Goal: Task Accomplishment & Management: Manage account settings

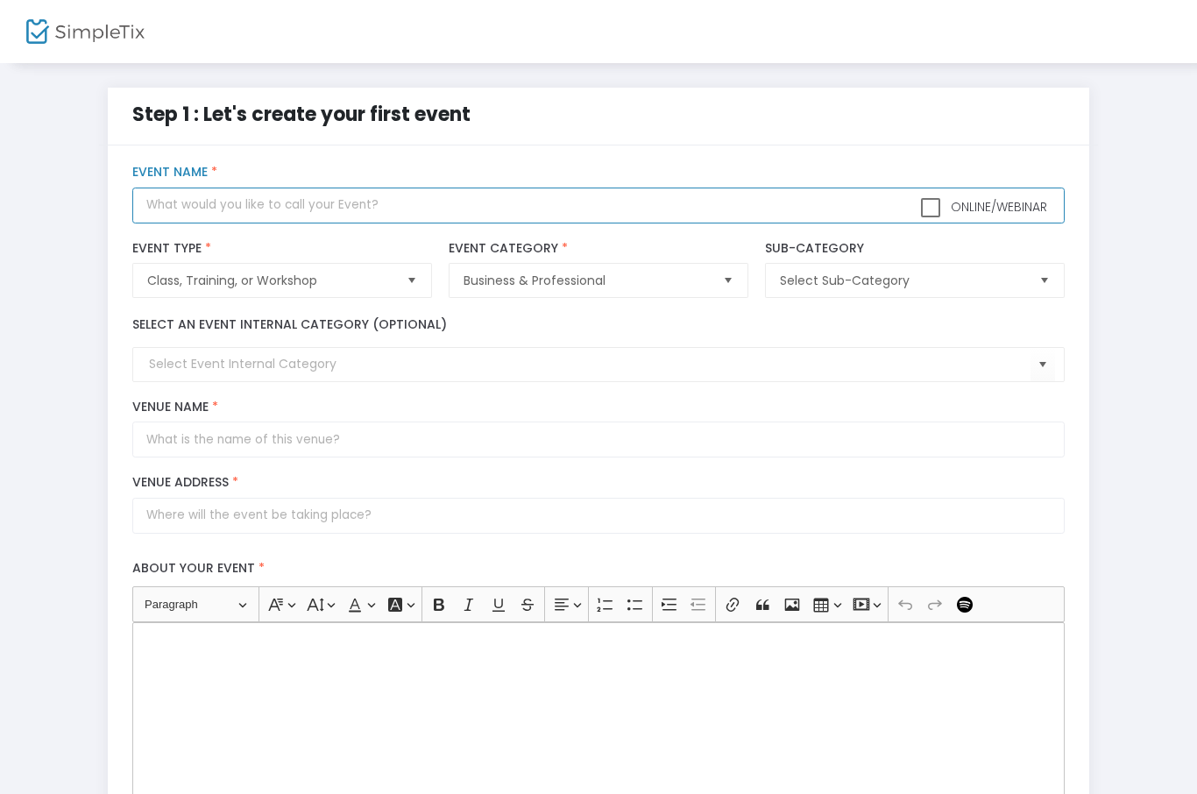
click at [199, 216] on input "text" at bounding box center [597, 205] width 931 height 36
click at [155, 216] on input "text" at bounding box center [597, 205] width 931 height 36
paste input "Neuroscience & nature: Research-backed strategies to decrease provider burnout"
click at [1038, 291] on span "Select" at bounding box center [1043, 280] width 29 height 29
type input "Neuroscience & nature: Research-backed strategies to decrease provider burnout"
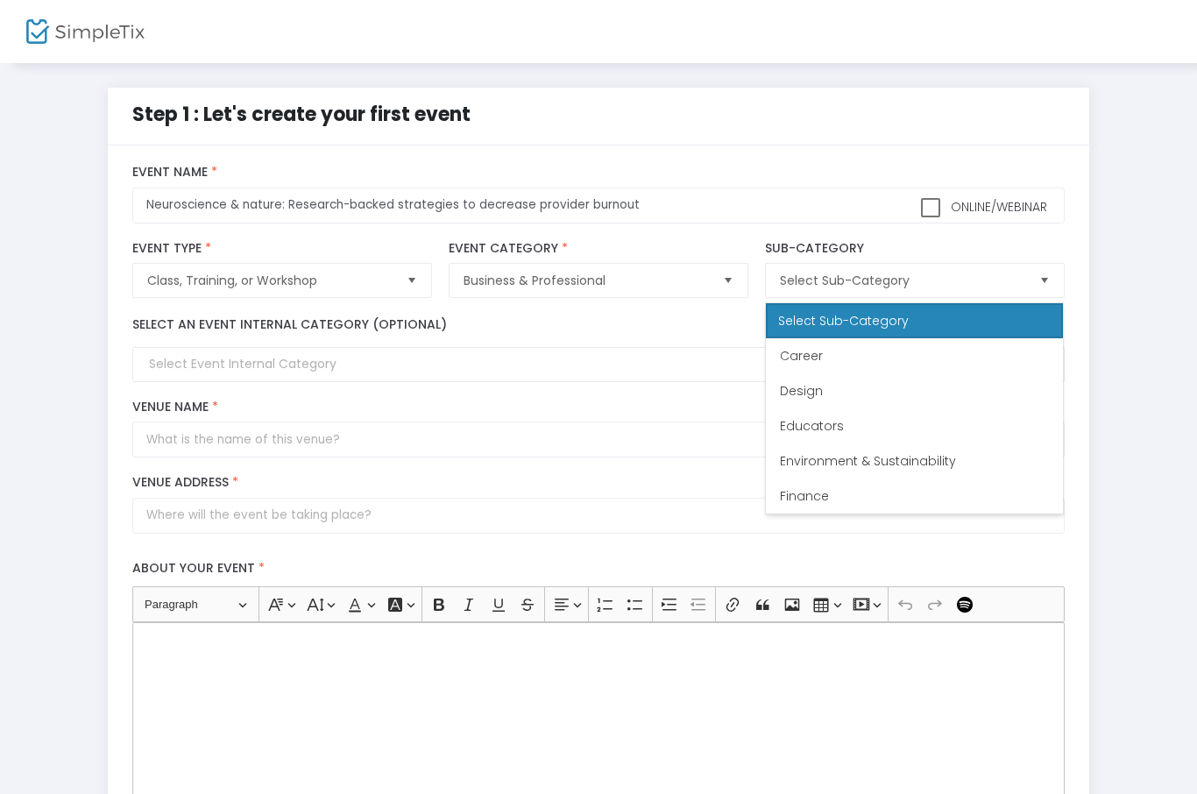
click at [1158, 377] on div "Step 1 : Let's create your first event title : Neuroscience & nature: Research-…" at bounding box center [598, 648] width 1144 height 1120
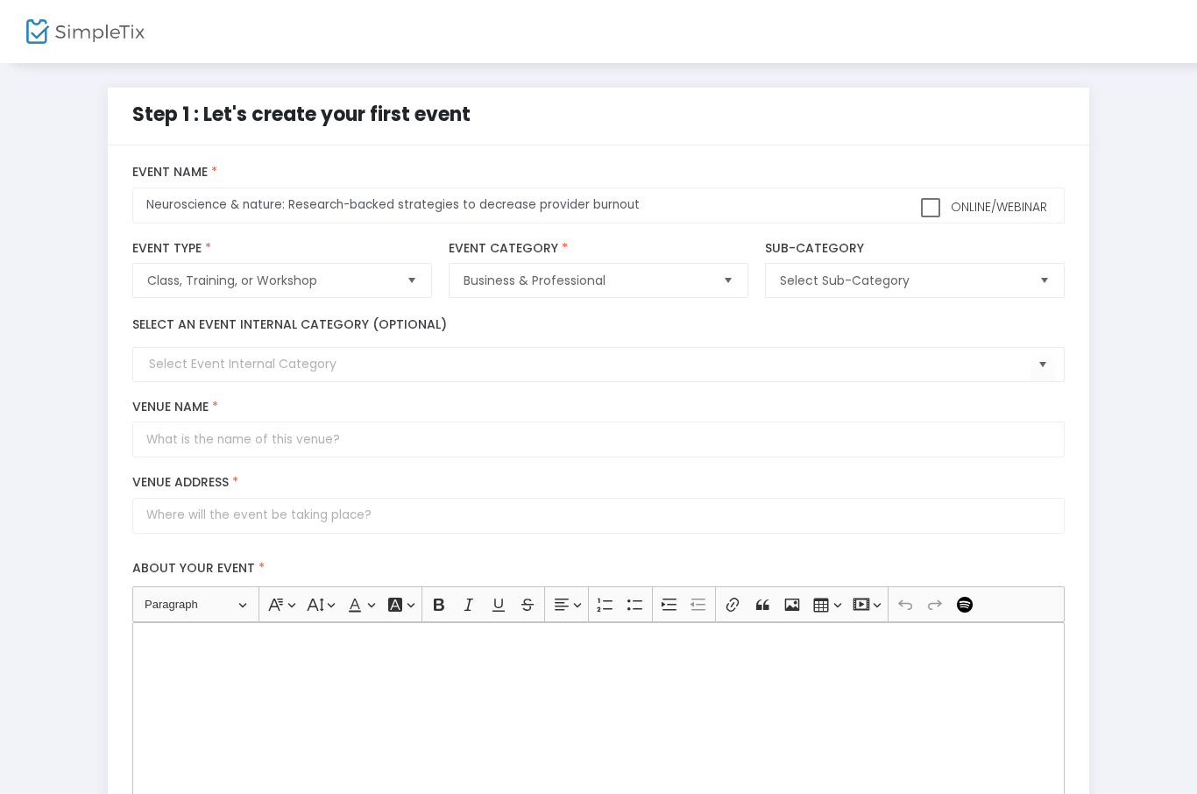
click at [725, 287] on span "Select" at bounding box center [727, 280] width 29 height 29
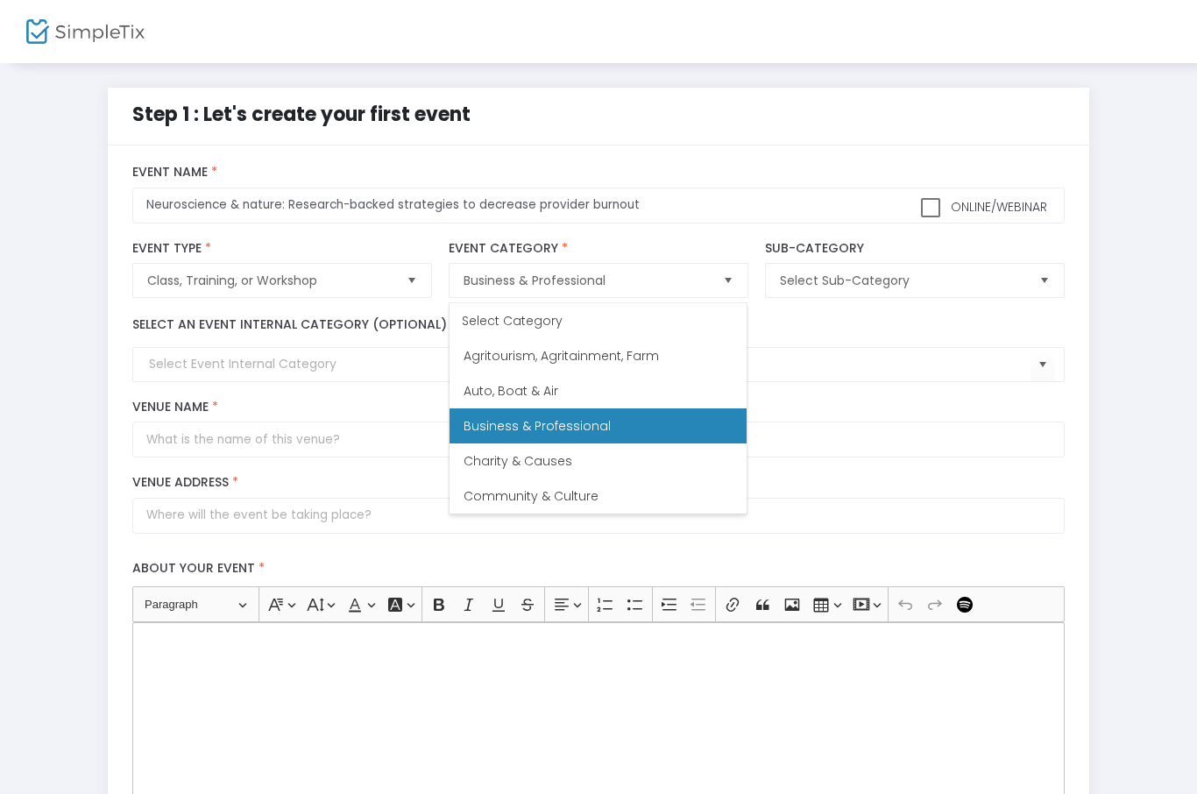
click at [898, 406] on div "Venue Name *" at bounding box center [598, 428] width 949 height 58
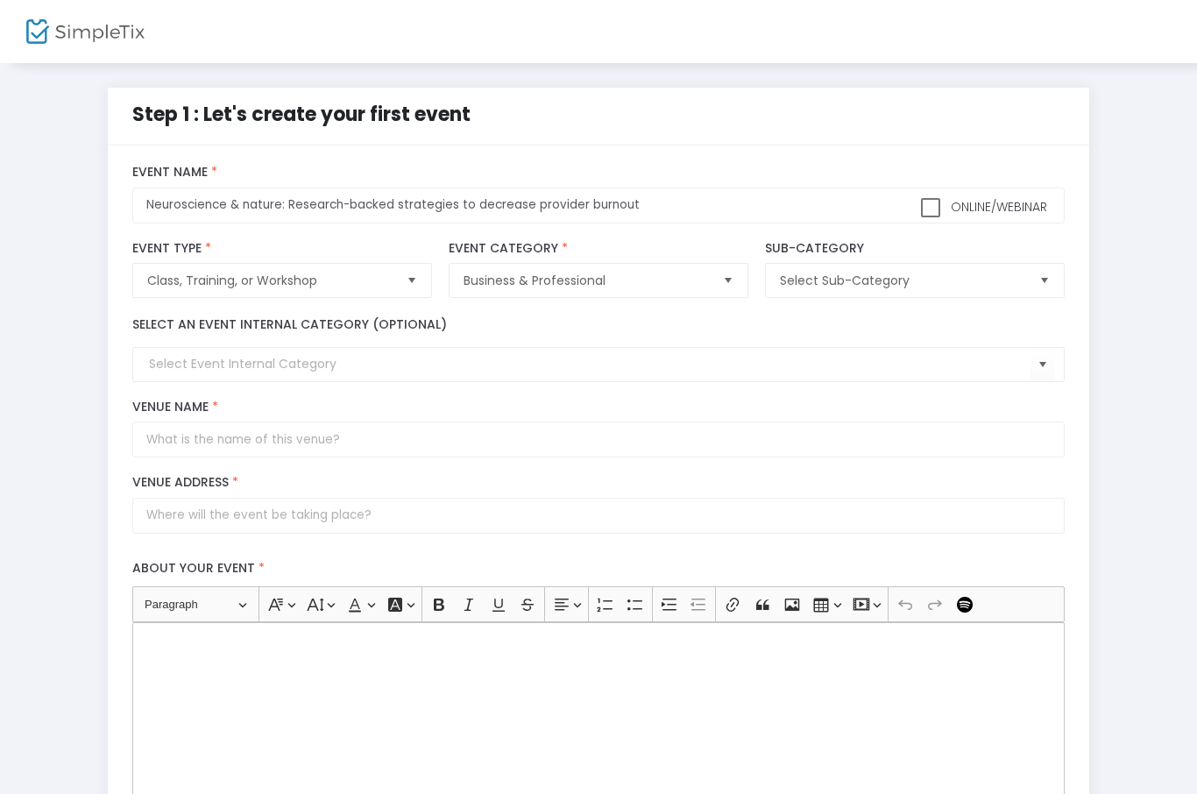
click at [1042, 286] on span "Select" at bounding box center [1043, 280] width 29 height 29
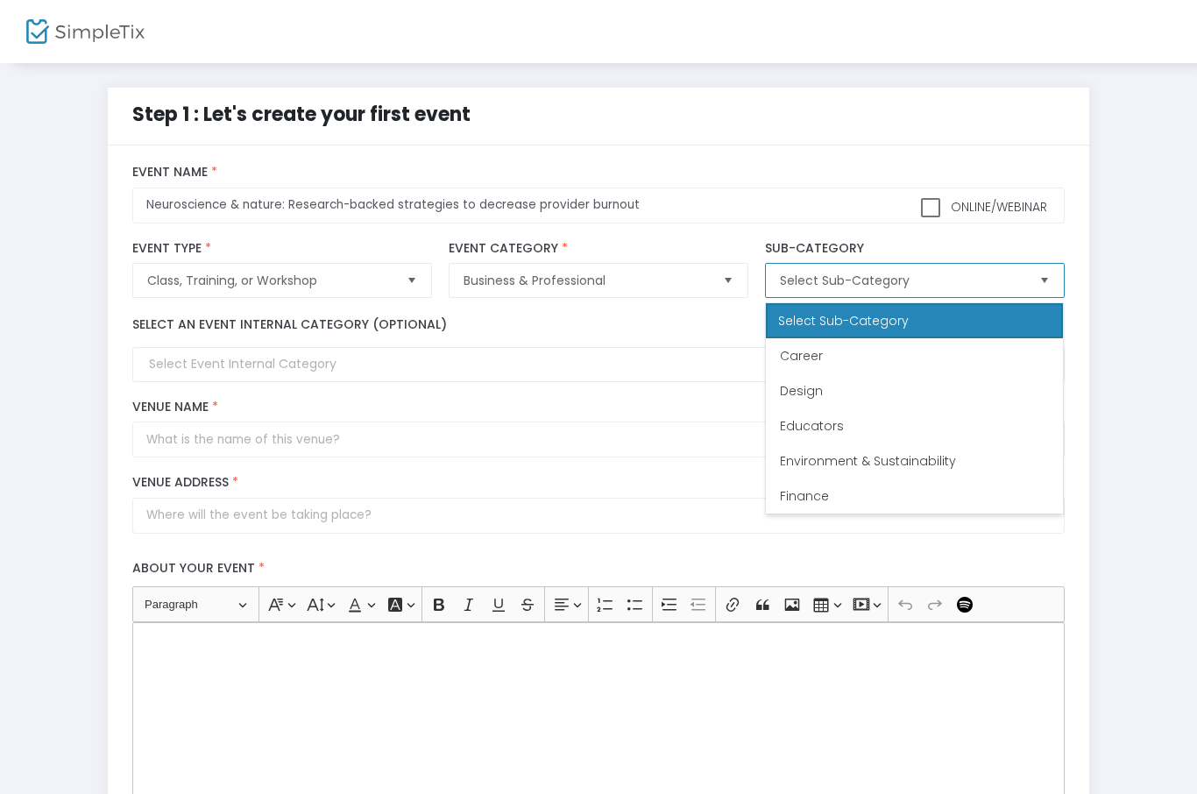
click at [826, 429] on span "Educators" at bounding box center [812, 426] width 64 height 18
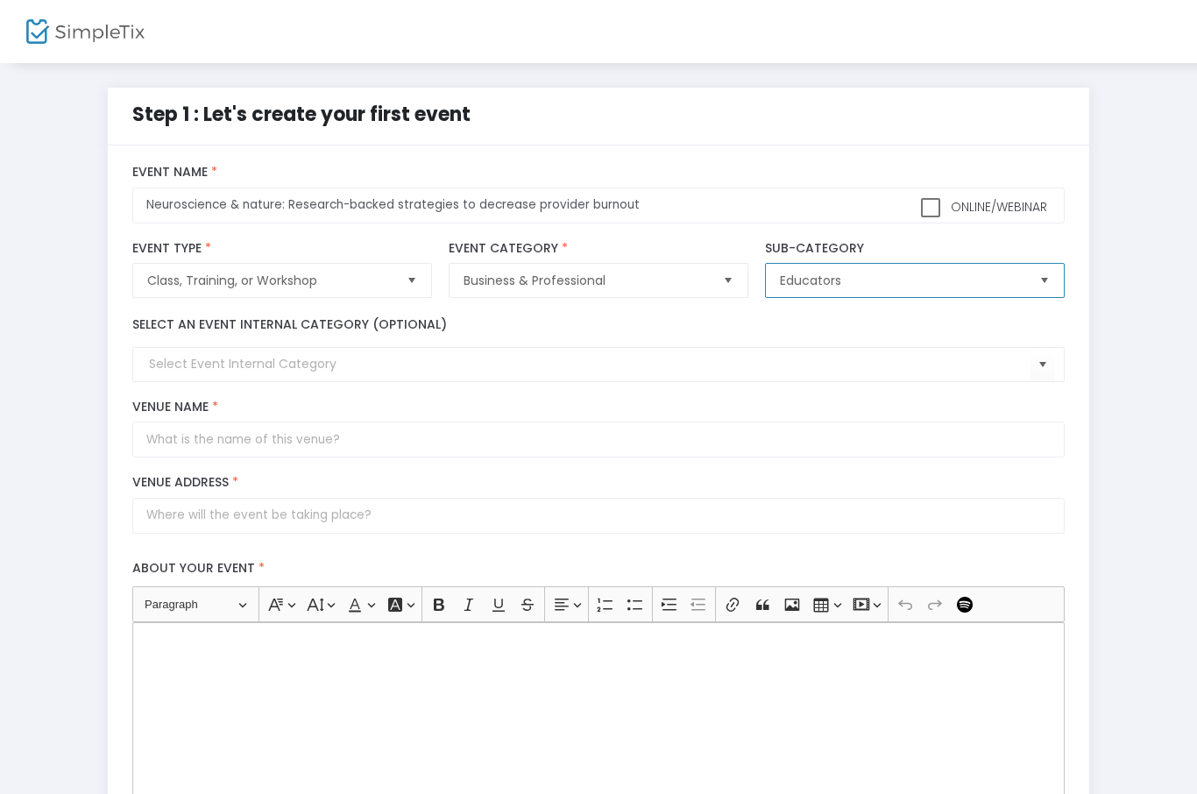
click at [1047, 288] on span "Select" at bounding box center [1043, 280] width 29 height 29
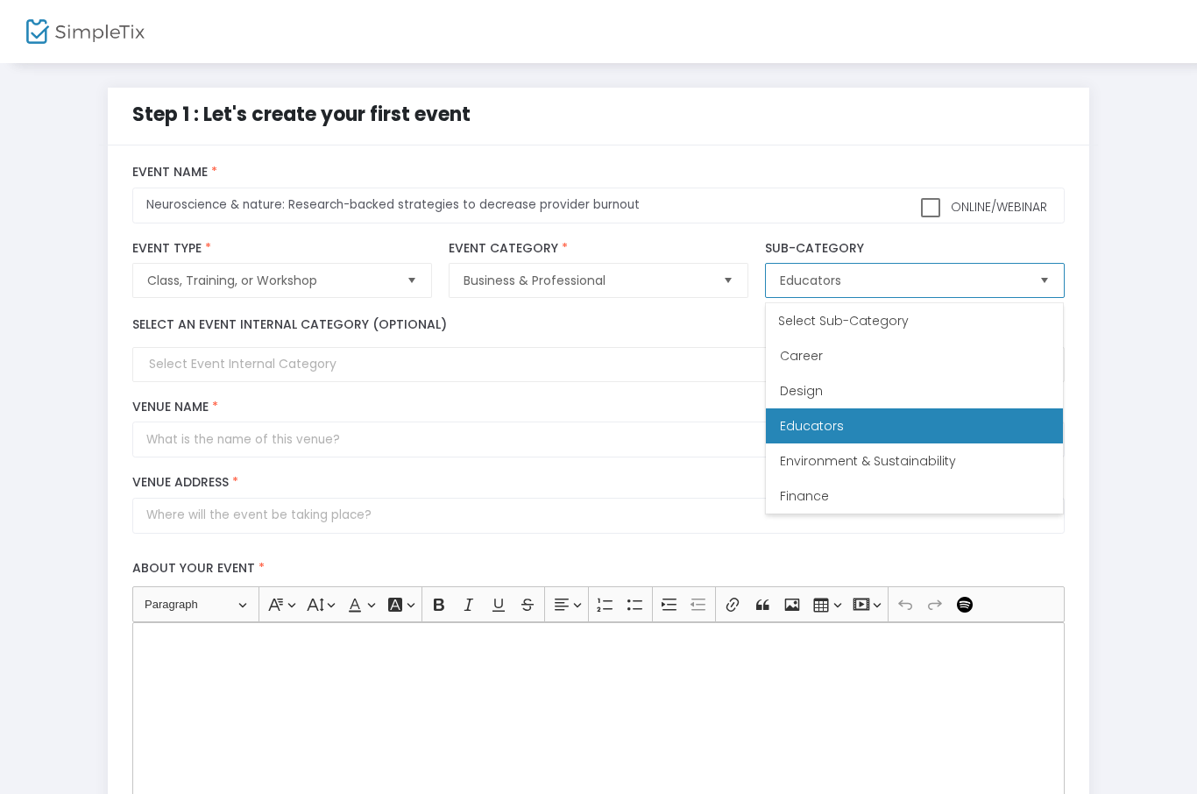
click at [921, 321] on div "Select Sub-Category" at bounding box center [914, 320] width 297 height 35
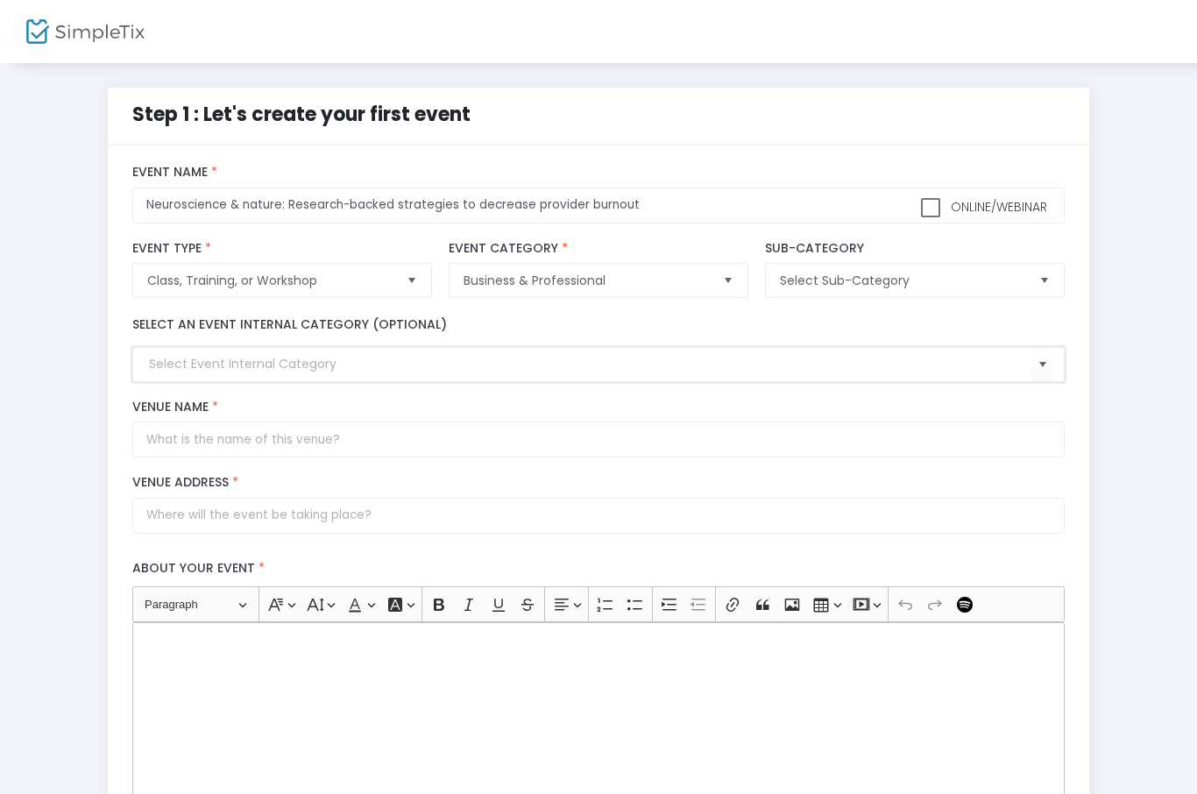
click at [406, 371] on input at bounding box center [589, 364] width 880 height 18
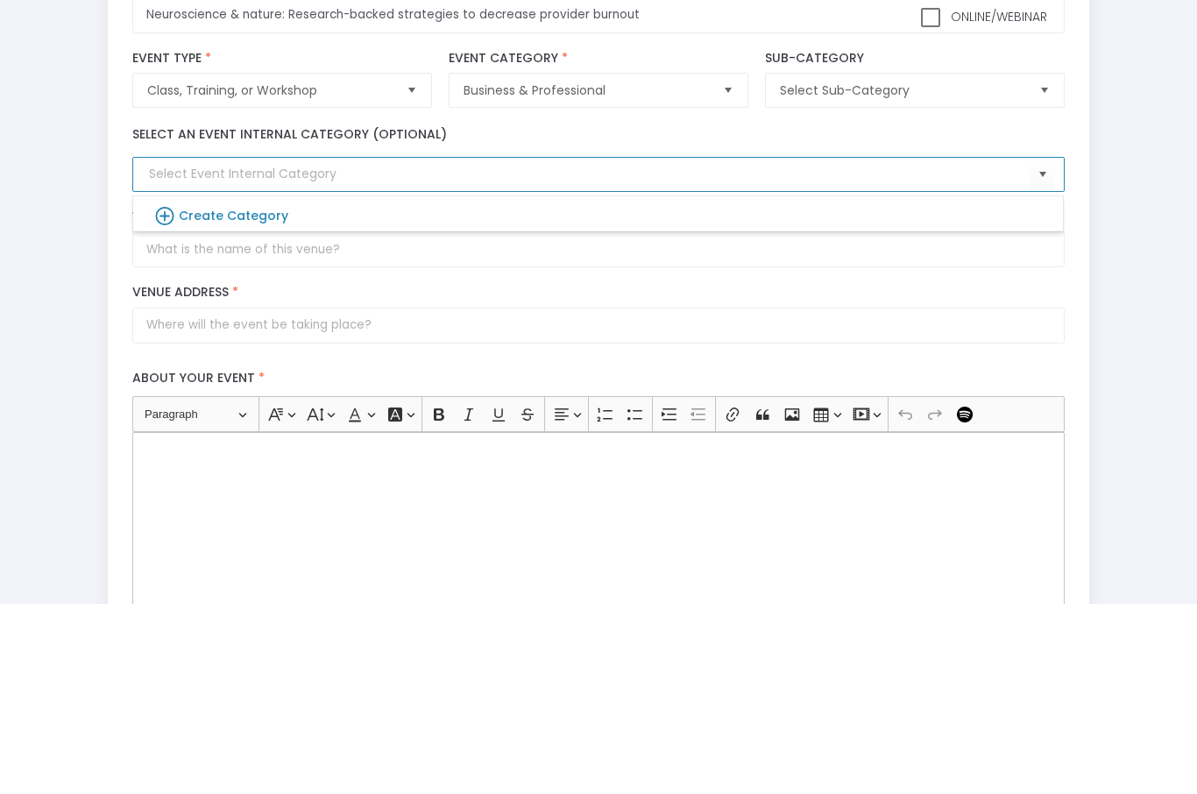
click at [1153, 180] on div "Step 1 : Let's create your first event title : Neuroscience & nature: Research-…" at bounding box center [598, 648] width 1144 height 1120
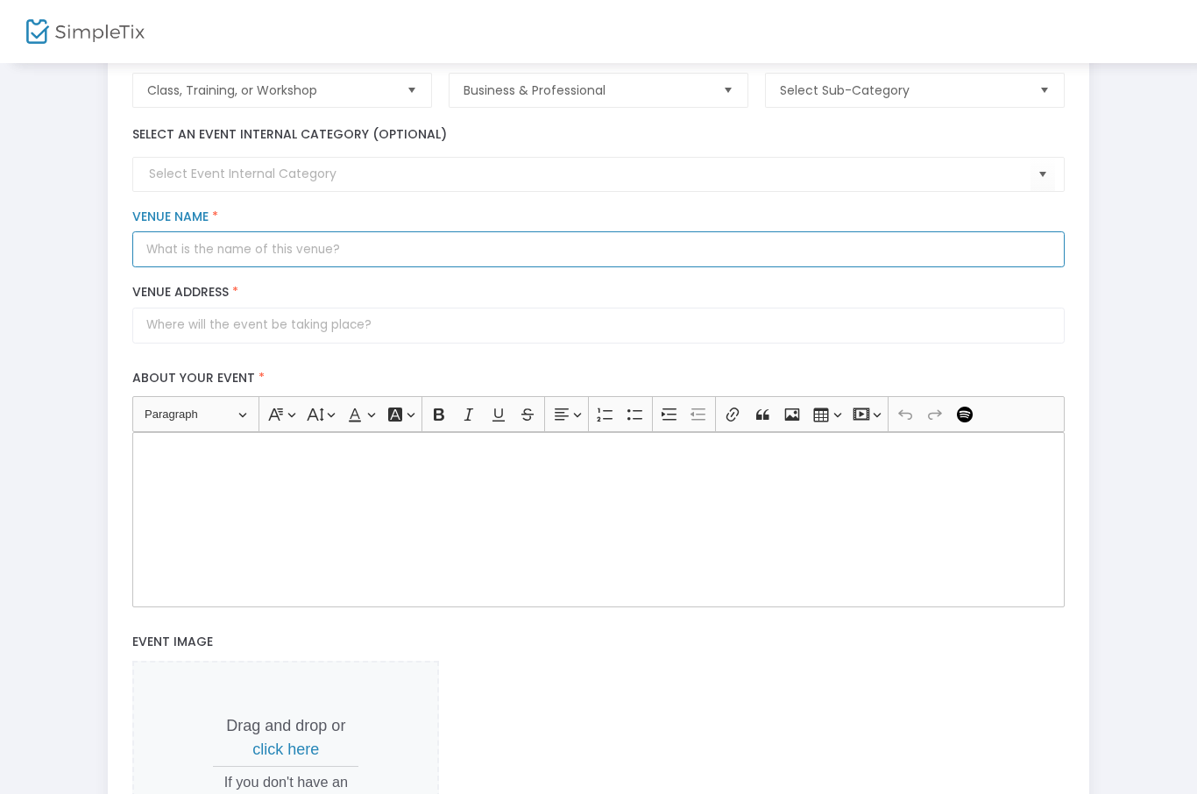
click at [300, 267] on input "Venue Name *" at bounding box center [597, 249] width 931 height 36
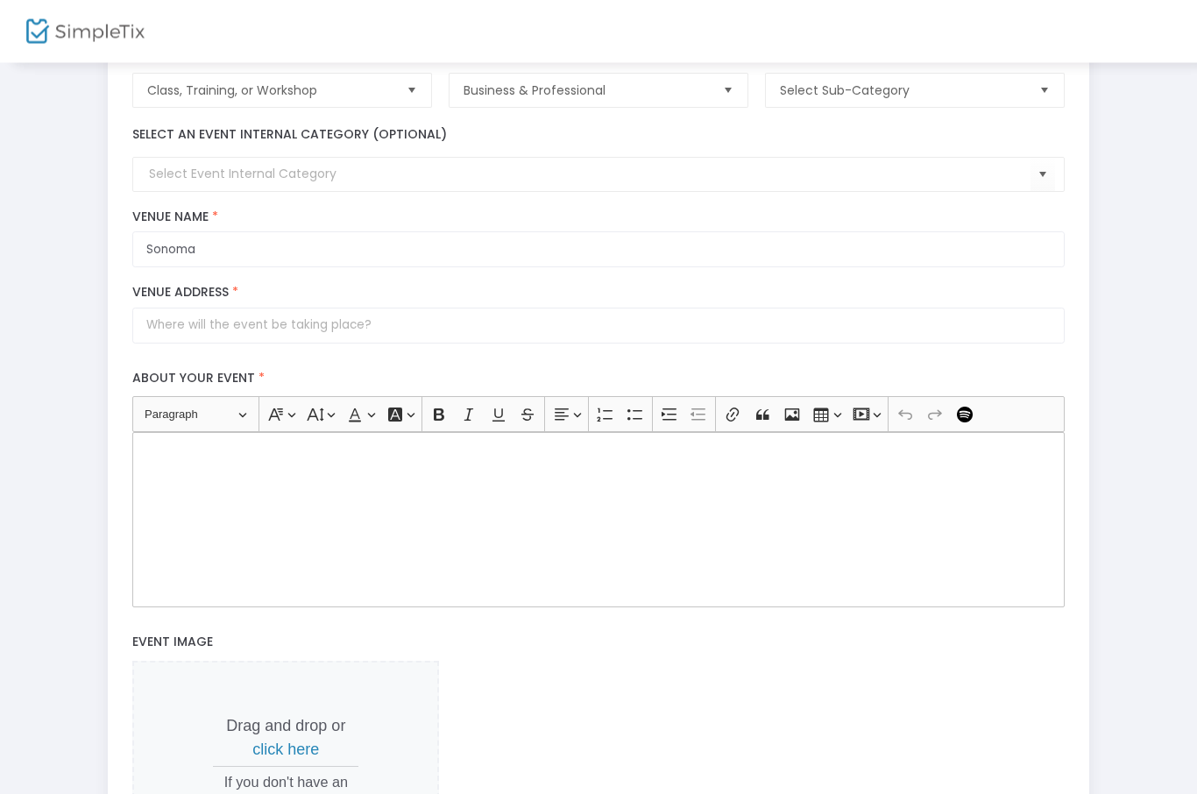
click at [1132, 337] on div "Step 1 : Let's create your first event title : Neuroscience & nature: Research-…" at bounding box center [598, 458] width 1144 height 1120
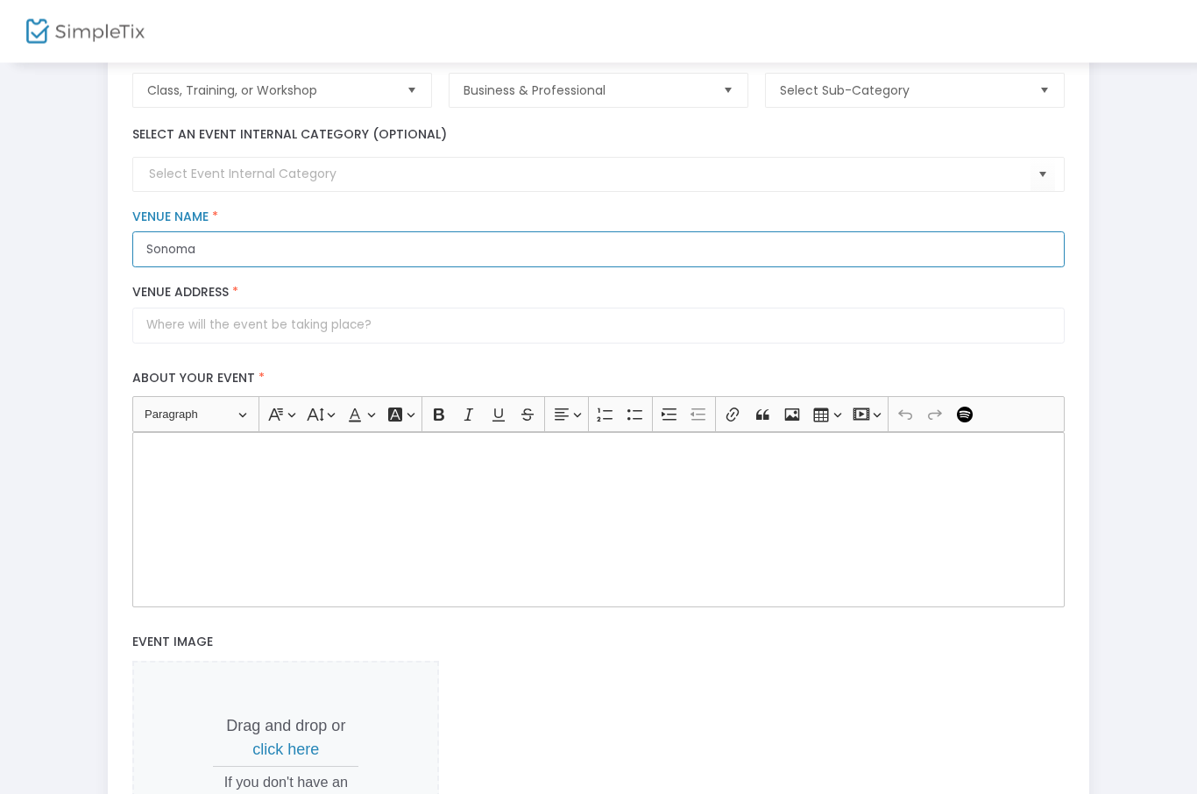
click at [266, 251] on input "Sonoma" at bounding box center [597, 250] width 931 height 36
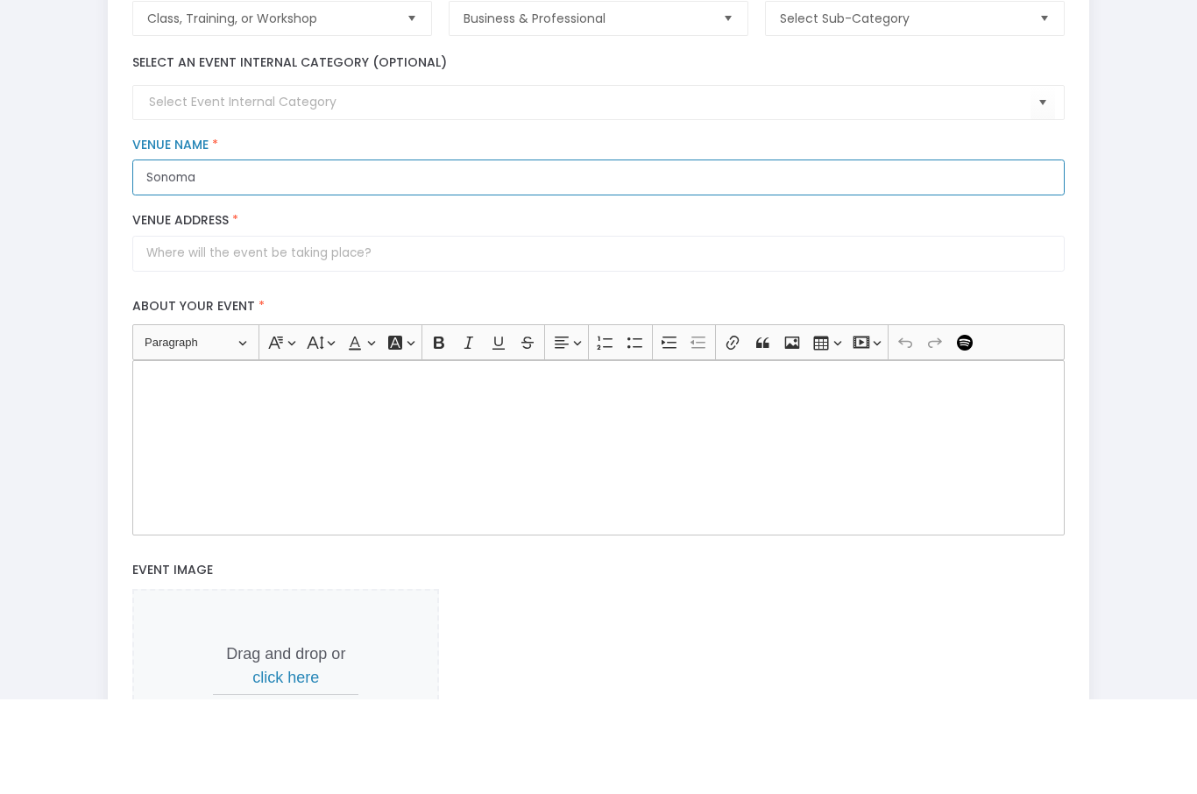
type input "Sonoma"
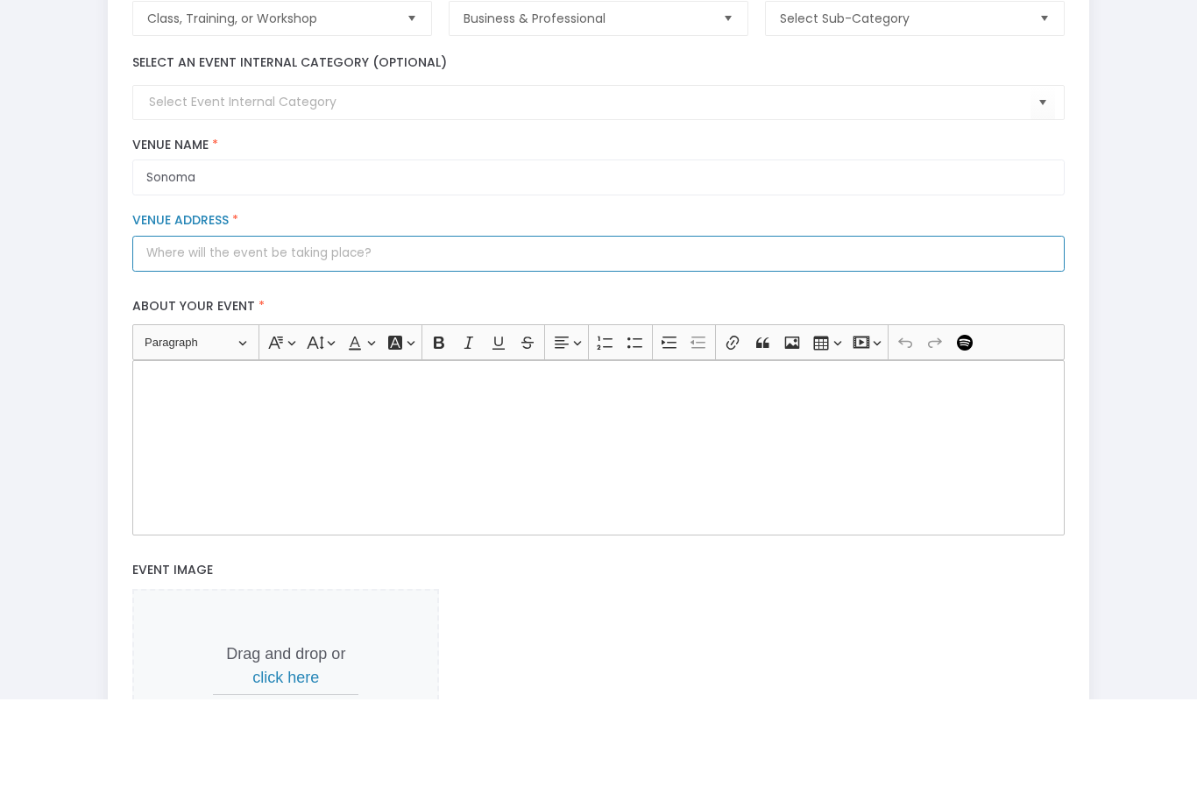
click at [163, 330] on input "Venue Address *" at bounding box center [597, 348] width 931 height 36
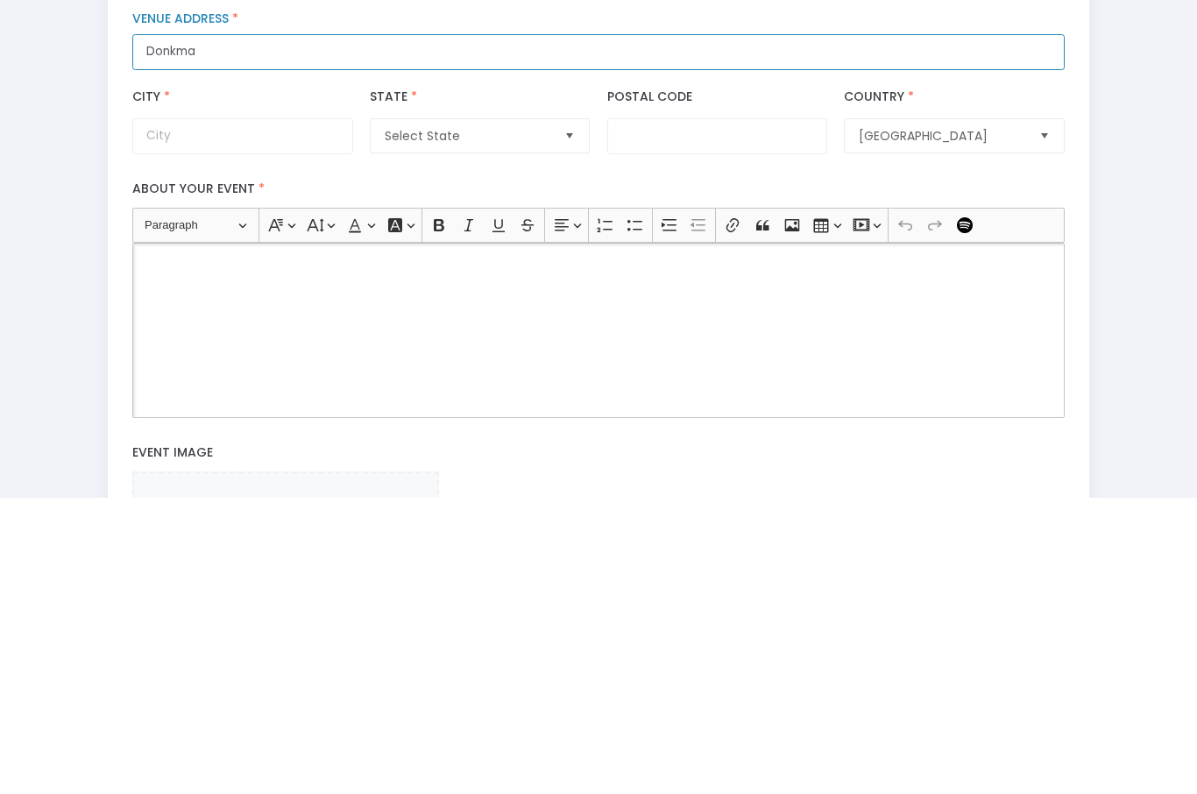
click at [235, 330] on input "Donkma" at bounding box center [597, 348] width 931 height 36
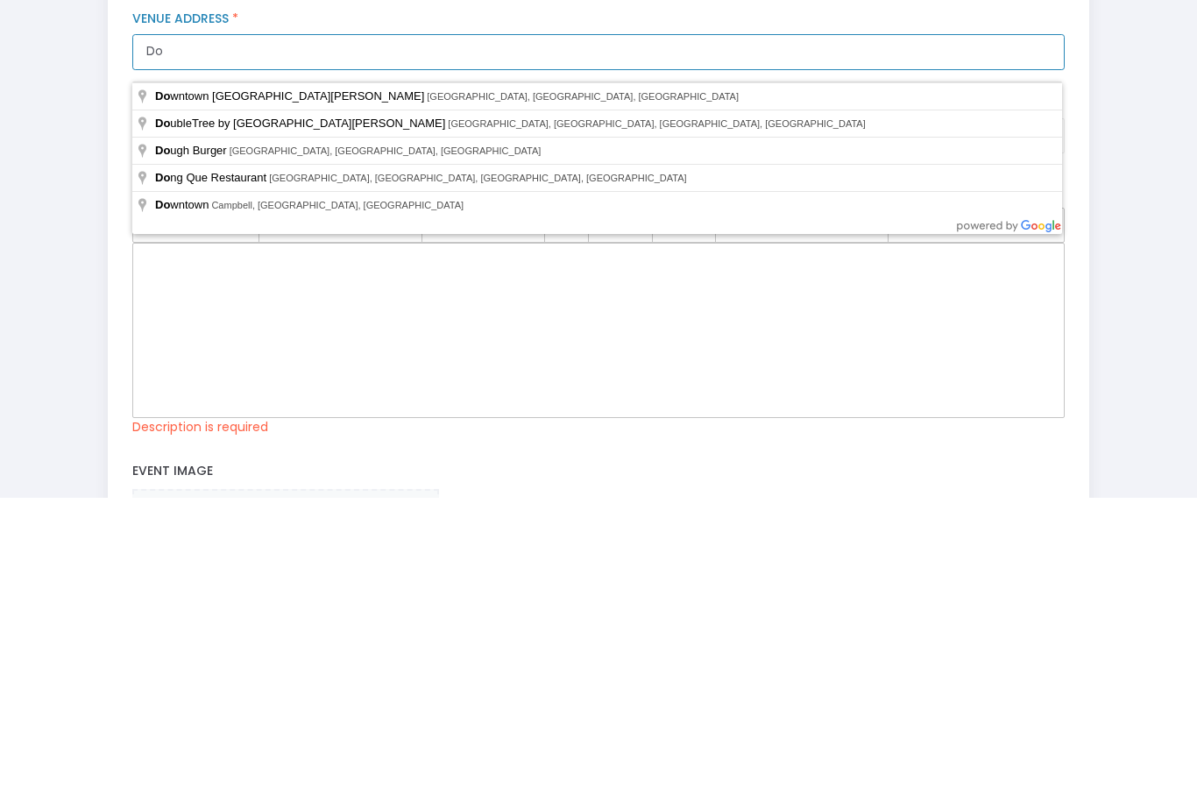
type input "D"
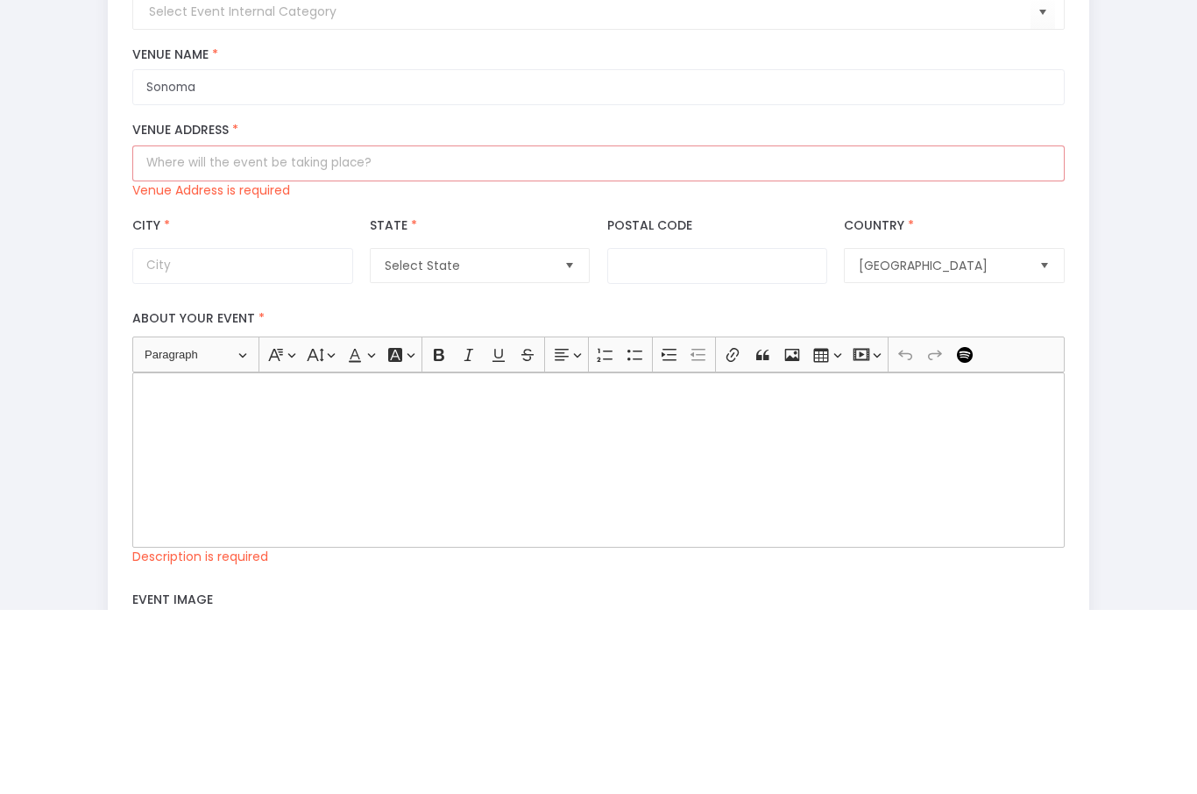
click at [1138, 211] on div "Step 1 : Let's create your first event title : Neuroscience & nature: Research-…" at bounding box center [598, 540] width 1144 height 1240
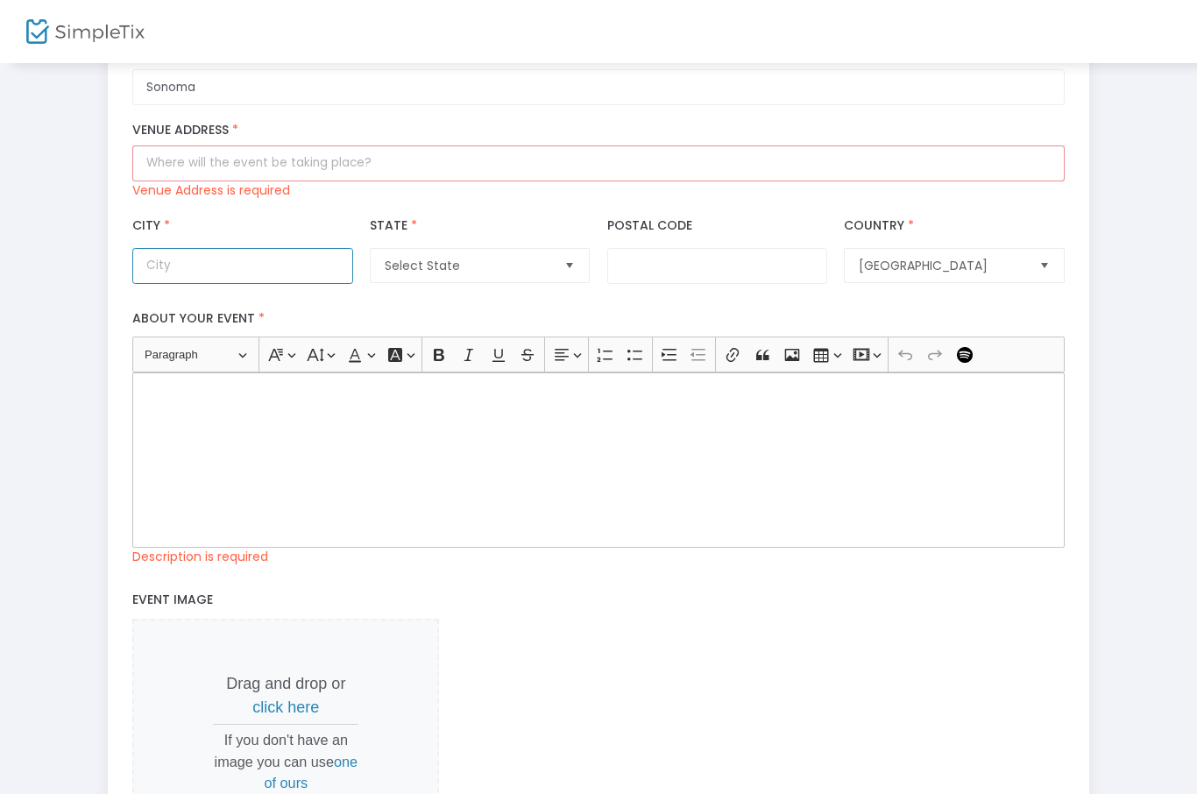
click at [197, 284] on input "City *" at bounding box center [242, 266] width 220 height 36
type input "Sonoma"
click at [550, 272] on span "Select State" at bounding box center [468, 266] width 166 height 18
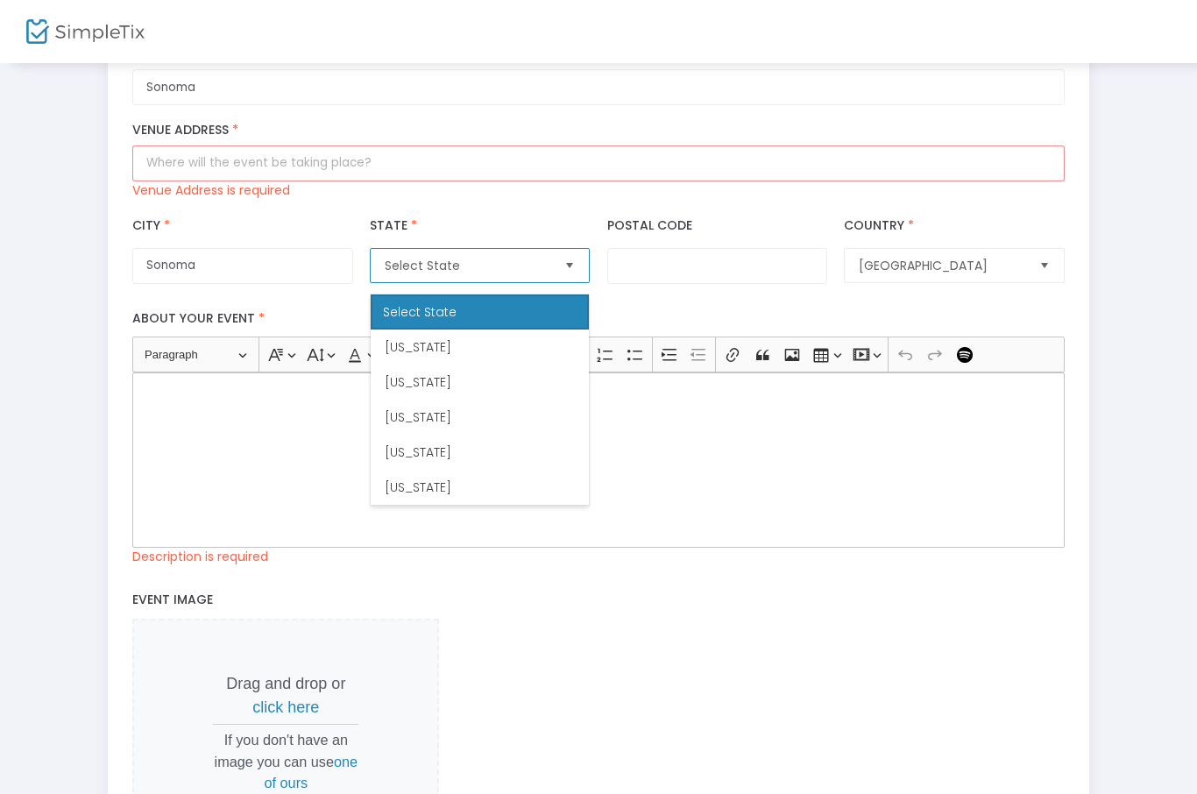
click at [447, 487] on li "[US_STATE]" at bounding box center [480, 487] width 218 height 35
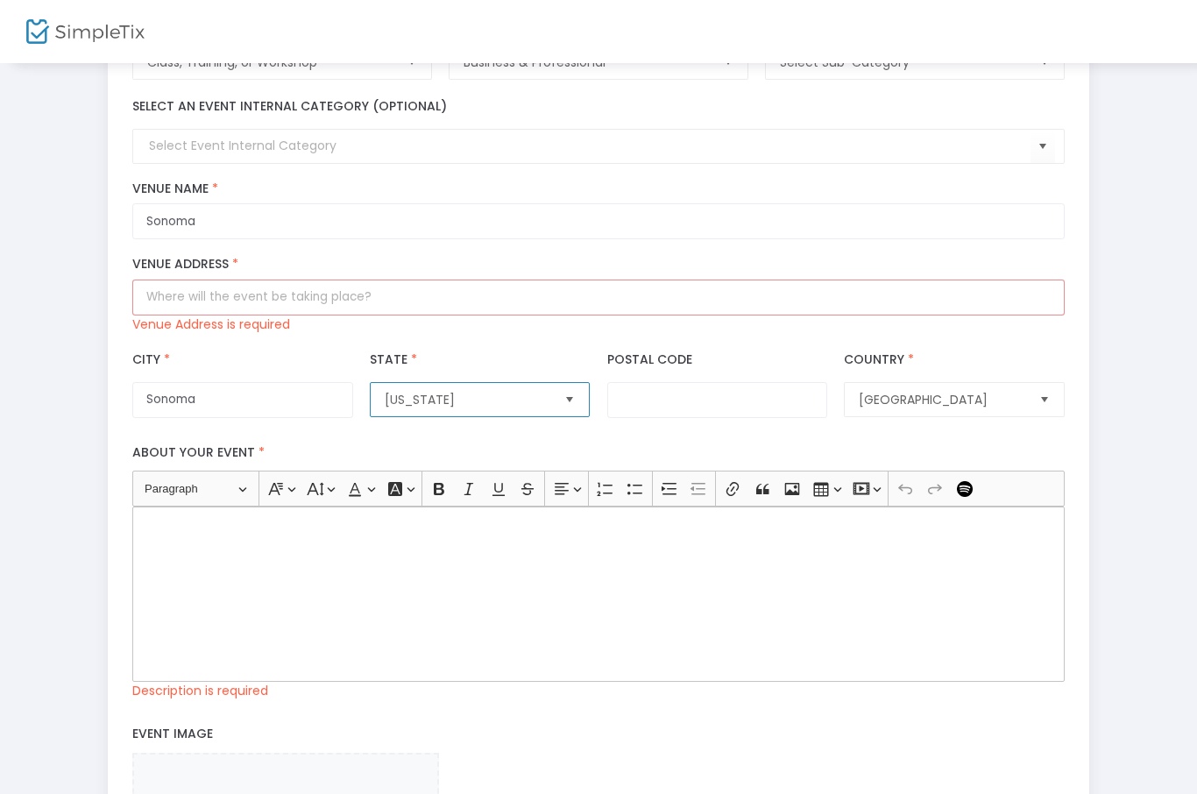
scroll to position [216, 0]
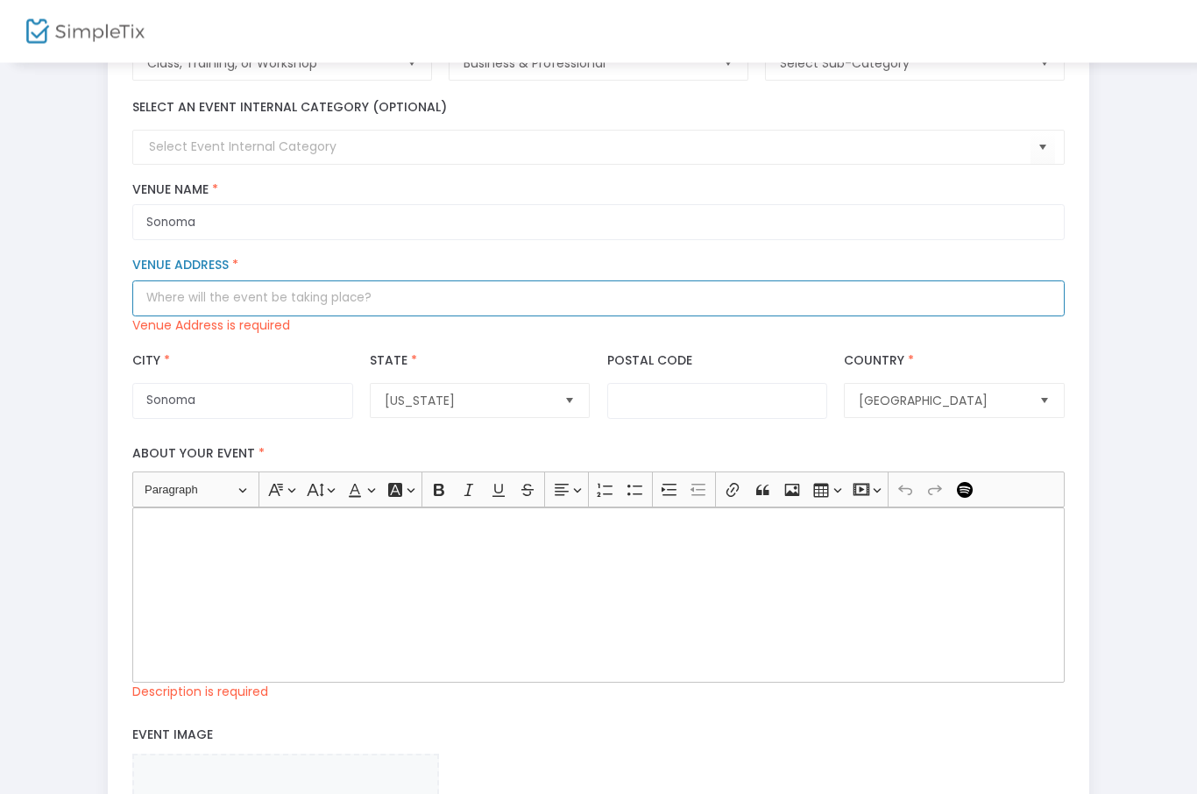
click at [237, 317] on input "Venue Address *" at bounding box center [597, 299] width 931 height 36
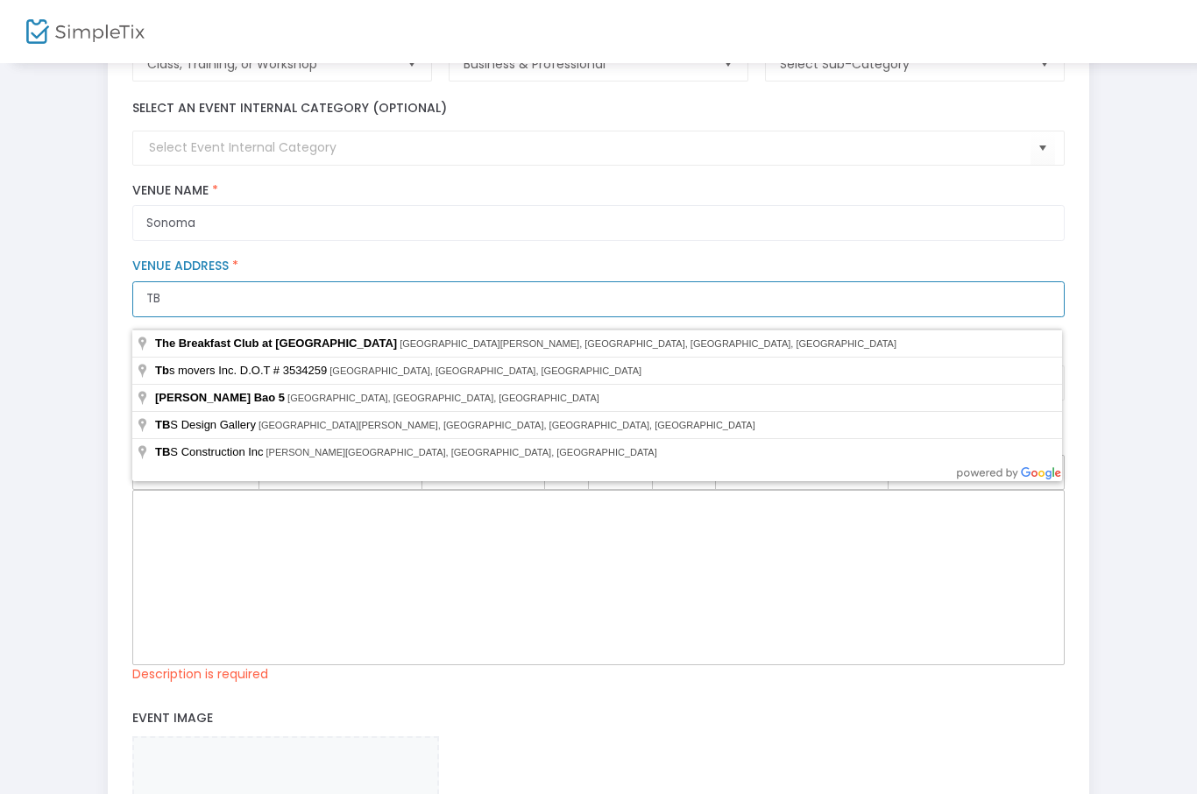
type input "T"
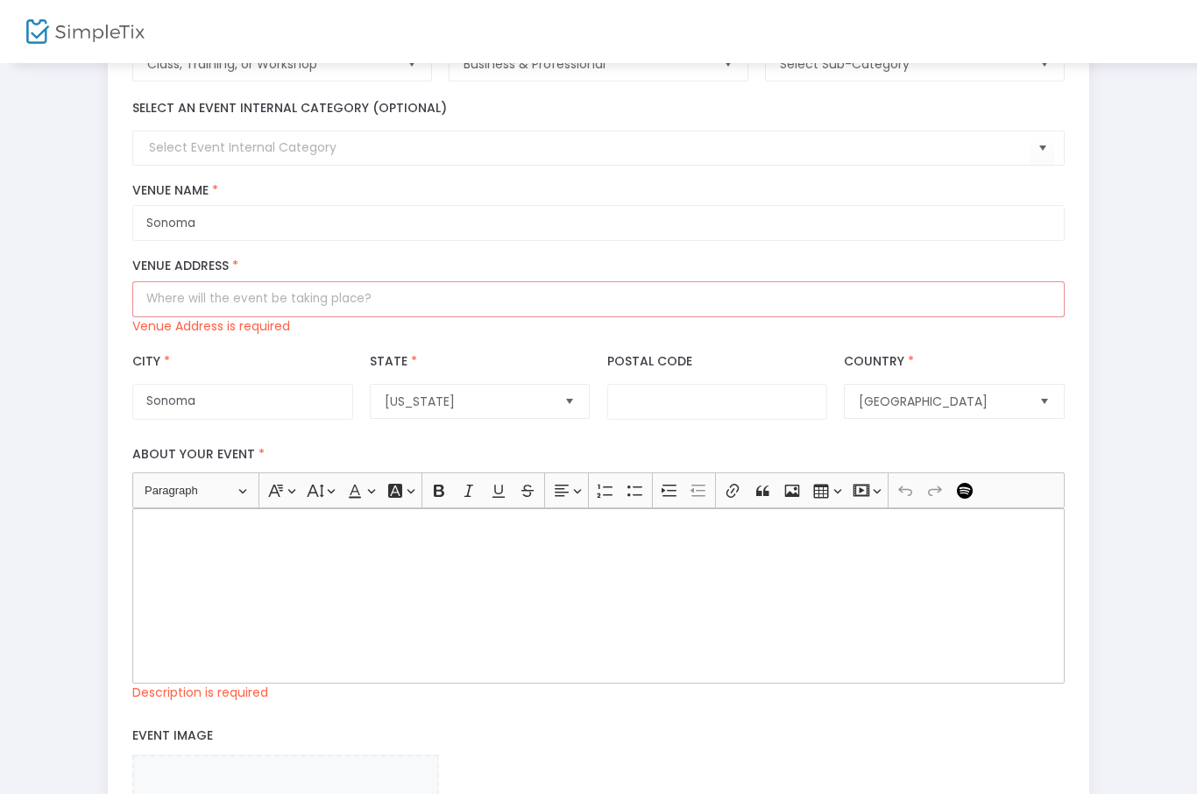
click at [1171, 252] on div "Step 1 : Let's create your first event title : Neuroscience & nature: Research-…" at bounding box center [598, 509] width 1197 height 1328
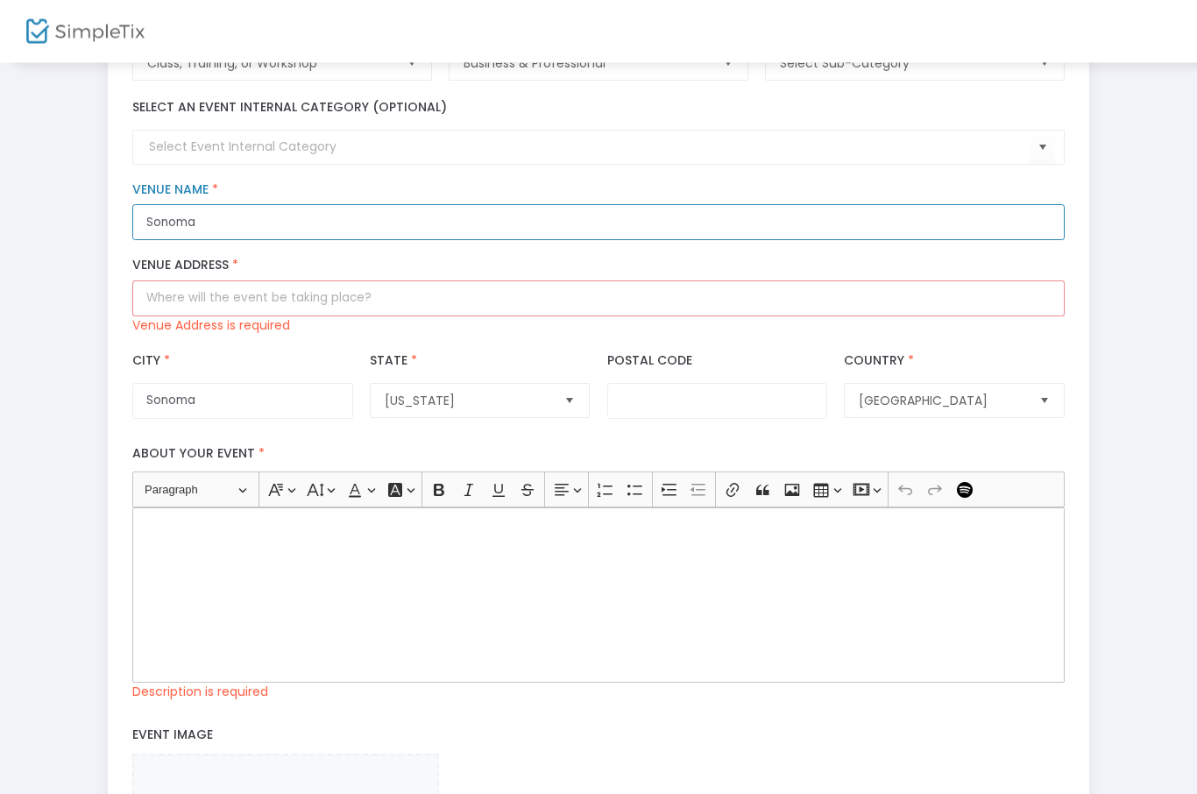
click at [310, 233] on input "Sonoma" at bounding box center [597, 223] width 931 height 36
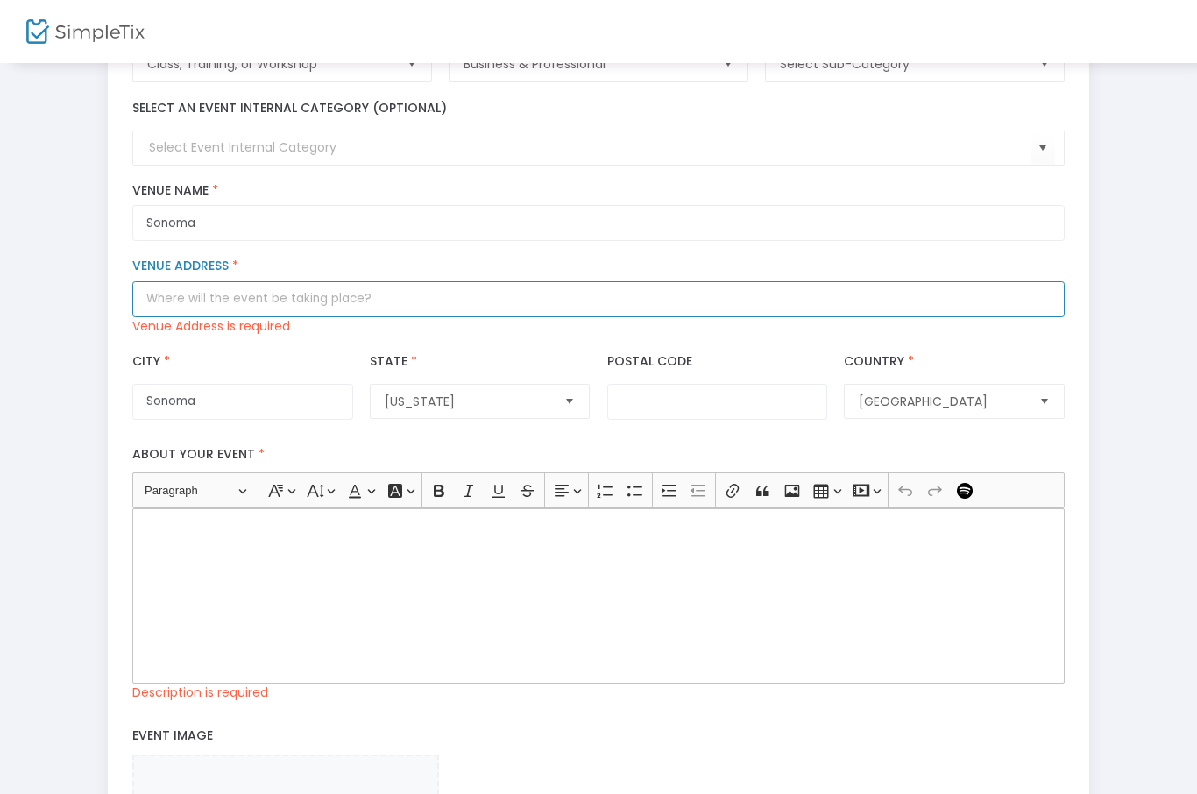
click at [159, 297] on input "Venue Address *" at bounding box center [597, 299] width 931 height 36
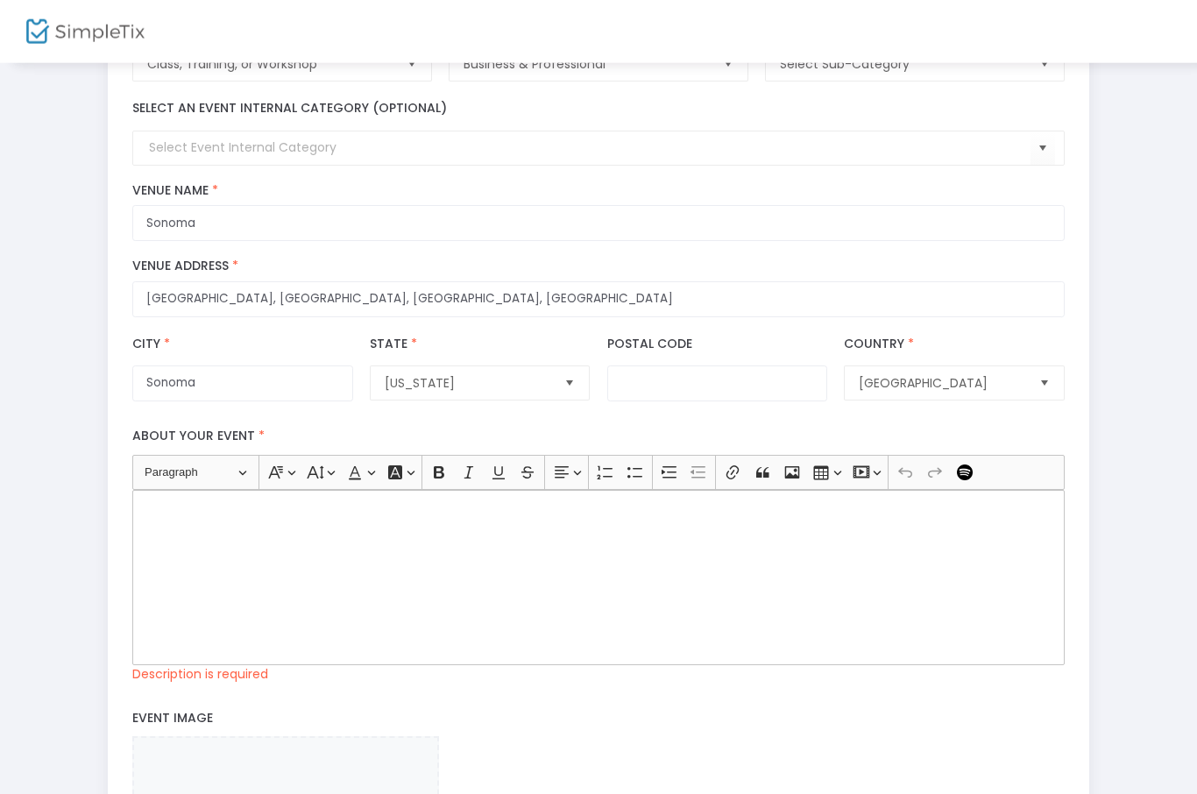
type input "453 1st Street East"
type input "Sonoma"
type input "95476"
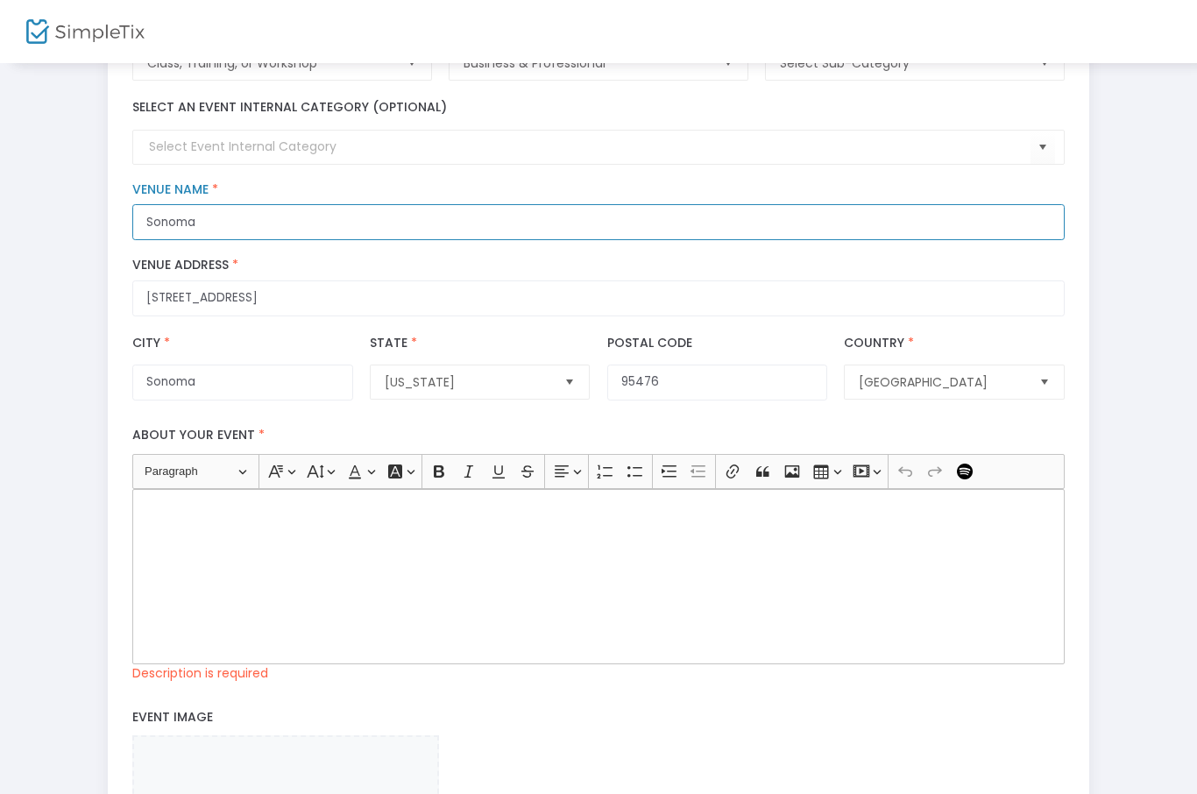
click at [251, 240] on input "Sonoma" at bounding box center [597, 222] width 931 height 36
type input "Sonoma Plaza"
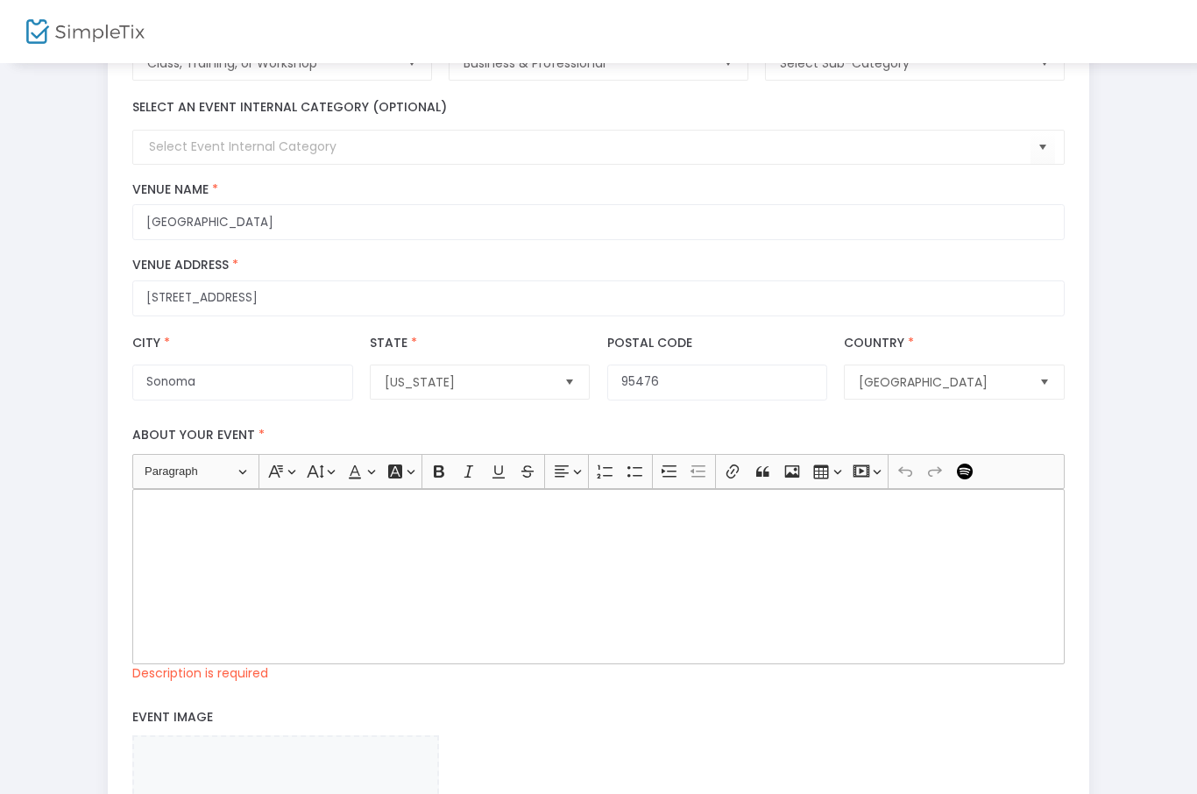
click at [224, 518] on p "Rich Text Editor, main" at bounding box center [598, 509] width 916 height 18
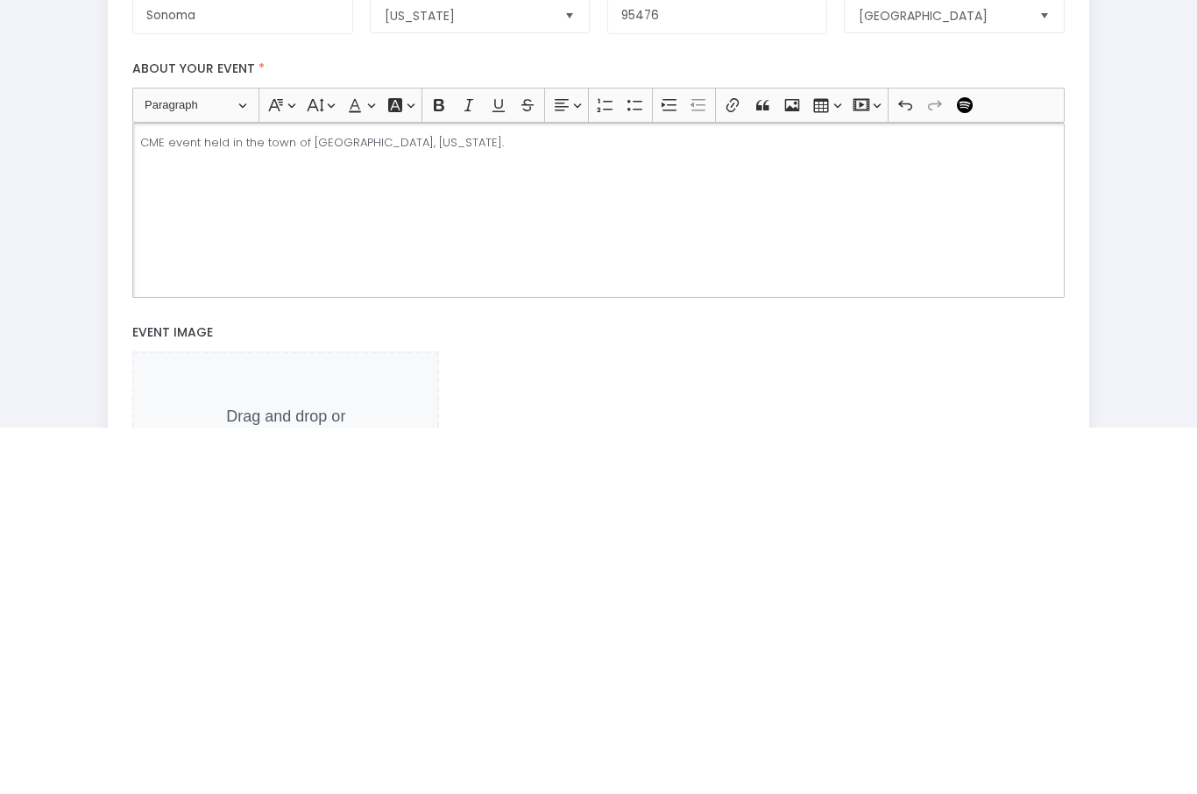
scroll to position [565, 0]
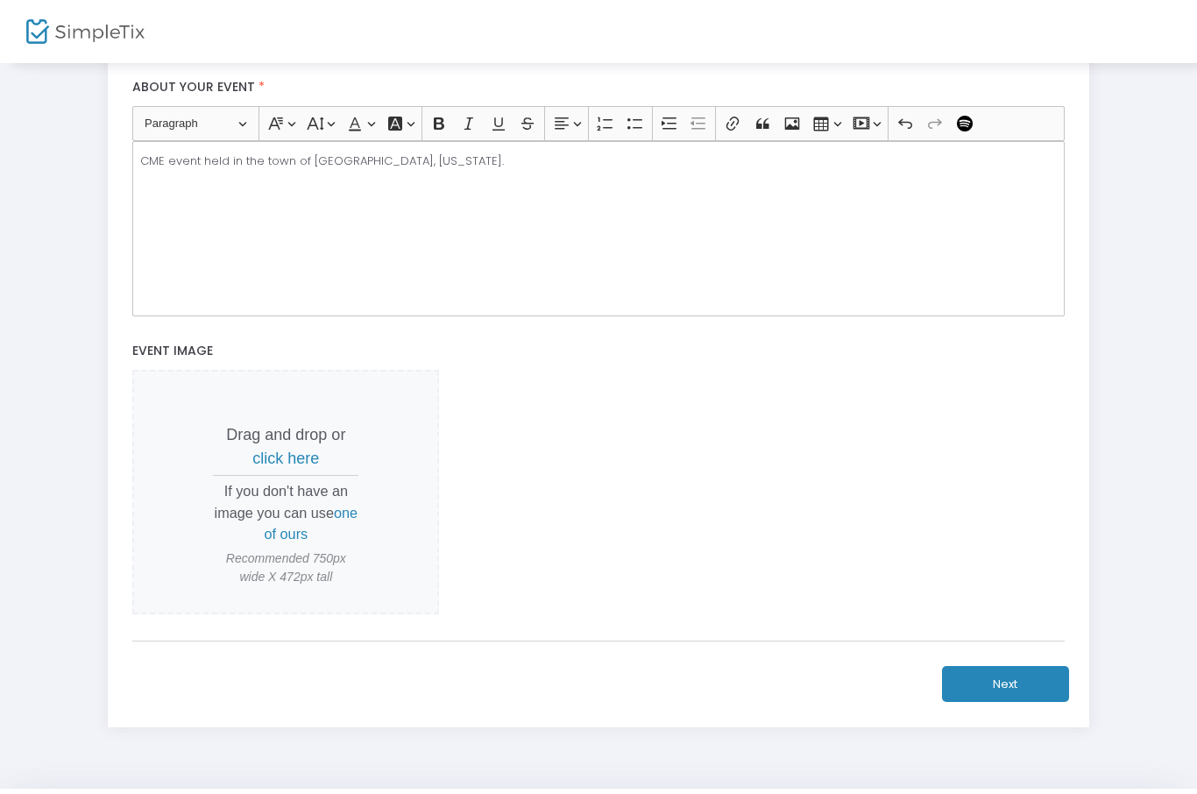
click at [462, 185] on div "CME event held in the town of Sonoma, California." at bounding box center [597, 228] width 931 height 175
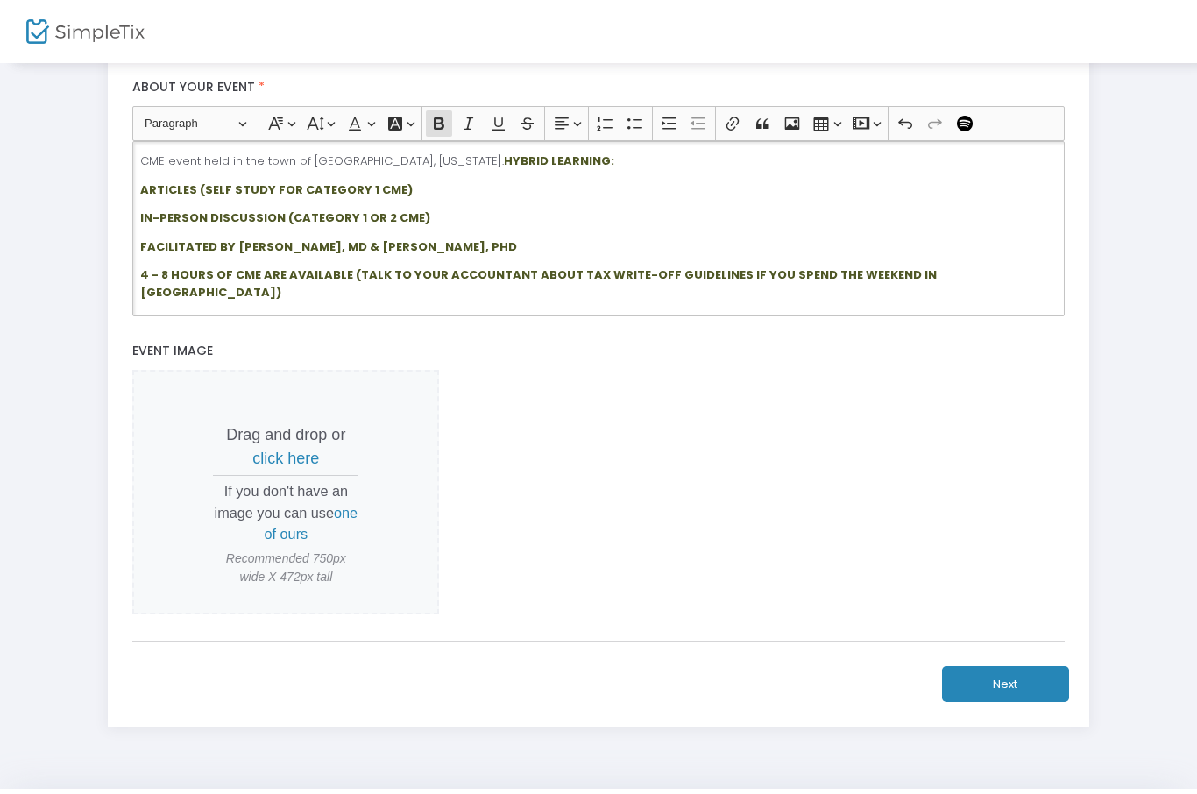
click at [504, 169] on strong "HYBRID LEARNING:" at bounding box center [559, 160] width 110 height 17
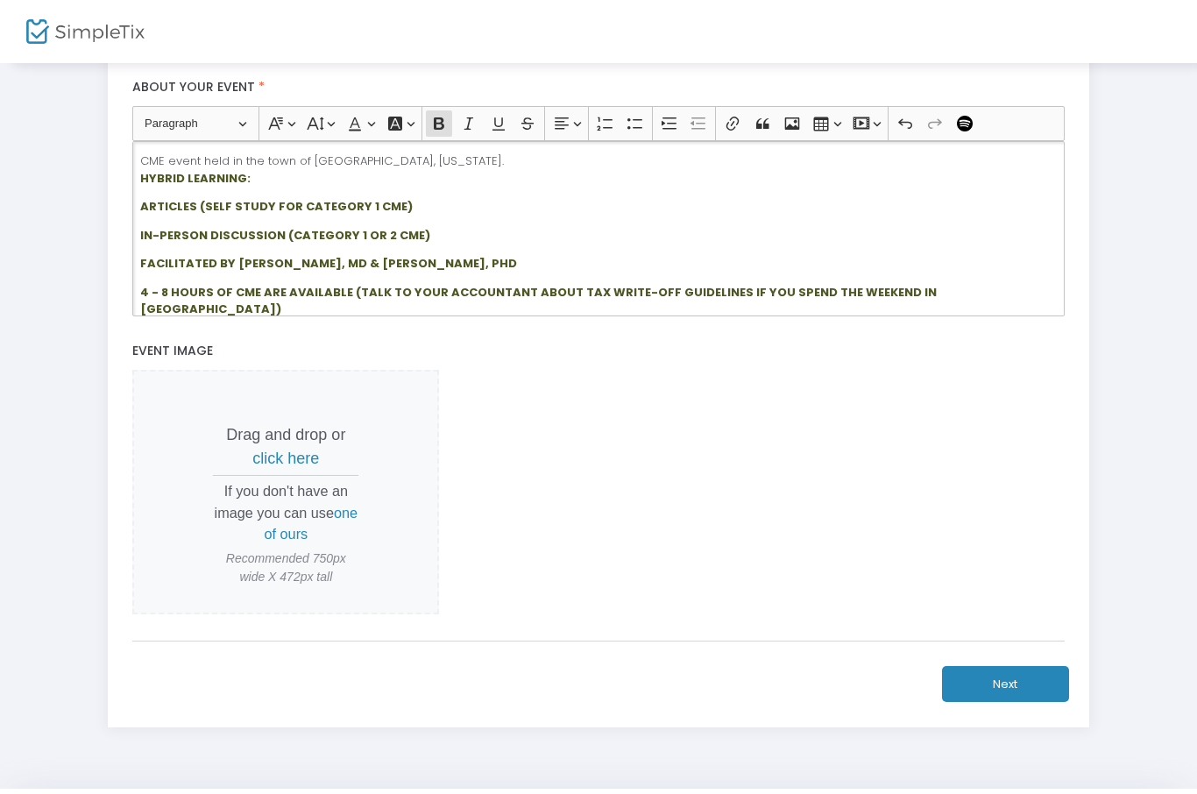
click at [239, 187] on strong "HYBRID LEARNING:" at bounding box center [195, 178] width 110 height 17
click at [245, 187] on p "CME event held in the town of Sonoma, California. HYBRID LEARNING:" at bounding box center [598, 169] width 916 height 34
click at [444, 175] on p "CME event held in the town of Sonoma, California. HYBRID LEARNING CME EVENT:" at bounding box center [598, 169] width 916 height 34
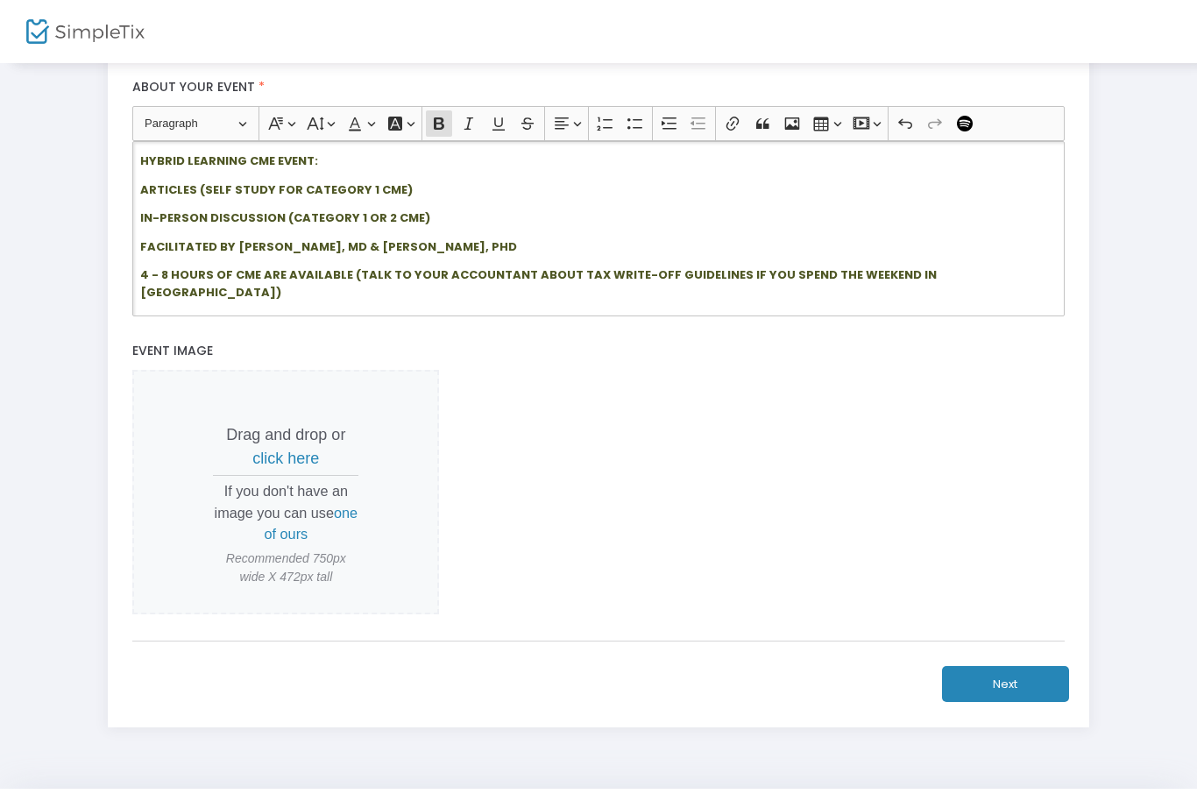
click at [944, 223] on div "HYBRID LEARNING CME EVENT: ARTICLES (SELF STUDY FOR CATEGORY 1 CME) IN-PERSON D…" at bounding box center [597, 228] width 931 height 175
click at [967, 255] on p "FACILITATED BY ERIC TEPPER, MD & CLARY TEPPER, PHD" at bounding box center [598, 247] width 916 height 18
click at [148, 276] on div "HYBRID LEARNING CME EVENT: ARTICLES (SELF STUDY FOR CATEGORY 1 CME) IN-PERSON D…" at bounding box center [597, 228] width 931 height 175
click at [149, 254] on strong "FACILITATED BY ERIC TEPPER, MD & CLARY TEPPER, PHD" at bounding box center [328, 246] width 377 height 17
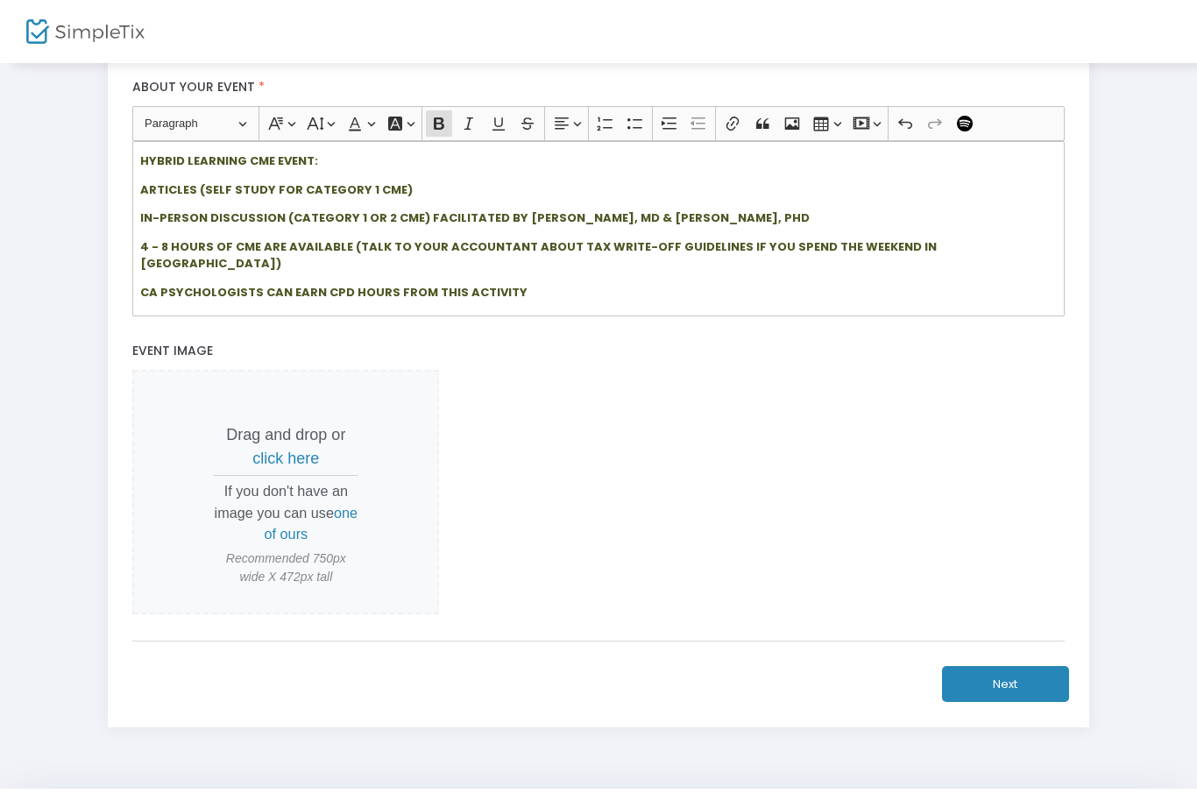
click at [154, 284] on strong "CA PSYCHOLOGISTS CAN EARN CPD HOURS FROM THIS ACTIVITY" at bounding box center [333, 292] width 387 height 17
click at [313, 467] on span "click here" at bounding box center [285, 458] width 67 height 18
click at [317, 541] on span "one of ours" at bounding box center [312, 523] width 94 height 37
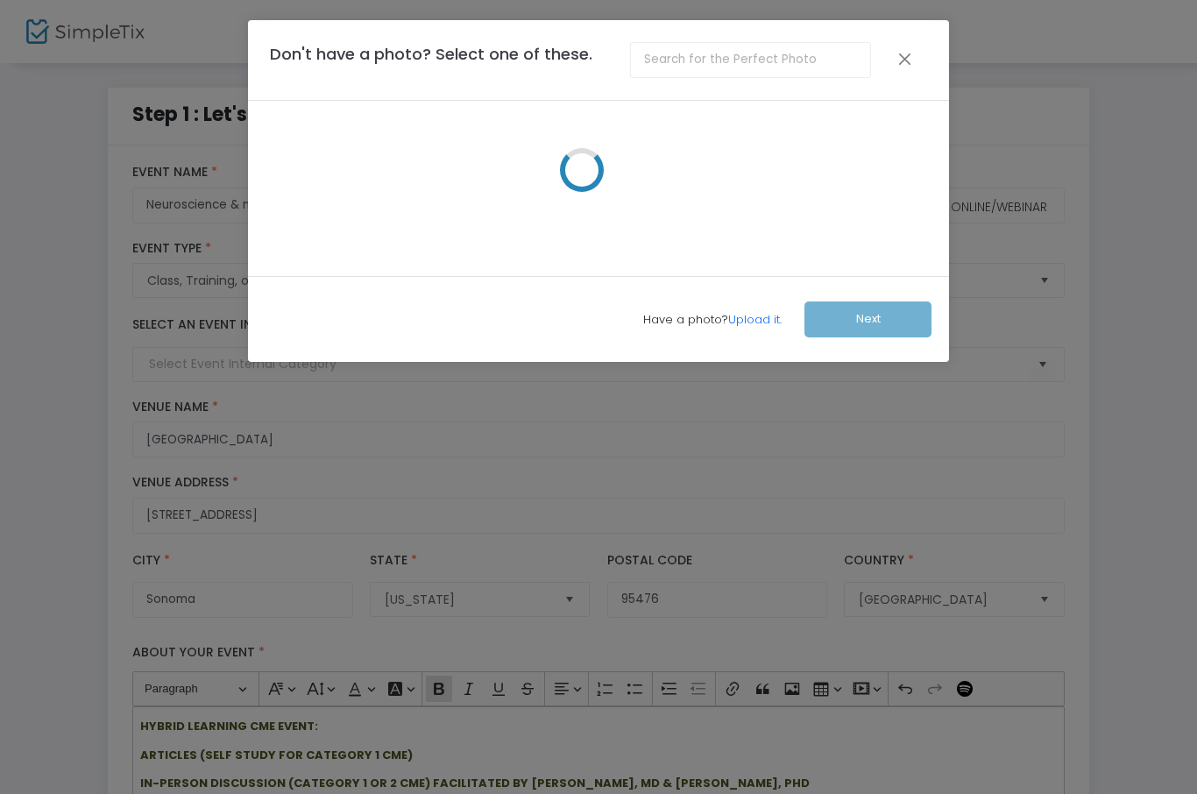
scroll to position [0, 0]
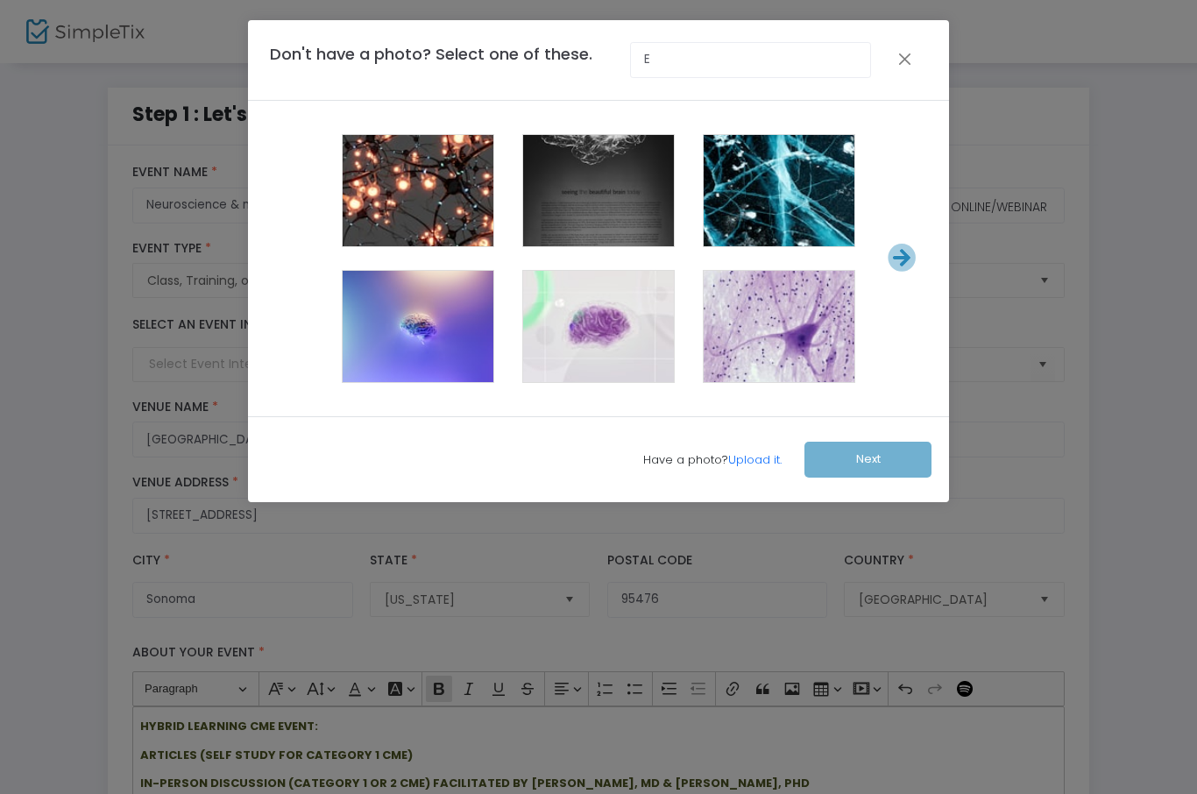
type input "E"
click at [1117, 151] on ngb-modal-window "Don't have a photo? Select one of these. E Have a photo? Upload it. Next" at bounding box center [598, 397] width 1197 height 794
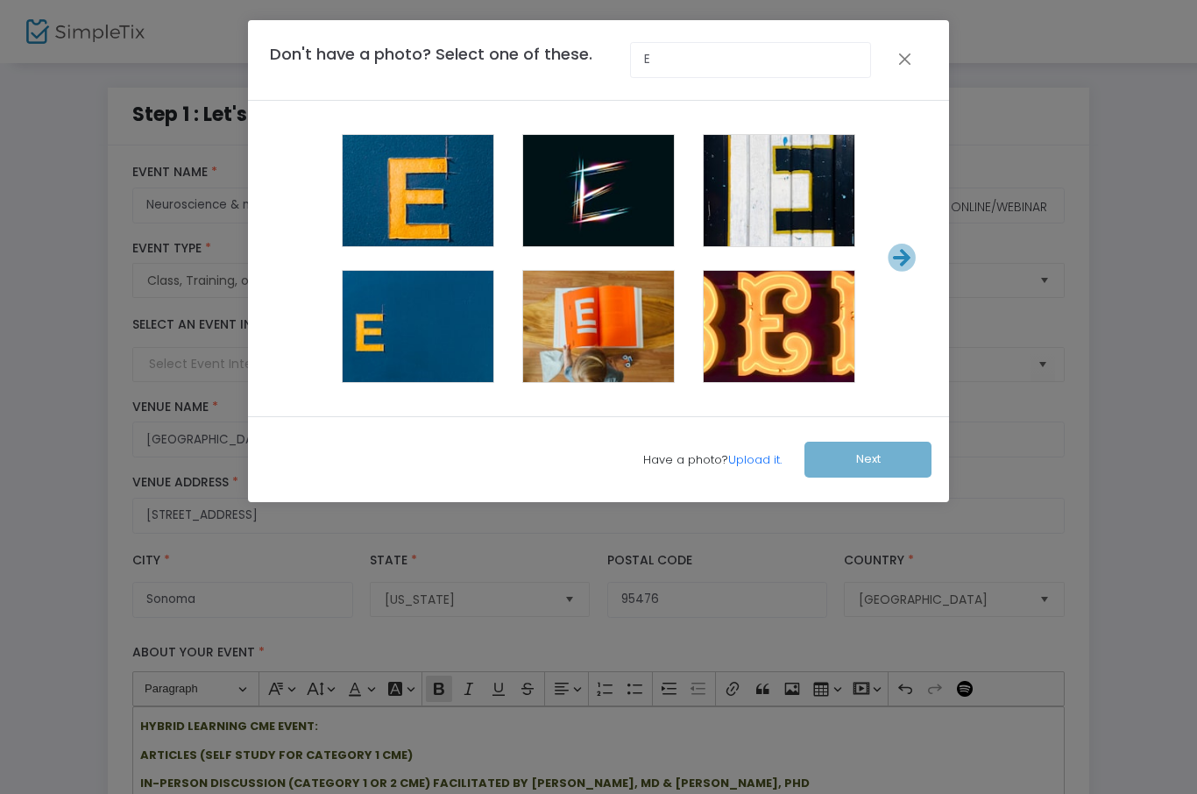
click at [922, 58] on div at bounding box center [908, 60] width 56 height 36
click at [901, 65] on button "Close" at bounding box center [904, 58] width 11 height 23
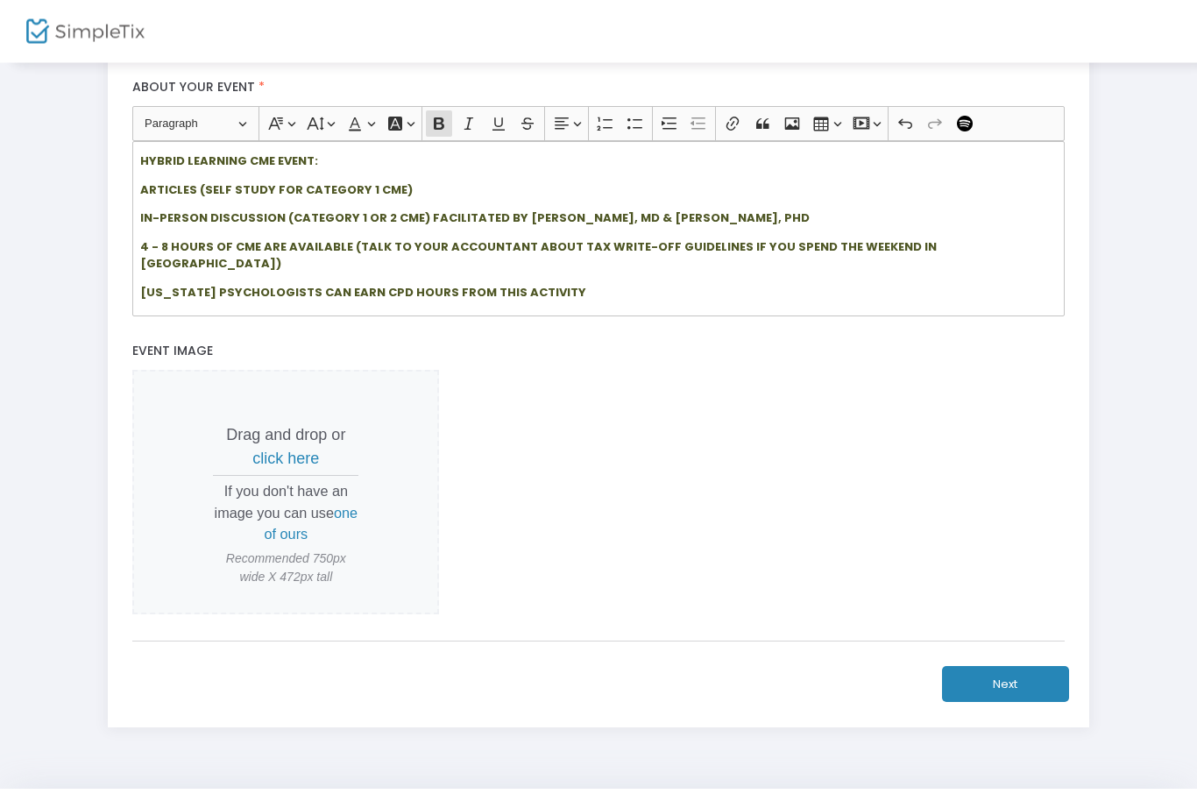
scroll to position [565, 0]
click at [298, 467] on span "click here" at bounding box center [285, 458] width 67 height 18
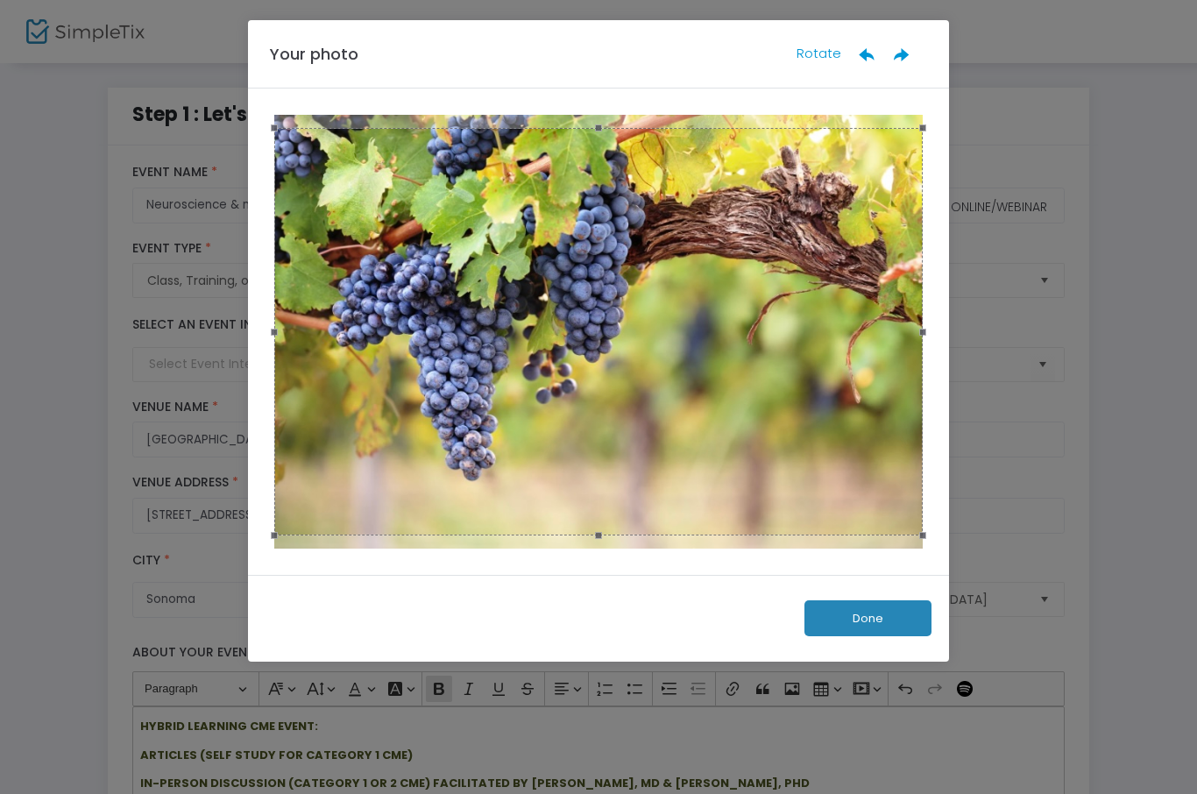
scroll to position [0, 0]
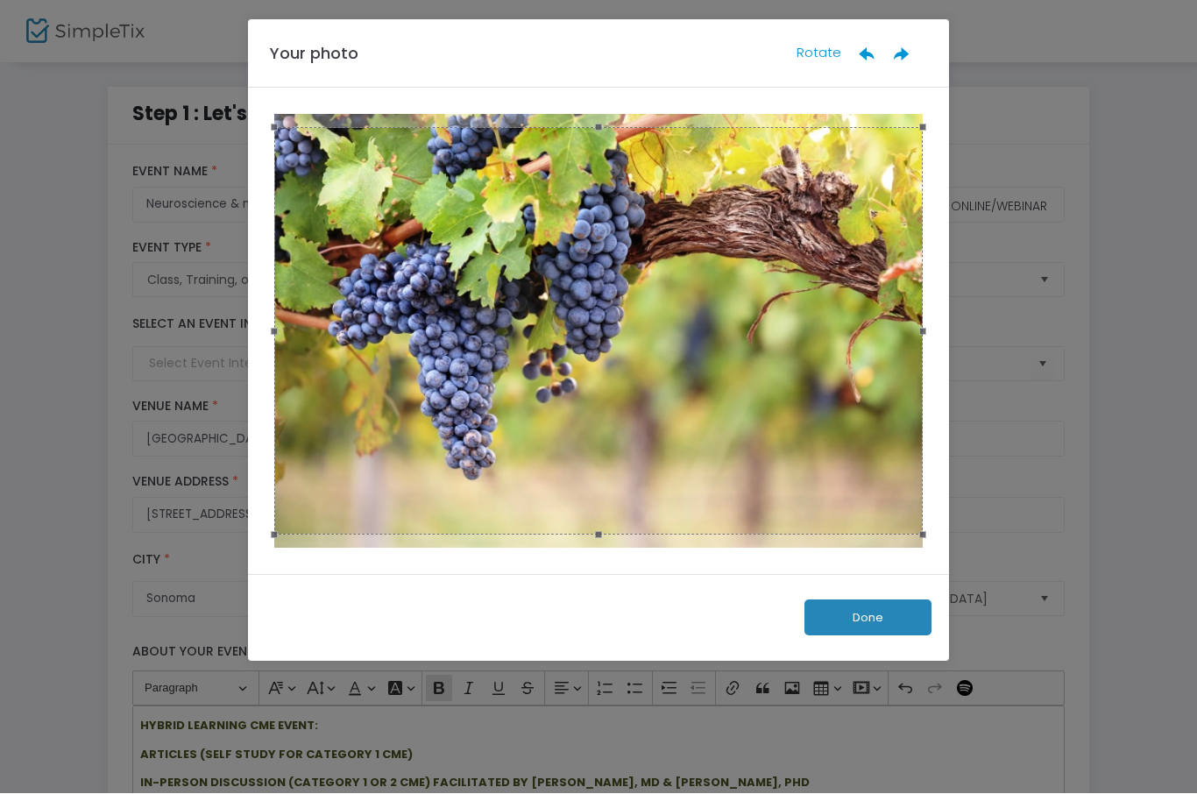
click at [864, 627] on button "Done" at bounding box center [867, 618] width 127 height 36
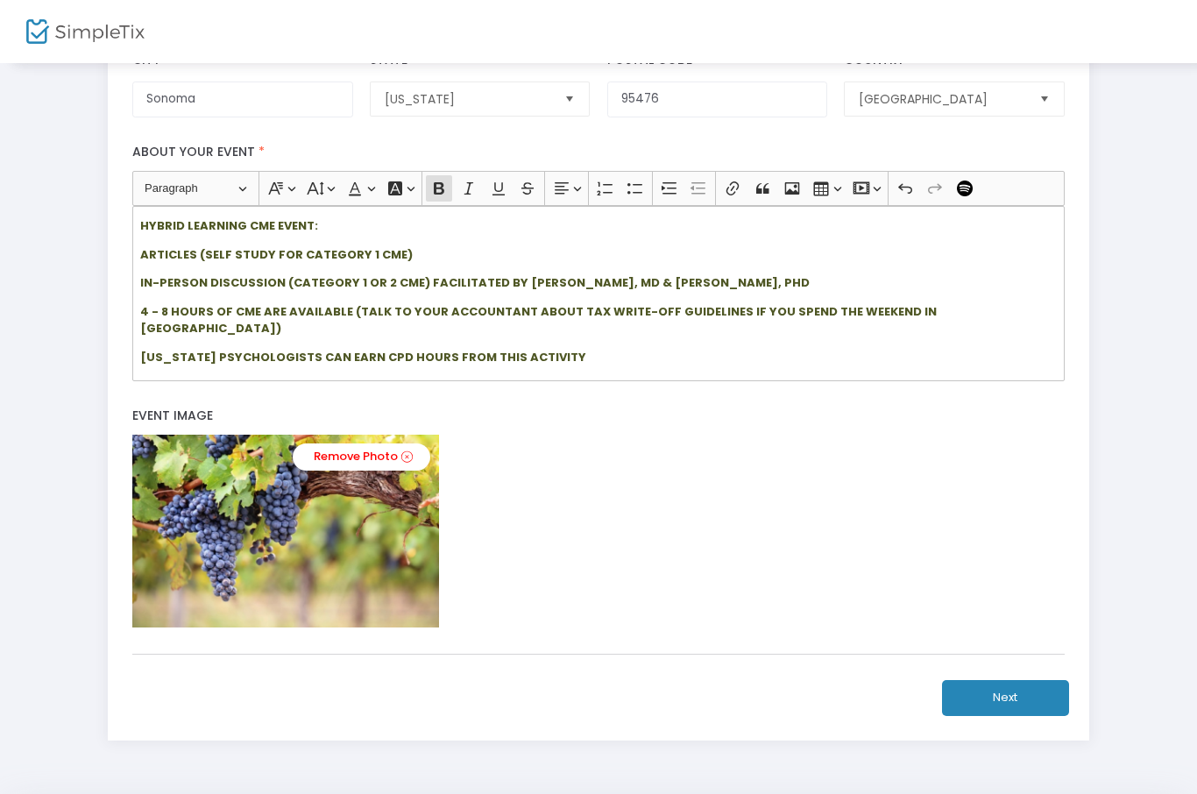
scroll to position [515, 0]
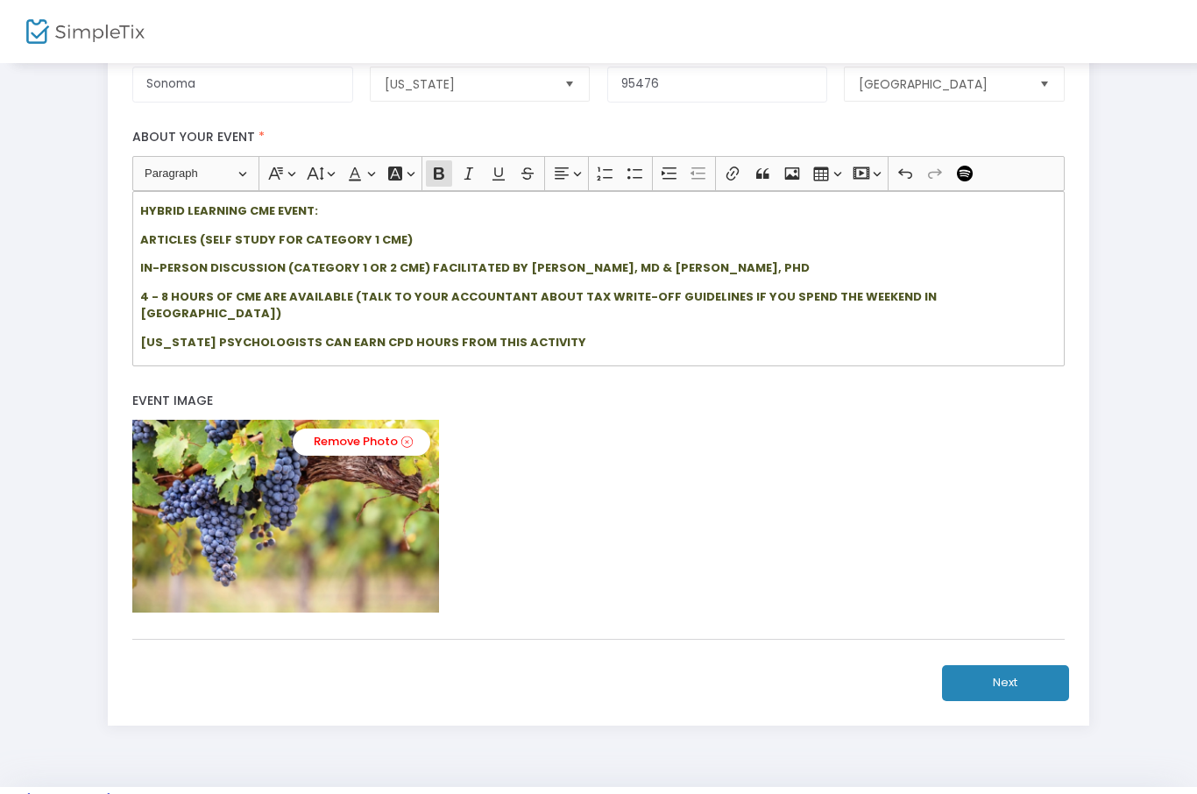
click at [1028, 694] on button "Next" at bounding box center [1005, 683] width 127 height 36
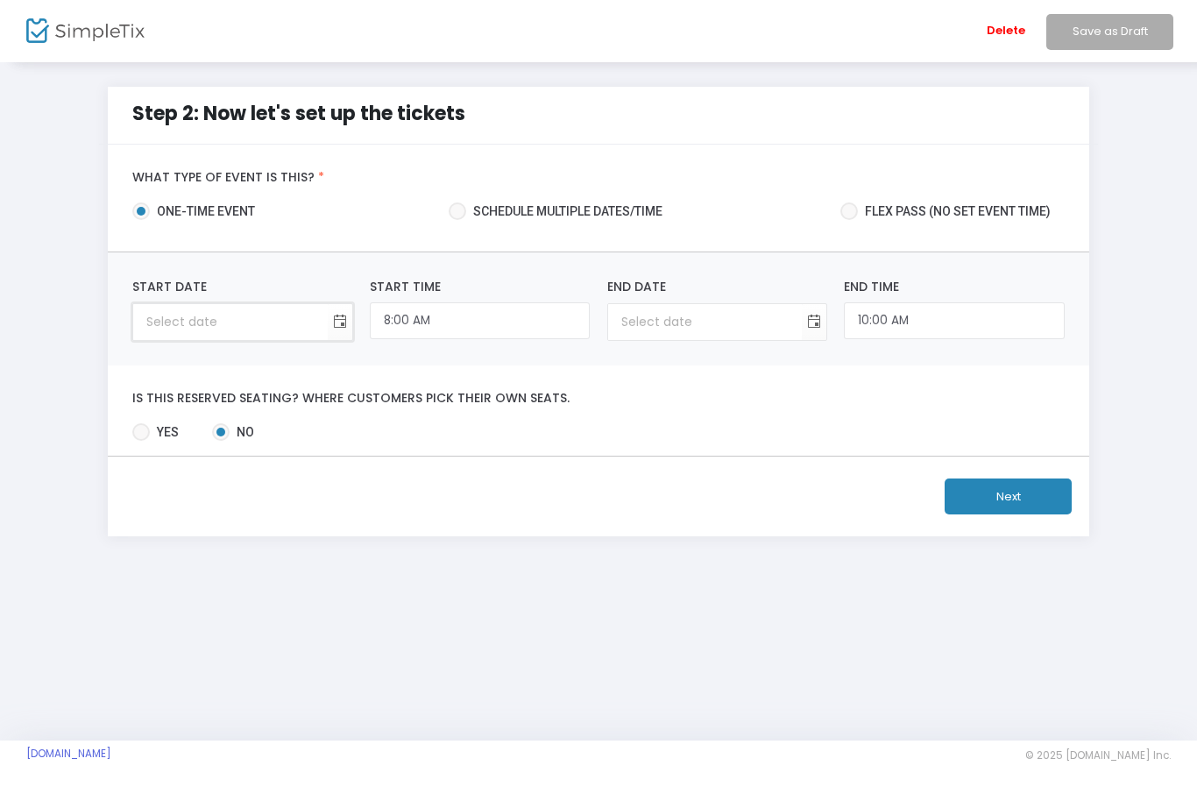
click at [256, 324] on input at bounding box center [230, 323] width 194 height 36
type input "month/day/year"
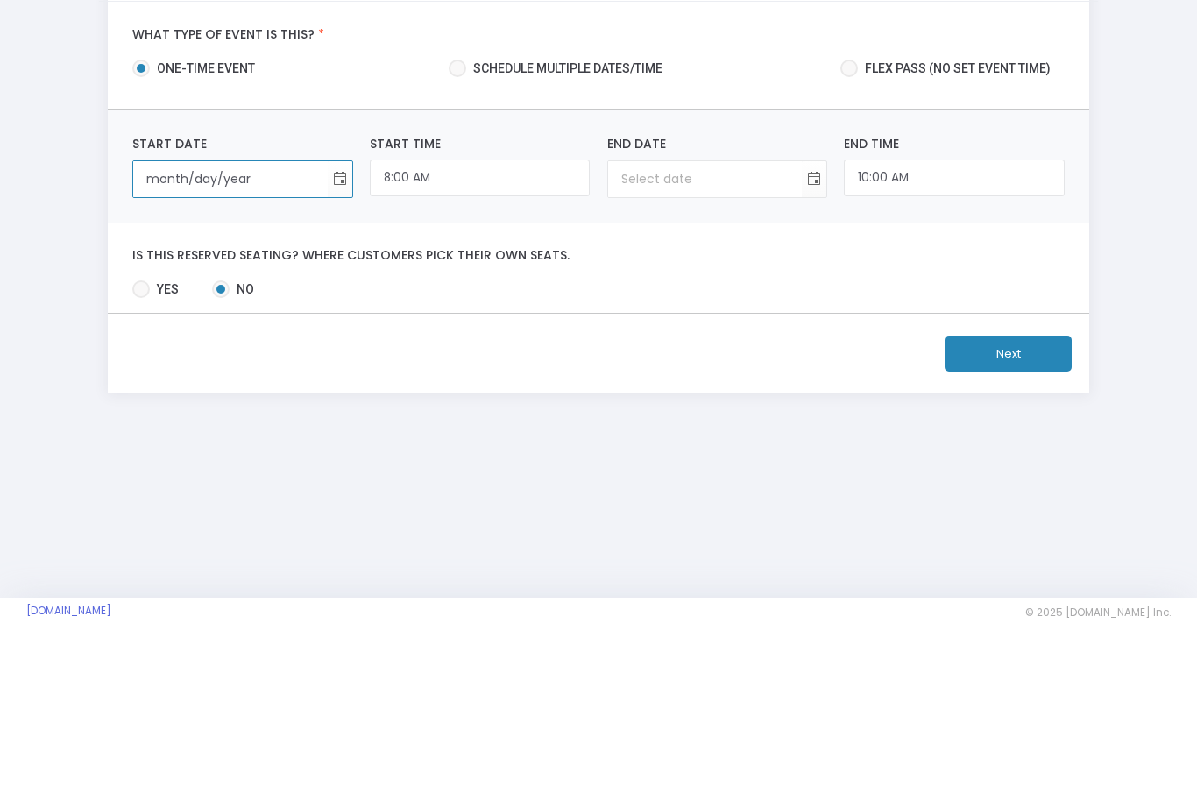
click at [350, 308] on span "Toggle calendar" at bounding box center [339, 322] width 29 height 29
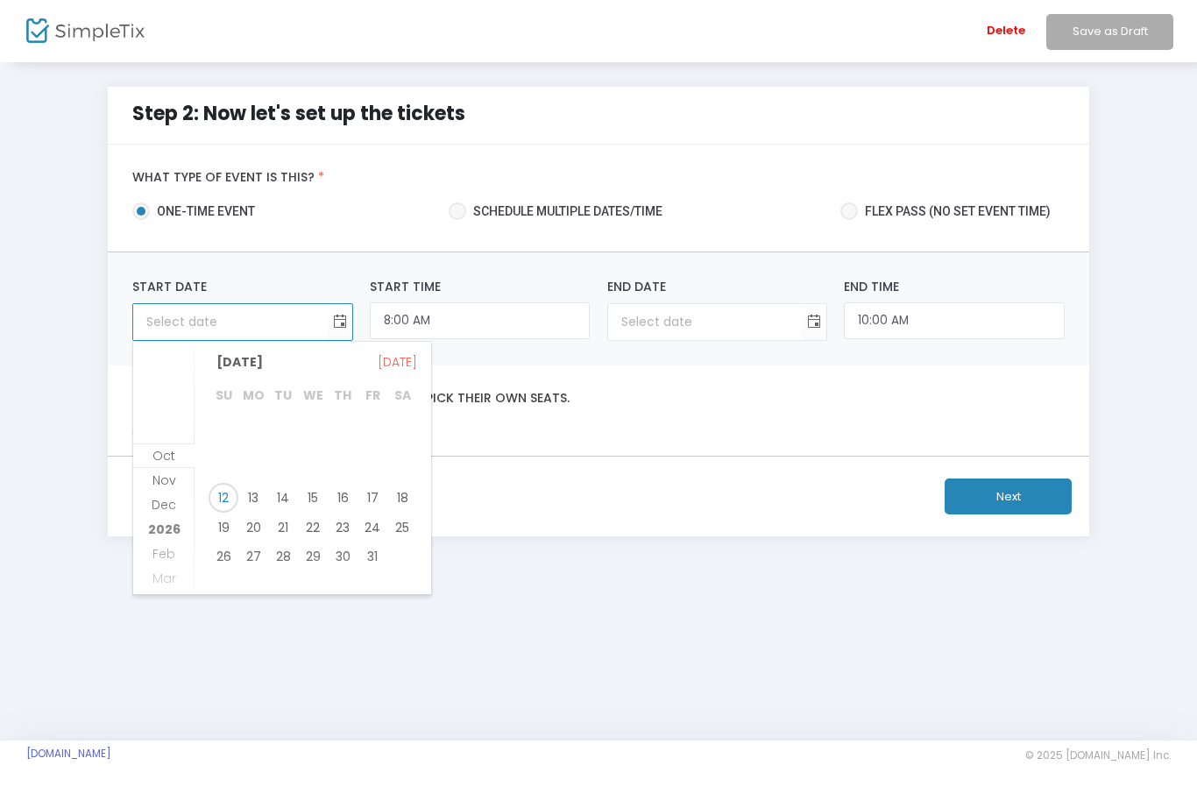
click at [156, 479] on span "Nov" at bounding box center [164, 481] width 24 height 18
click at [413, 450] on span "8" at bounding box center [402, 462] width 30 height 30
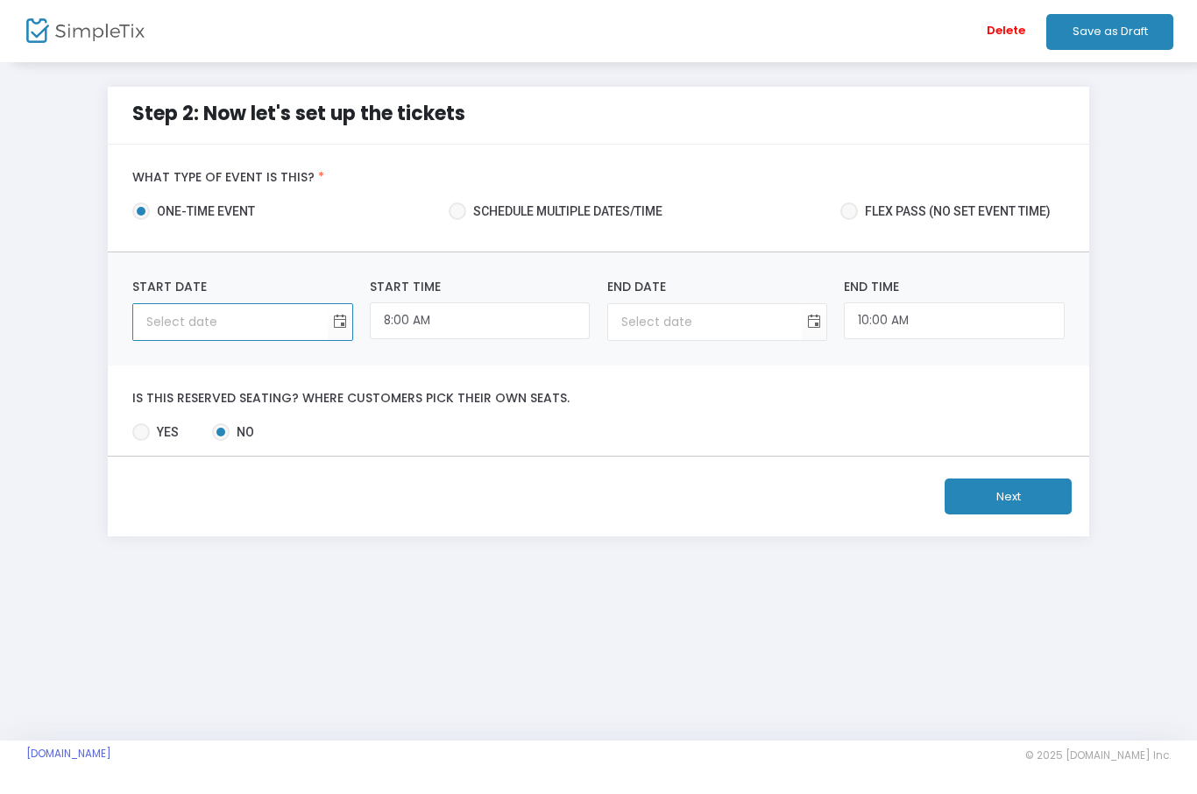
type input "11/8/2025"
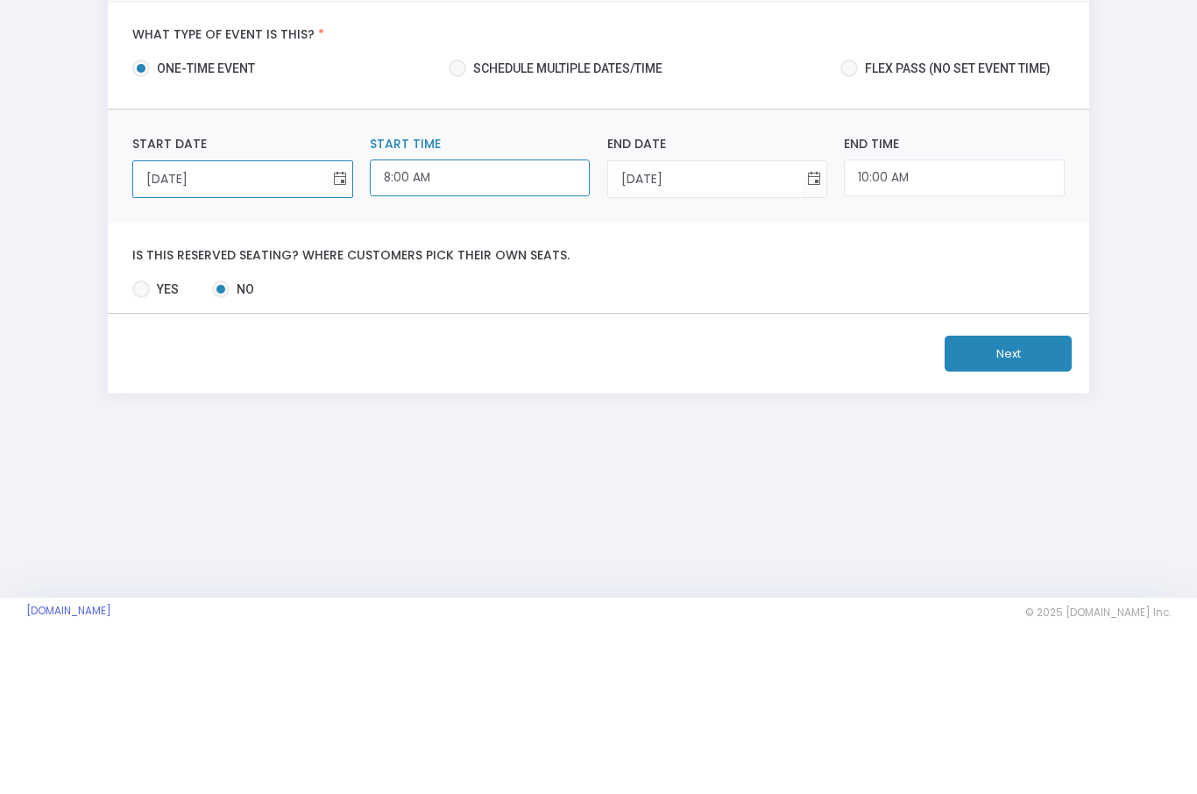
click at [461, 303] on input "8:00 AM" at bounding box center [480, 322] width 220 height 38
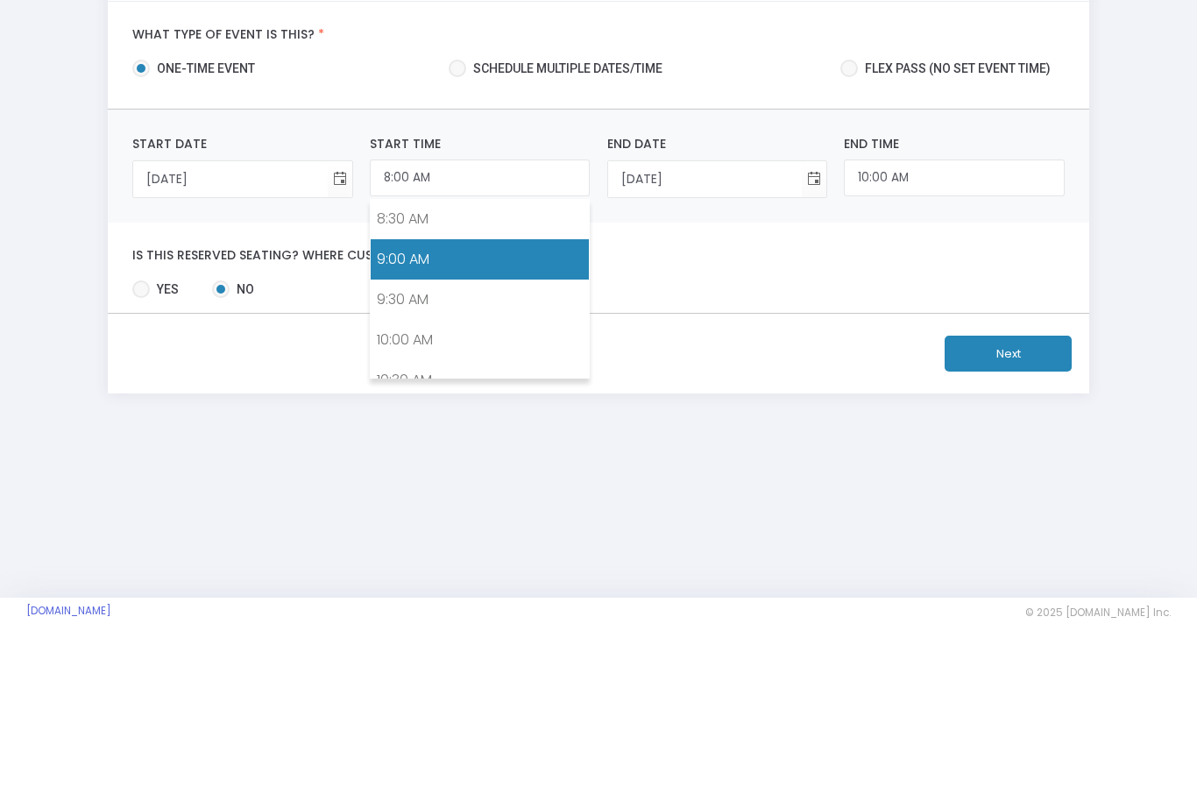
click at [435, 383] on link "9:00 AM" at bounding box center [480, 403] width 218 height 40
type input "9:00 AM"
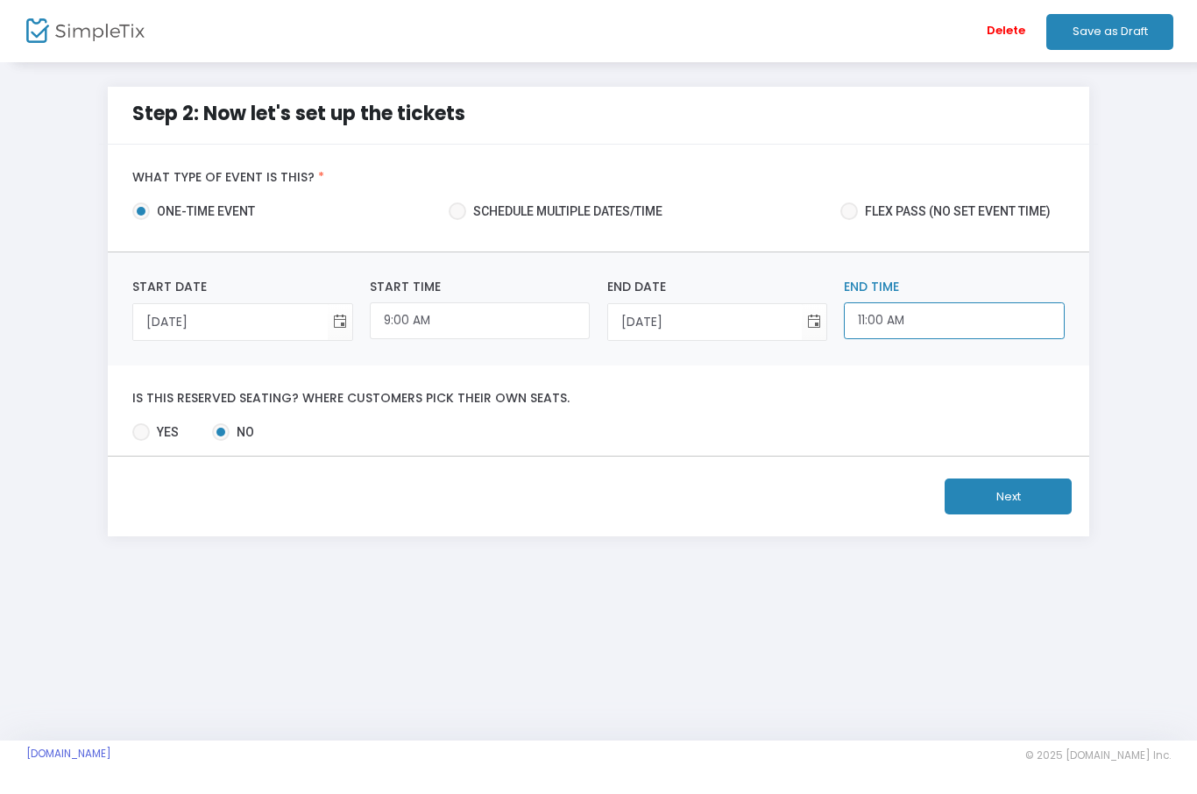
click at [936, 329] on input "11:00 AM" at bounding box center [954, 322] width 220 height 38
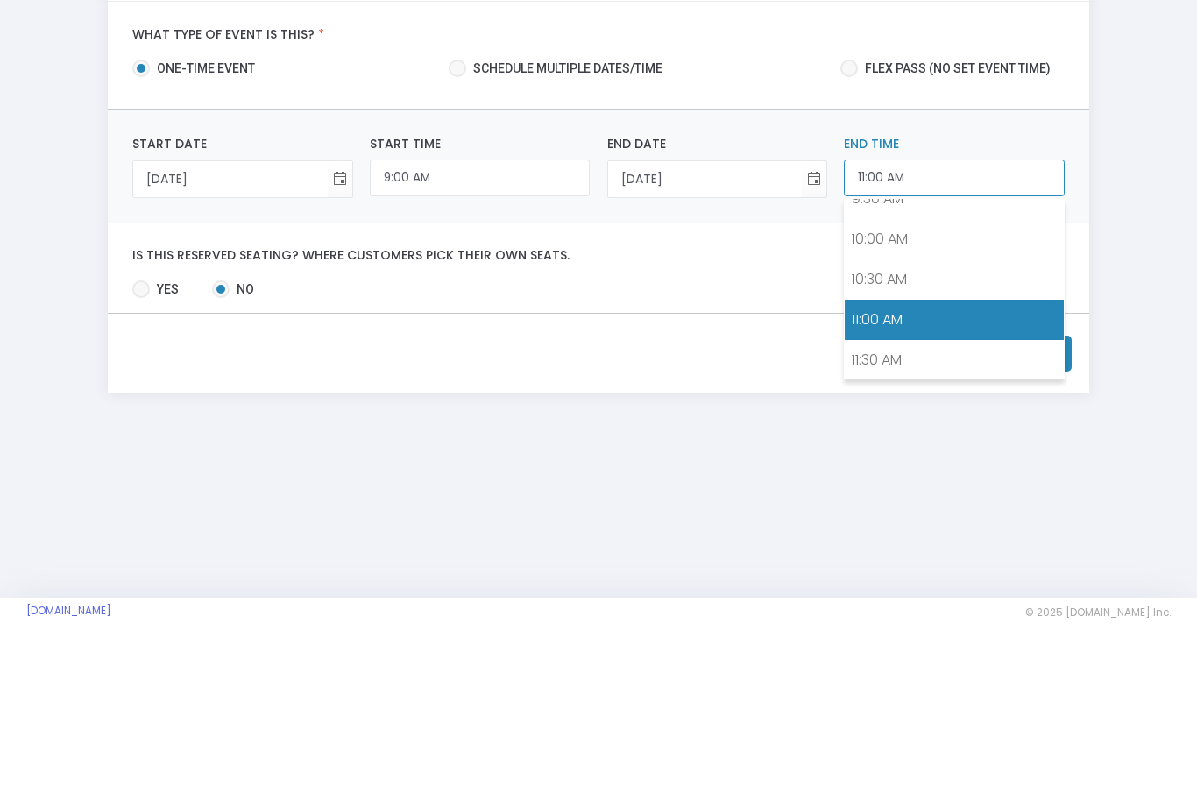
scroll to position [782, 0]
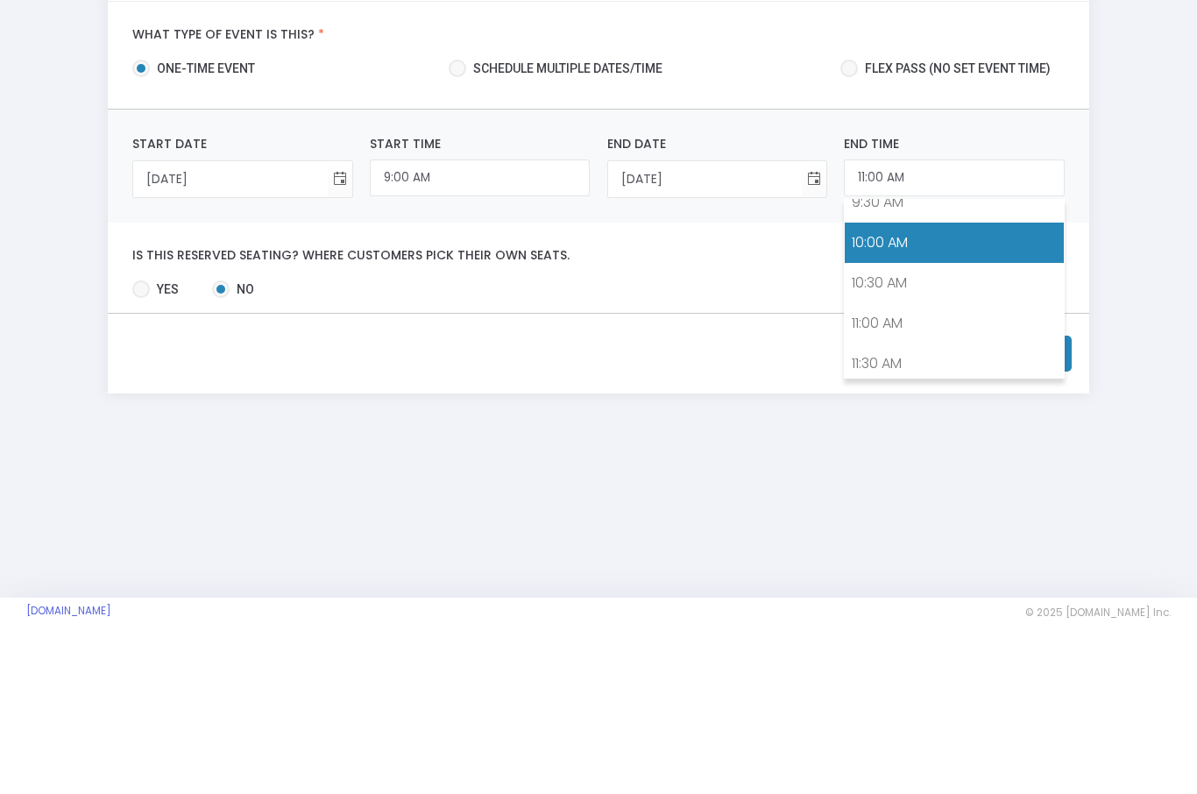
click at [895, 366] on link "10:00 AM" at bounding box center [954, 386] width 218 height 40
type input "10:00 AM"
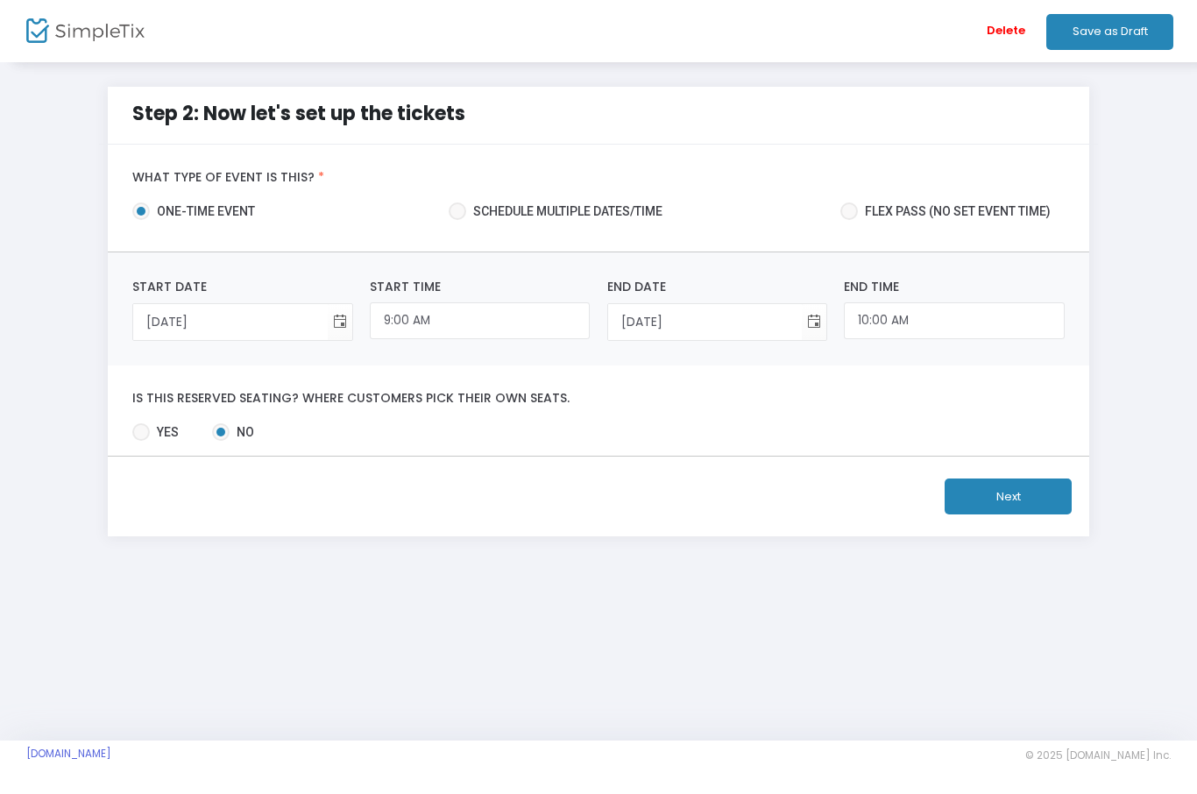
click at [1170, 272] on div "Step 2: Now let's set up the tickets What type of event is this? * one-time eve…" at bounding box center [598, 324] width 1197 height 527
click at [1036, 494] on button "Next" at bounding box center [1007, 497] width 127 height 36
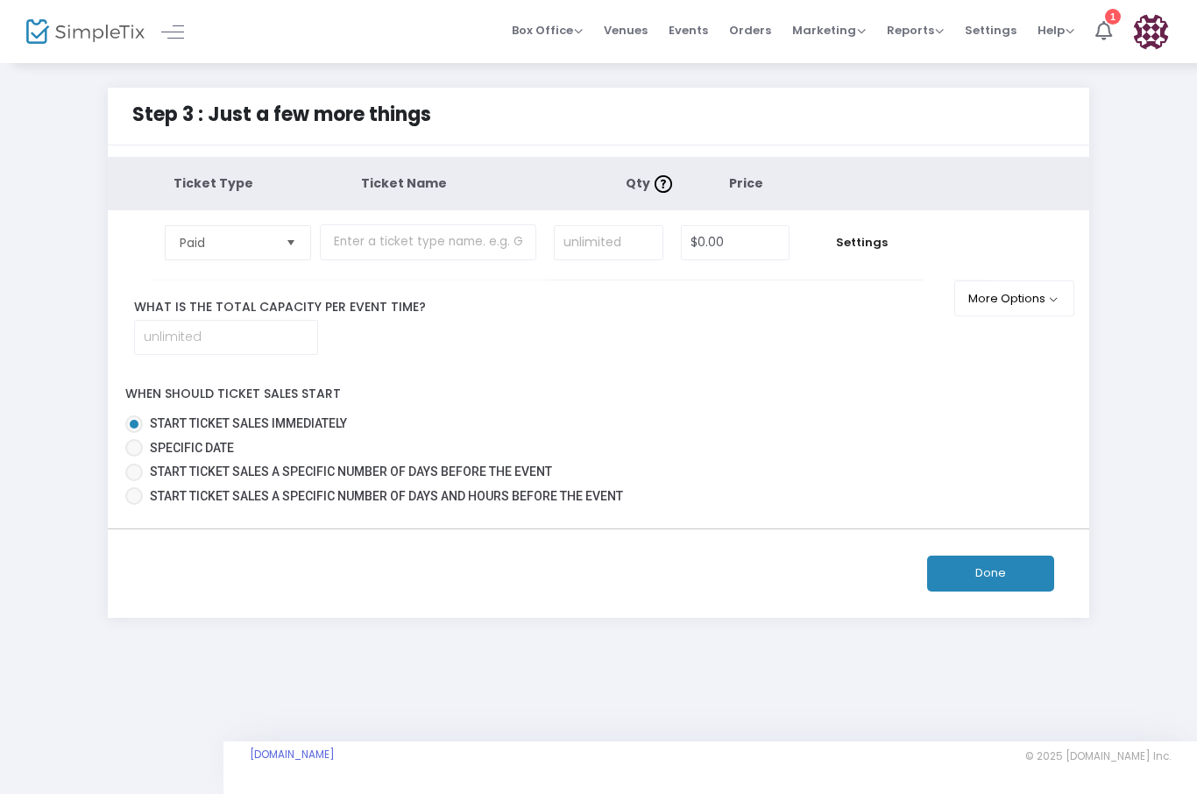
click at [285, 251] on span "Select" at bounding box center [290, 242] width 29 height 29
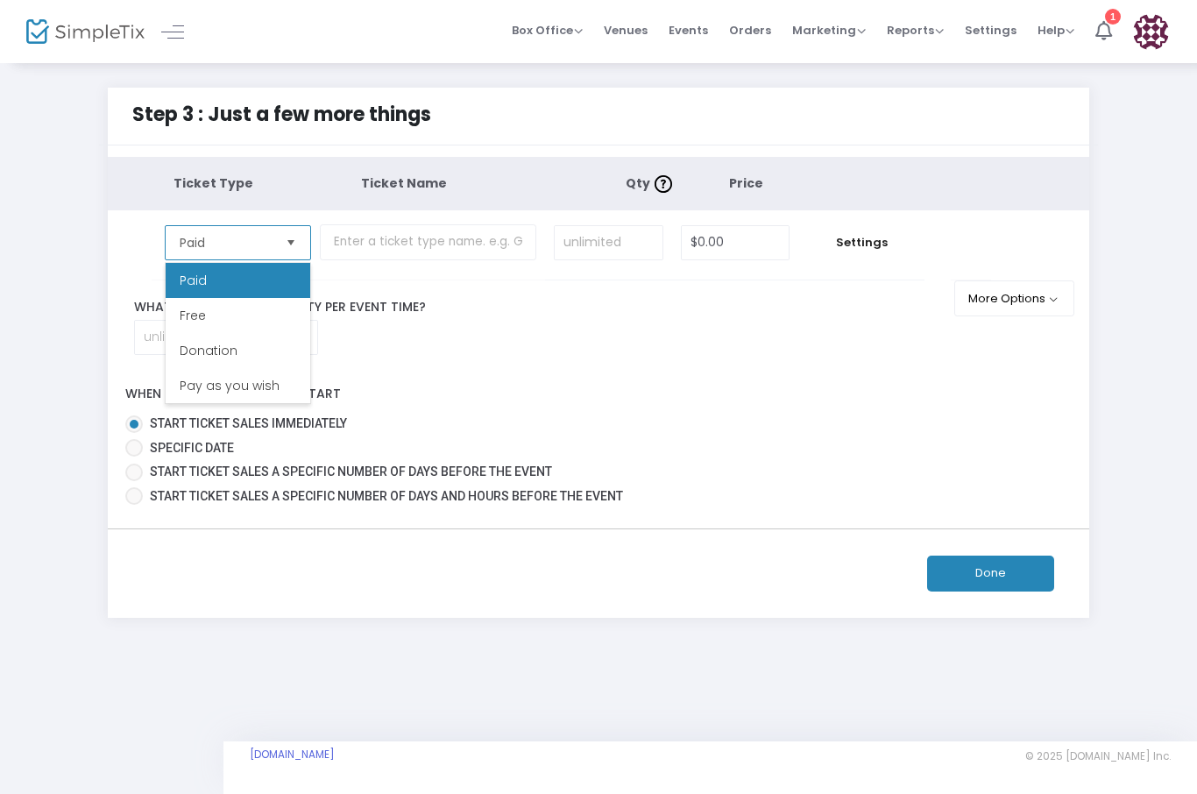
click at [194, 278] on span "Paid" at bounding box center [193, 281] width 27 height 18
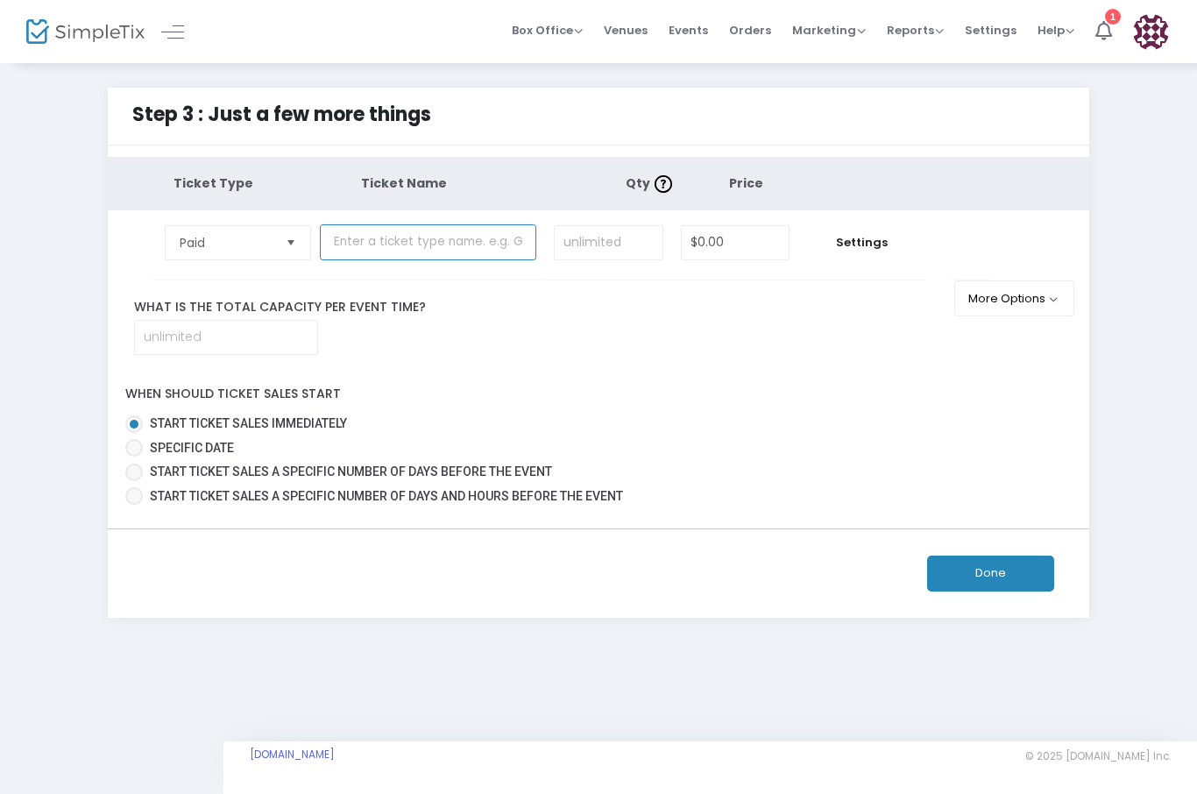
click at [507, 253] on input "text" at bounding box center [428, 242] width 216 height 36
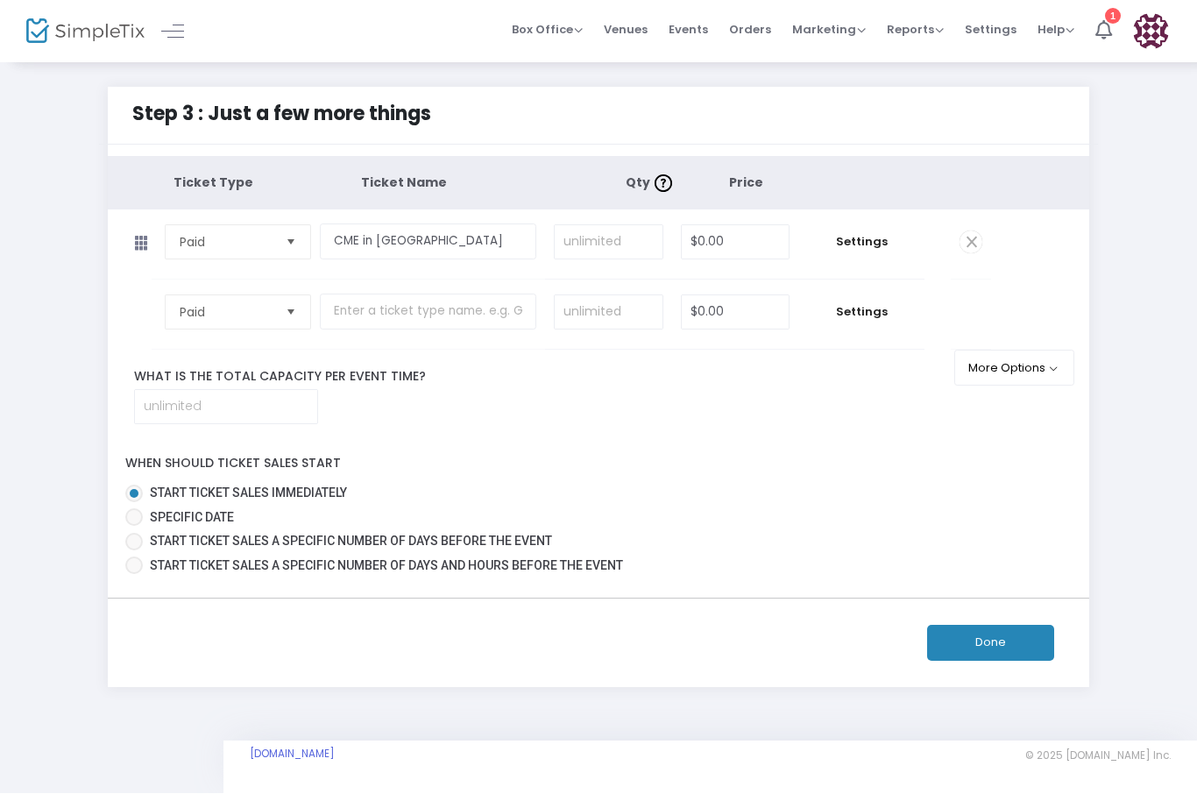
scroll to position [2, 0]
type input "CME in Sonoma"
click at [712, 239] on input "$0.00" at bounding box center [736, 242] width 108 height 33
click at [868, 250] on span "Settings" at bounding box center [861, 243] width 109 height 18
type input "$40.00"
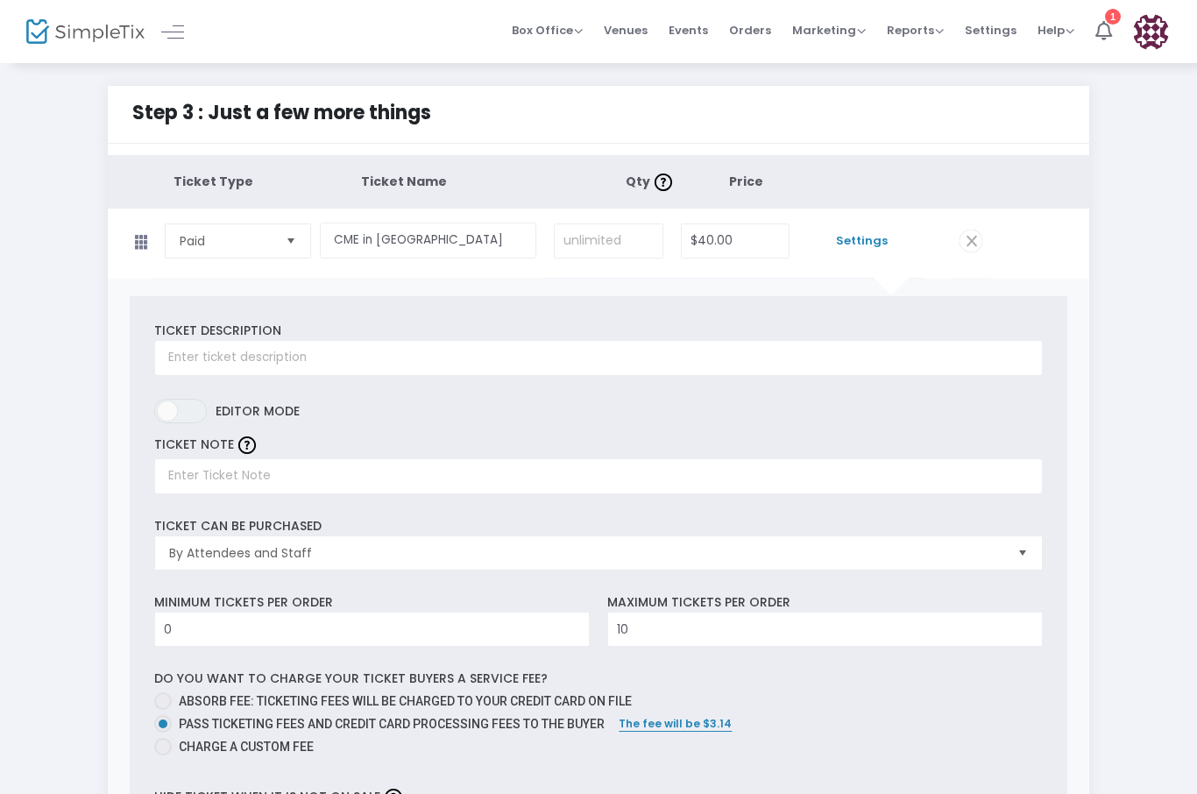
scroll to position [0, 0]
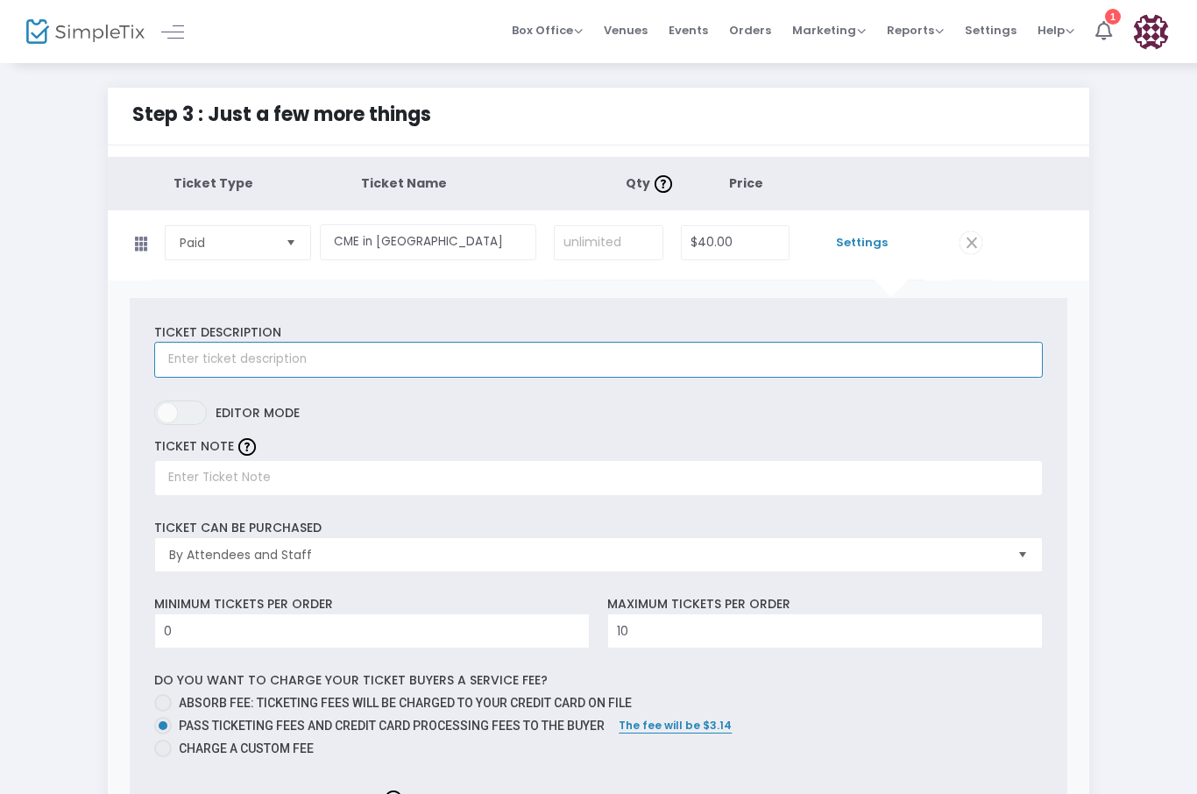
click at [311, 378] on input "text" at bounding box center [597, 360] width 887 height 36
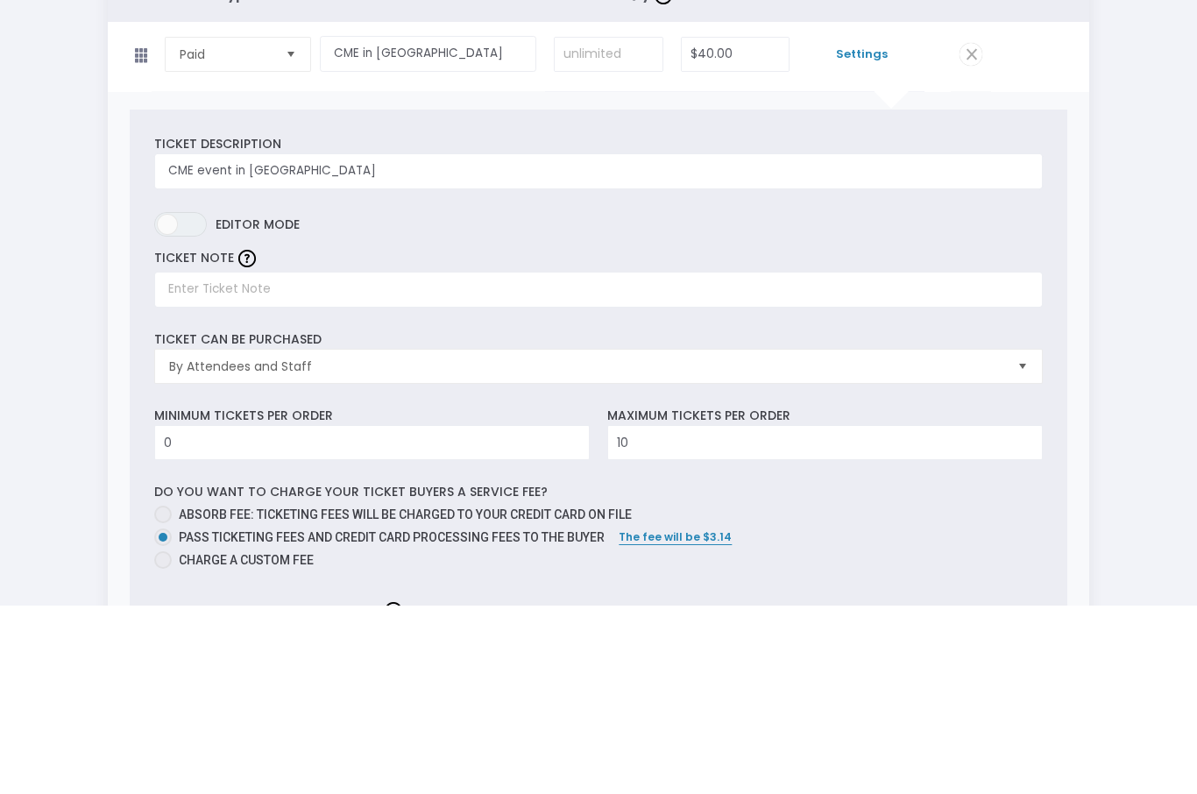
scroll to position [188, 0]
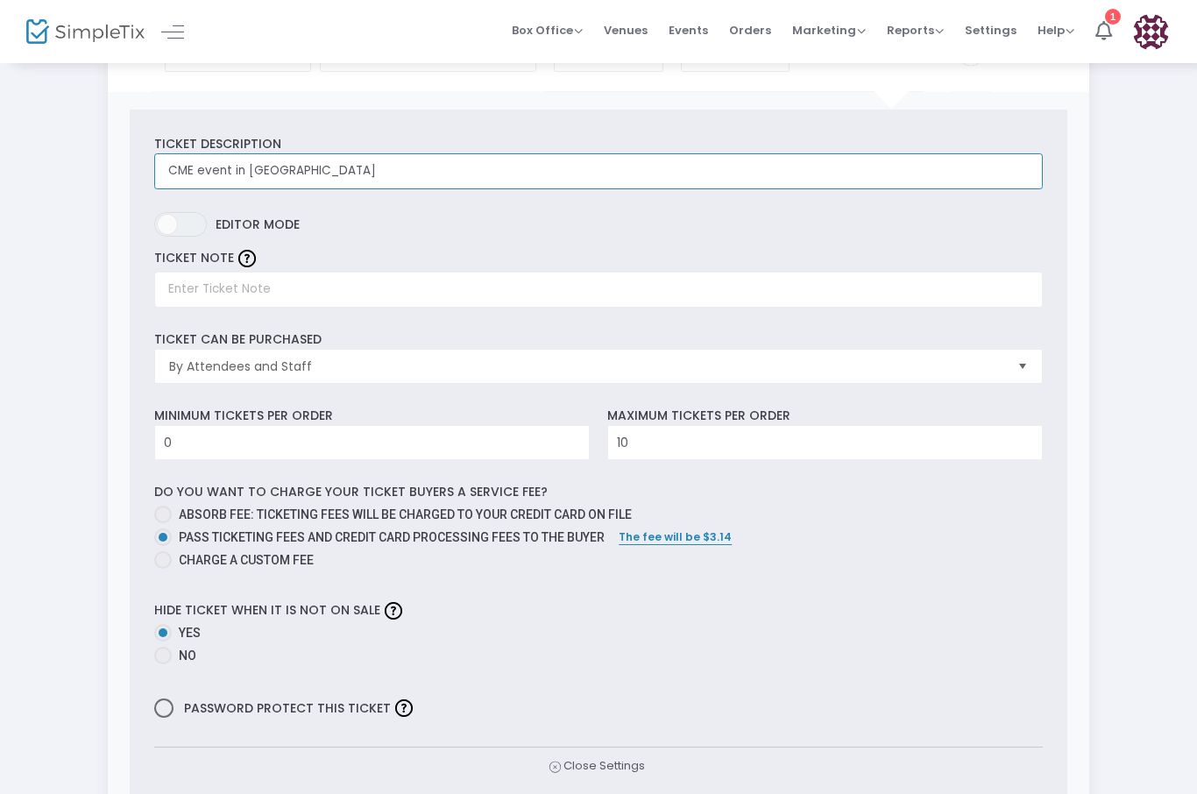
click at [1030, 381] on span "Select" at bounding box center [1021, 366] width 29 height 29
type input "CME event in Sonoma"
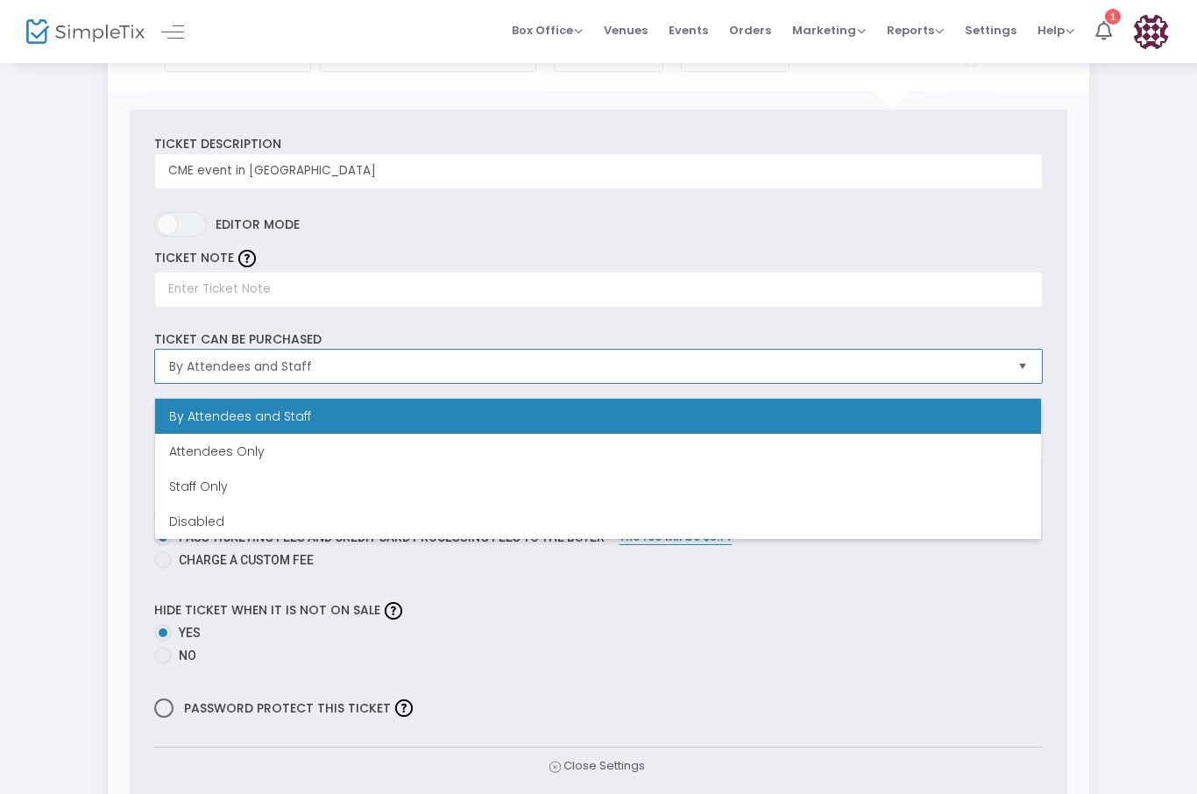
click at [944, 414] on li "By Attendees and Staff" at bounding box center [598, 416] width 886 height 35
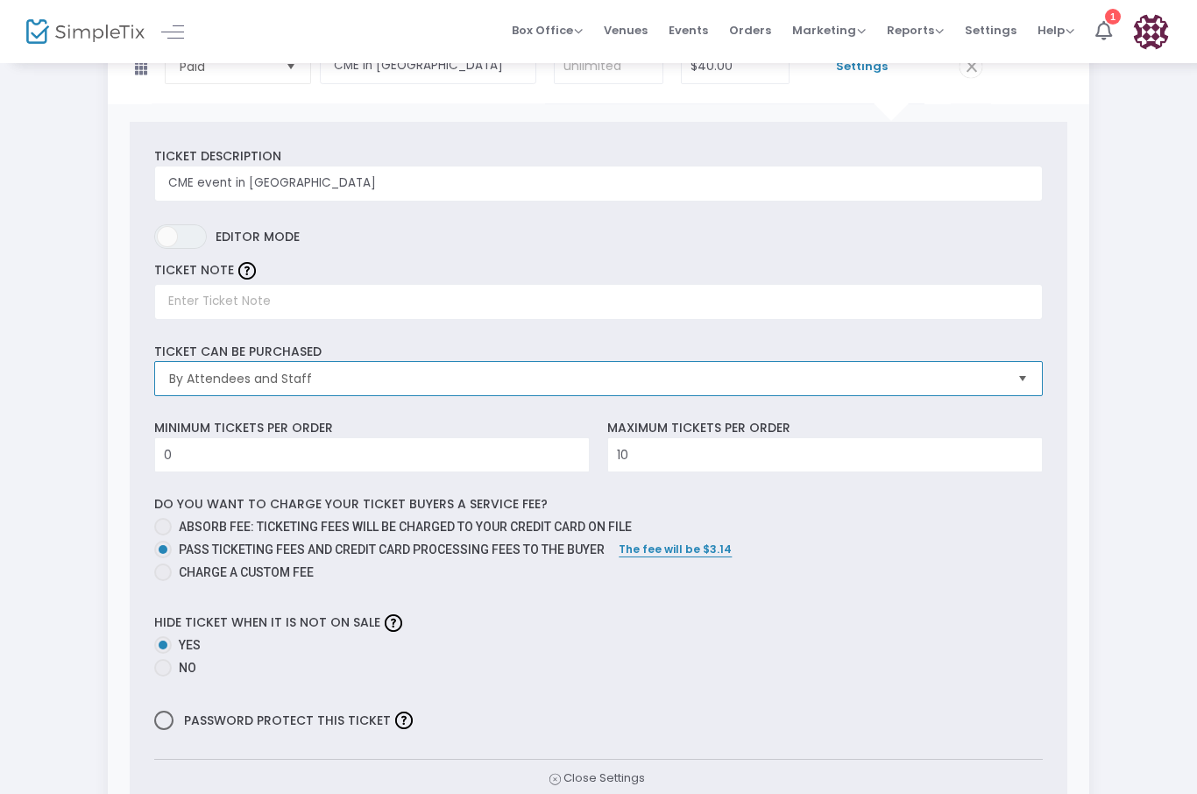
scroll to position [174, 0]
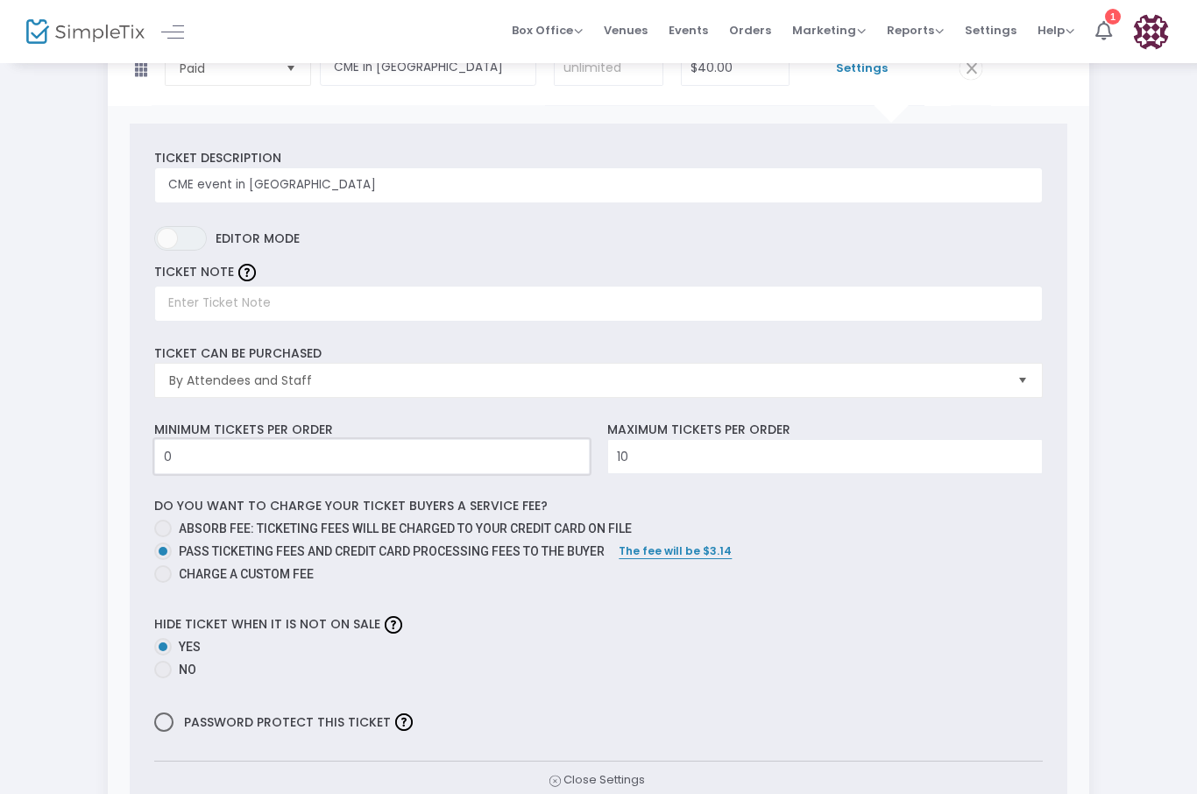
click at [548, 473] on input "0" at bounding box center [372, 456] width 434 height 33
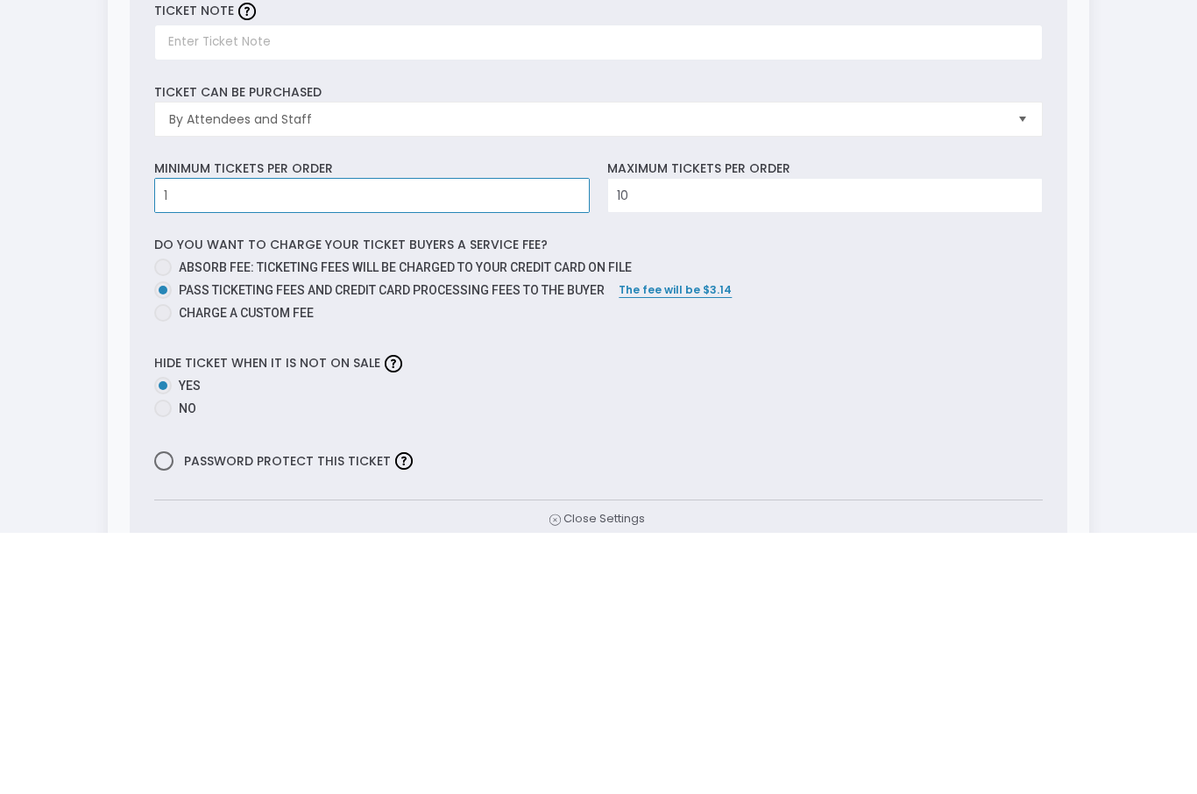
scroll to position [435, 0]
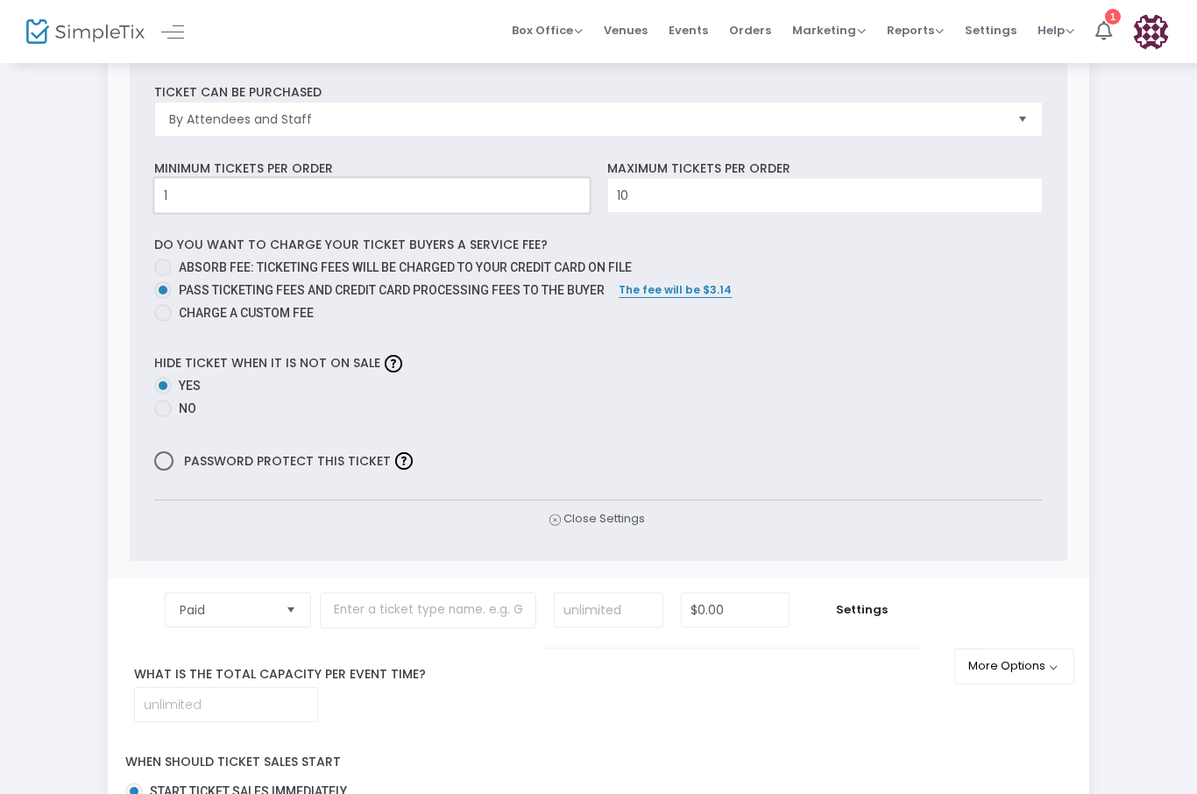
type input "1"
click at [159, 276] on span at bounding box center [163, 267] width 18 height 18
click at [162, 277] on input "Absorb fee: Ticketing fees will be charged to your credit card on file" at bounding box center [162, 276] width 1 height 1
radio input "true"
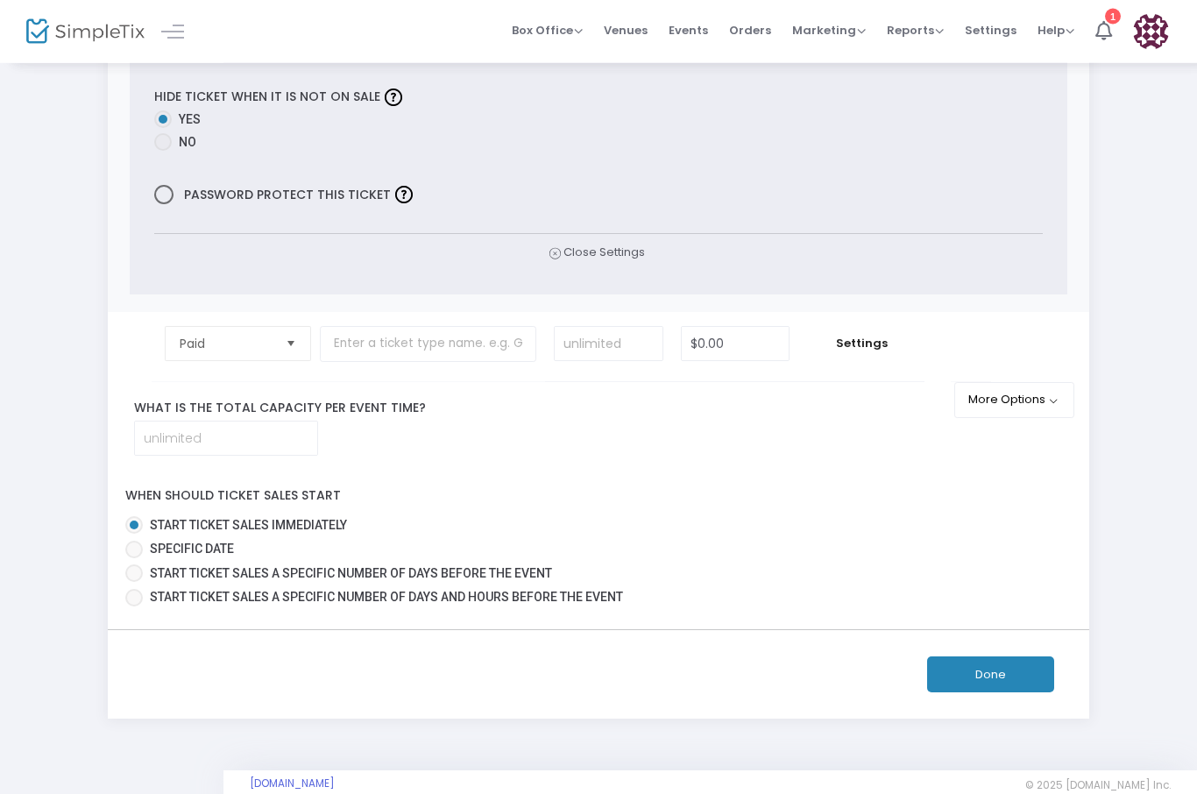
scroll to position [702, 0]
click at [1052, 412] on button "More Options" at bounding box center [1014, 400] width 120 height 36
click at [145, 455] on input at bounding box center [226, 437] width 182 height 33
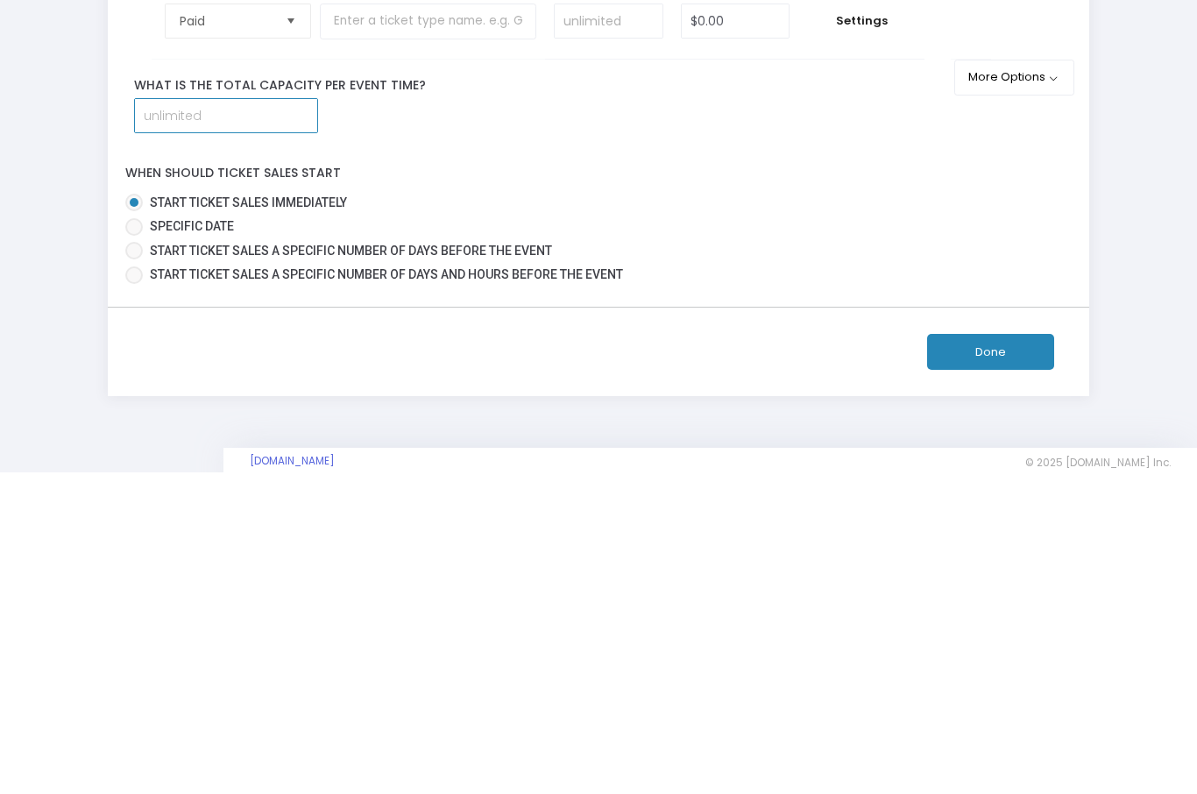
scroll to position [762, 0]
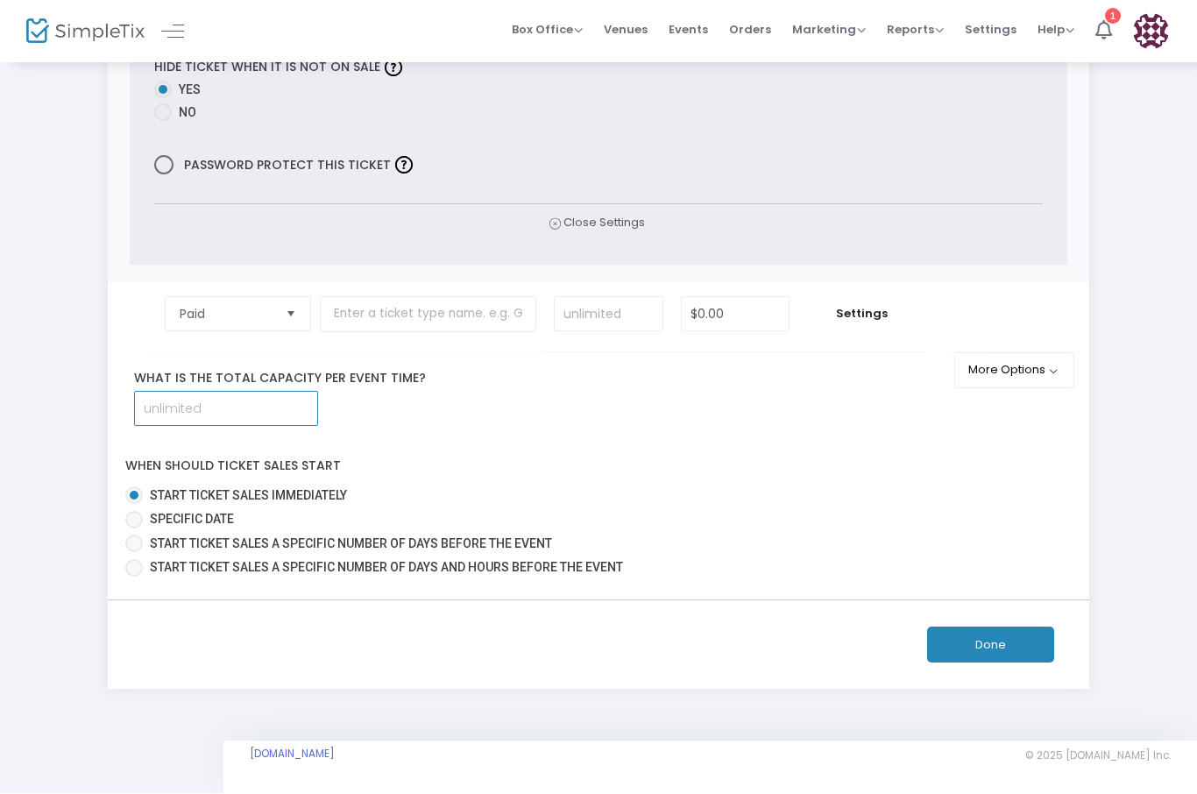
click at [265, 421] on input at bounding box center [226, 408] width 182 height 33
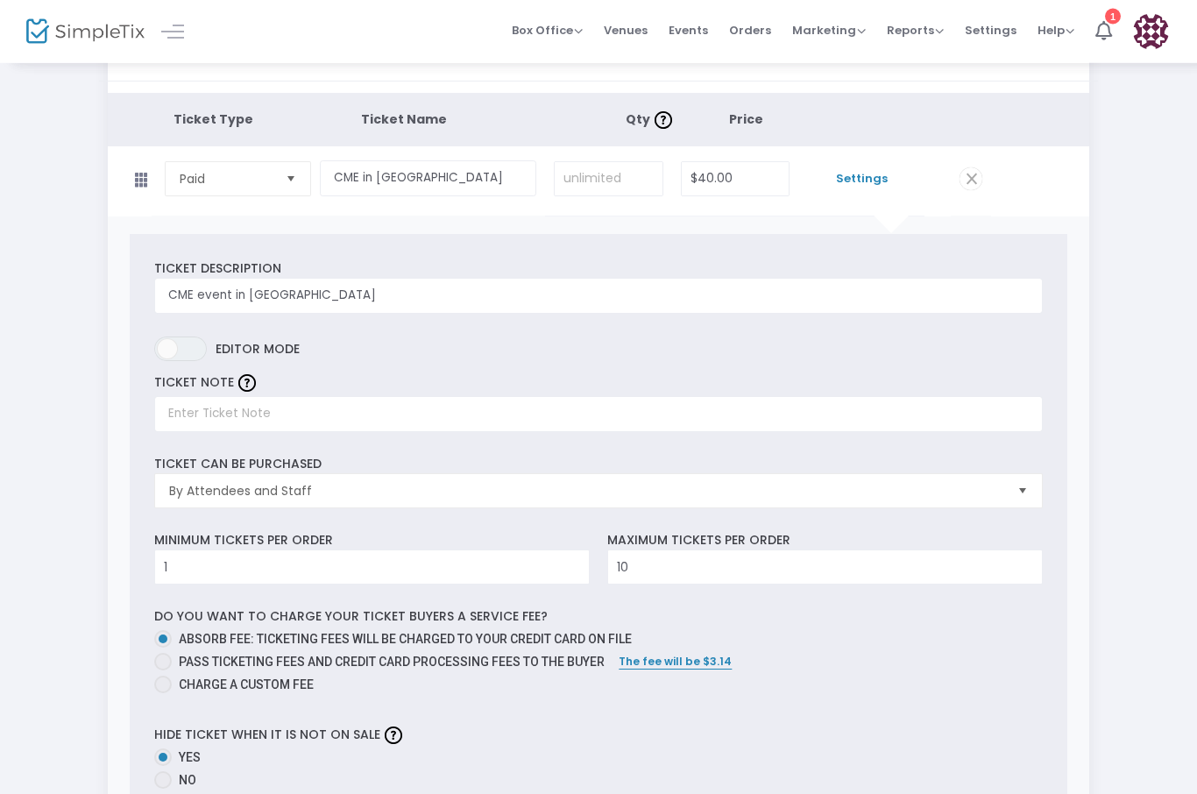
scroll to position [60, 0]
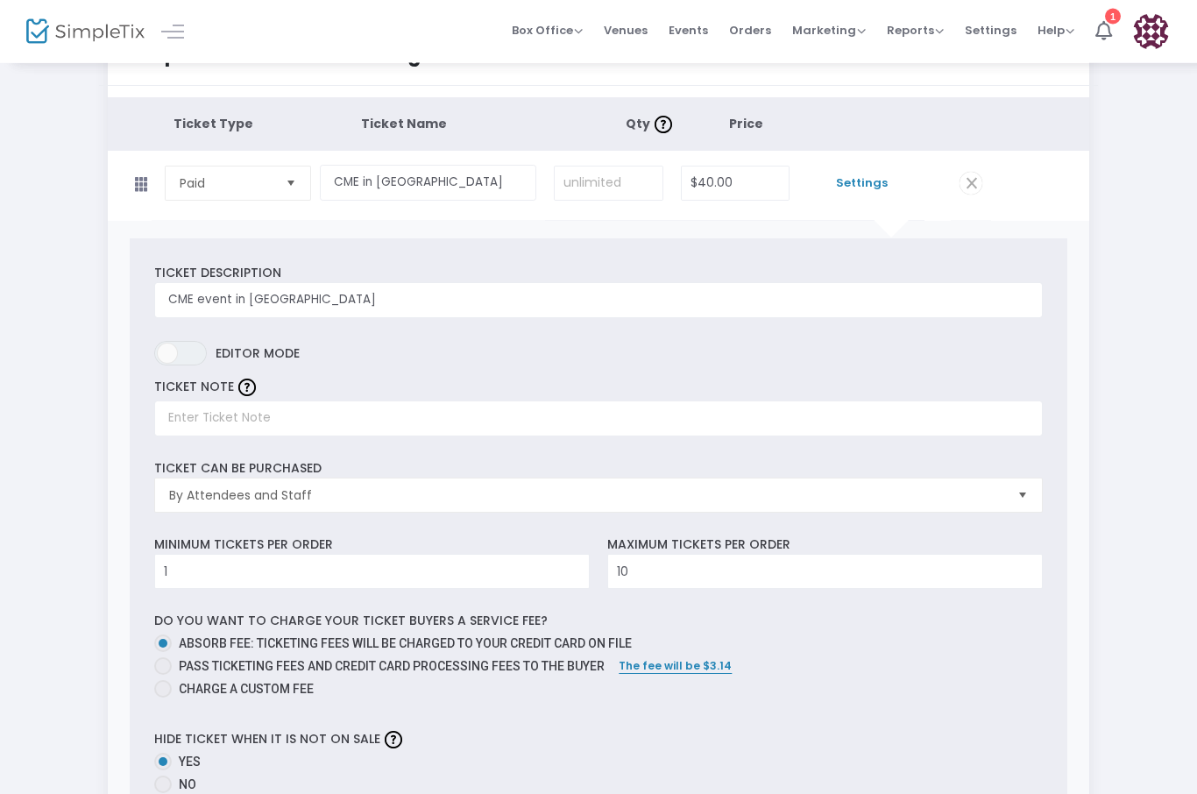
type input "10"
click at [612, 194] on input at bounding box center [609, 183] width 108 height 33
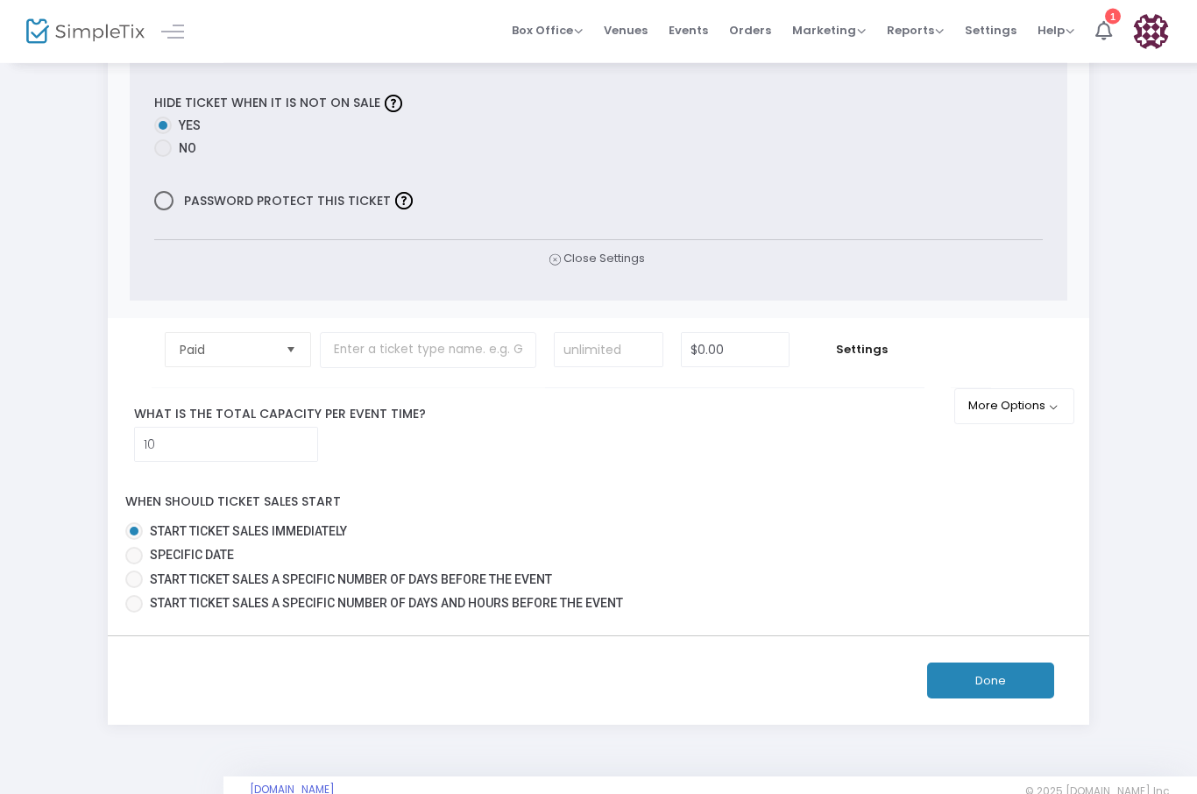
scroll to position [702, 0]
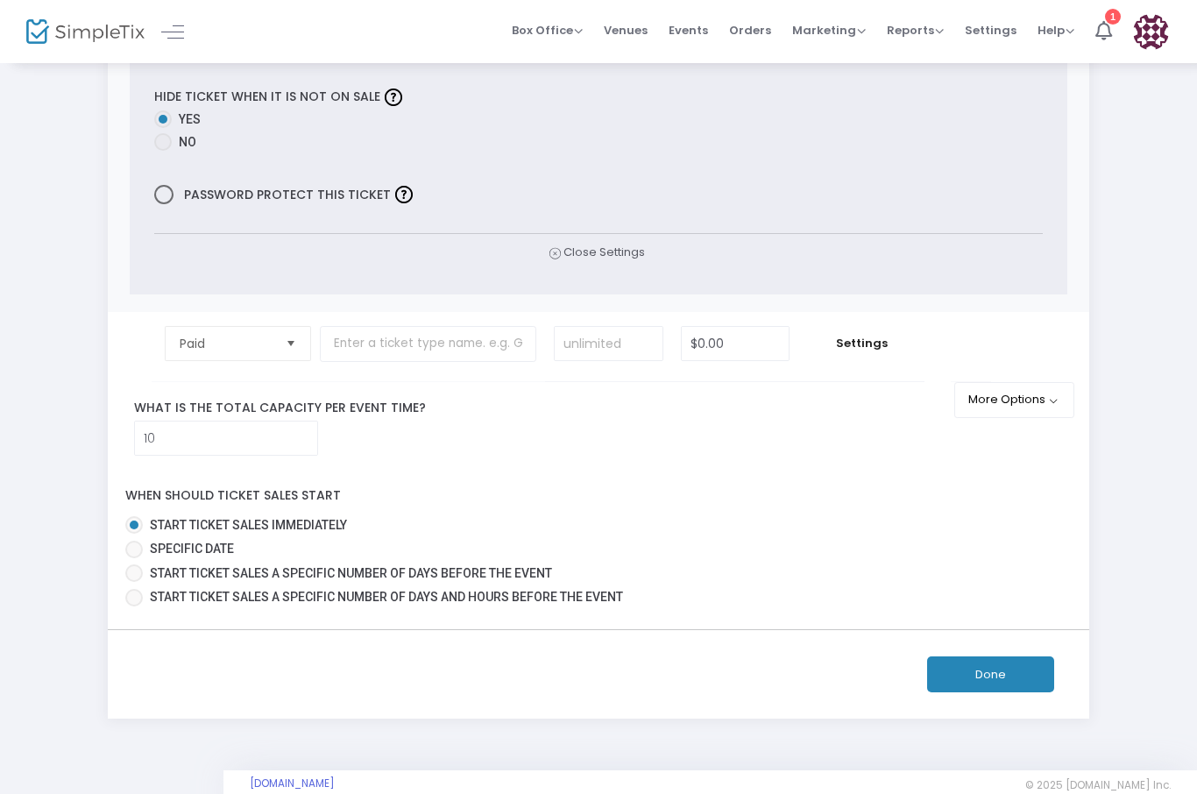
type input "10"
click at [880, 352] on span "Settings" at bounding box center [861, 344] width 109 height 18
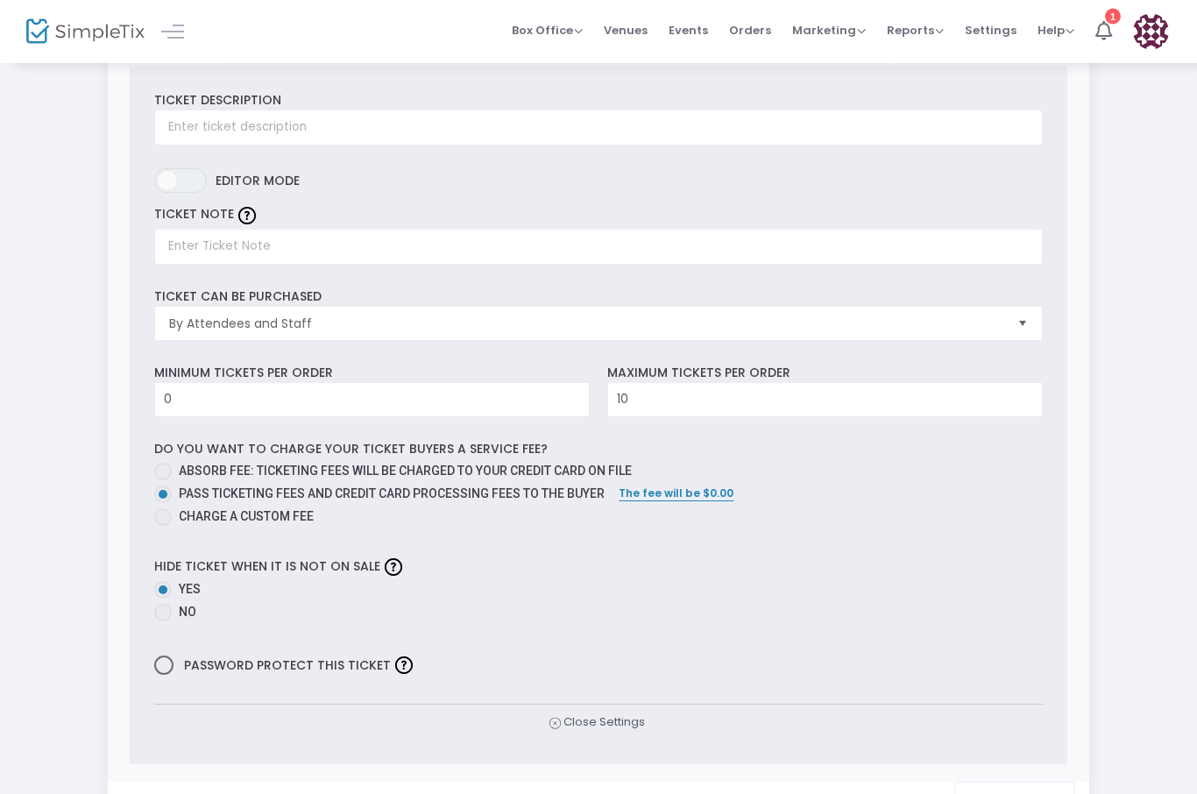
scroll to position [1035, 0]
click at [156, 480] on span at bounding box center [163, 472] width 18 height 18
click at [162, 481] on input "Absorb fee: Ticketing fees will be charged to your credit card on file" at bounding box center [162, 480] width 1 height 1
radio input "true"
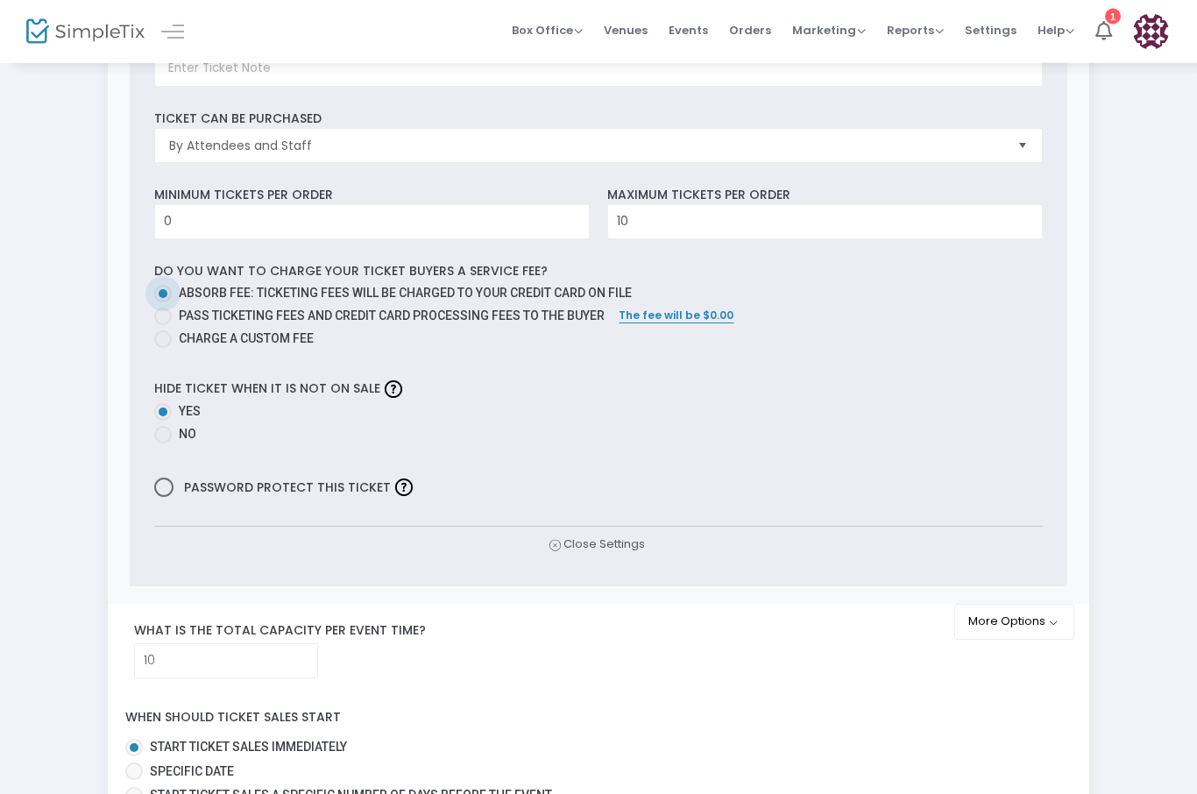
scroll to position [1221, 0]
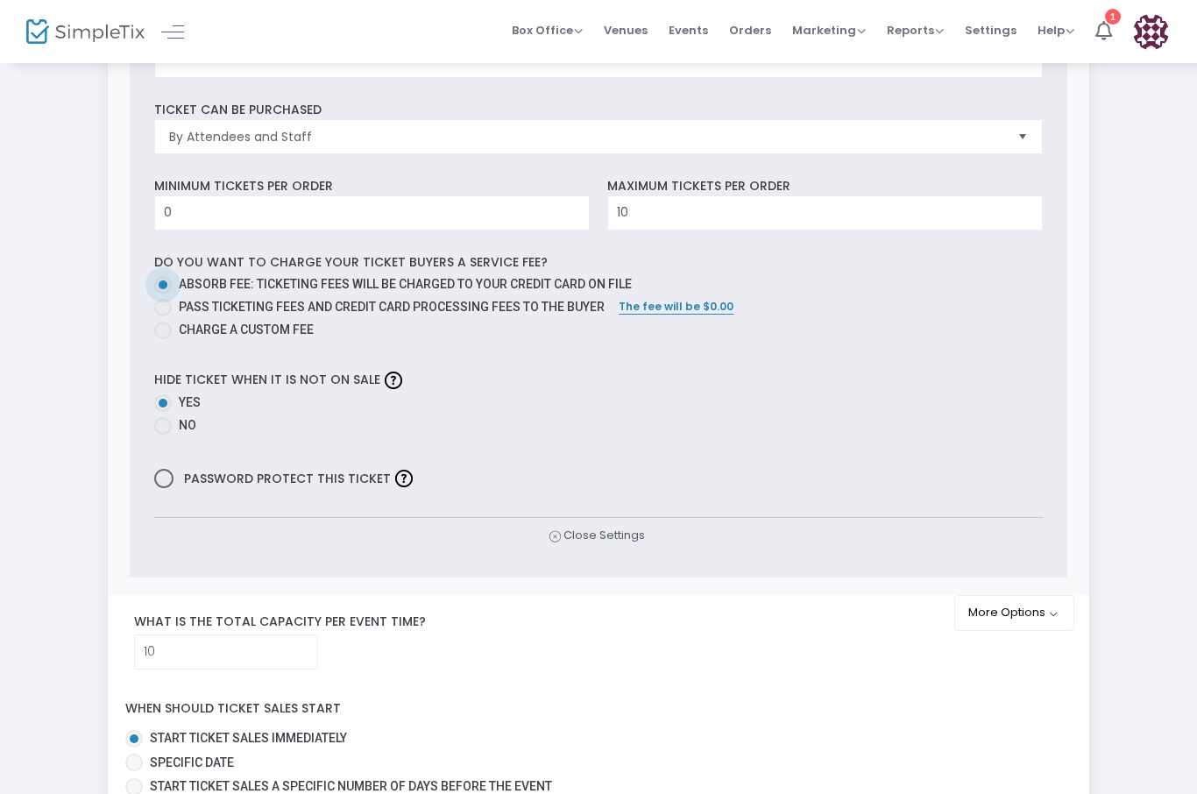
click at [565, 562] on div "Ticket Description Required. ON OFF Editor mode TICKET NOTE Ticket can be purch…" at bounding box center [599, 228] width 938 height 697
click at [621, 545] on span "Close Settings" at bounding box center [596, 536] width 95 height 18
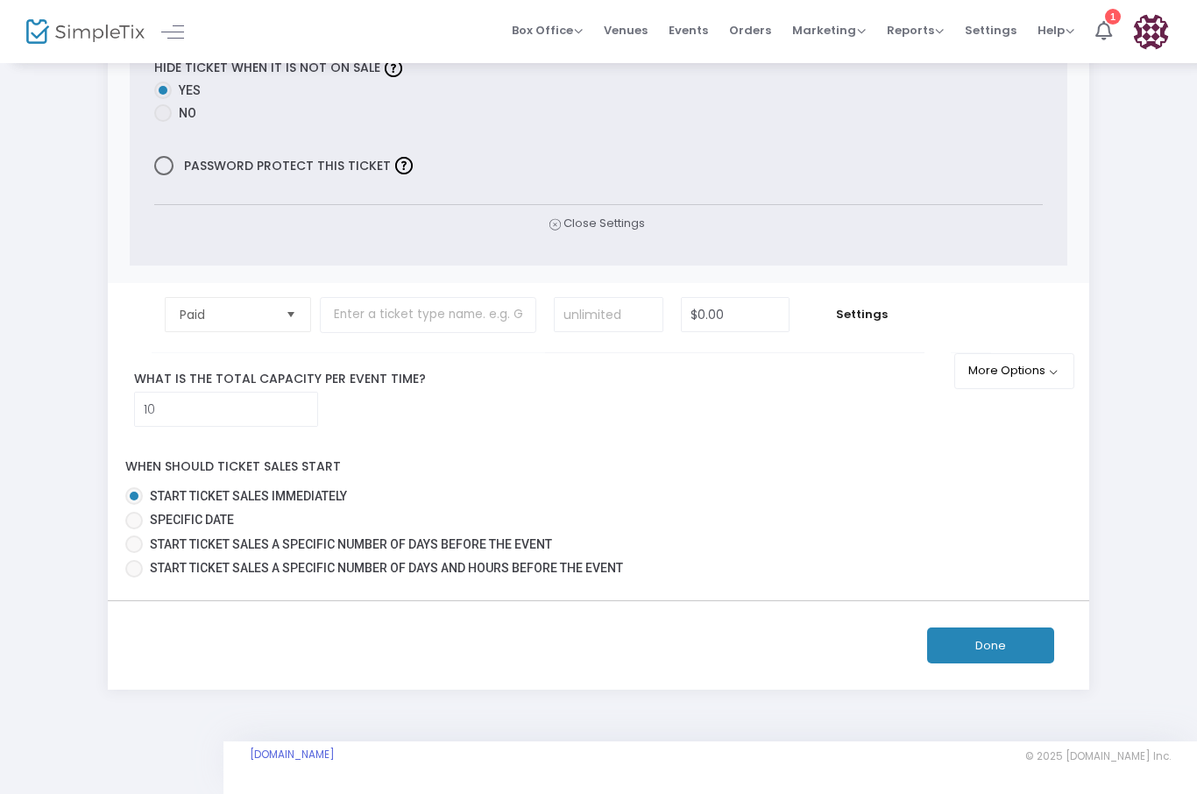
scroll to position [702, 0]
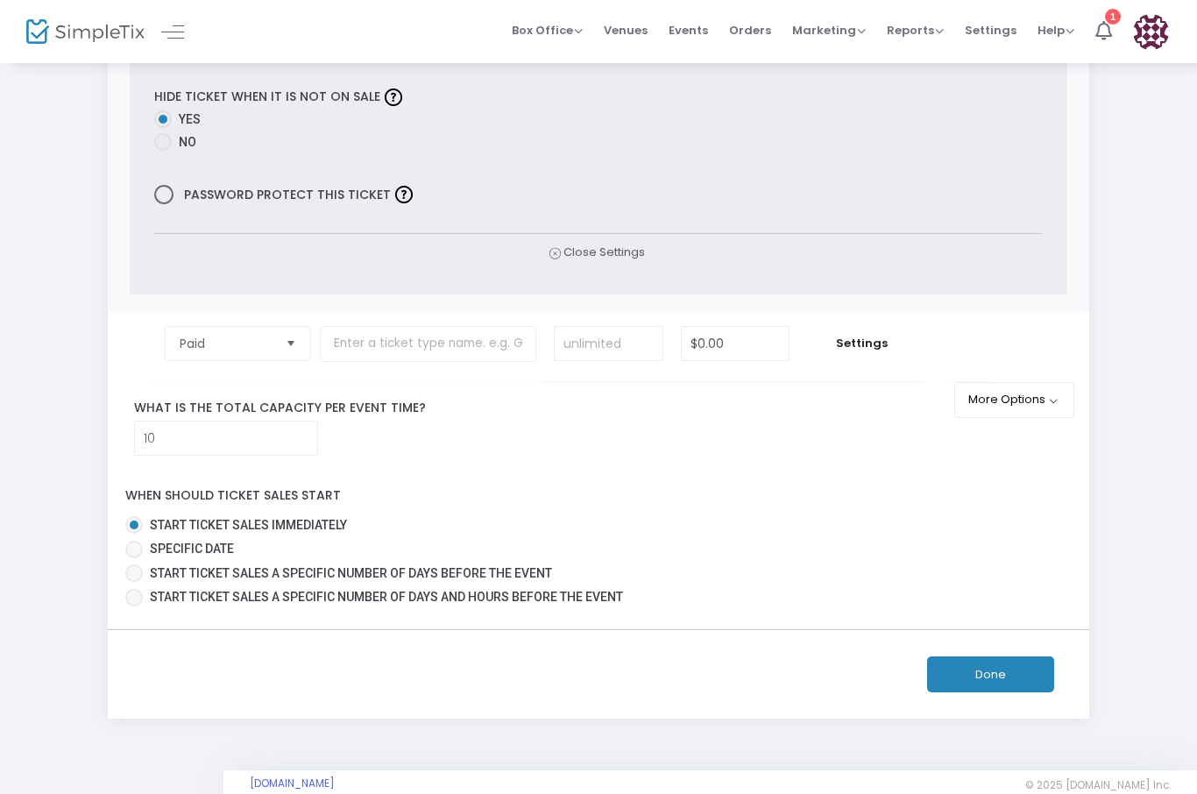
click at [991, 692] on button "Done" at bounding box center [990, 674] width 127 height 36
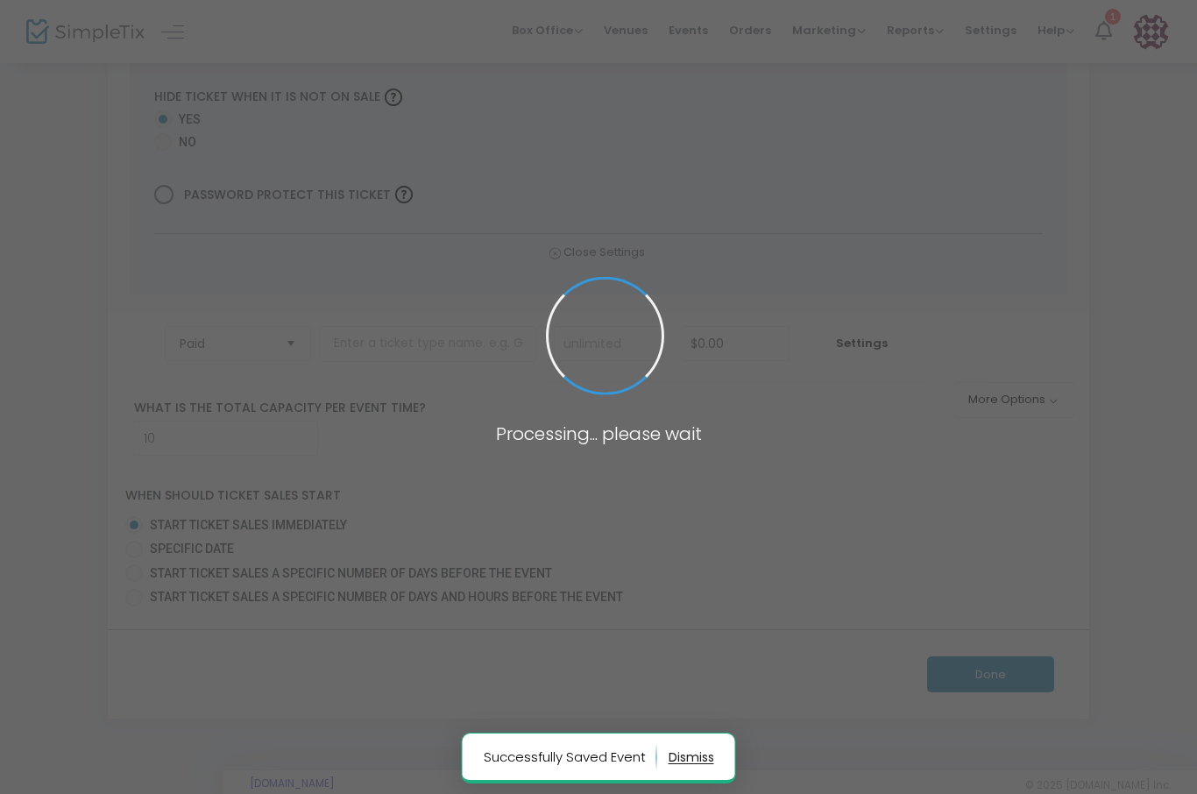
scroll to position [135, 0]
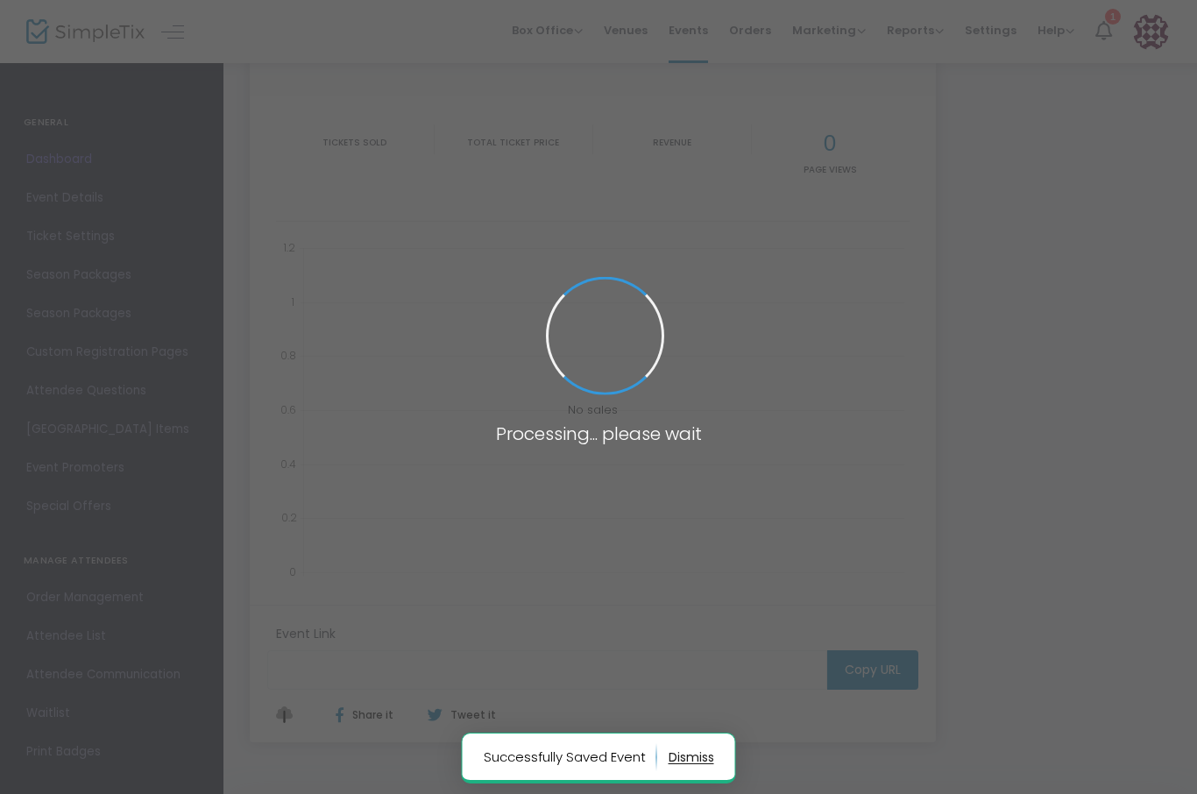
type input "[URL][DOMAIN_NAME]"
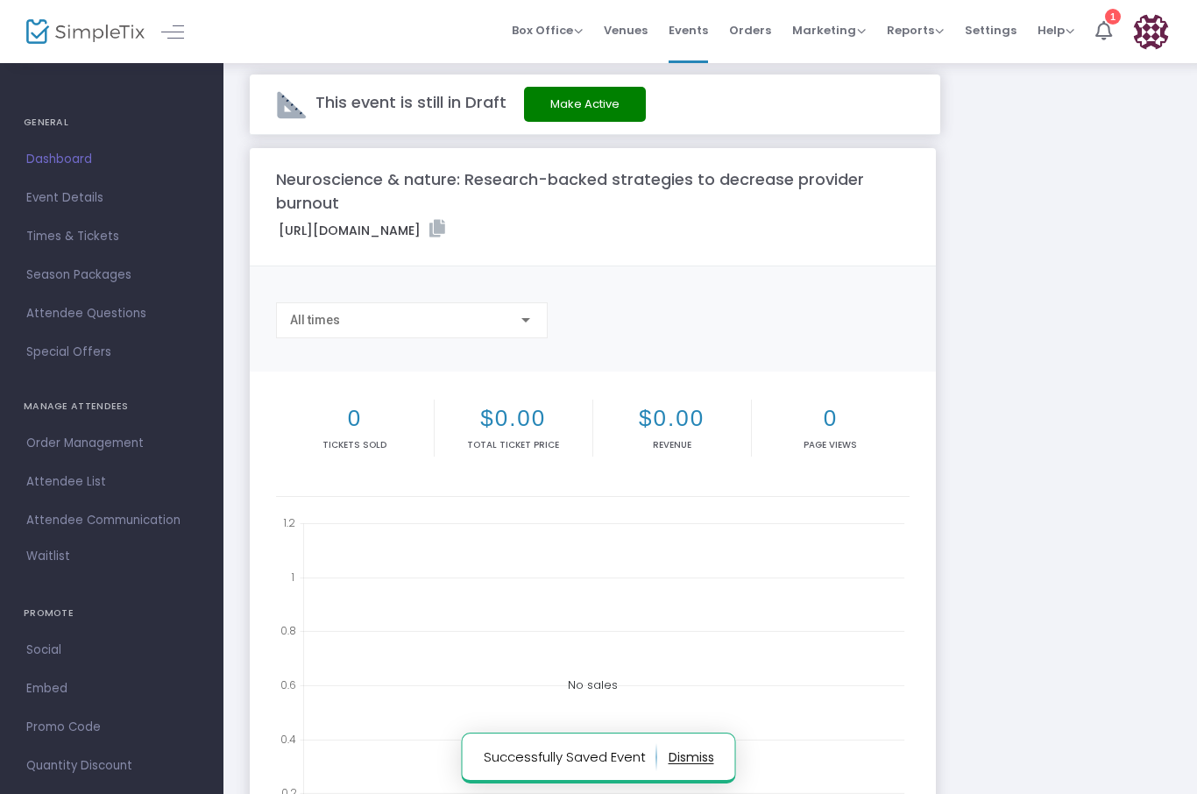
scroll to position [0, 0]
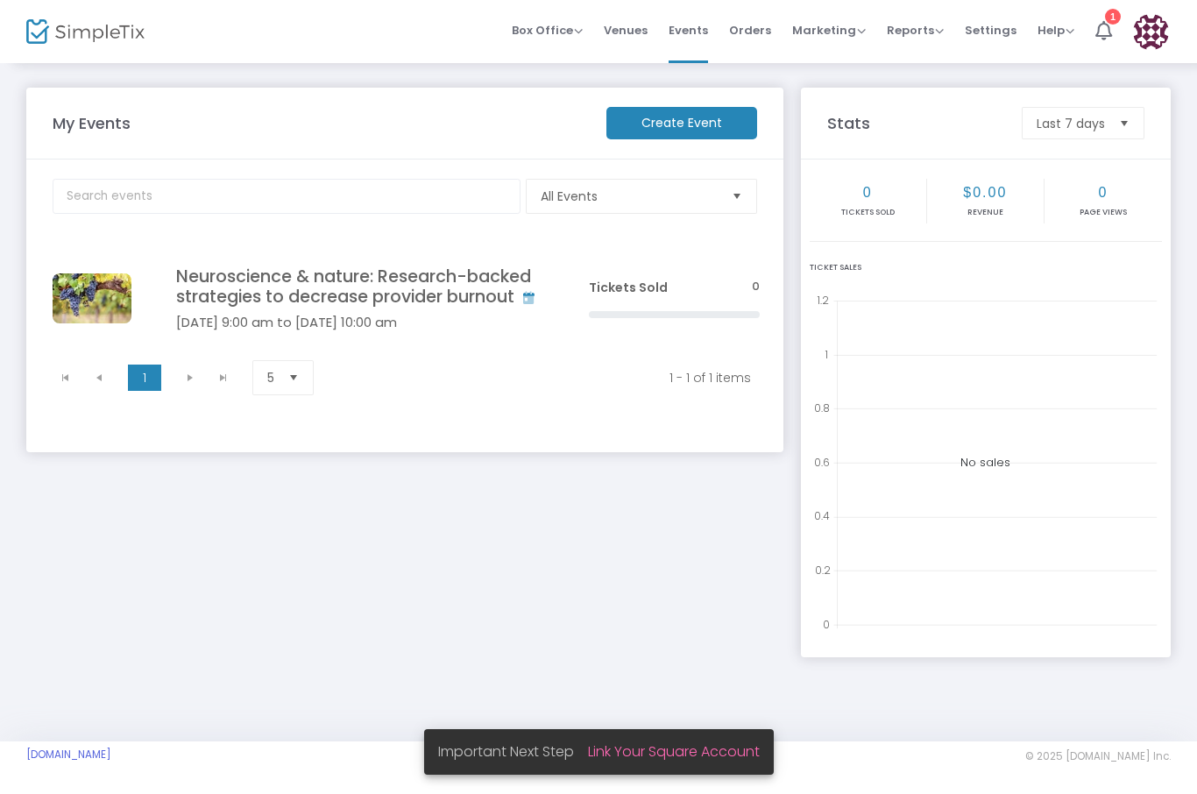
click at [86, 117] on m-panel-title "My Events" at bounding box center [321, 123] width 554 height 24
click at [345, 297] on h4 "Neuroscience & nature: Research-backed strategies to decrease provider burnout" at bounding box center [356, 286] width 360 height 41
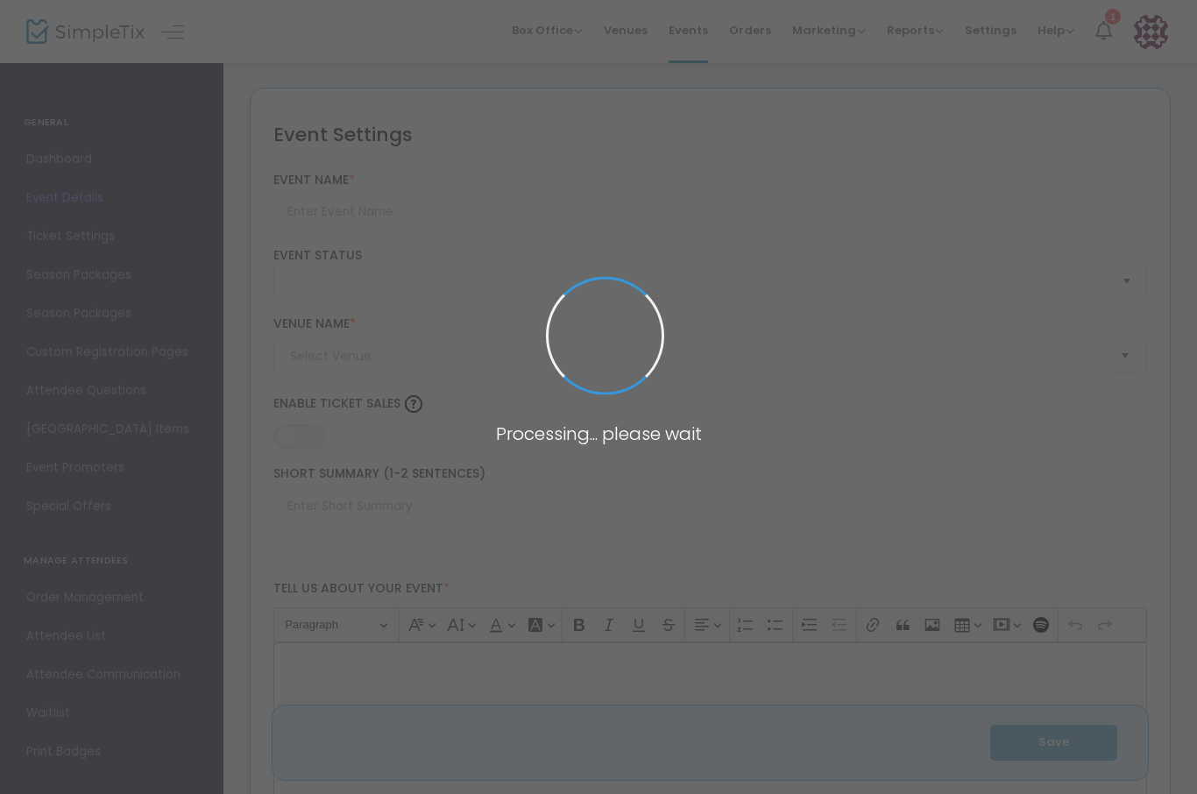
type input "Neuroscience & nature: Research-backed strategies to decrease provider burnout"
type textarea "HYBRID LEARNING CME EVENT:ARTICLES (SELF STUDY FOR CATEGORY 1 CME)IN-PERSON DIS…"
type input "Register Now"
type input "Sonoma Plaza"
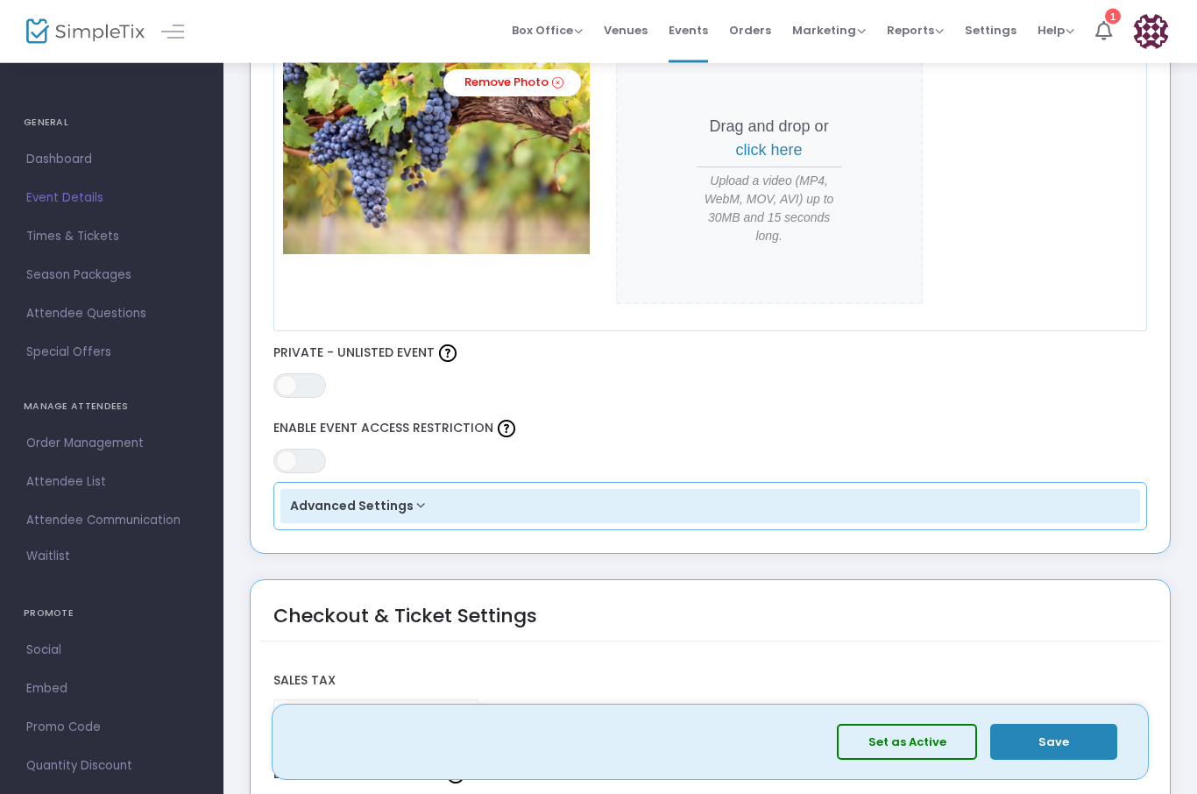
scroll to position [843, 0]
click at [435, 513] on button "Advanced Settings" at bounding box center [710, 506] width 860 height 35
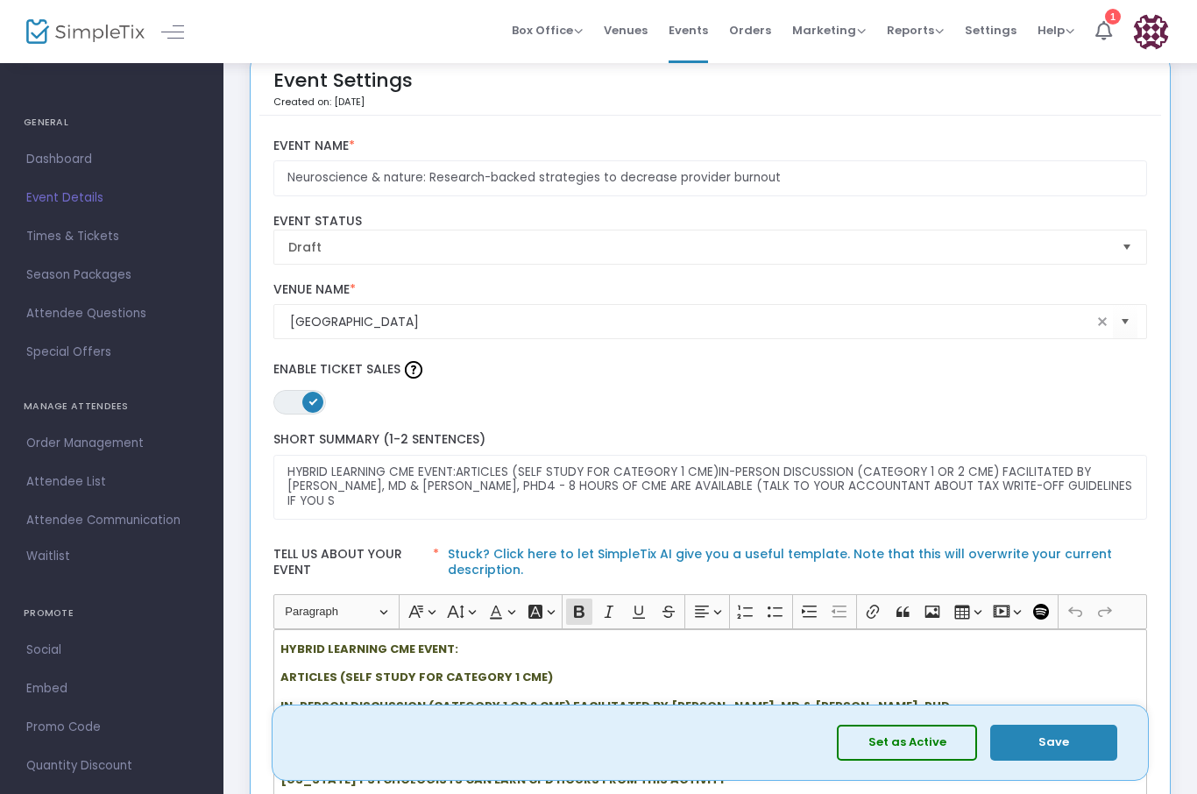
scroll to position [37, 0]
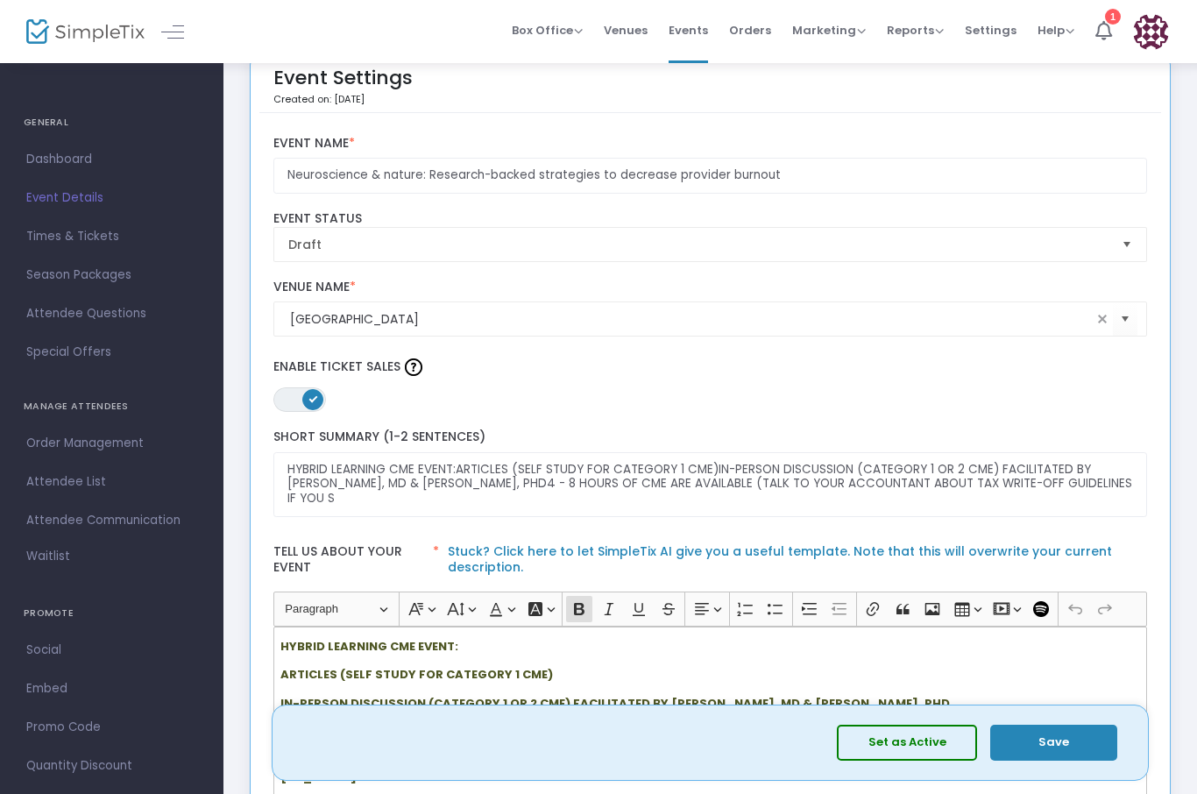
click at [41, 245] on span "Times & Tickets" at bounding box center [111, 236] width 171 height 23
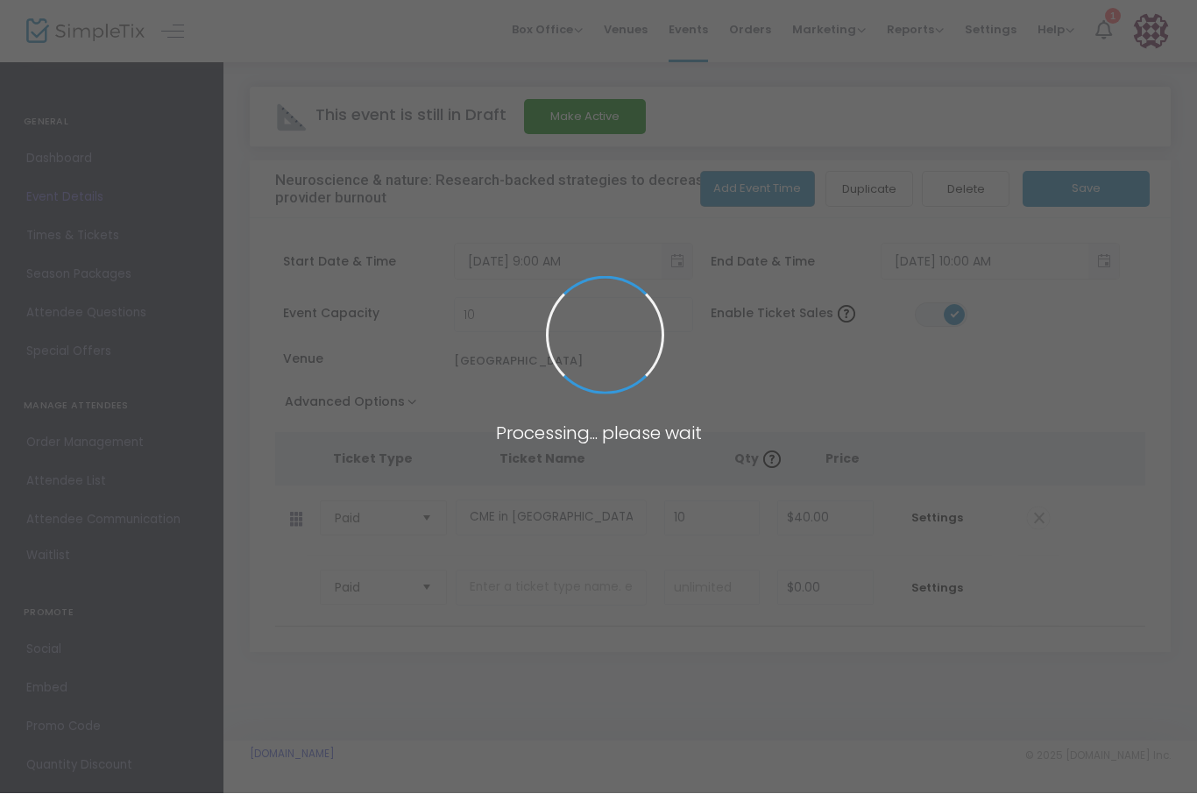
scroll to position [1, 0]
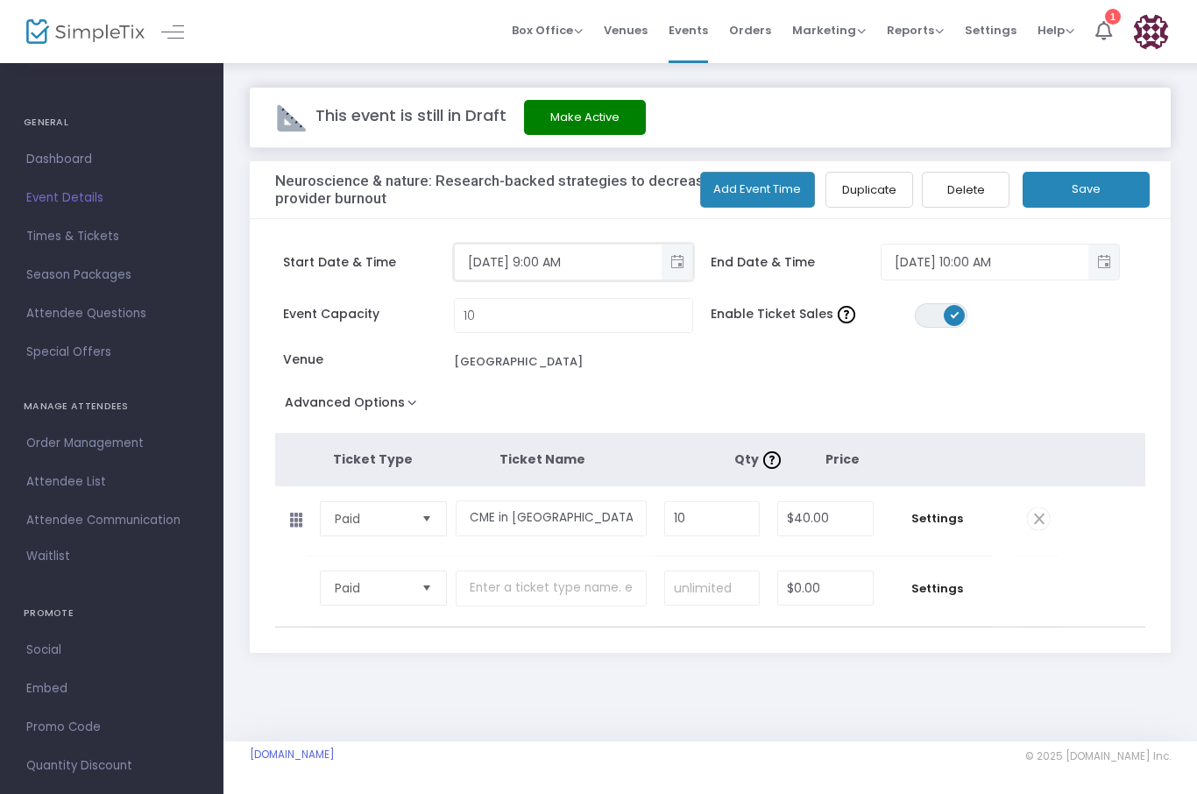
click at [591, 258] on input "11/8/2025 9:00 AM" at bounding box center [558, 262] width 207 height 29
click at [554, 263] on input "11/8/2025 9:00 AM" at bounding box center [558, 262] width 207 height 29
click at [677, 258] on span "Toggle popup" at bounding box center [676, 262] width 29 height 29
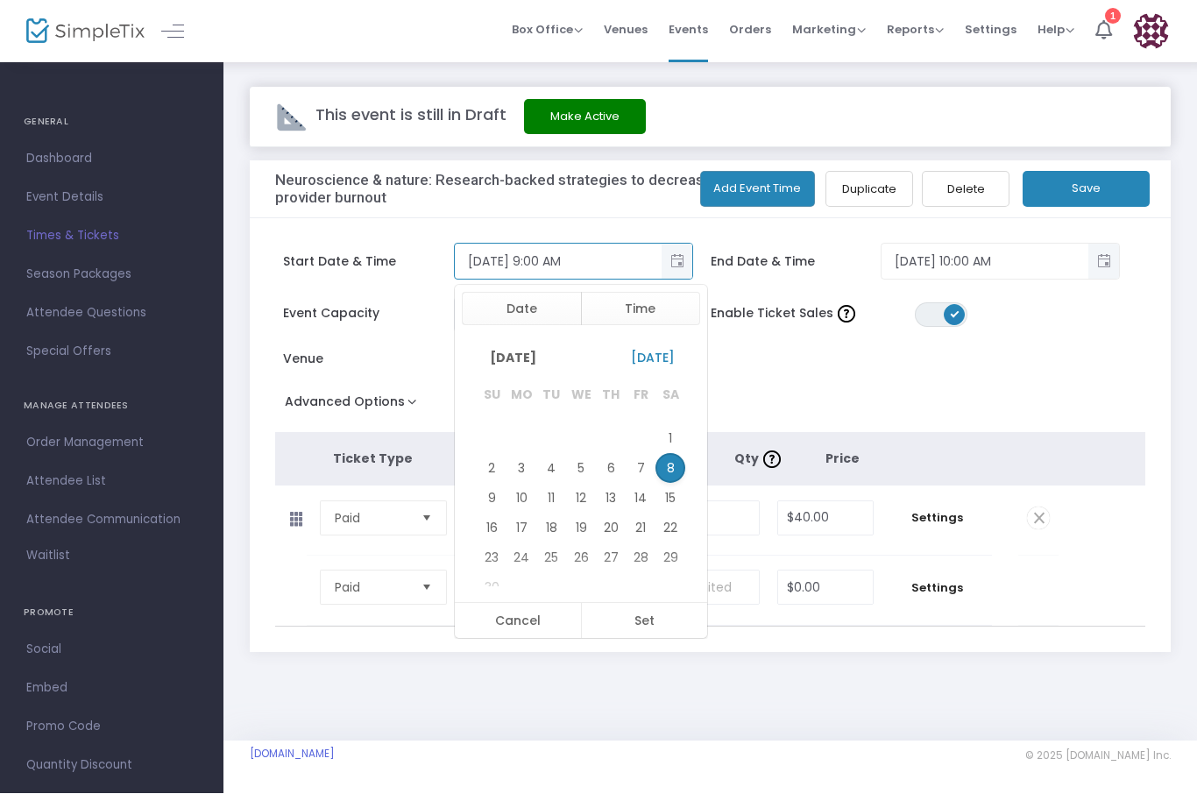
scroll to position [1, 0]
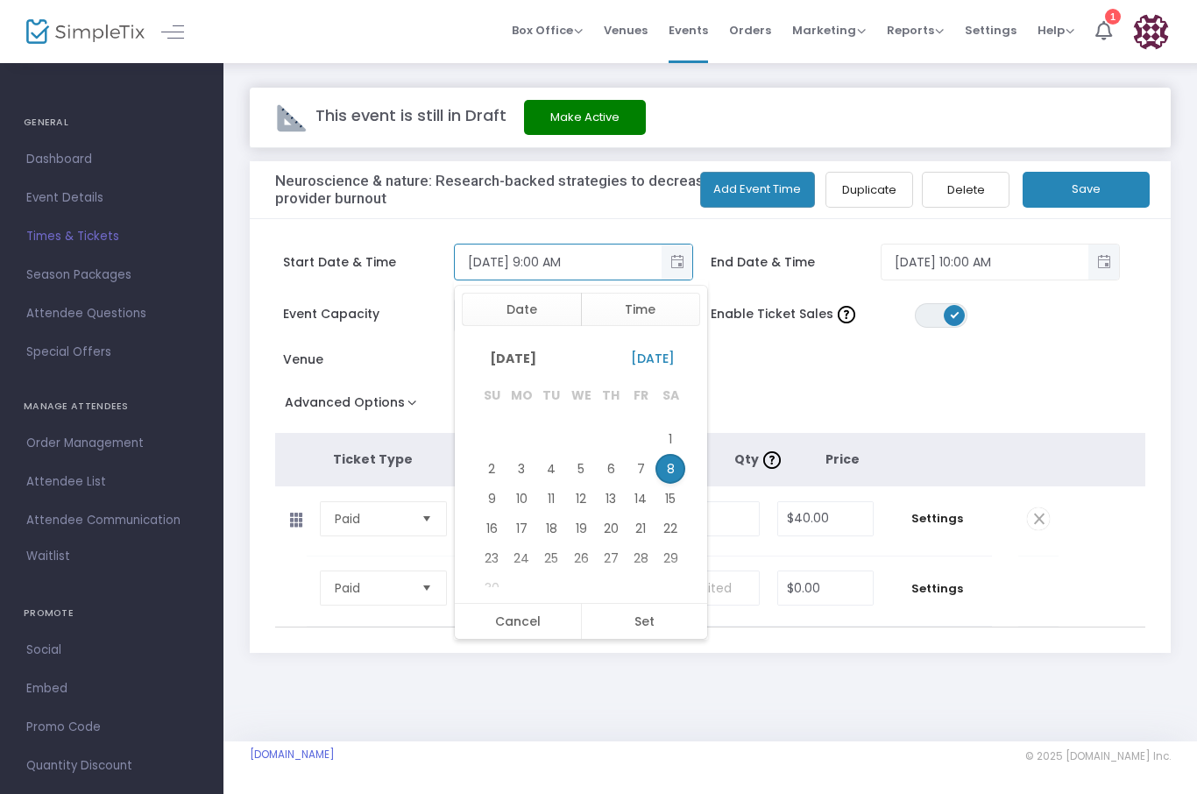
click at [765, 265] on span "End Date & Time" at bounding box center [795, 262] width 171 height 18
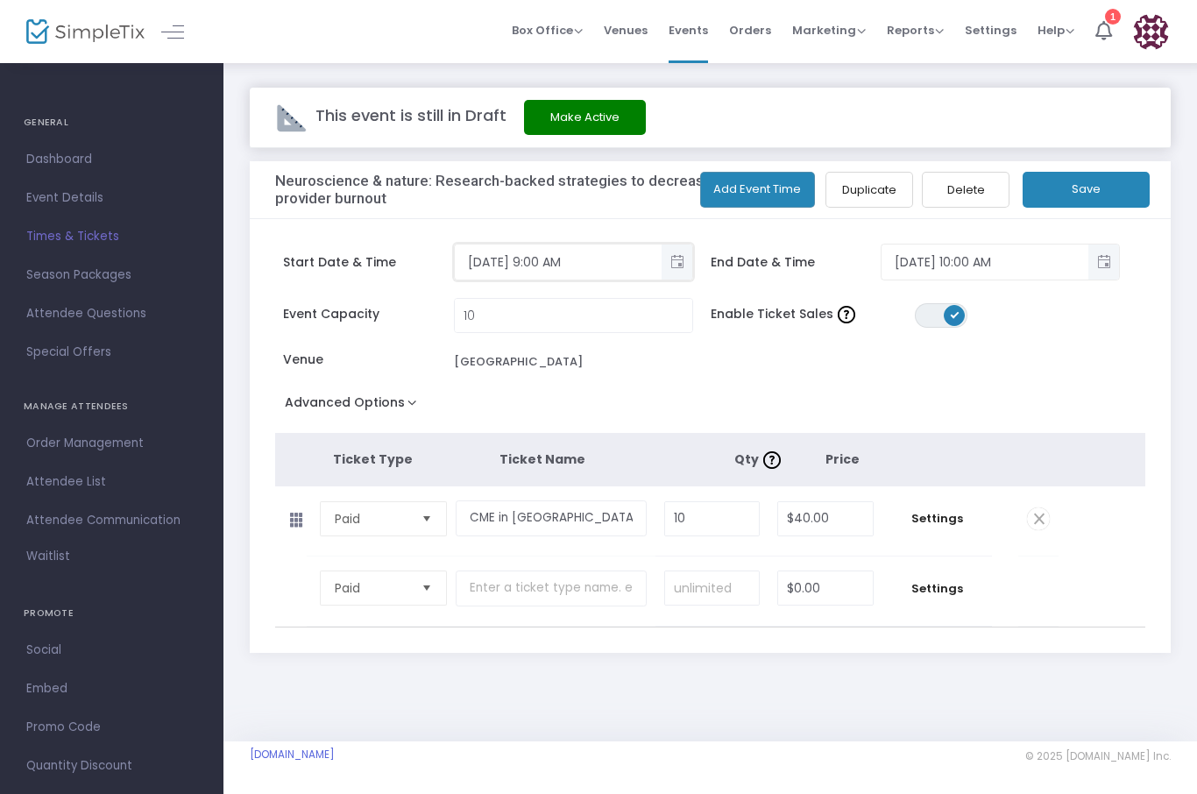
click at [538, 264] on input "11/8/2025 9:00 AM" at bounding box center [558, 262] width 207 height 29
type input "11/8/2025 9:30 AM"
click at [997, 269] on input "11/8/2025 10:00 AM" at bounding box center [984, 262] width 207 height 29
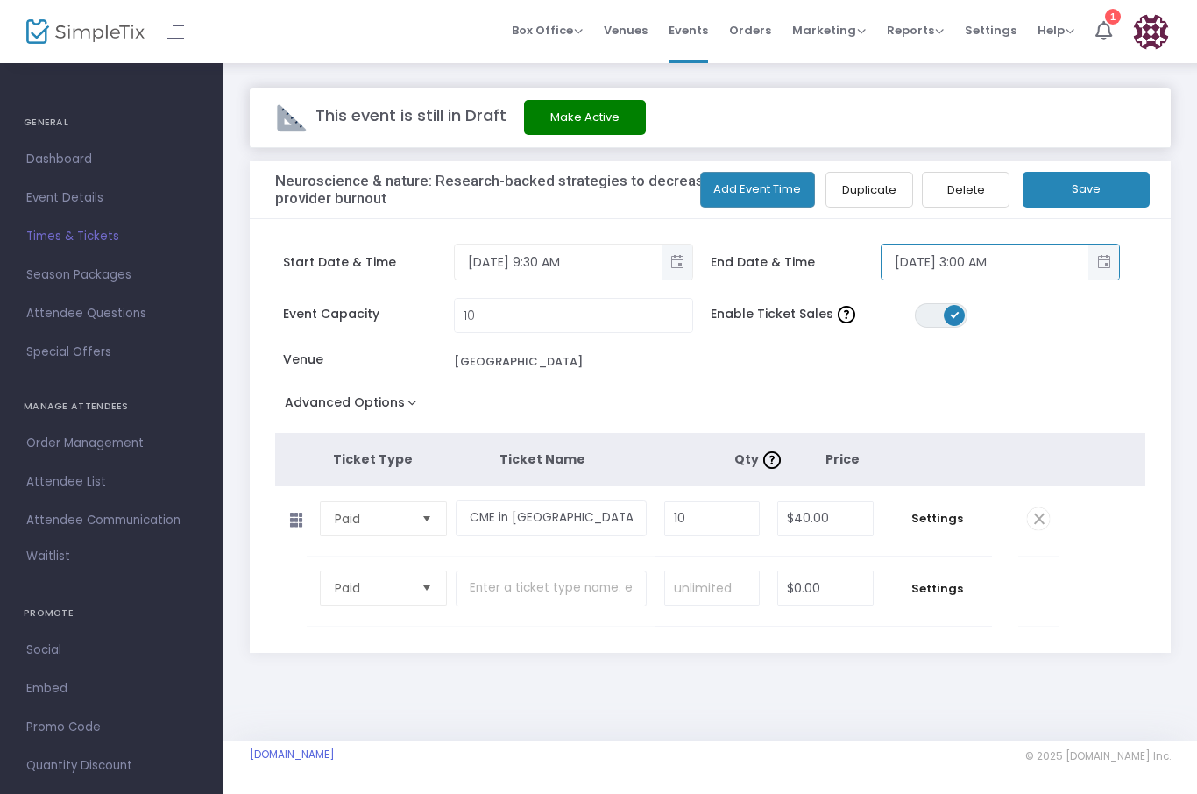
click at [959, 263] on input "11/8/2025 3:00 AM" at bounding box center [984, 262] width 207 height 29
click at [970, 265] on input "11/8/2025 hour:00 AM" at bounding box center [984, 262] width 207 height 29
type input "11/8/2025 10:30 AM"
click at [1162, 316] on div "Start Date & Time 11/8/2025 9:30 AM End Date & Time 11/8/2025 10:30 AM Event Ca…" at bounding box center [710, 436] width 921 height 434
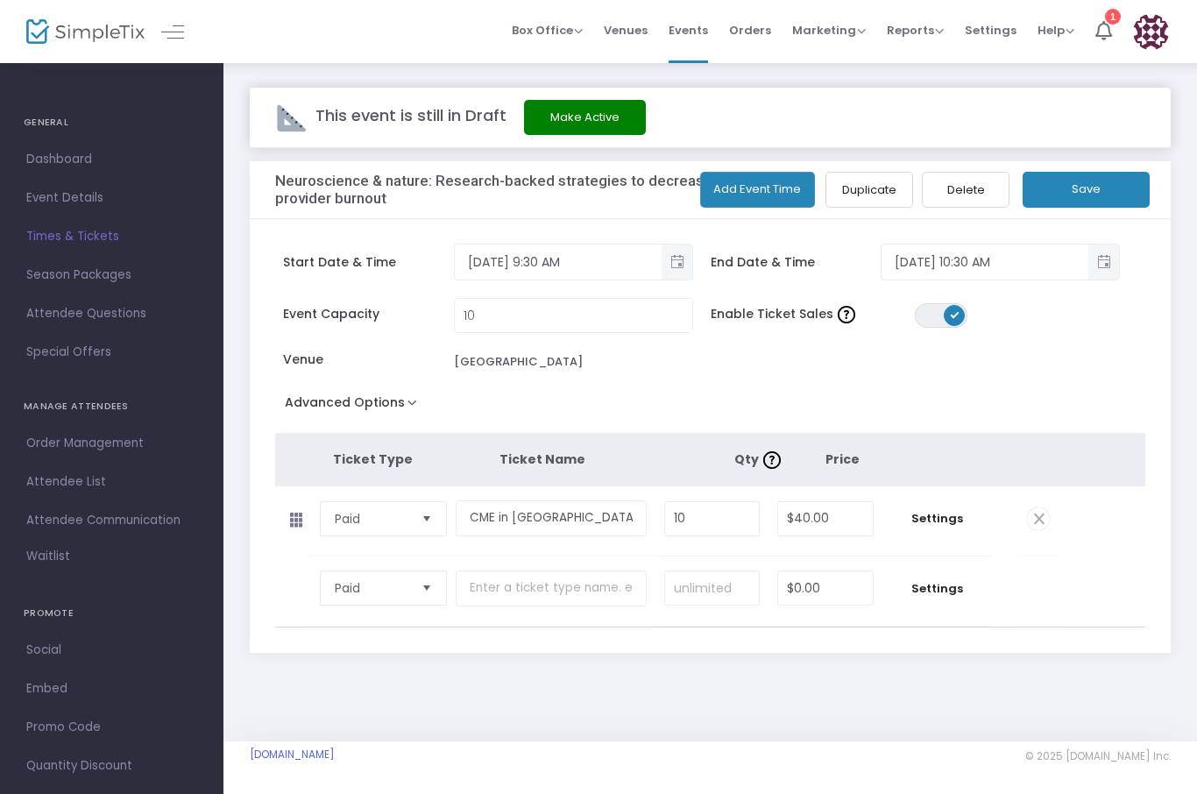
click at [1089, 196] on button "Save" at bounding box center [1085, 190] width 127 height 36
click at [122, 444] on span "Order Management" at bounding box center [111, 443] width 171 height 23
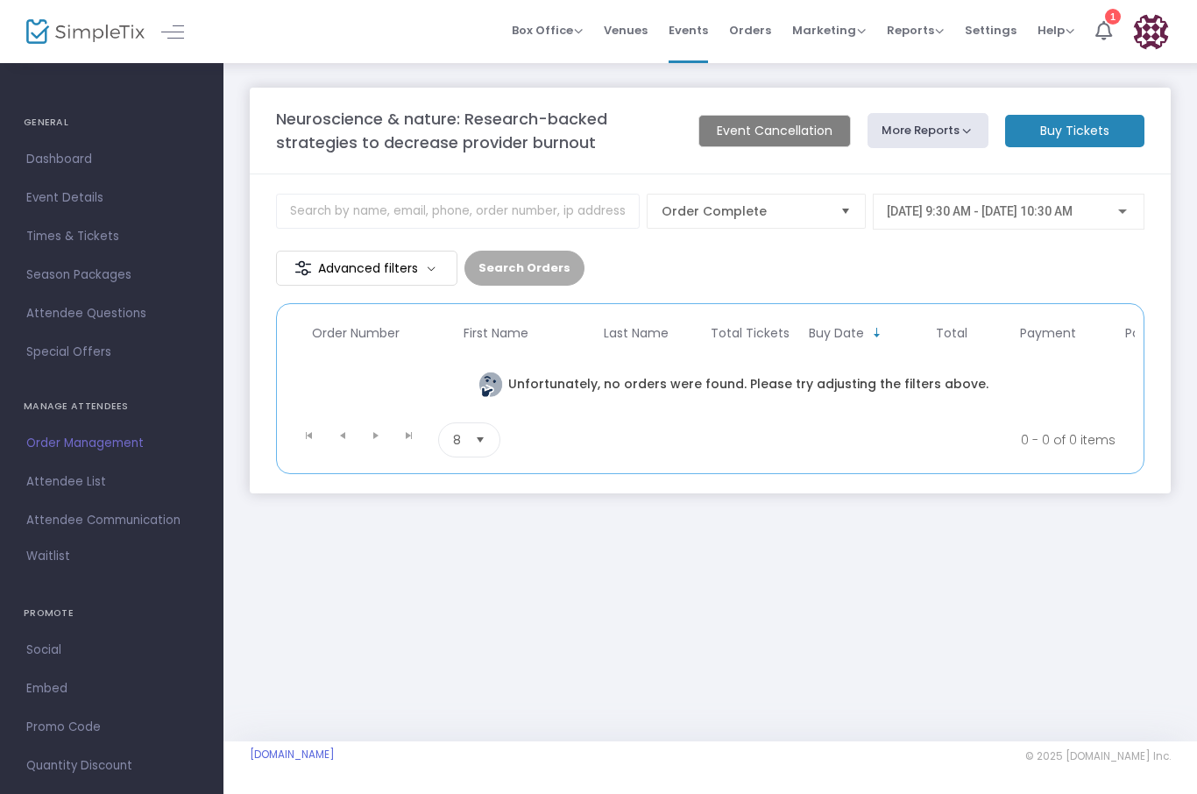
click at [430, 274] on m-button "Advanced filters" at bounding box center [366, 268] width 181 height 35
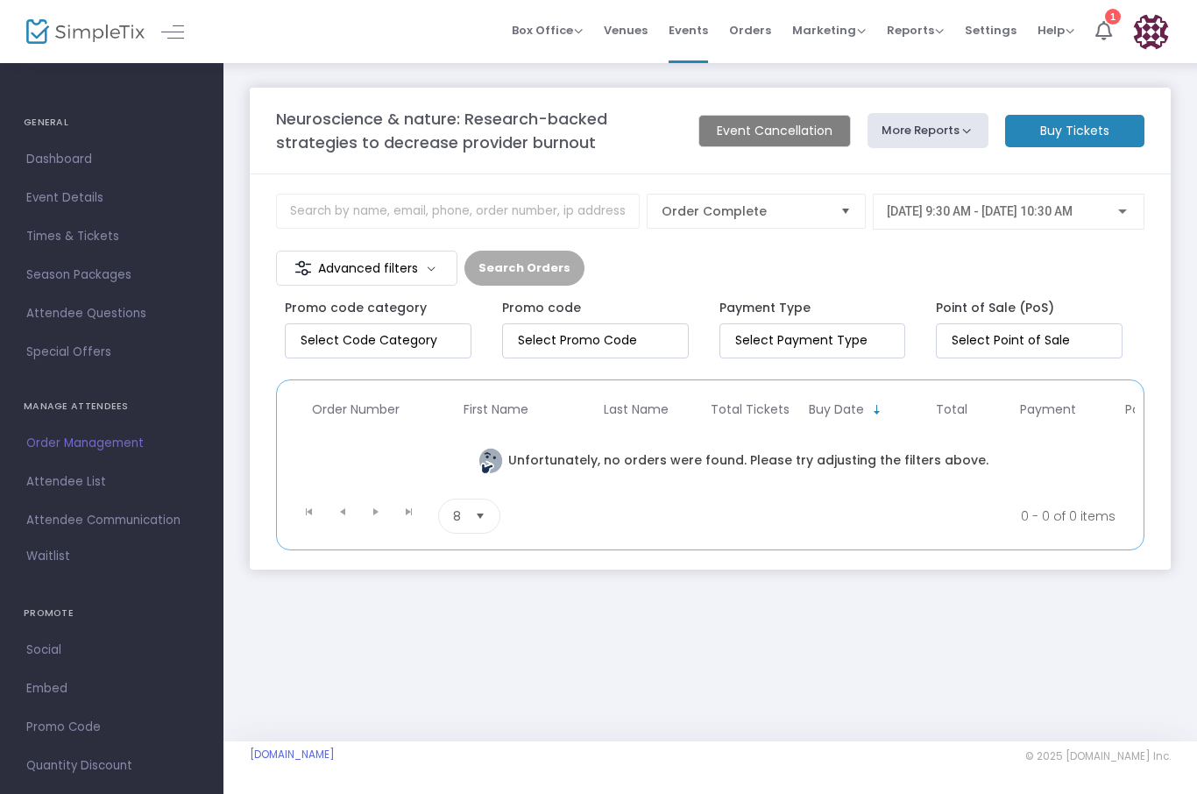
click at [805, 130] on m-button "Event Cancellation" at bounding box center [774, 131] width 152 height 32
click at [95, 204] on span "Event Details" at bounding box center [111, 198] width 171 height 23
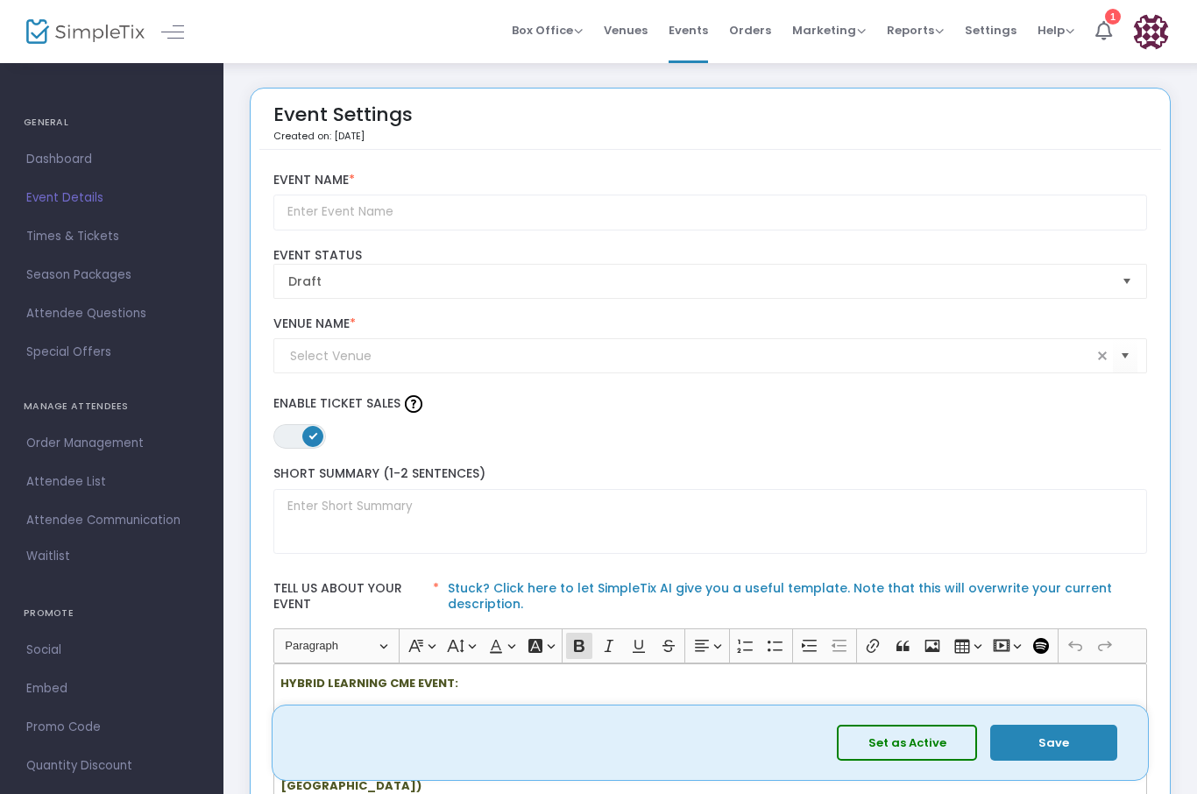
click at [131, 448] on span "Order Management" at bounding box center [111, 443] width 171 height 23
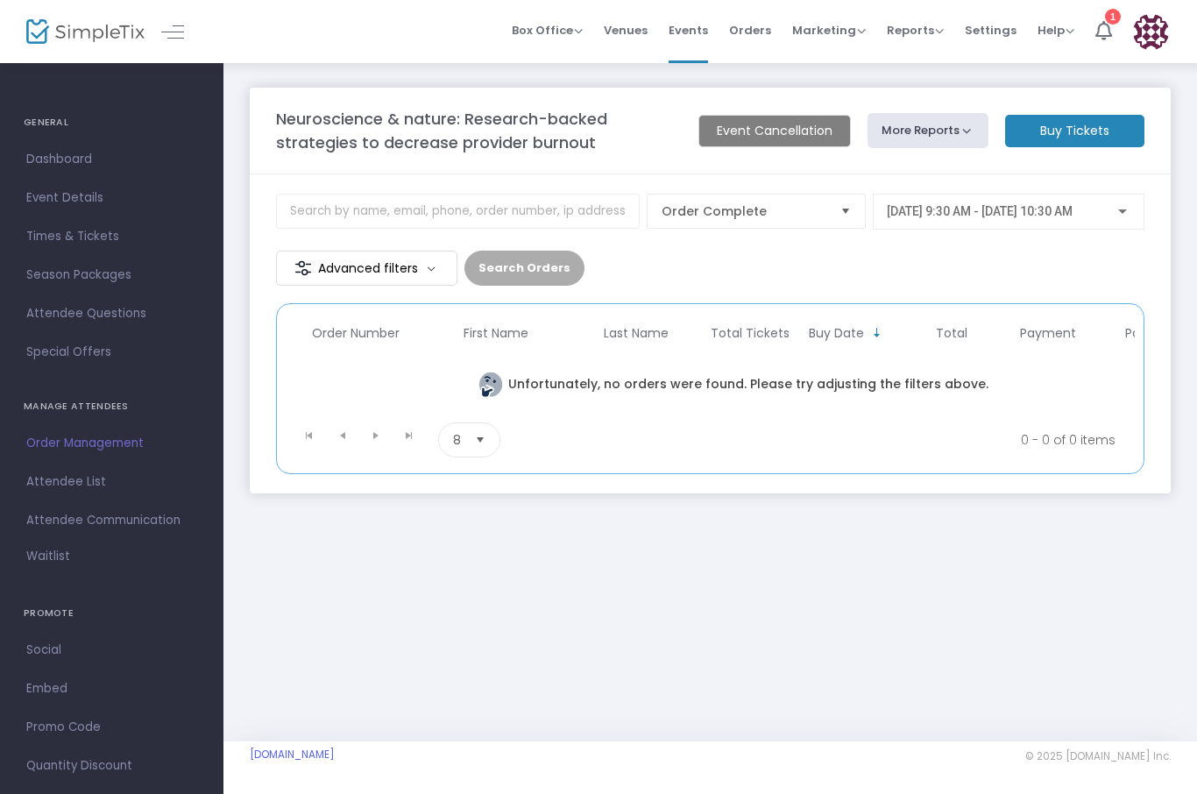
click at [965, 128] on button "More Reports" at bounding box center [927, 130] width 121 height 35
click at [749, 274] on div "Order Complete 11/8/2025 @ 9:30 AM - 11/8/2025 @ 10:30 AM Advanced filters Sear…" at bounding box center [710, 240] width 868 height 92
click at [433, 276] on m-button "Advanced filters" at bounding box center [366, 268] width 181 height 35
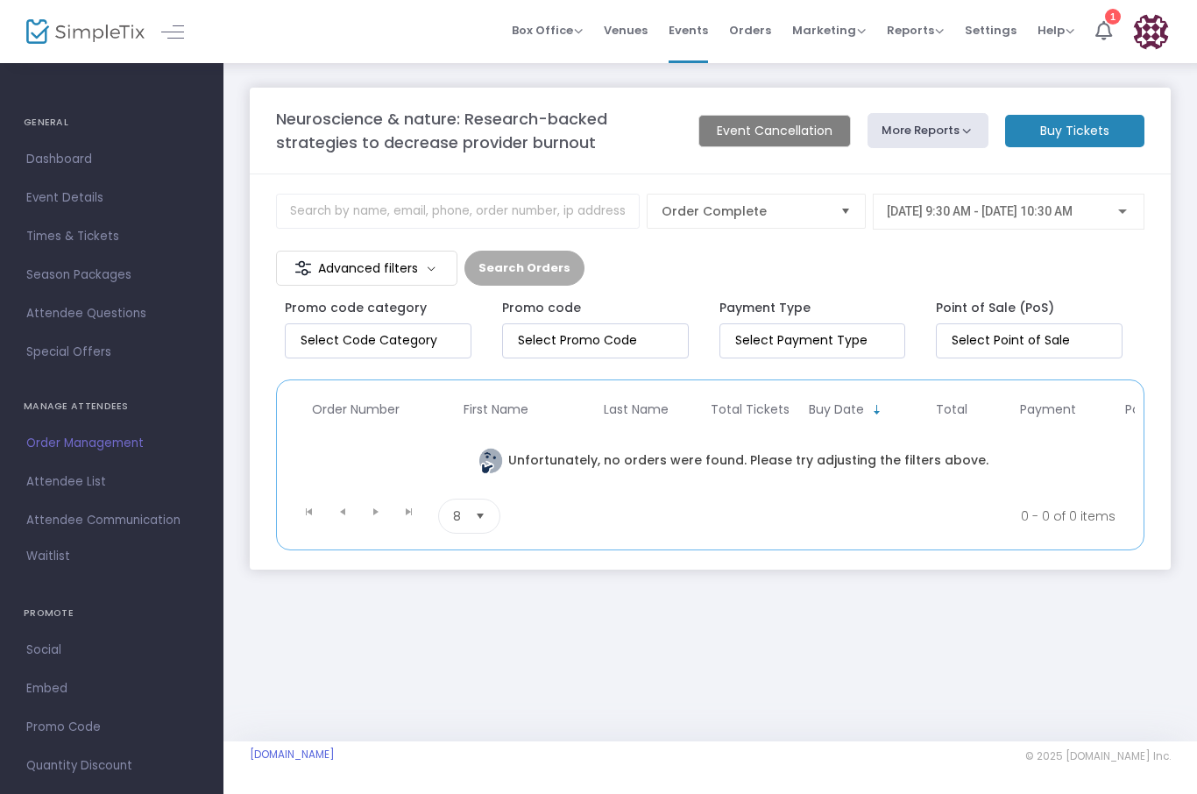
click at [1130, 280] on div "Order Complete 11/8/2025 @ 9:30 AM - 11/8/2025 @ 10:30 AM Advanced filters Sear…" at bounding box center [710, 240] width 868 height 92
click at [994, 35] on span "Settings" at bounding box center [991, 30] width 52 height 45
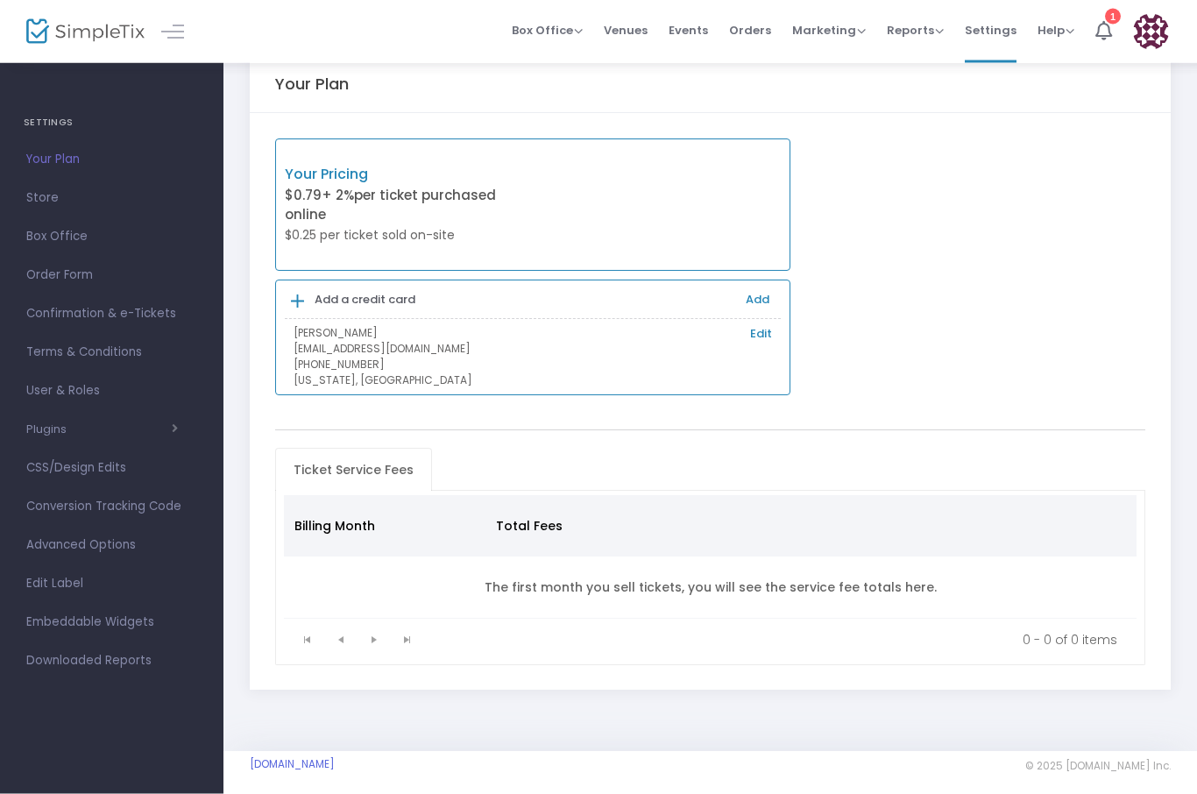
scroll to position [40, 0]
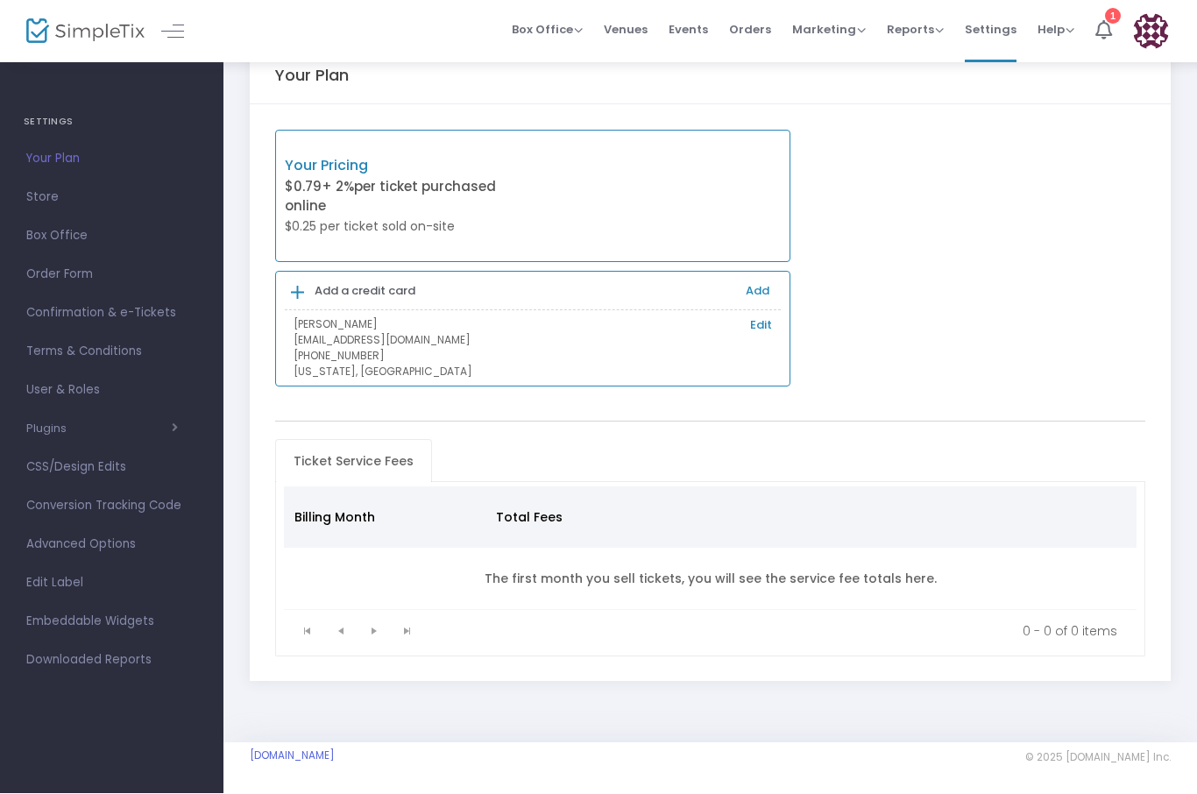
click at [127, 552] on span "Advanced Options" at bounding box center [111, 545] width 171 height 23
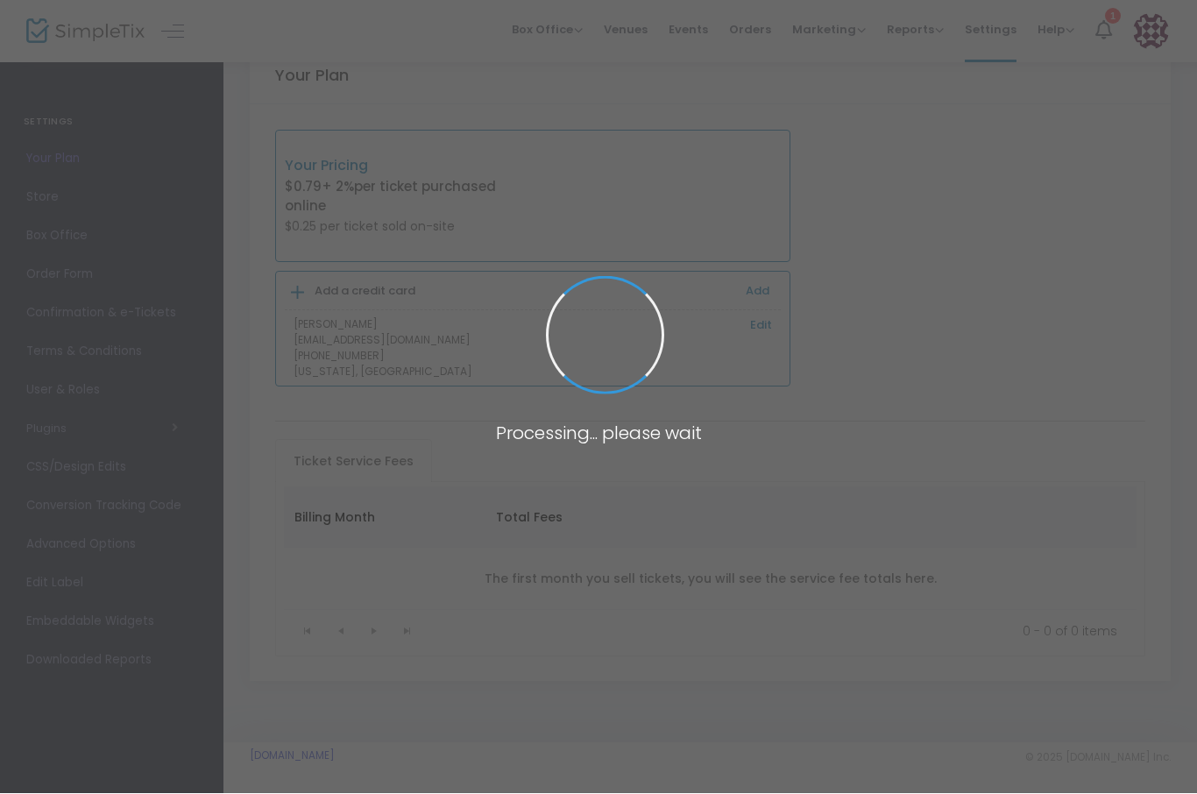
scroll to position [41, 0]
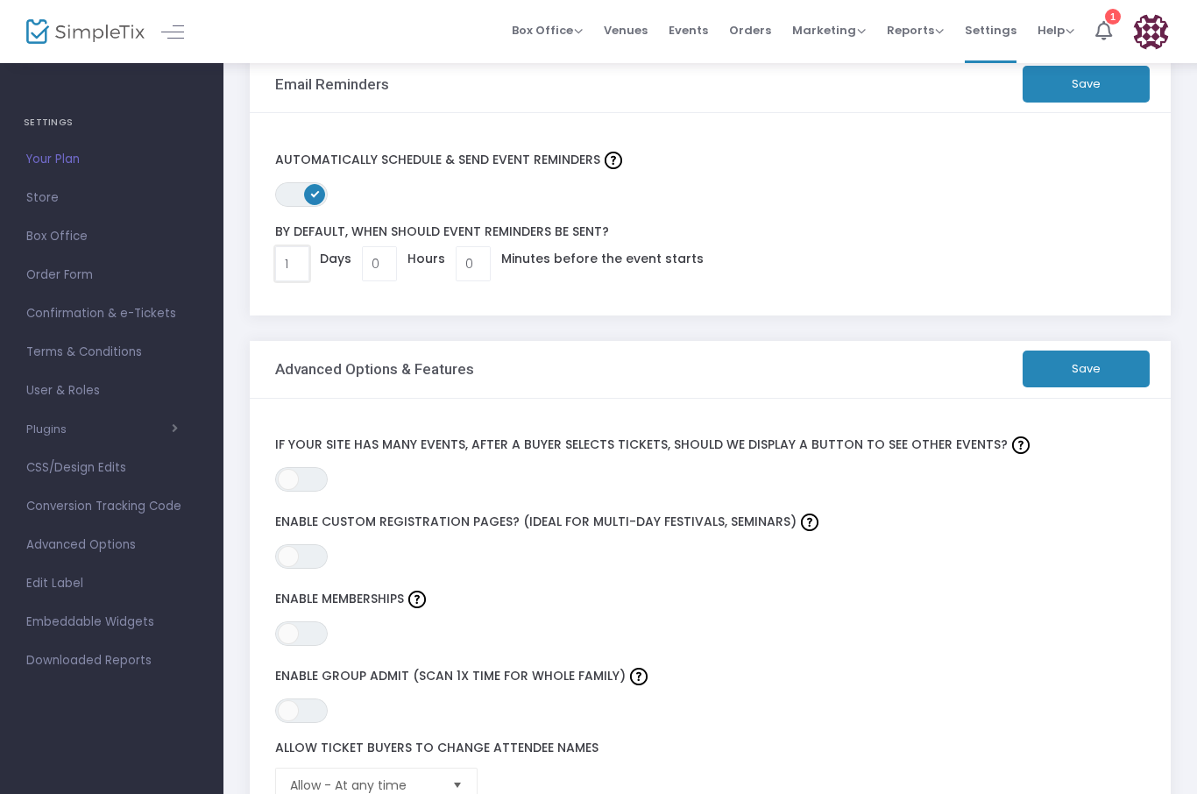
click at [307, 267] on input "1" at bounding box center [292, 263] width 33 height 33
type input "3"
type input "4"
click at [929, 287] on div "By default, when should event Reminders be sent? 4 Days 0 Hours 0 Minutes befor…" at bounding box center [709, 253] width 887 height 75
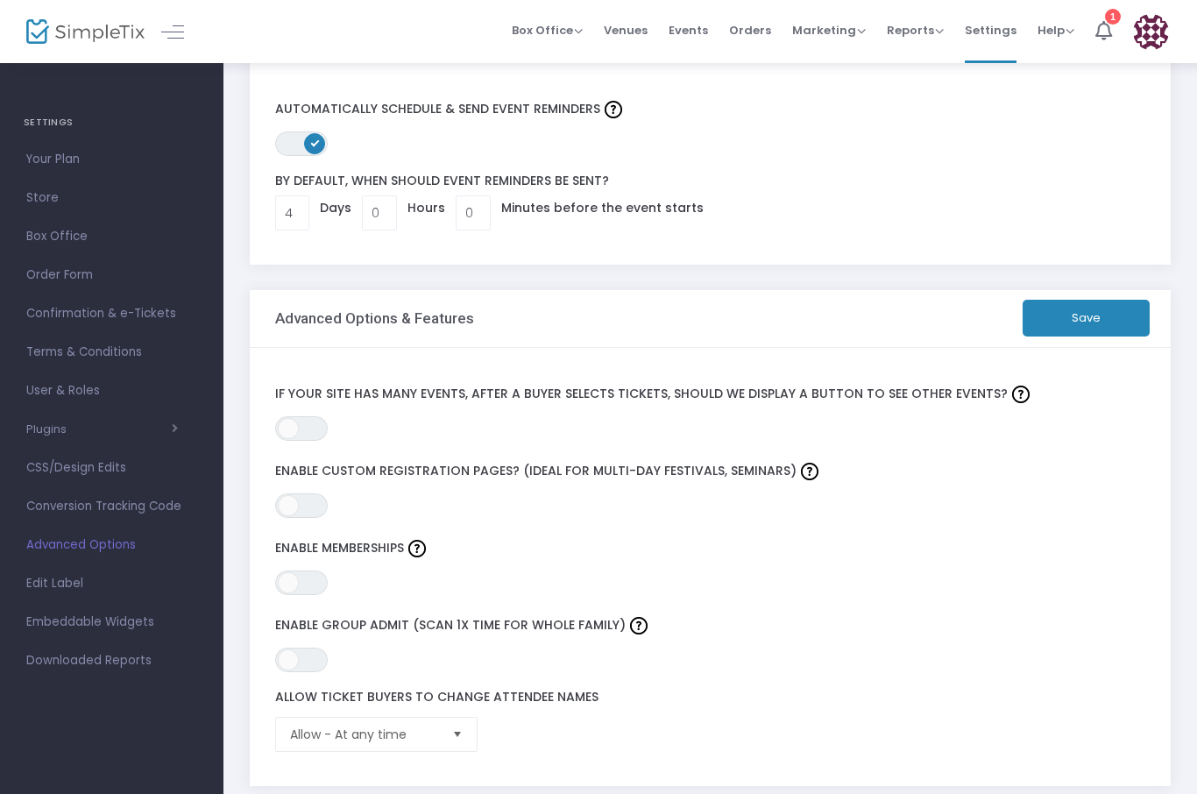
scroll to position [35, 0]
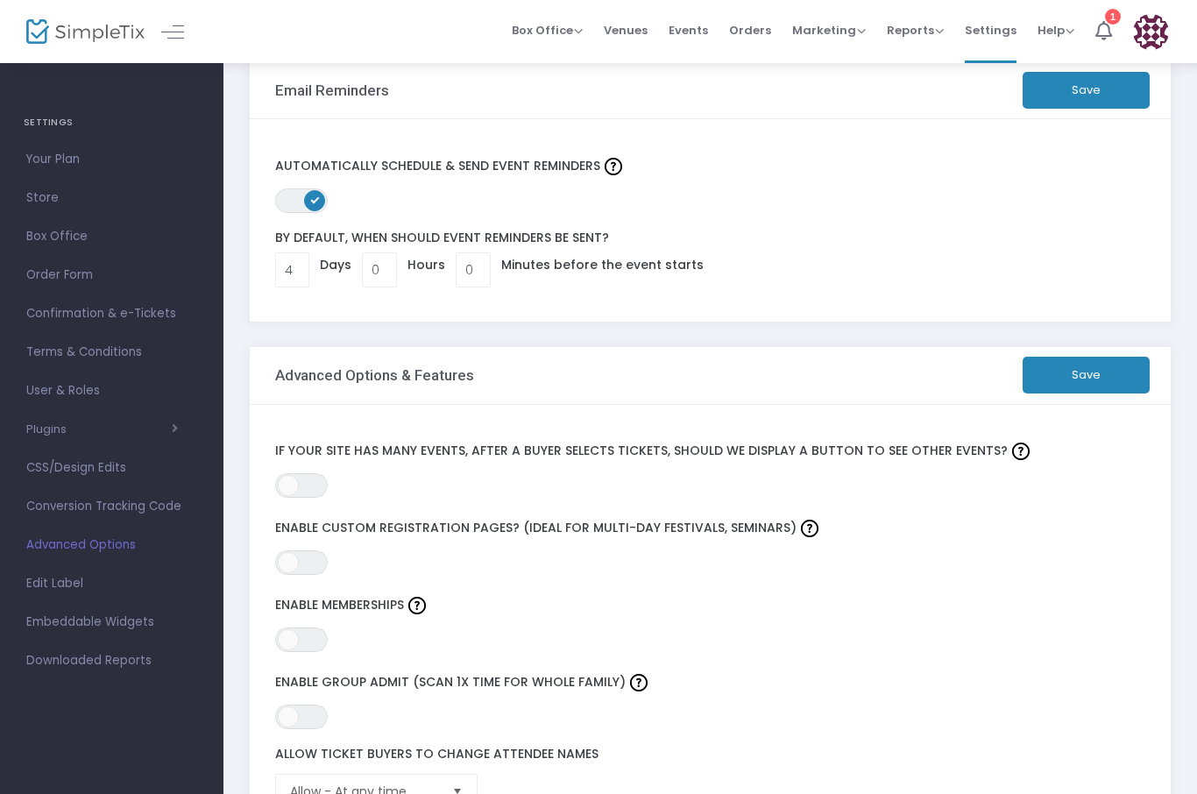
click at [1087, 375] on button "Save" at bounding box center [1085, 375] width 127 height 37
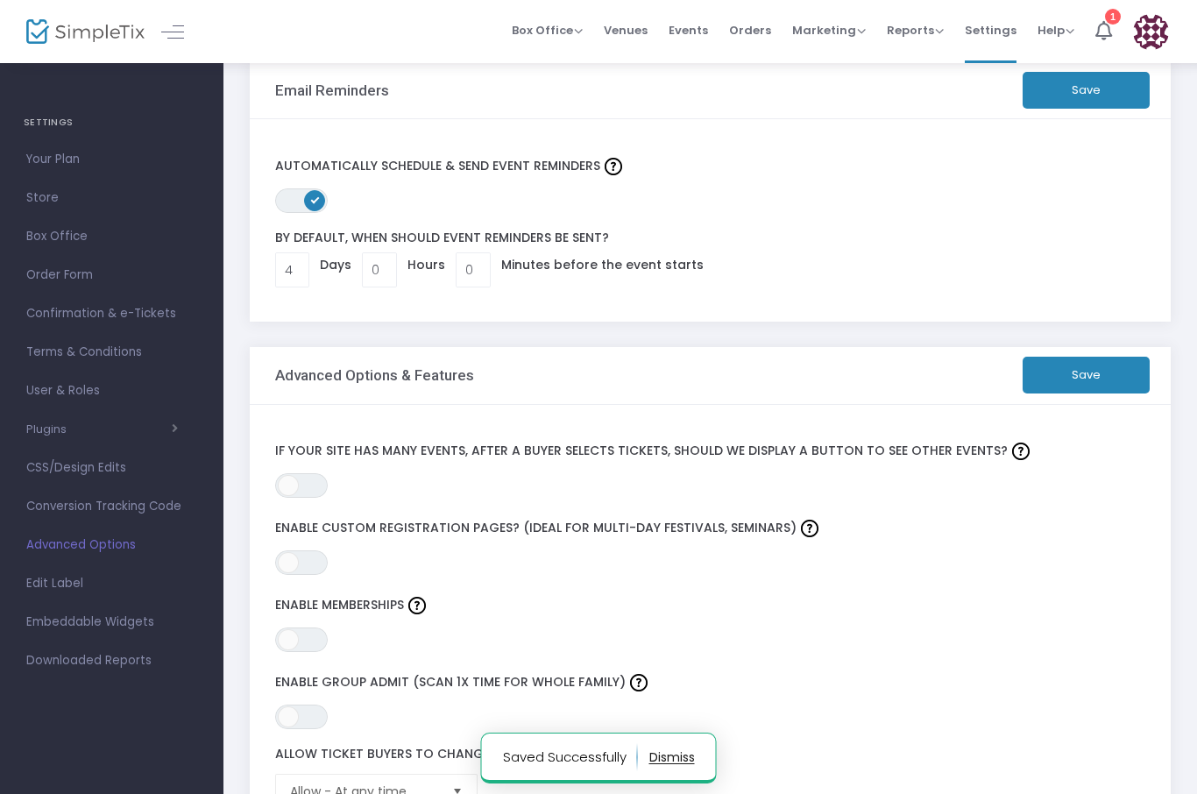
click at [37, 316] on span "Confirmation & e-Tickets" at bounding box center [111, 313] width 171 height 23
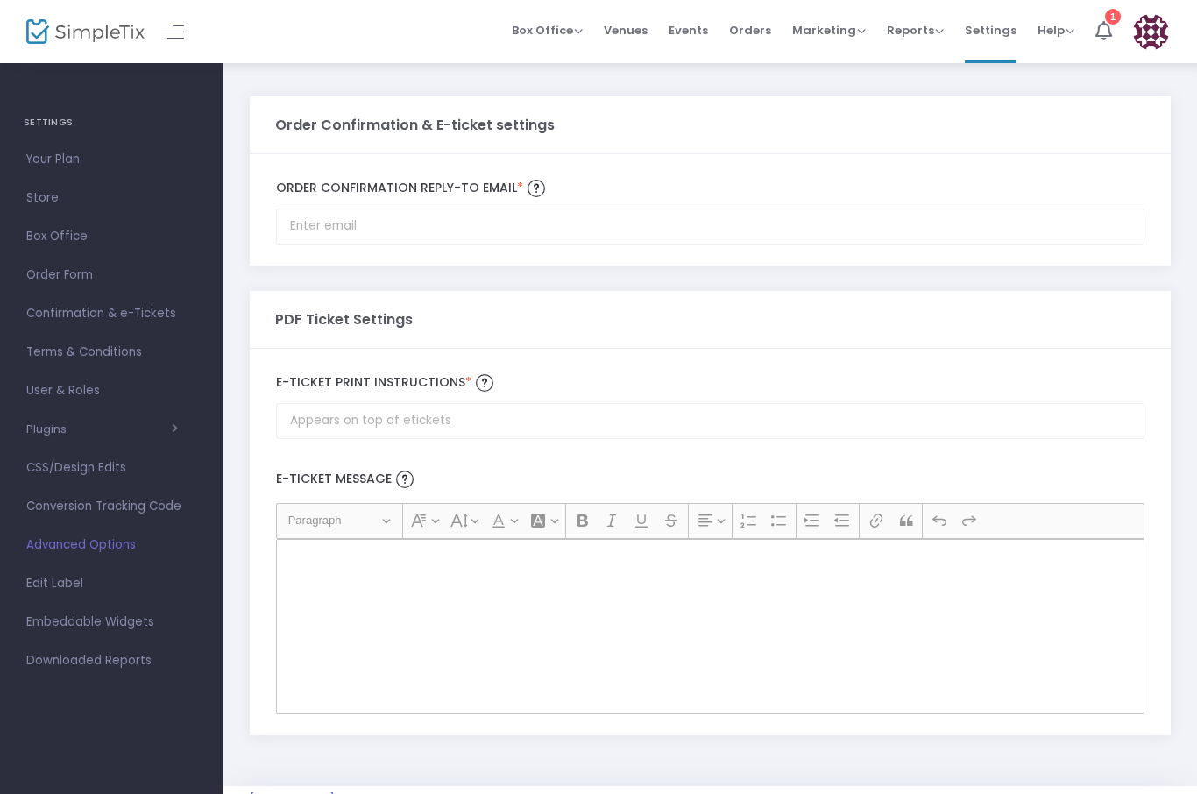
click at [43, 318] on span "Confirmation & e-Tickets" at bounding box center [111, 313] width 171 height 23
click at [125, 360] on span "Terms & Conditions" at bounding box center [111, 352] width 171 height 23
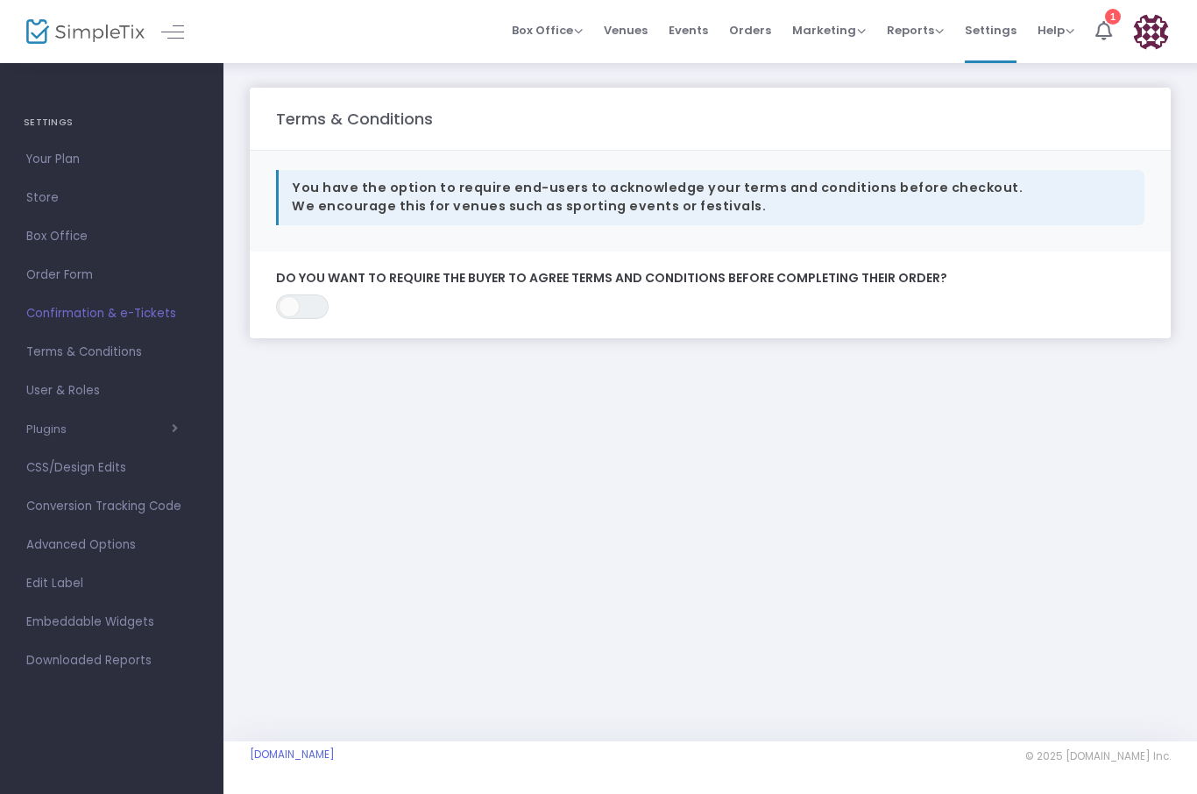
click at [47, 391] on span "User & Roles" at bounding box center [111, 390] width 171 height 23
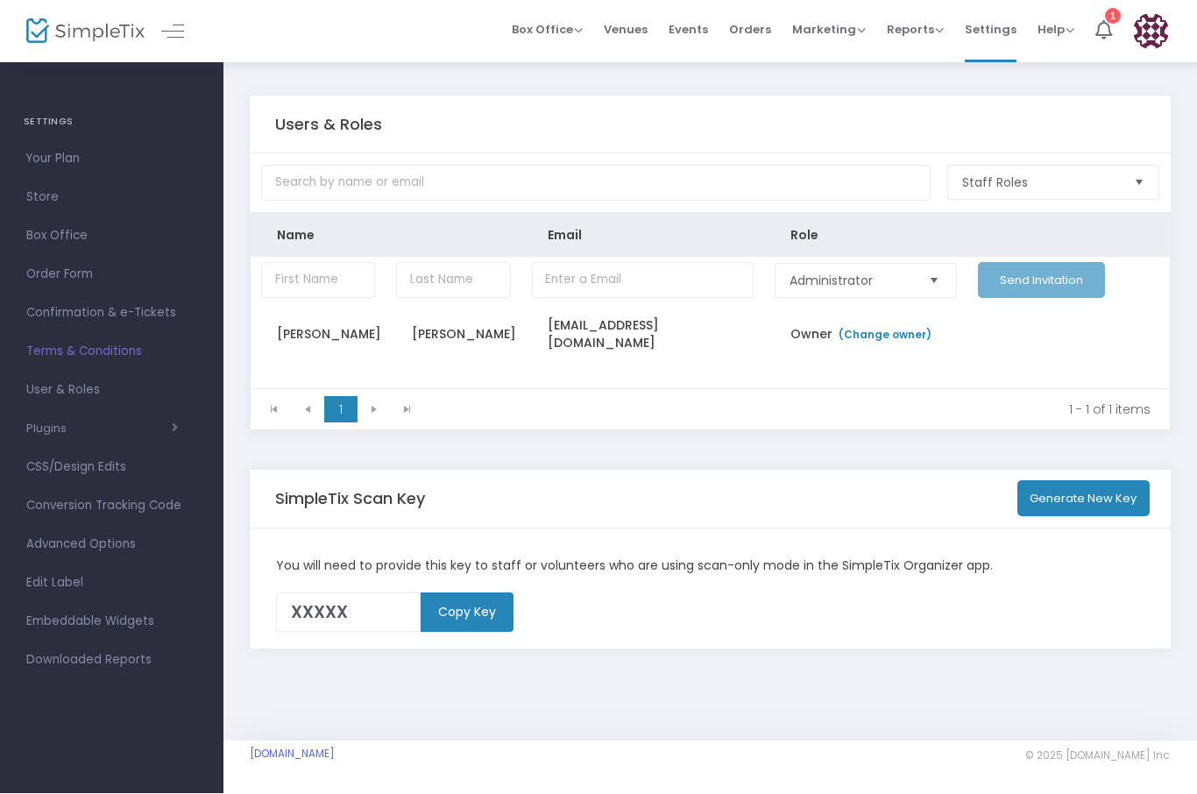
click at [36, 159] on span "Your Plan" at bounding box center [111, 159] width 171 height 23
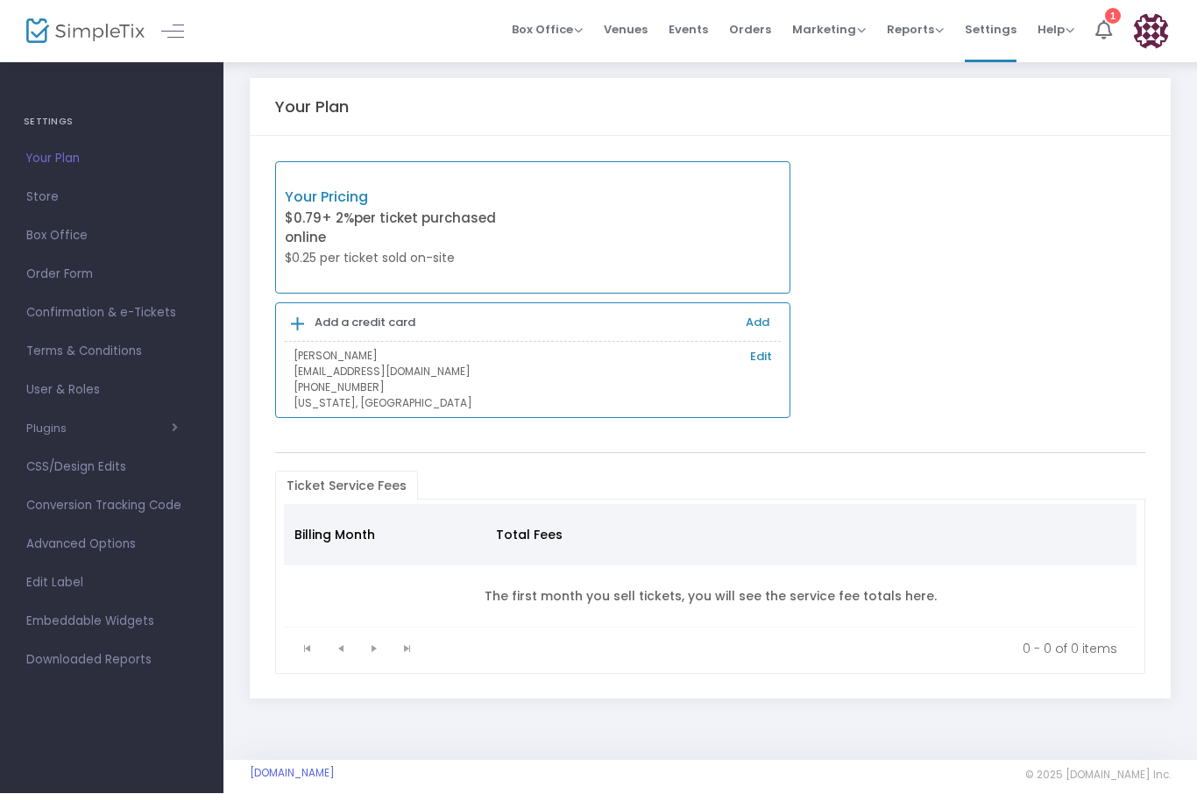
scroll to position [26, 0]
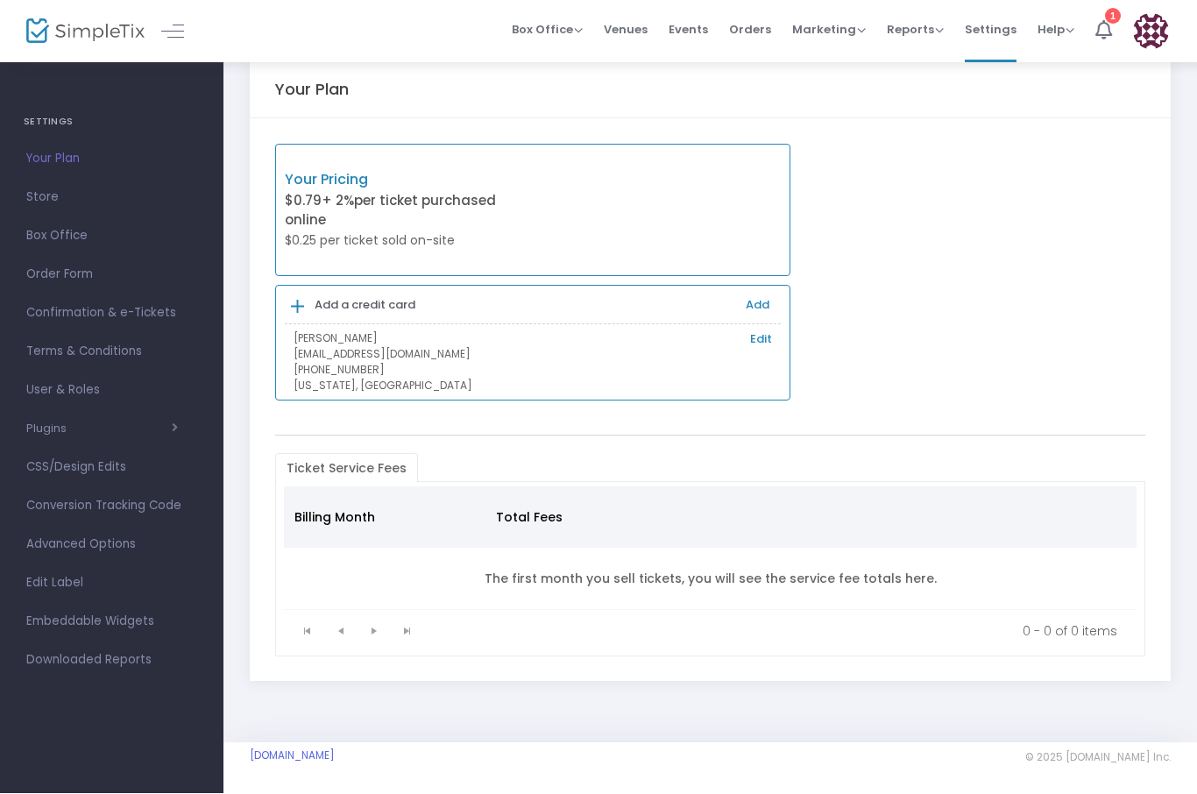
click at [34, 195] on span "Store" at bounding box center [111, 198] width 171 height 23
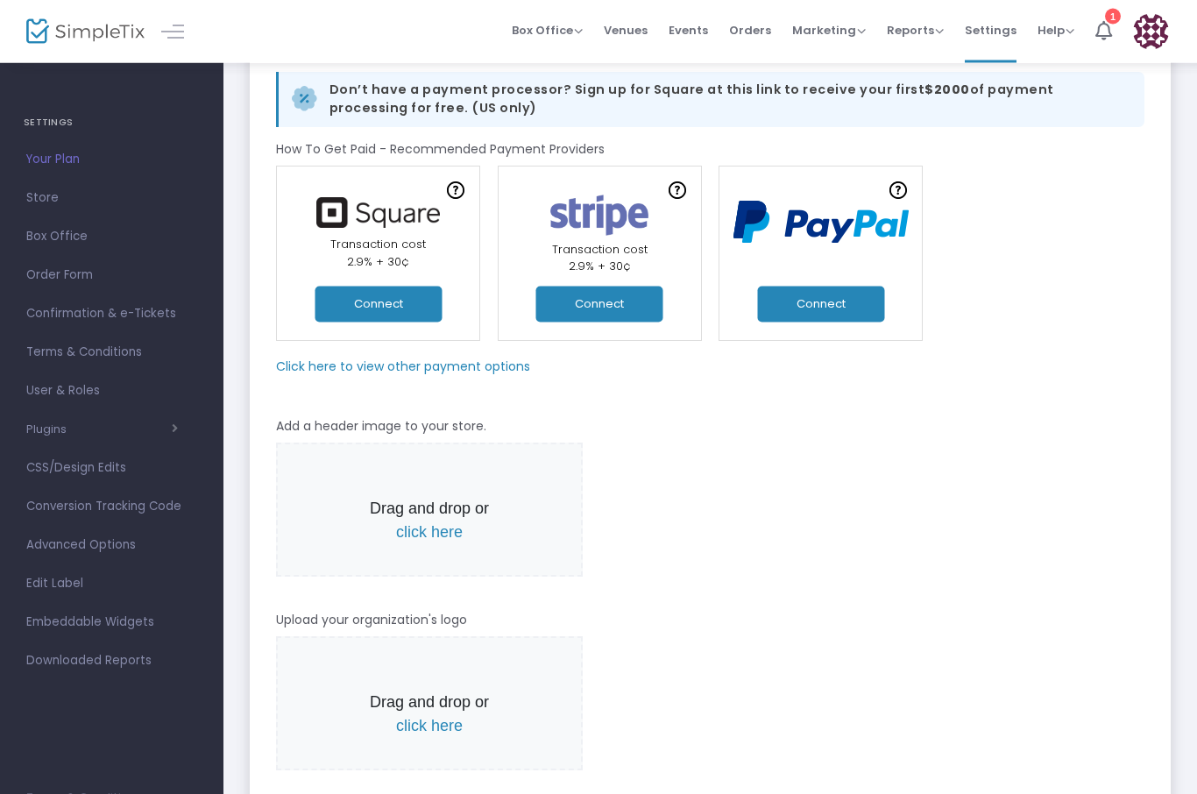
scroll to position [107, 0]
click at [46, 320] on span "Confirmation & e-Tickets" at bounding box center [111, 313] width 171 height 23
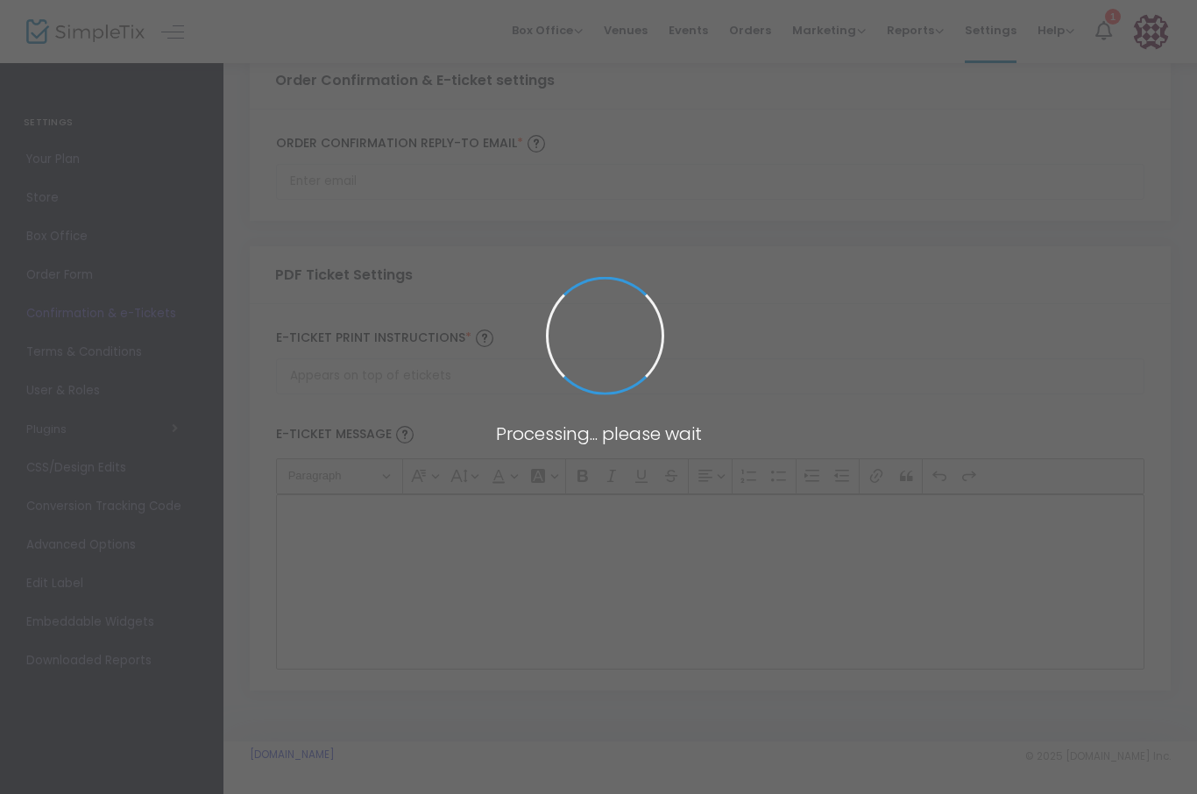
scroll to position [53, 0]
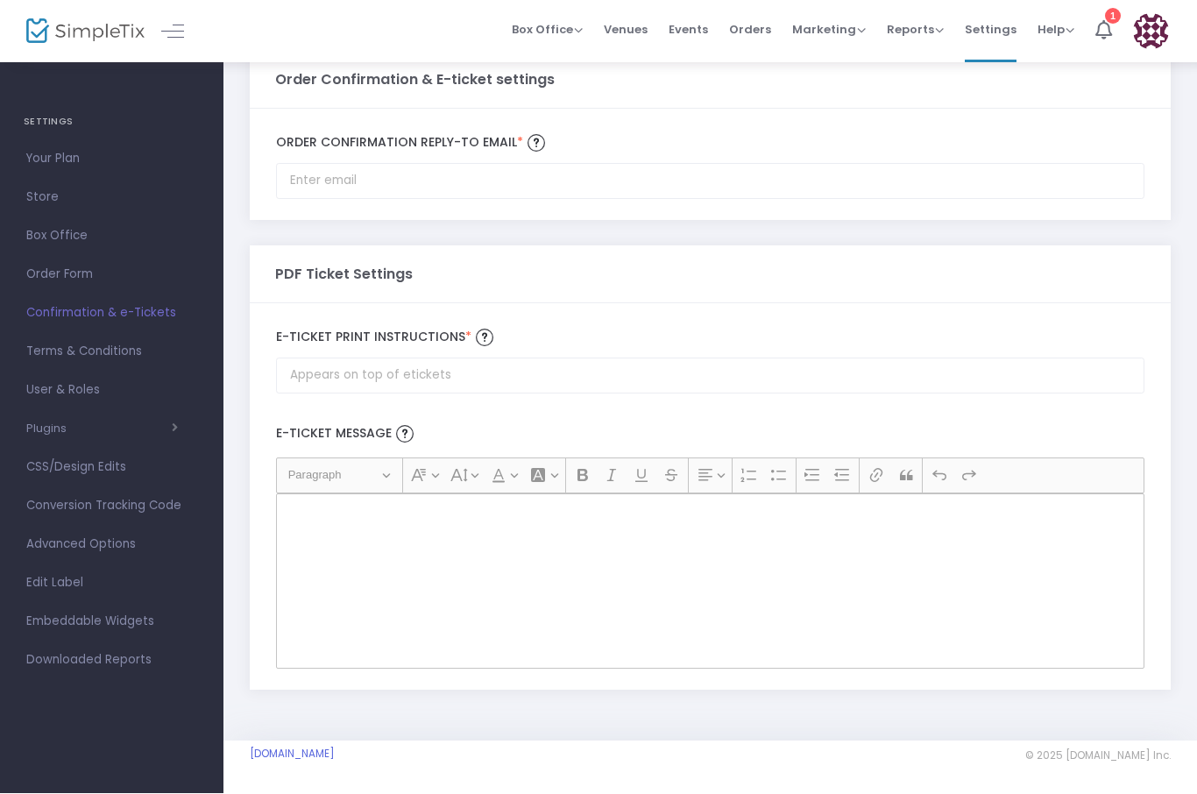
click at [27, 266] on span "Order Form" at bounding box center [111, 275] width 171 height 23
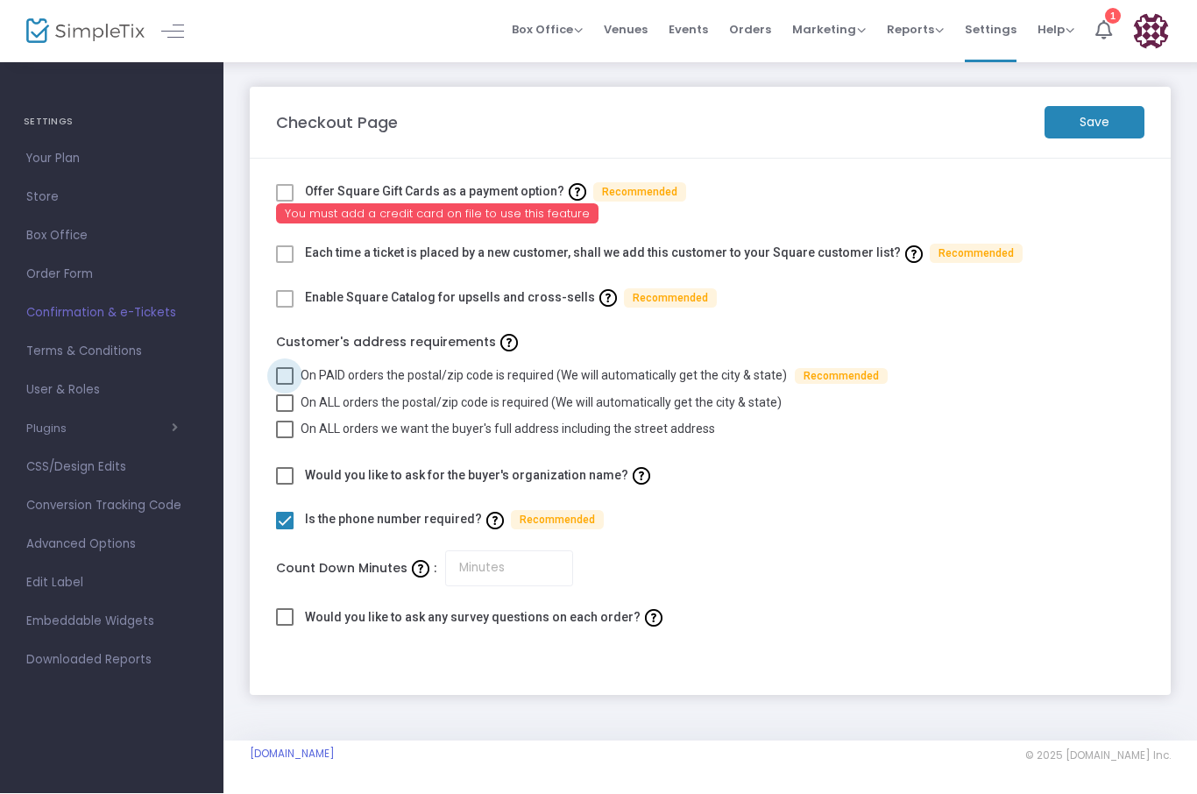
click at [283, 376] on span at bounding box center [285, 377] width 18 height 18
click at [284, 385] on input "On PAID orders the postal/zip code is required (We will automatically get the c…" at bounding box center [284, 385] width 1 height 1
click at [277, 373] on span at bounding box center [285, 377] width 18 height 18
click at [284, 385] on input "On PAID orders the postal/zip code is required (We will automatically get the c…" at bounding box center [284, 385] width 1 height 1
checkbox input "false"
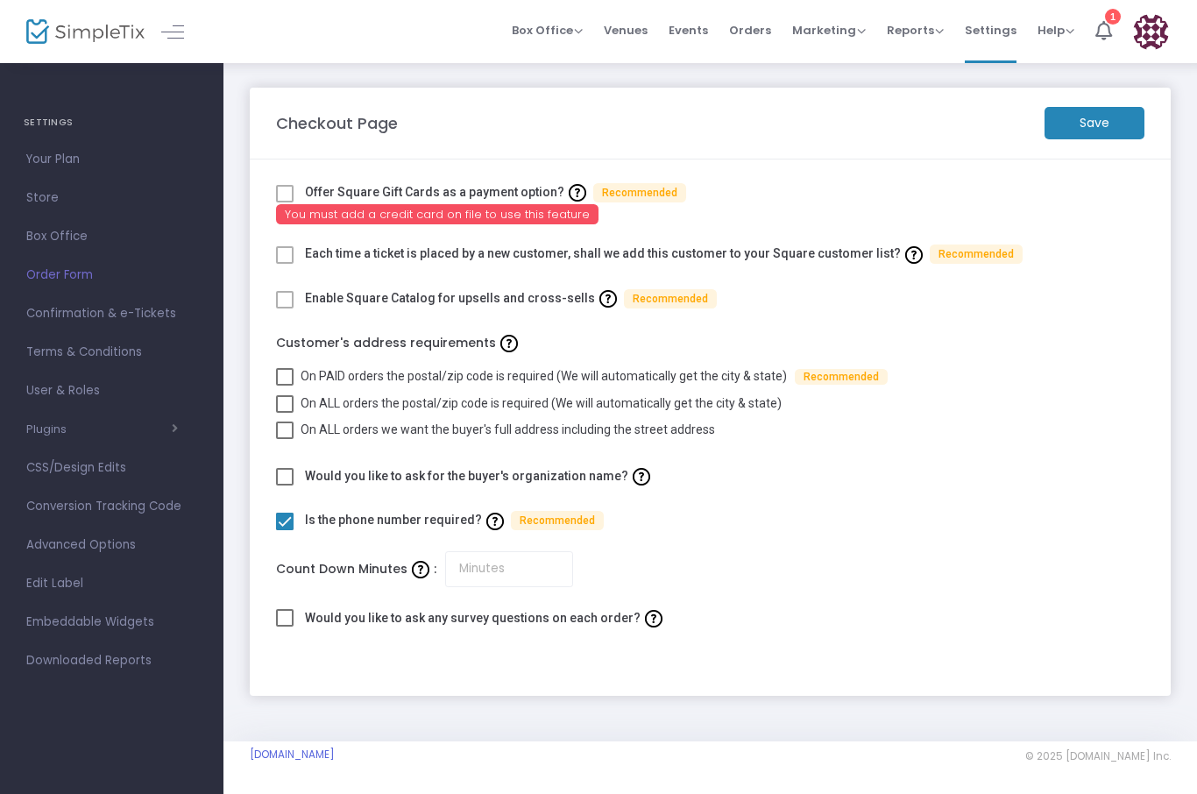
click at [1099, 121] on m-button "Save" at bounding box center [1094, 123] width 100 height 32
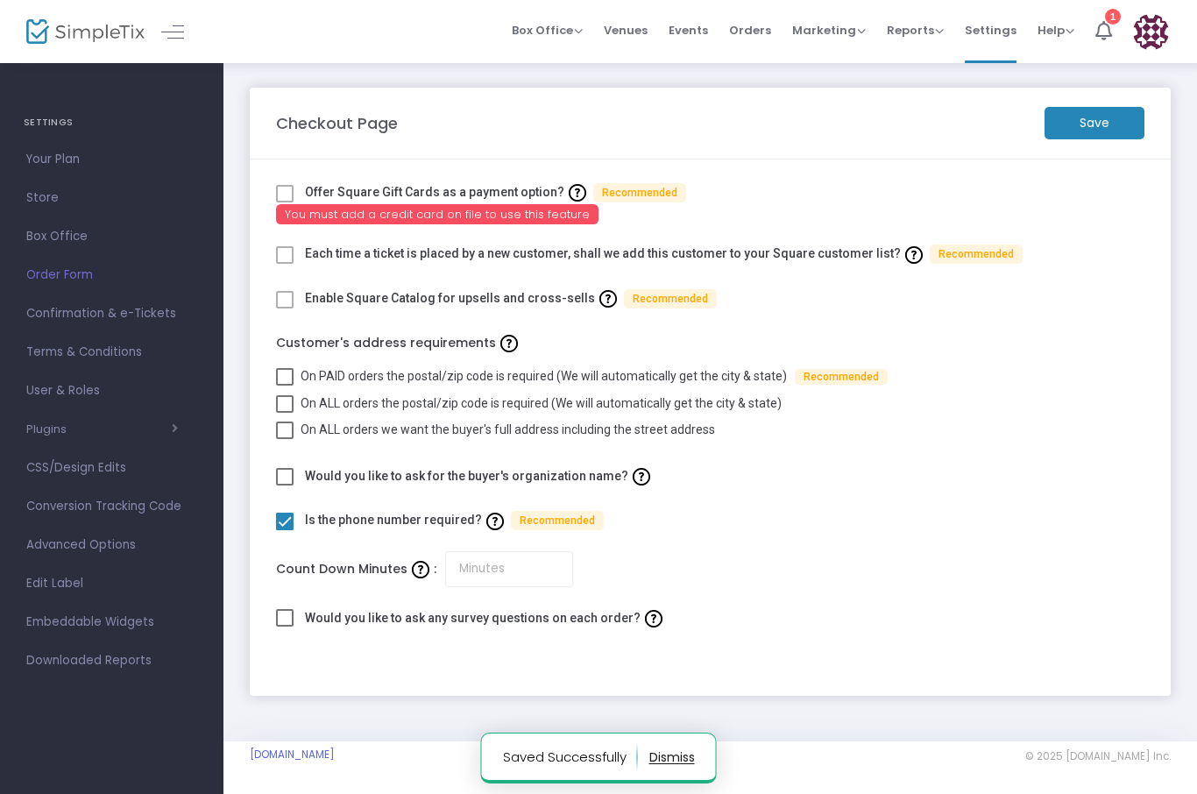
click at [1151, 38] on img at bounding box center [1151, 32] width 36 height 36
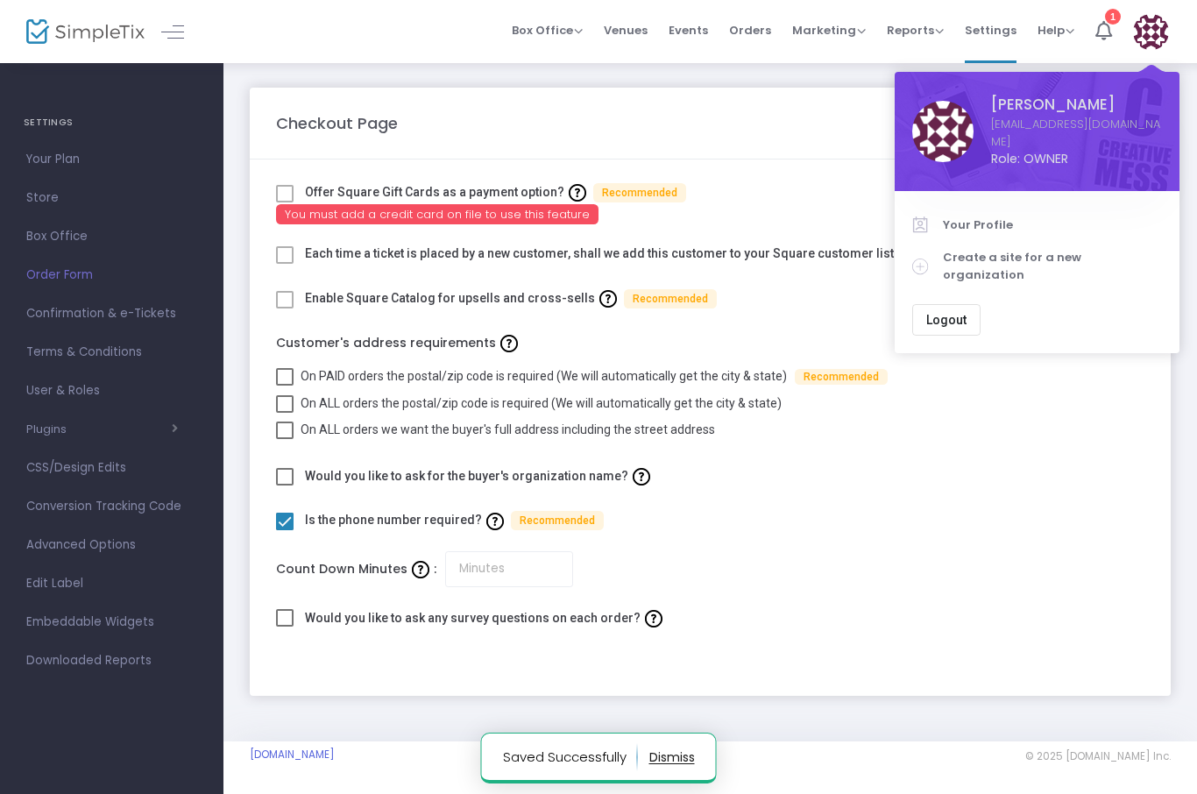
click at [765, 30] on span "Orders" at bounding box center [750, 30] width 42 height 45
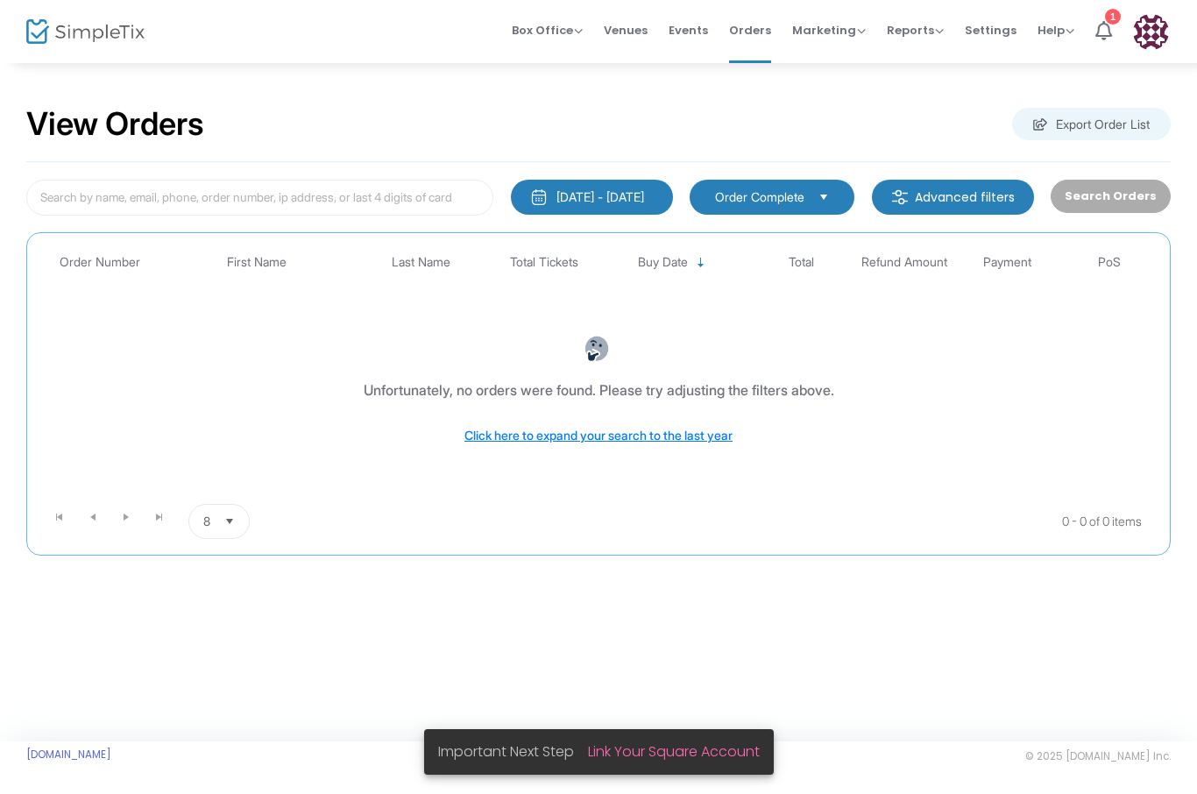
click at [908, 191] on img at bounding box center [900, 197] width 18 height 18
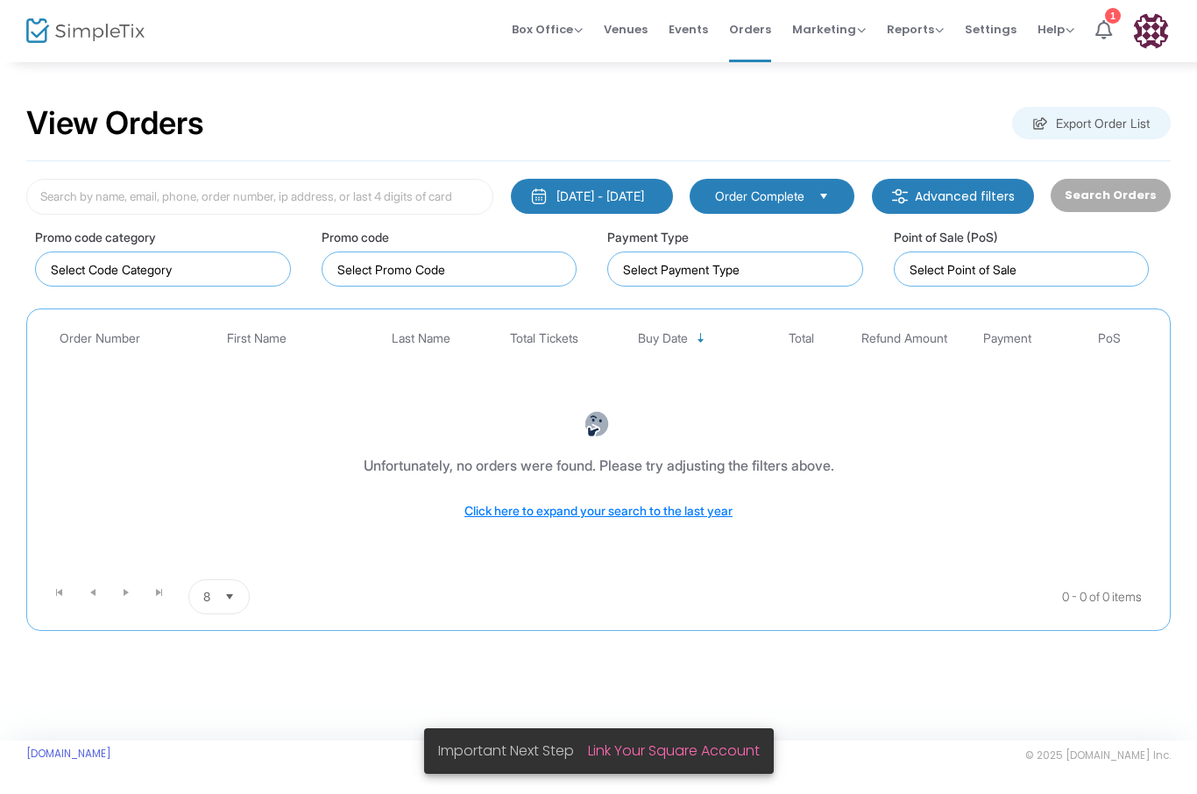
click at [826, 208] on span "Select" at bounding box center [823, 196] width 29 height 29
click at [1011, 553] on div "Unfortunately, no orders were found. Please try adjusting the filters above. Cl…" at bounding box center [598, 466] width 1116 height 179
click at [1049, 523] on div "Unfortunately, no orders were found. Please try adjusting the filters above. Cl…" at bounding box center [598, 466] width 1116 height 179
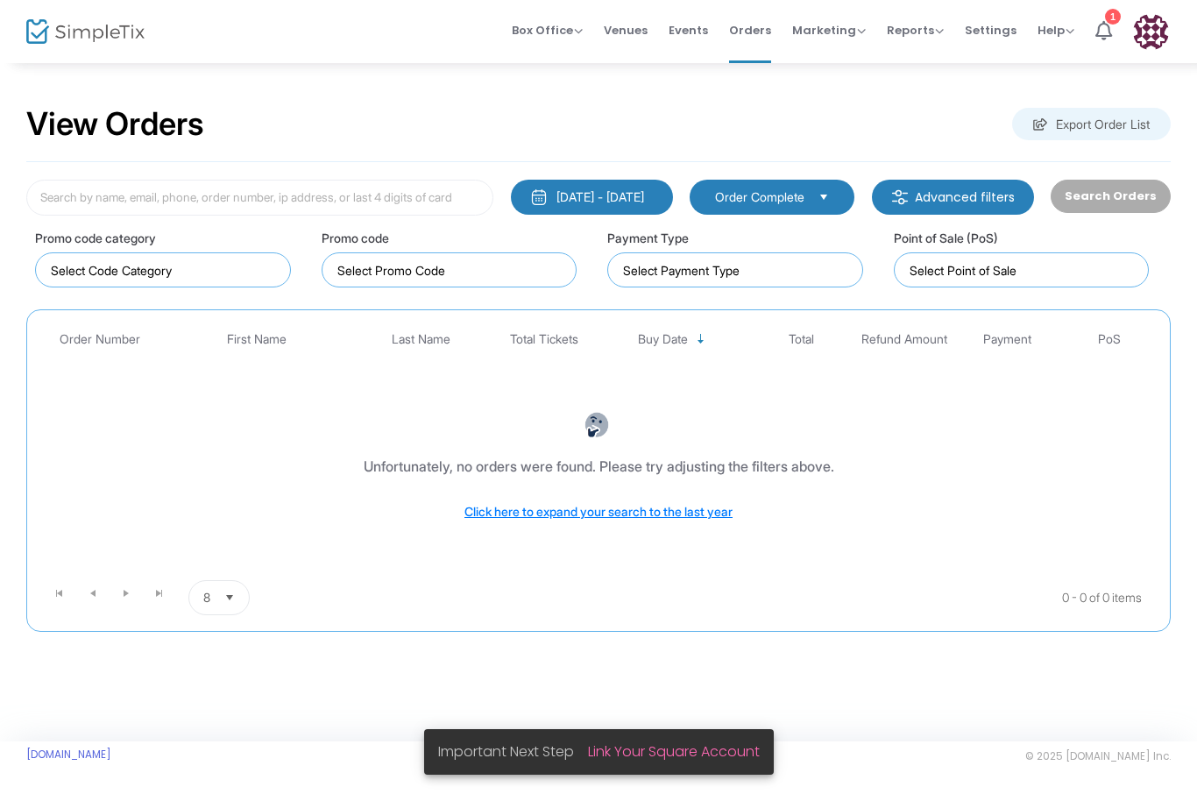
click at [691, 27] on span "Events" at bounding box center [687, 30] width 39 height 45
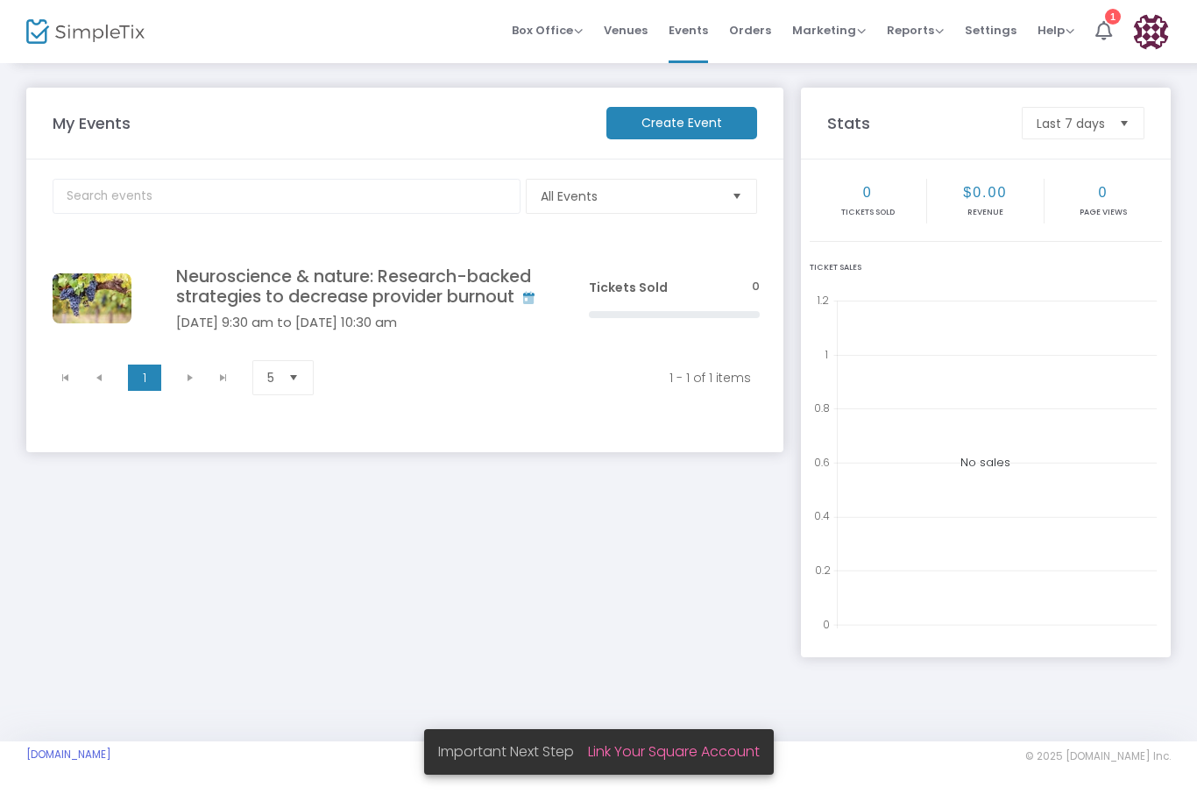
click at [349, 293] on h4 "Neuroscience & nature: Research-backed strategies to decrease provider burnout" at bounding box center [356, 286] width 360 height 41
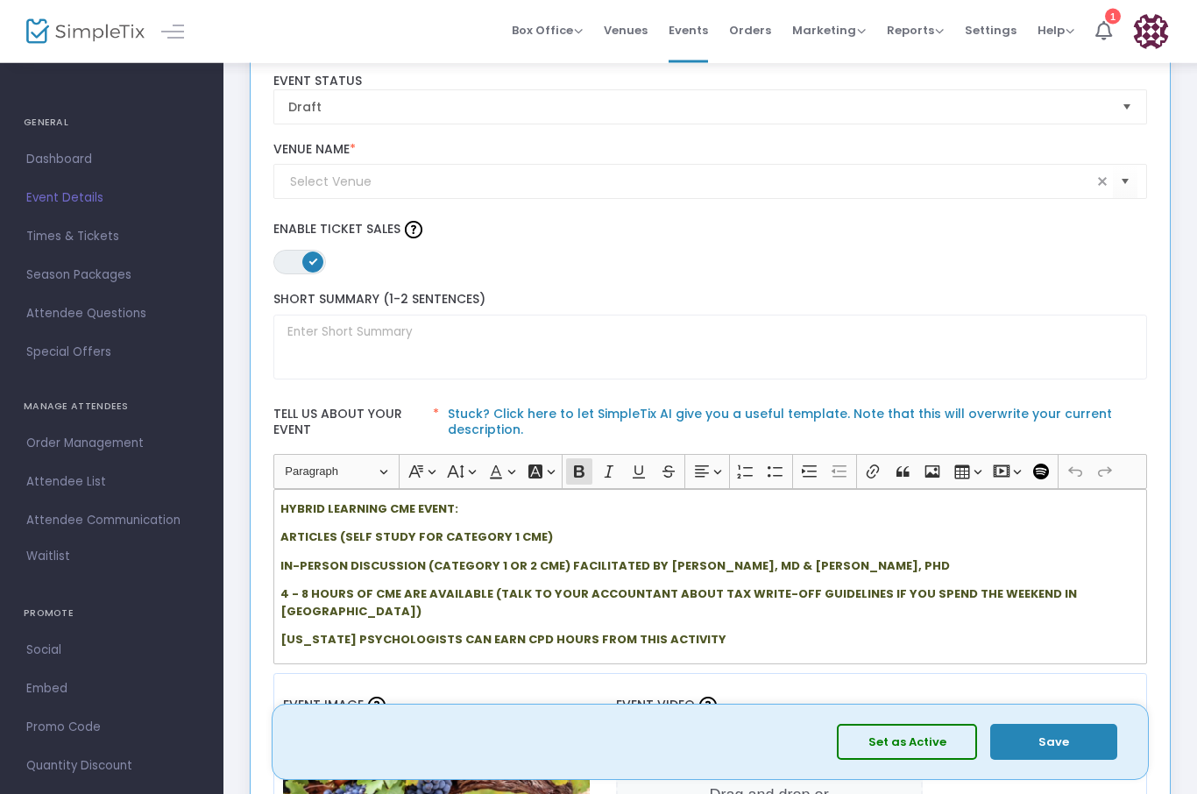
scroll to position [178, 0]
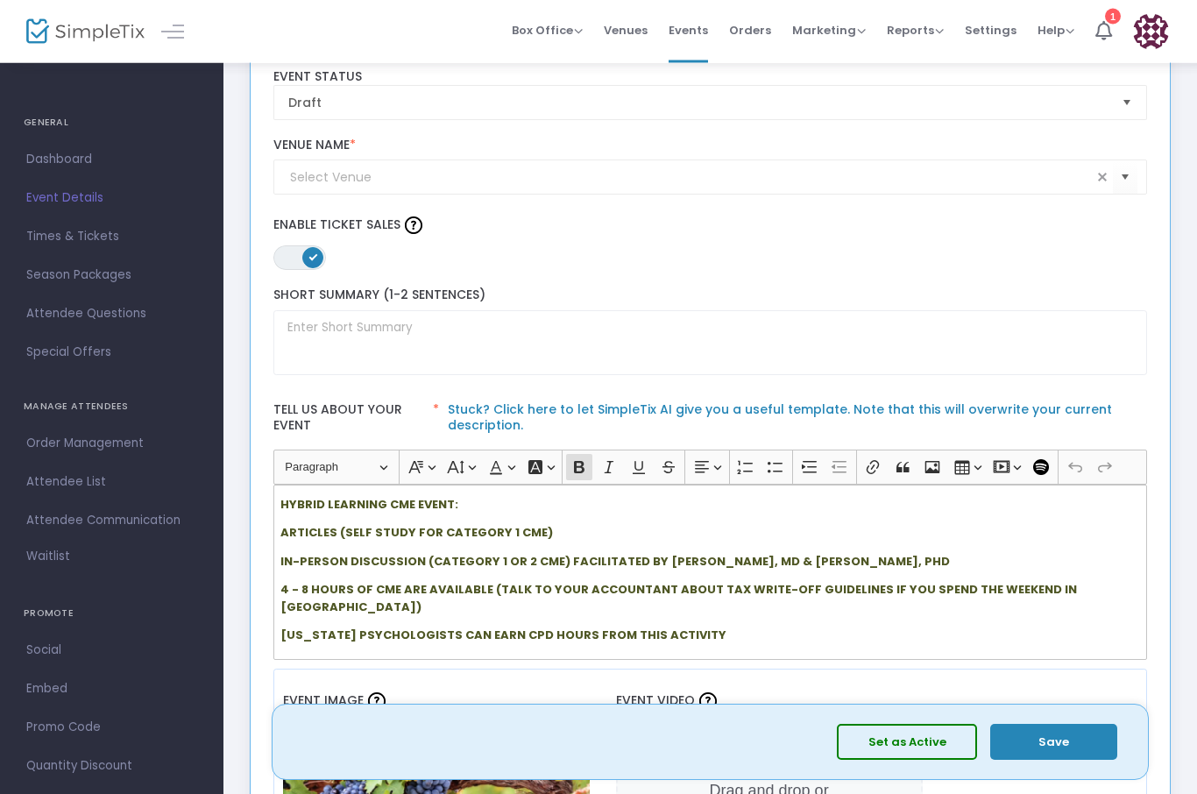
click at [301, 261] on span "ON OFF" at bounding box center [299, 258] width 53 height 25
click at [297, 270] on span "ON OFF" at bounding box center [299, 257] width 53 height 25
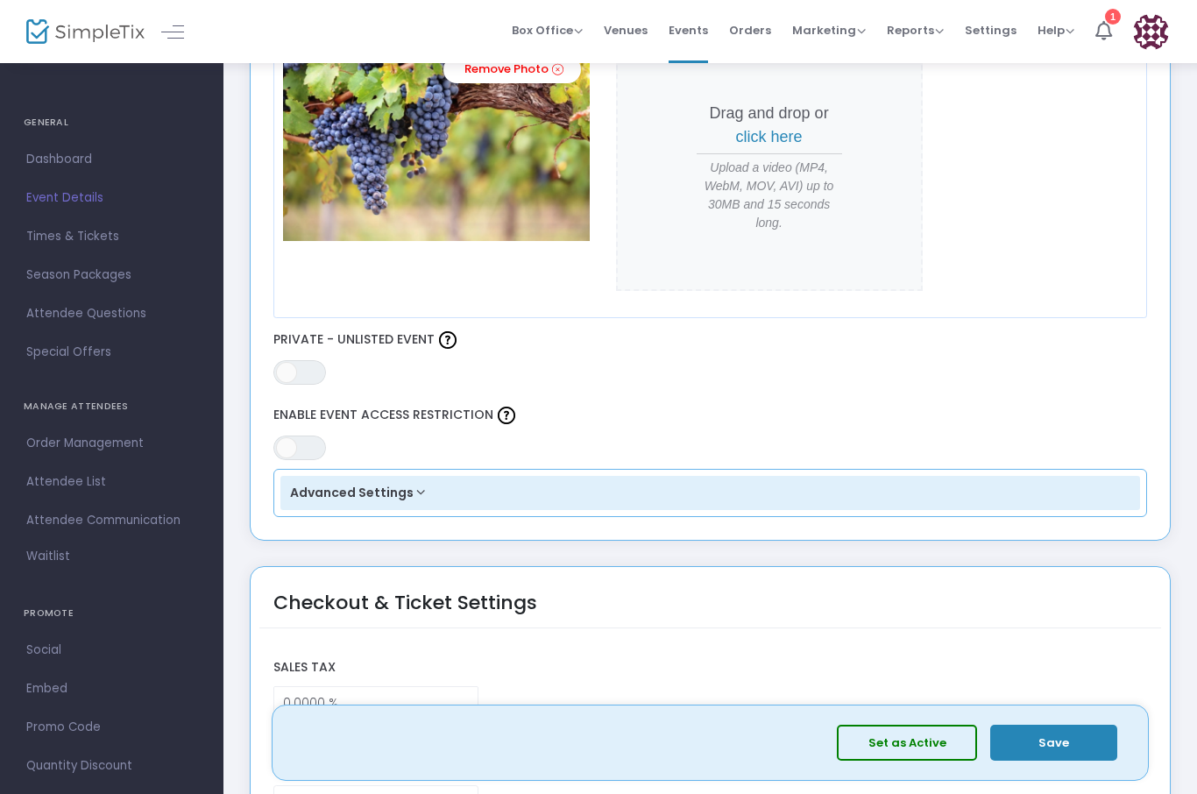
scroll to position [858, 0]
click at [408, 488] on button "Advanced Settings" at bounding box center [710, 491] width 860 height 35
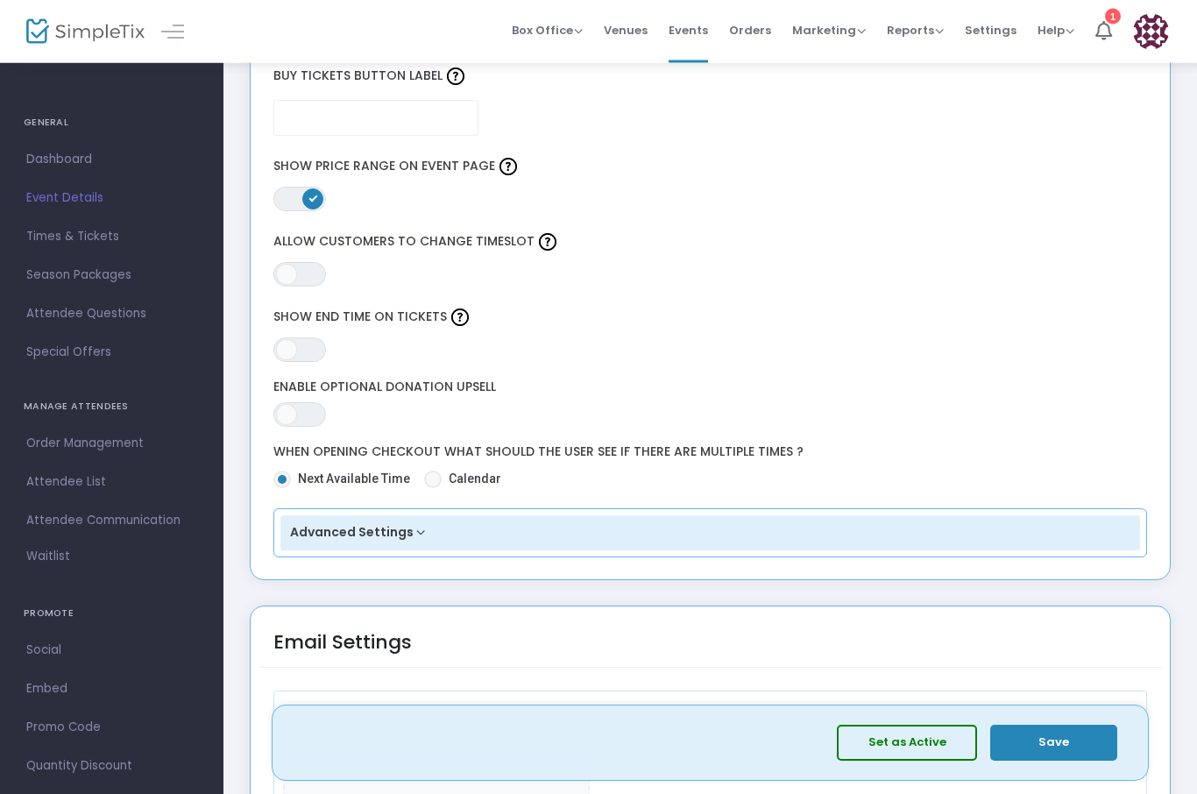
scroll to position [1715, 0]
click at [413, 533] on button "Advanced Settings" at bounding box center [710, 532] width 860 height 35
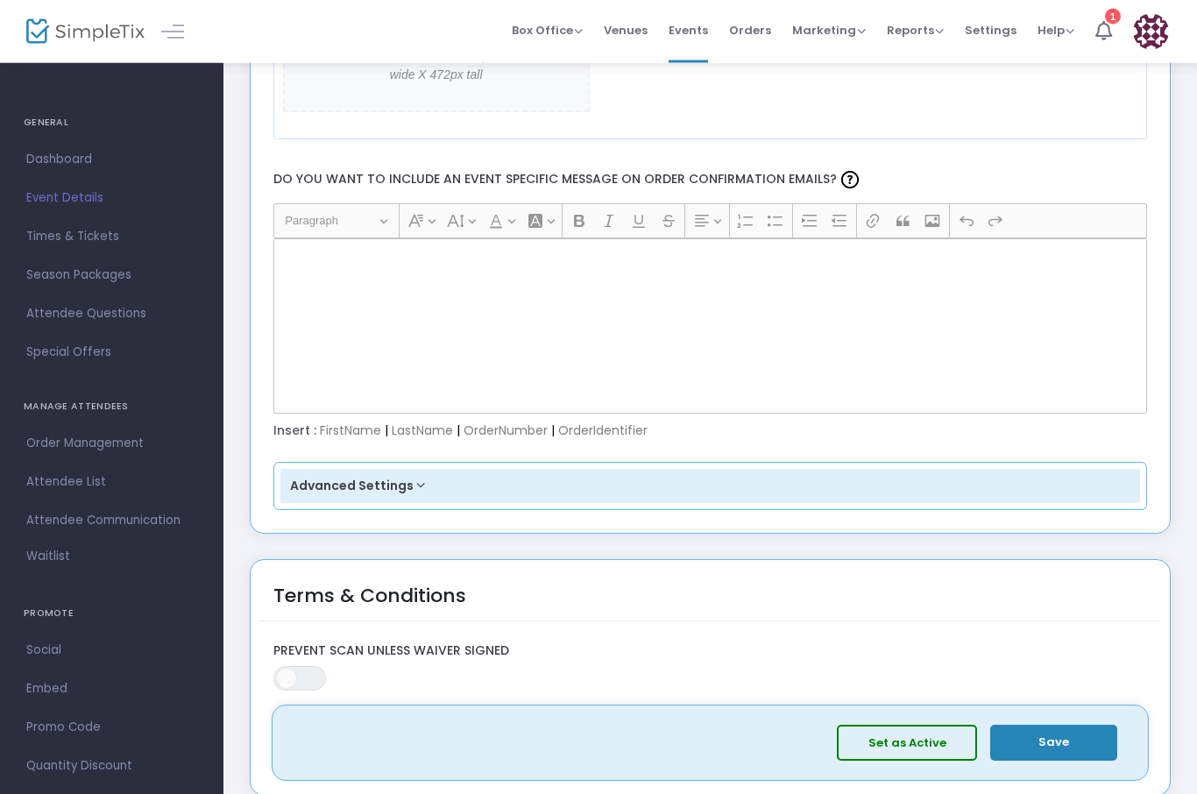
scroll to position [2976, 0]
click at [407, 499] on button "Advanced Settings" at bounding box center [710, 486] width 860 height 35
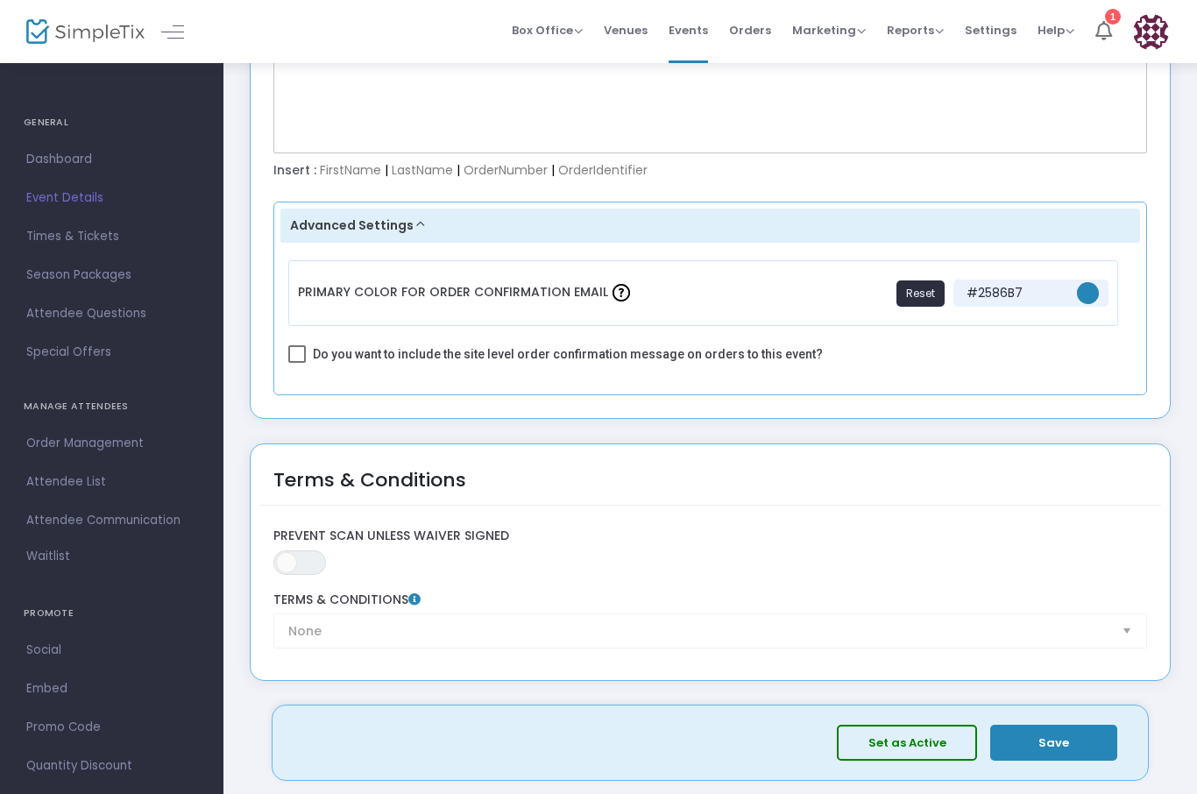
scroll to position [3280, 0]
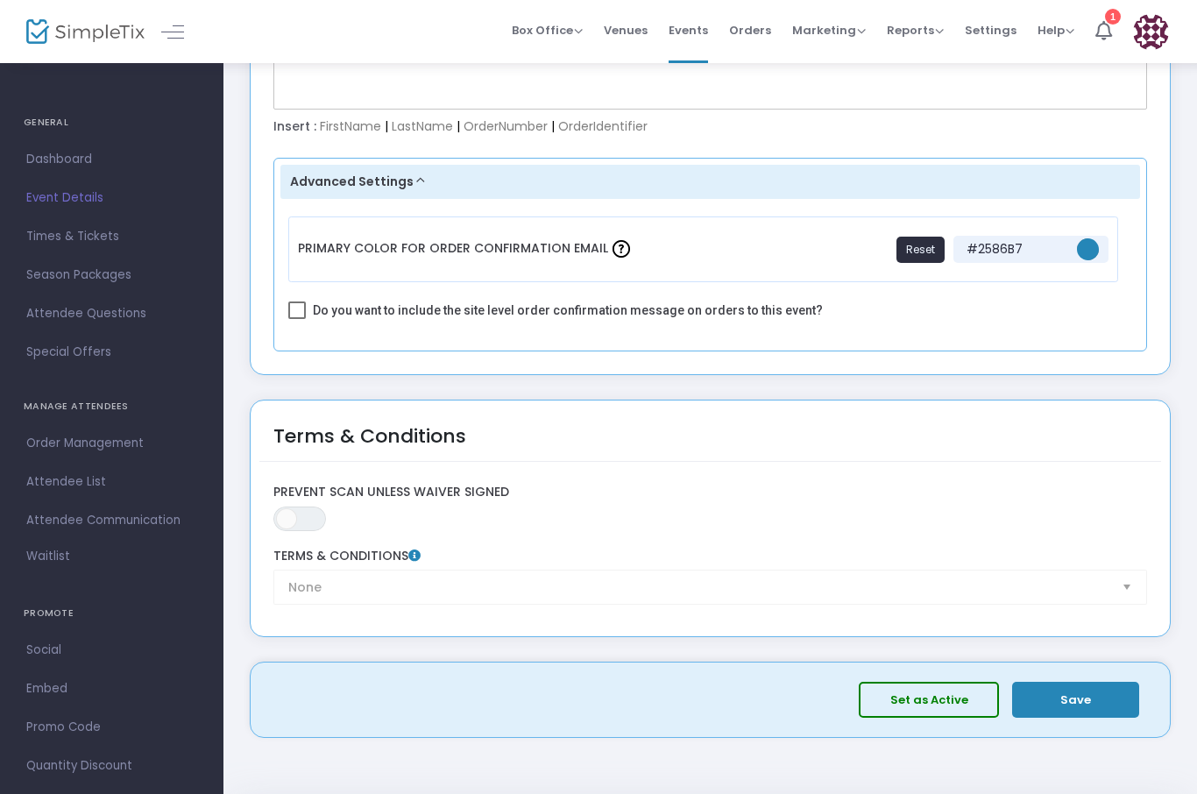
click at [1068, 699] on button "Save" at bounding box center [1075, 700] width 127 height 36
click at [33, 243] on span "Times & Tickets" at bounding box center [111, 236] width 171 height 23
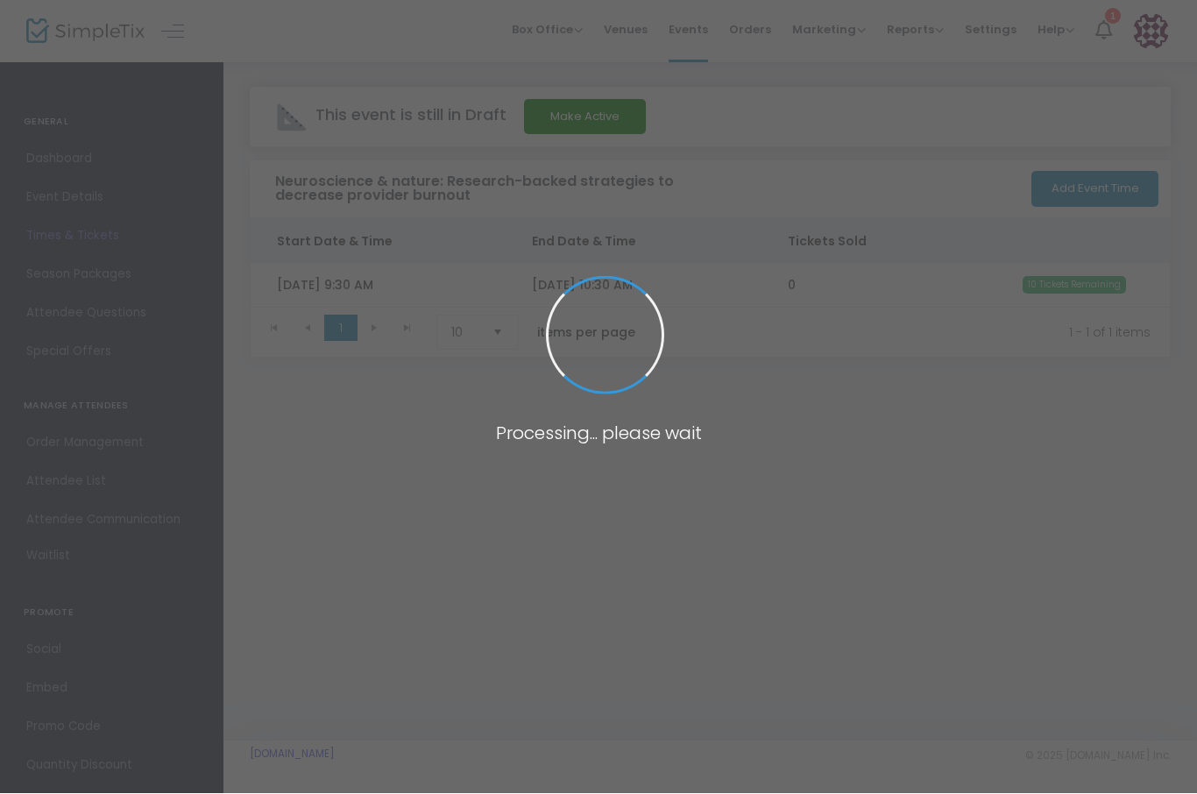
scroll to position [1, 0]
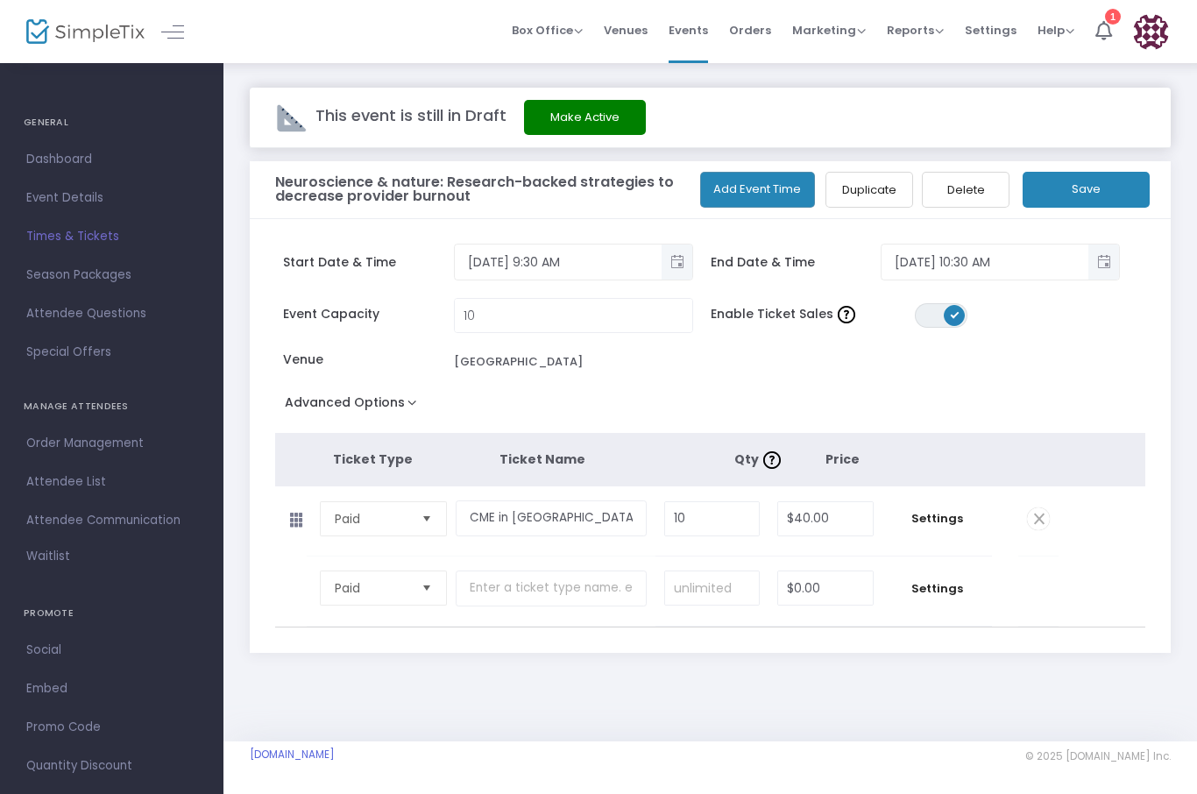
click at [399, 402] on button "Advanced Options" at bounding box center [354, 406] width 159 height 32
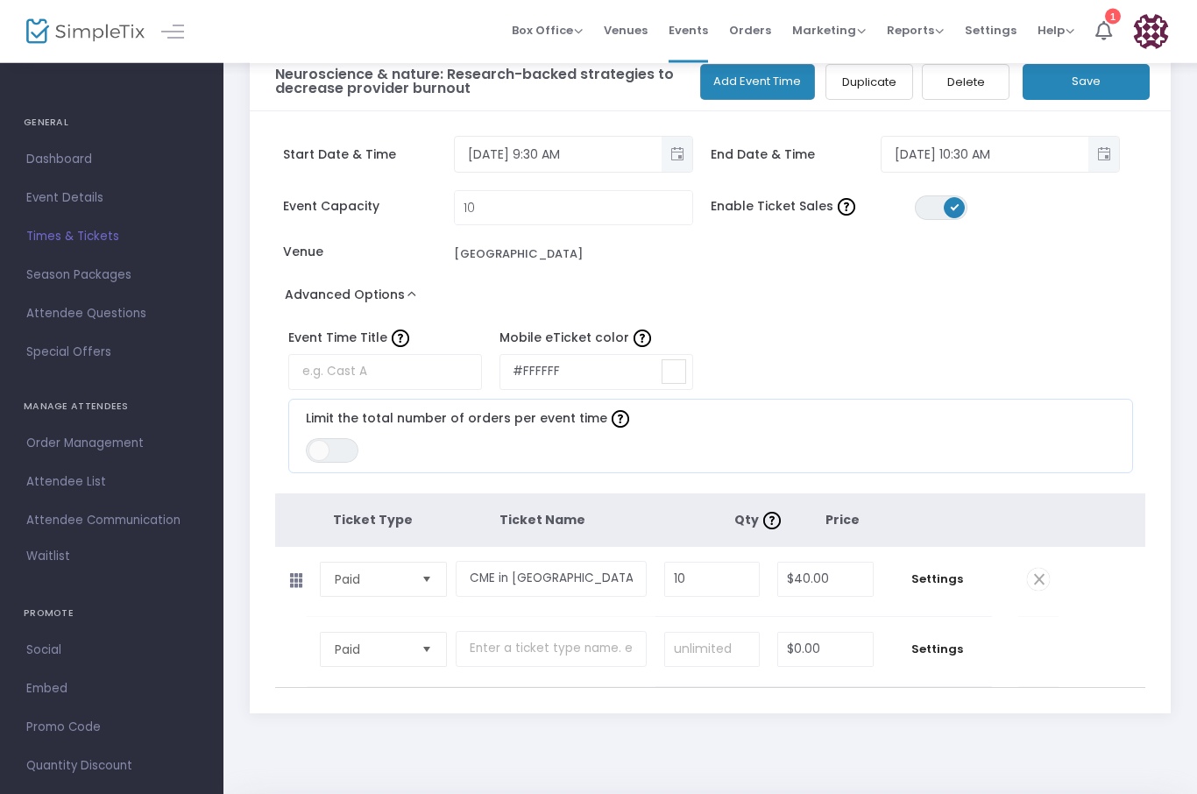
scroll to position [118, 0]
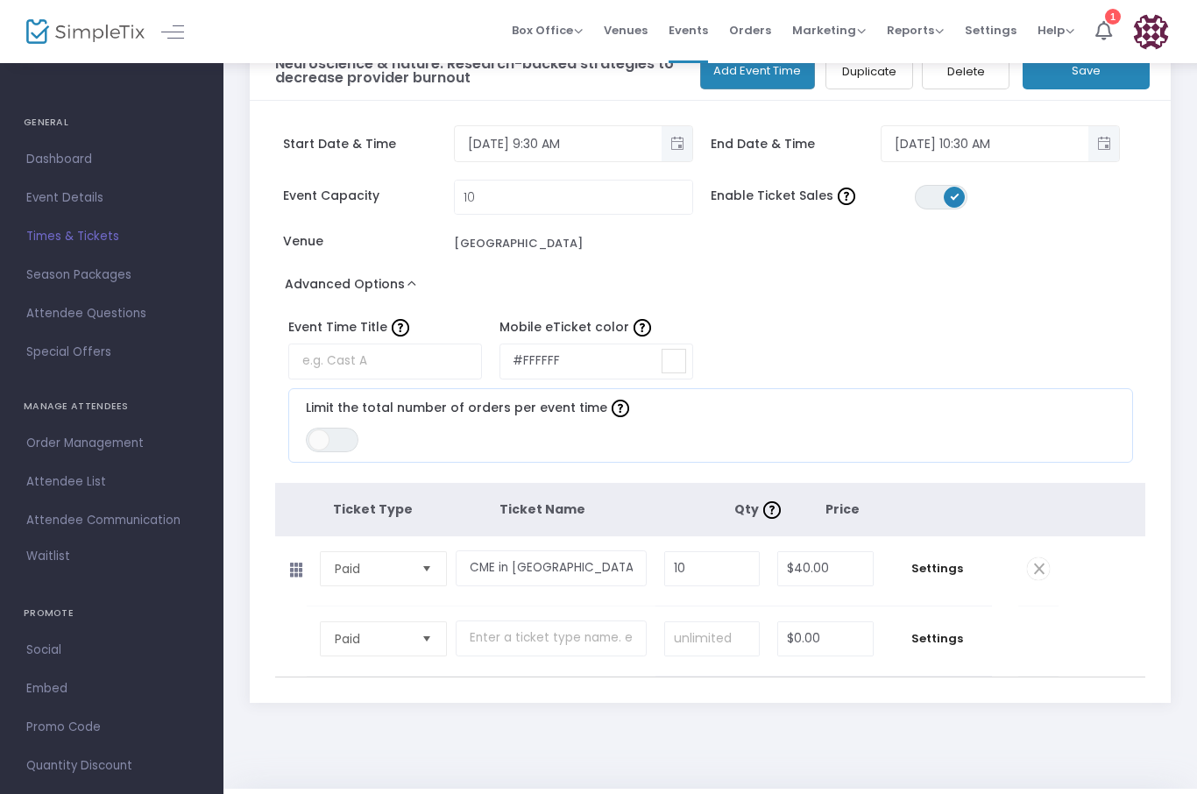
click at [948, 577] on span "Settings" at bounding box center [937, 569] width 92 height 18
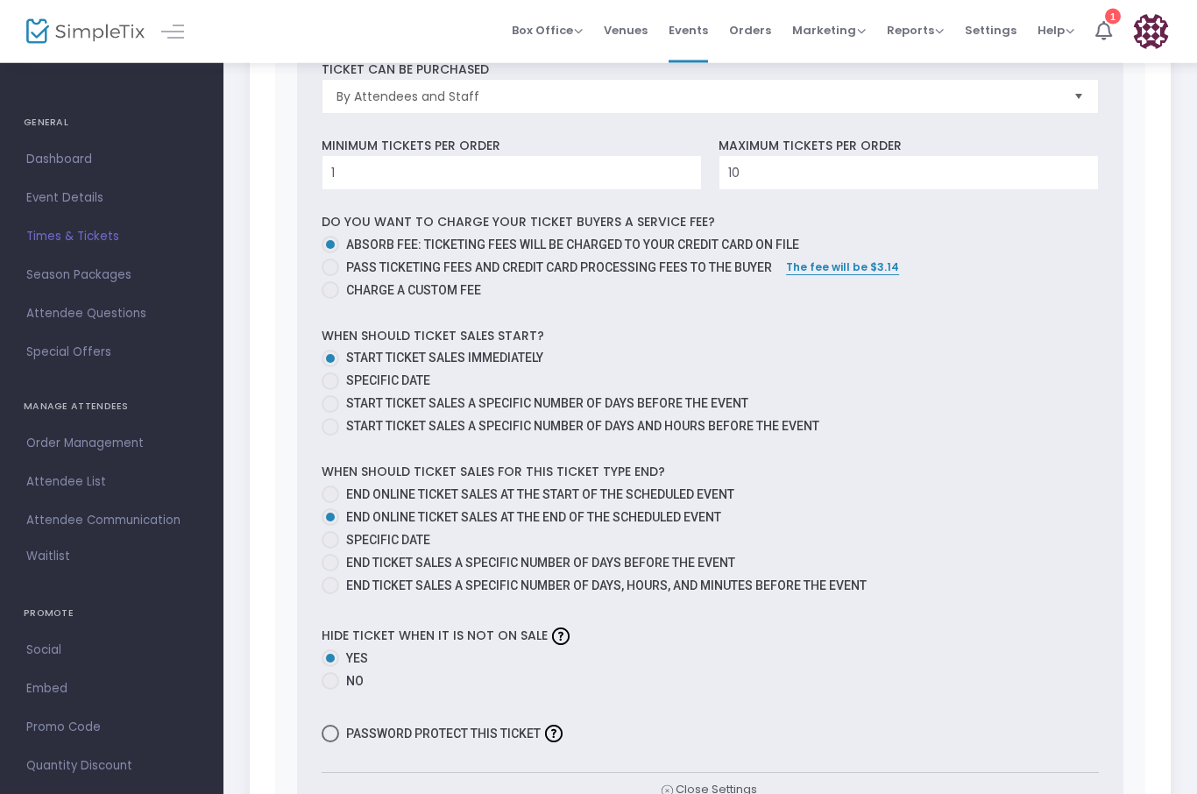
scroll to position [962, 0]
click at [325, 503] on span at bounding box center [331, 494] width 18 height 18
click at [329, 504] on input "End online ticket sales at the start of the scheduled event" at bounding box center [329, 503] width 1 height 1
radio input "true"
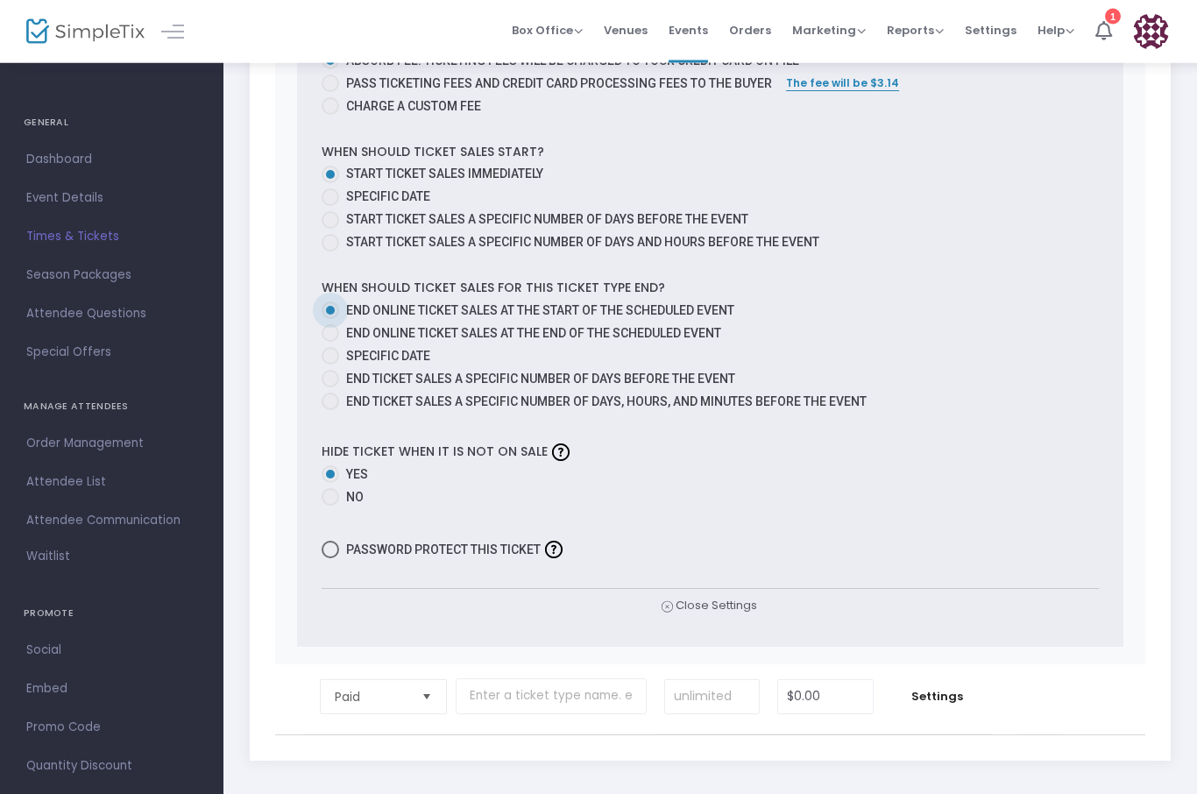
scroll to position [1146, 0]
click at [955, 703] on span "Settings" at bounding box center [937, 697] width 92 height 18
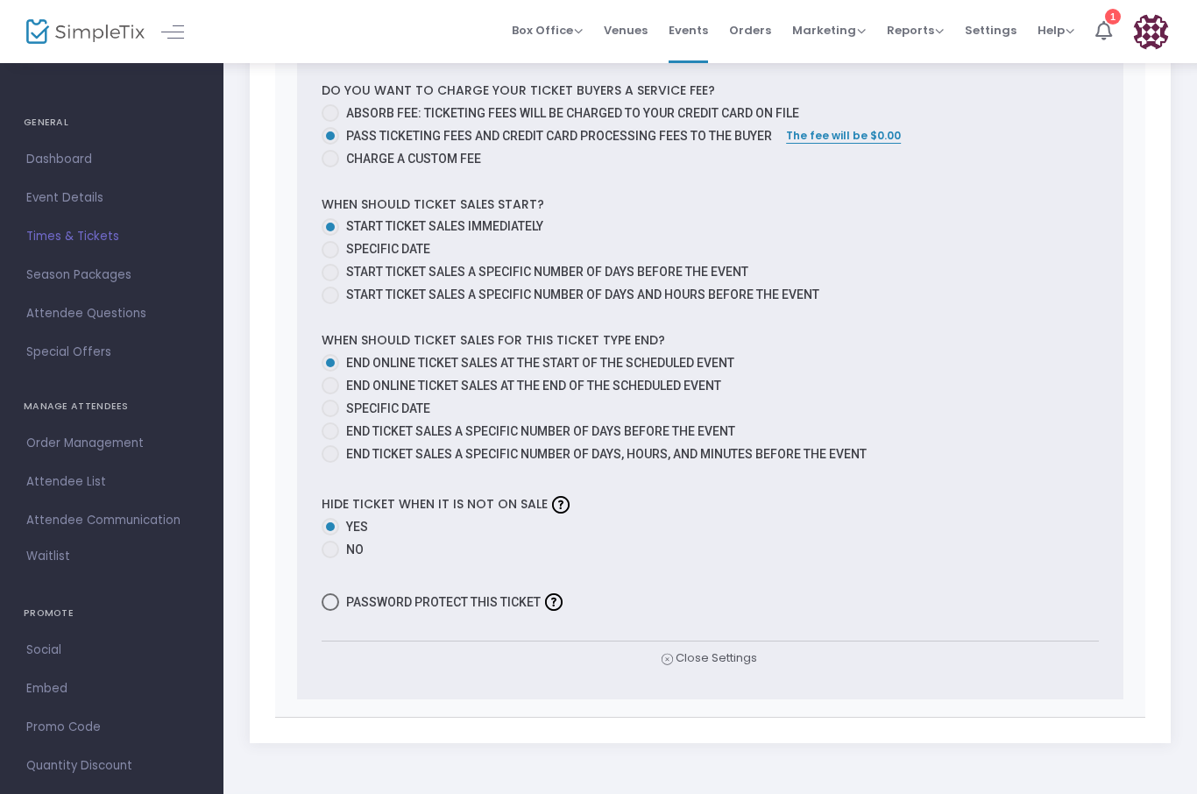
scroll to position [2174, 0]
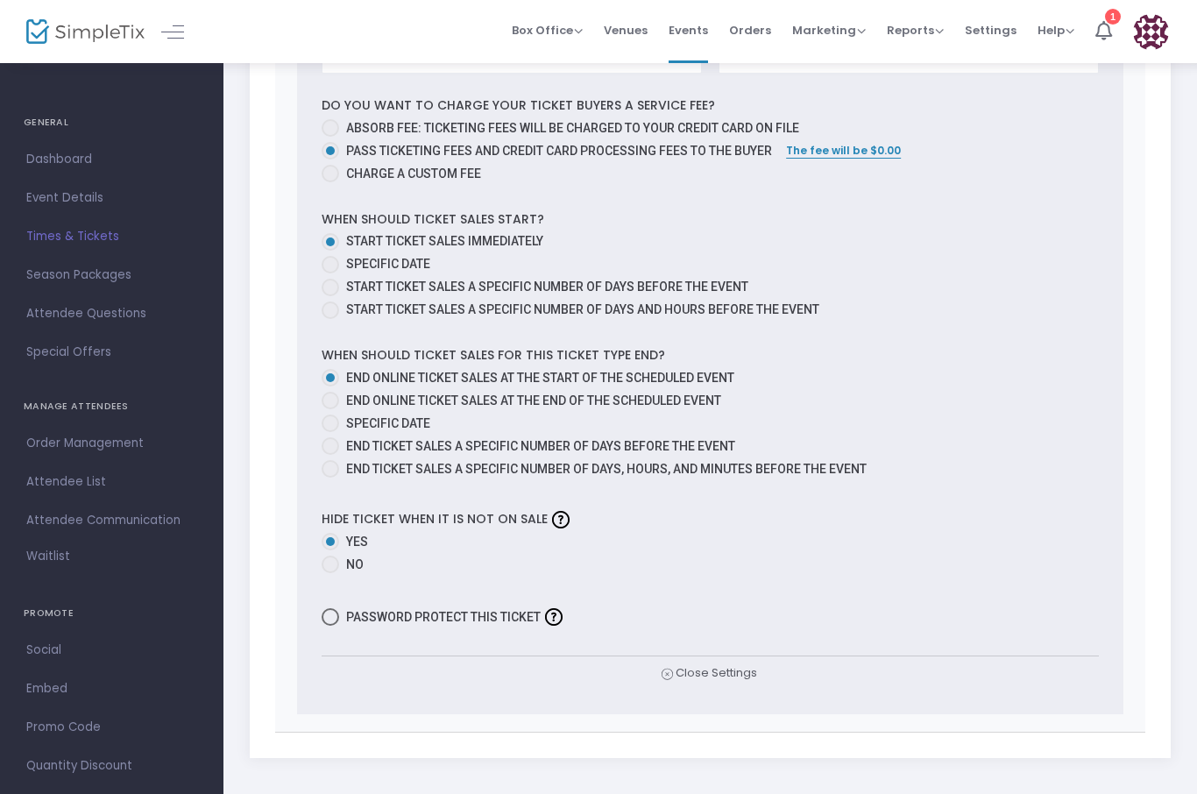
click at [313, 413] on div "When should ticket sales for this ticket type end? End online ticket sales at t…" at bounding box center [710, 414] width 794 height 137
click at [338, 408] on span at bounding box center [331, 401] width 18 height 18
click at [330, 409] on input "End online ticket sales at the end of the scheduled event" at bounding box center [329, 409] width 1 height 1
radio input "true"
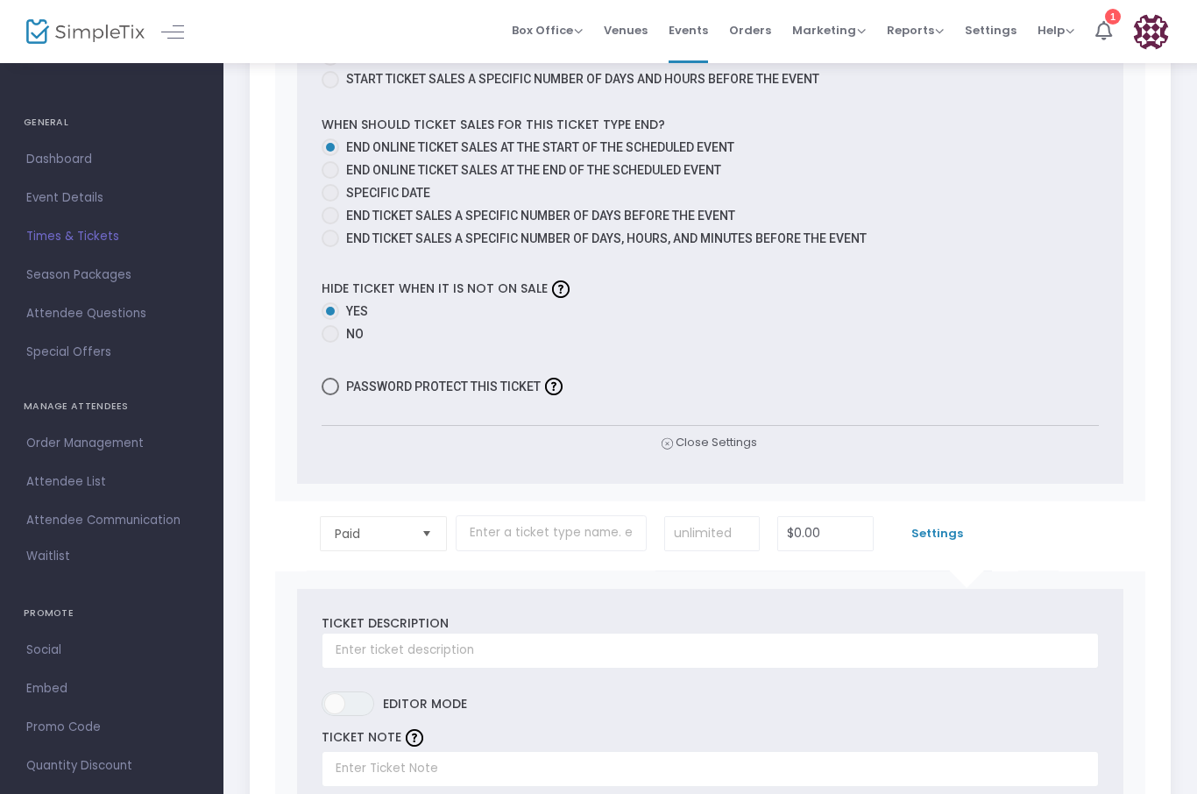
click at [940, 542] on span "Settings" at bounding box center [937, 534] width 92 height 18
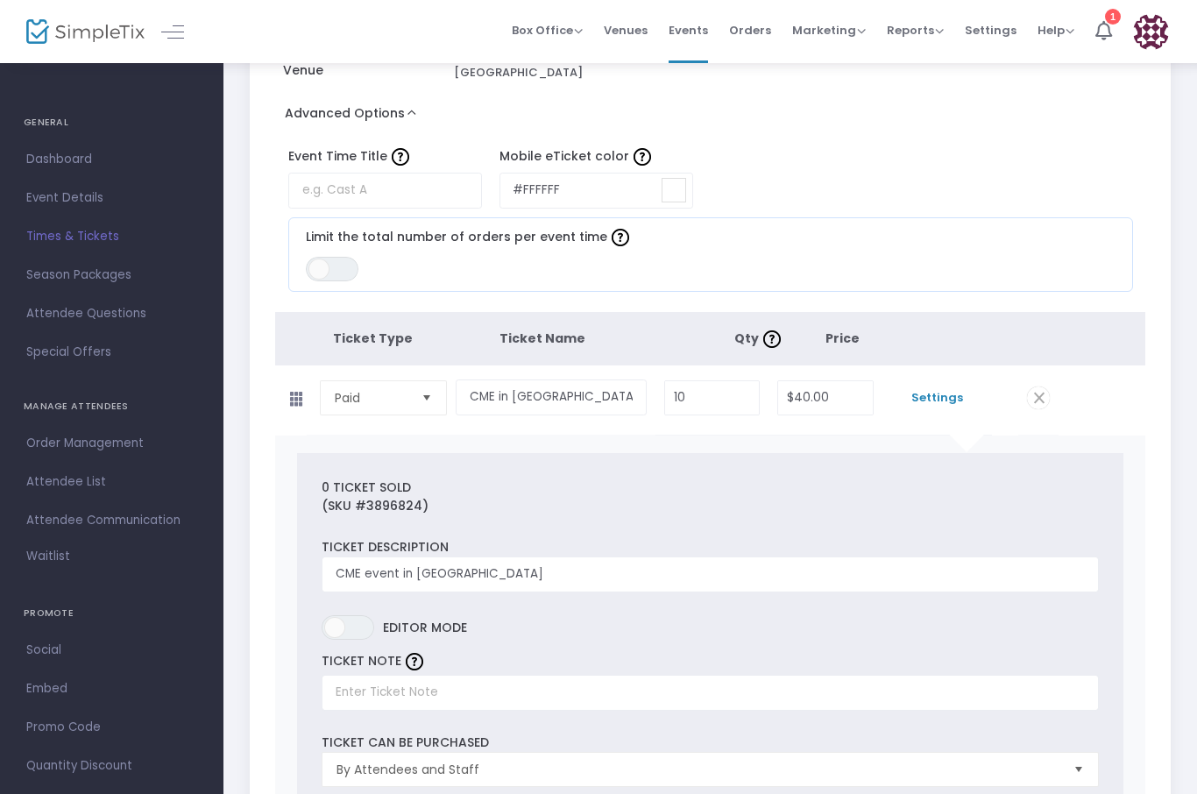
scroll to position [0, 0]
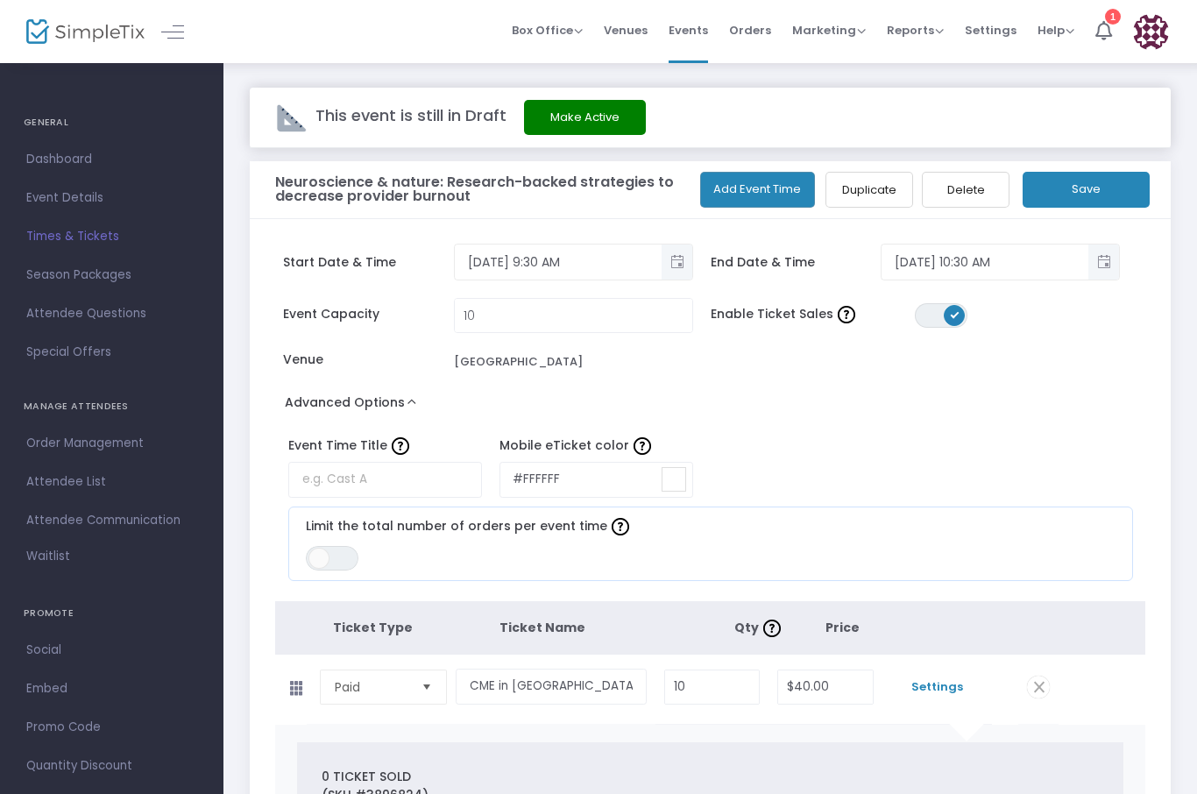
click at [1094, 197] on button "Save" at bounding box center [1085, 190] width 127 height 36
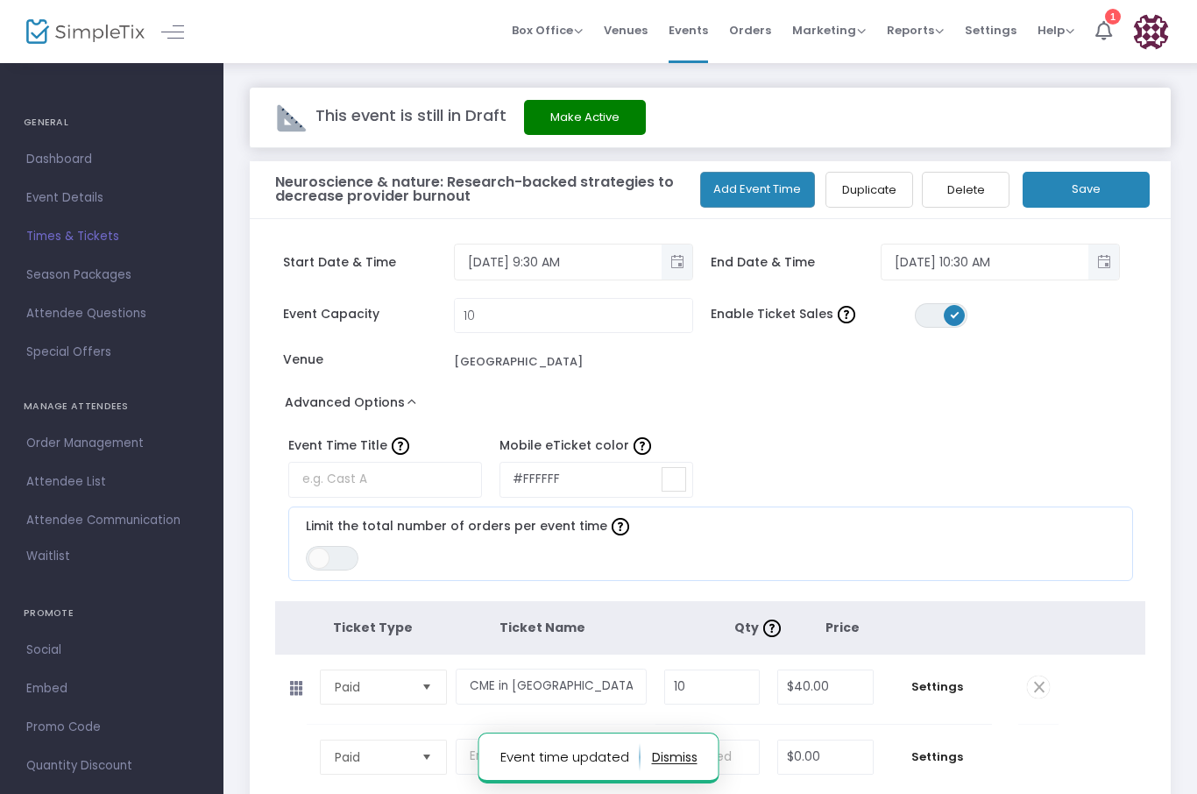
click at [1069, 41] on span "Help View Docs Contact Support" at bounding box center [1055, 30] width 37 height 45
click at [1056, 42] on span "Help View Docs Contact Support" at bounding box center [1055, 30] width 37 height 45
click at [1050, 45] on span "Help View Docs Contact Support" at bounding box center [1055, 30] width 37 height 45
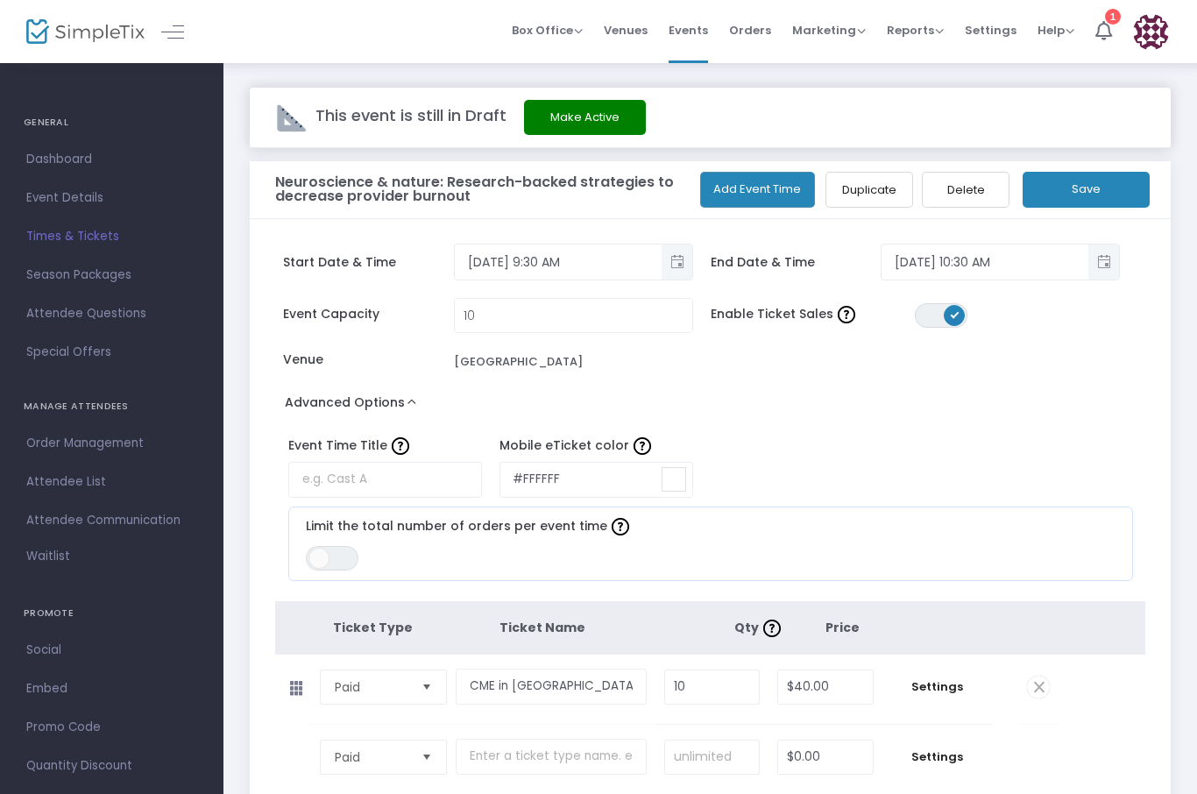
click at [1048, 40] on span "Help View Docs Contact Support" at bounding box center [1055, 30] width 37 height 45
click at [1057, 33] on span "Help" at bounding box center [1055, 30] width 37 height 17
click at [101, 32] on img at bounding box center [85, 31] width 118 height 25
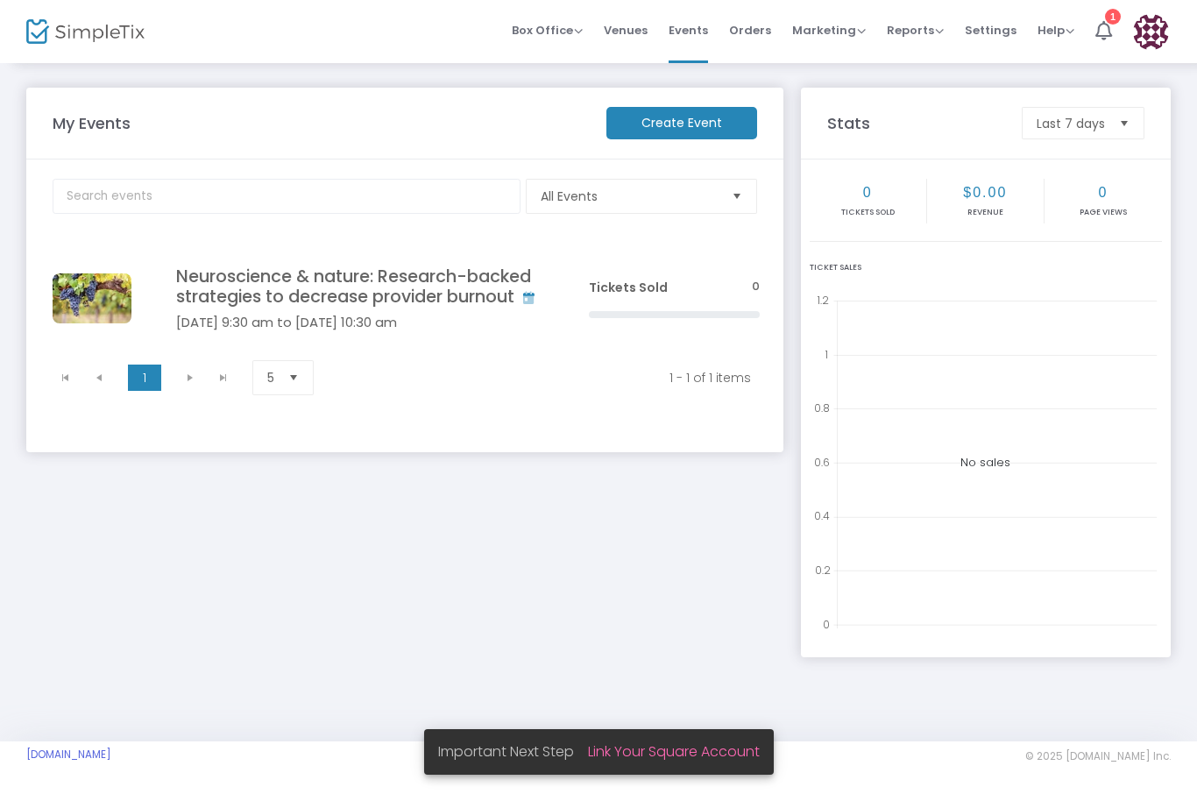
click at [643, 753] on link "Link Your Square Account" at bounding box center [674, 751] width 172 height 20
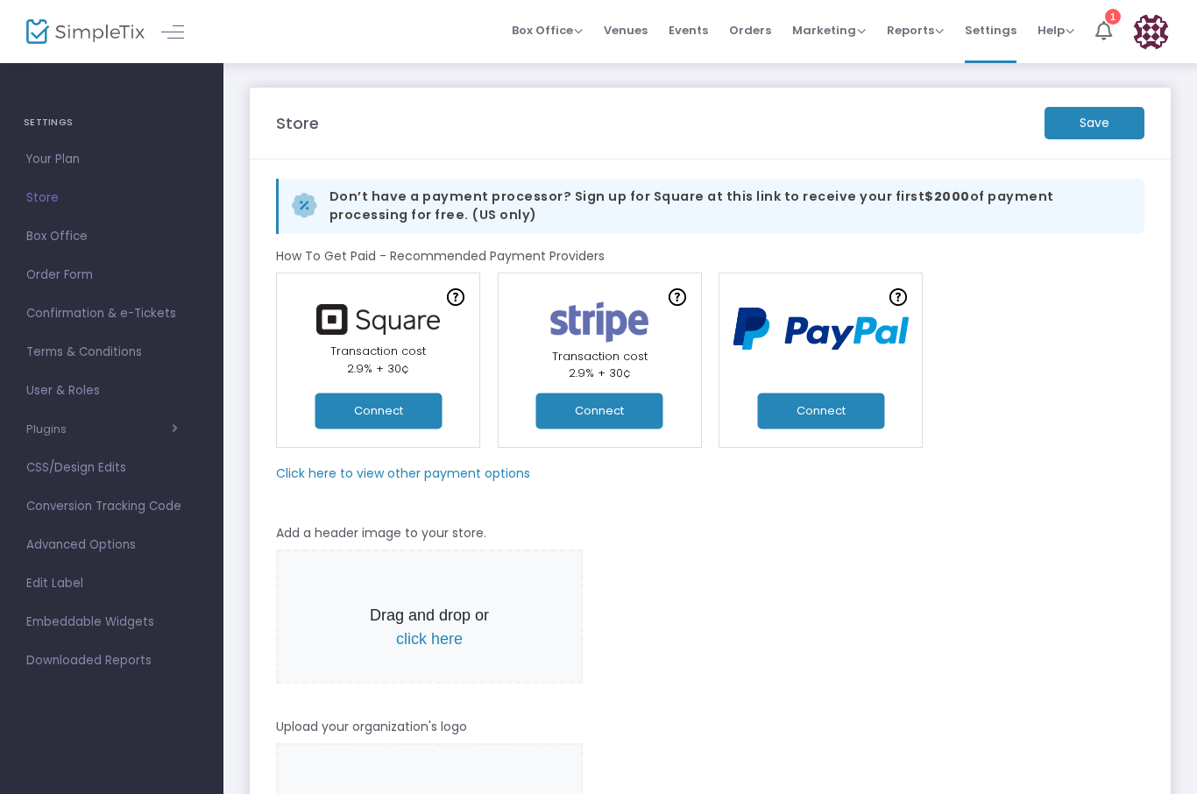
click at [825, 414] on button "Connect" at bounding box center [820, 410] width 127 height 36
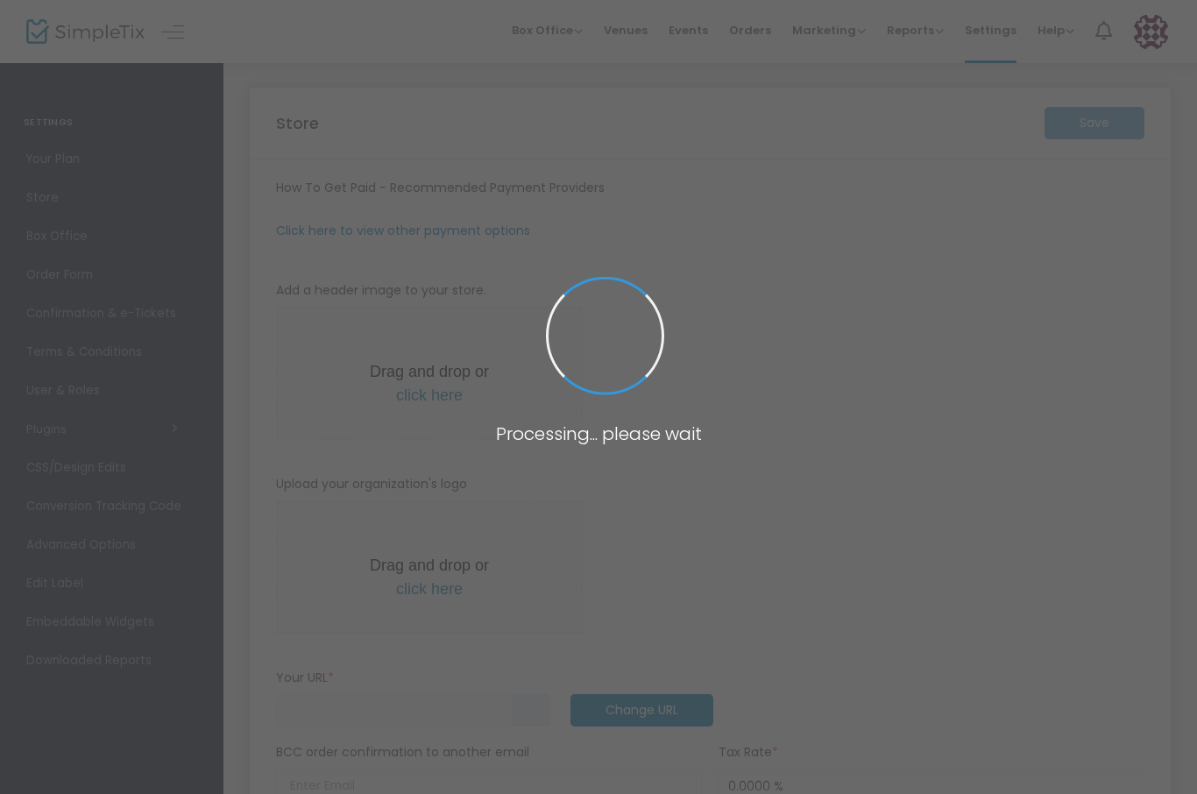
type input "https://ClaryTepperPhD"
radio input "true"
radio input "false"
radio input "true"
type input "Clary Tepper, PhD"
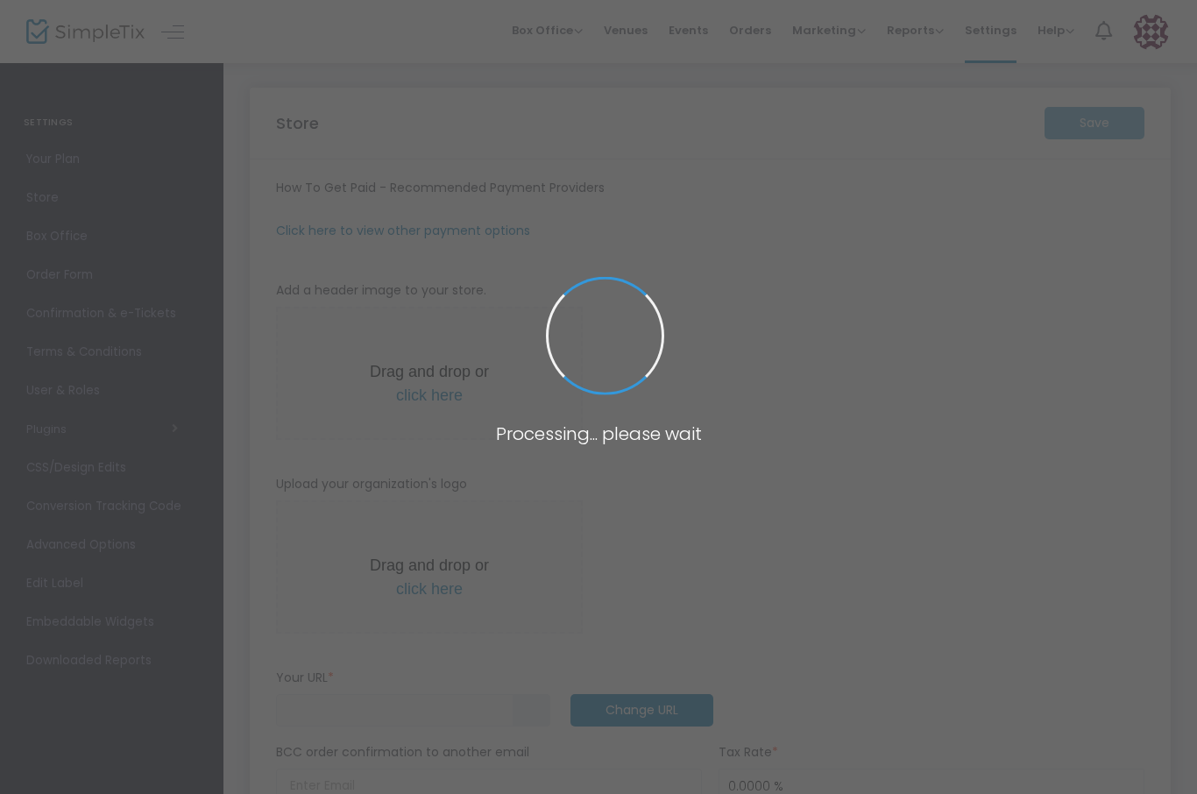
type input "9166072299"
type input "(UTC-08:00) Pacific Time (US & Canada)"
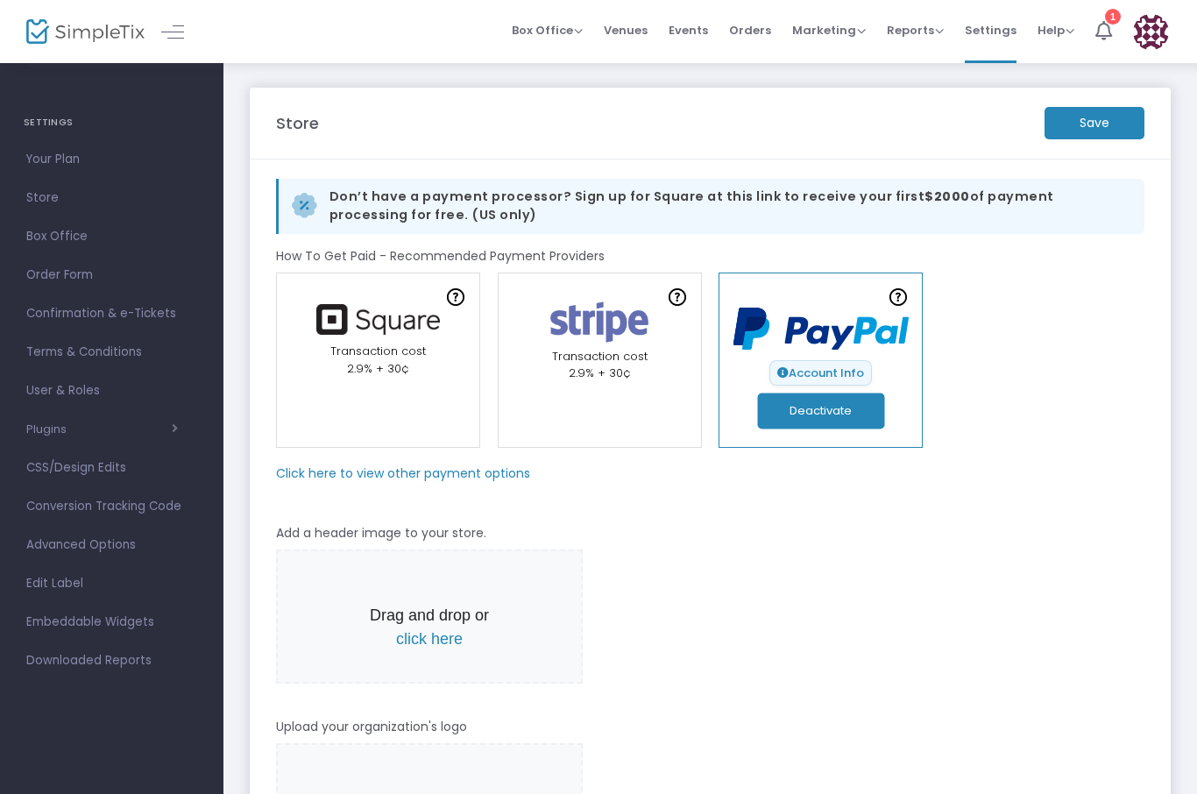
click at [144, 308] on span "Confirmation & e-Tickets" at bounding box center [111, 313] width 171 height 23
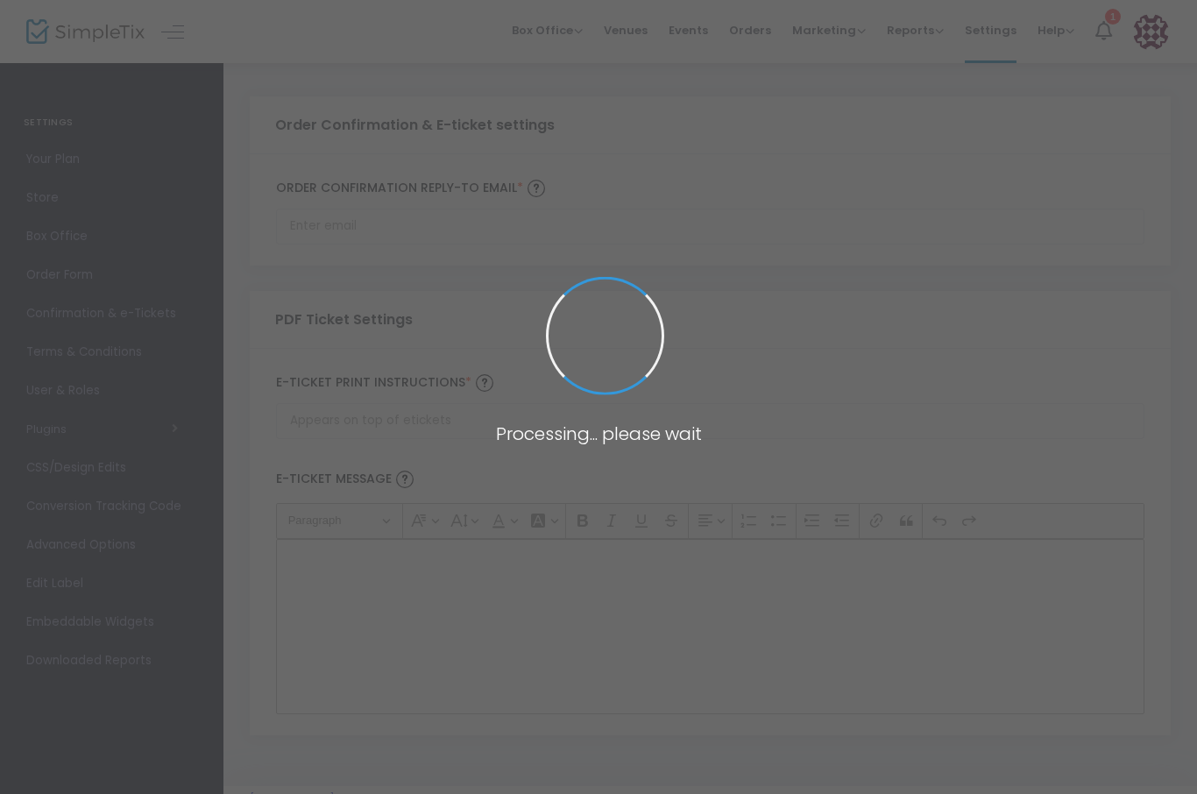
type input "clarytepperphd@yahoo.com"
type input "Print and bring this ticket with you"
click at [129, 355] on span at bounding box center [598, 397] width 1197 height 794
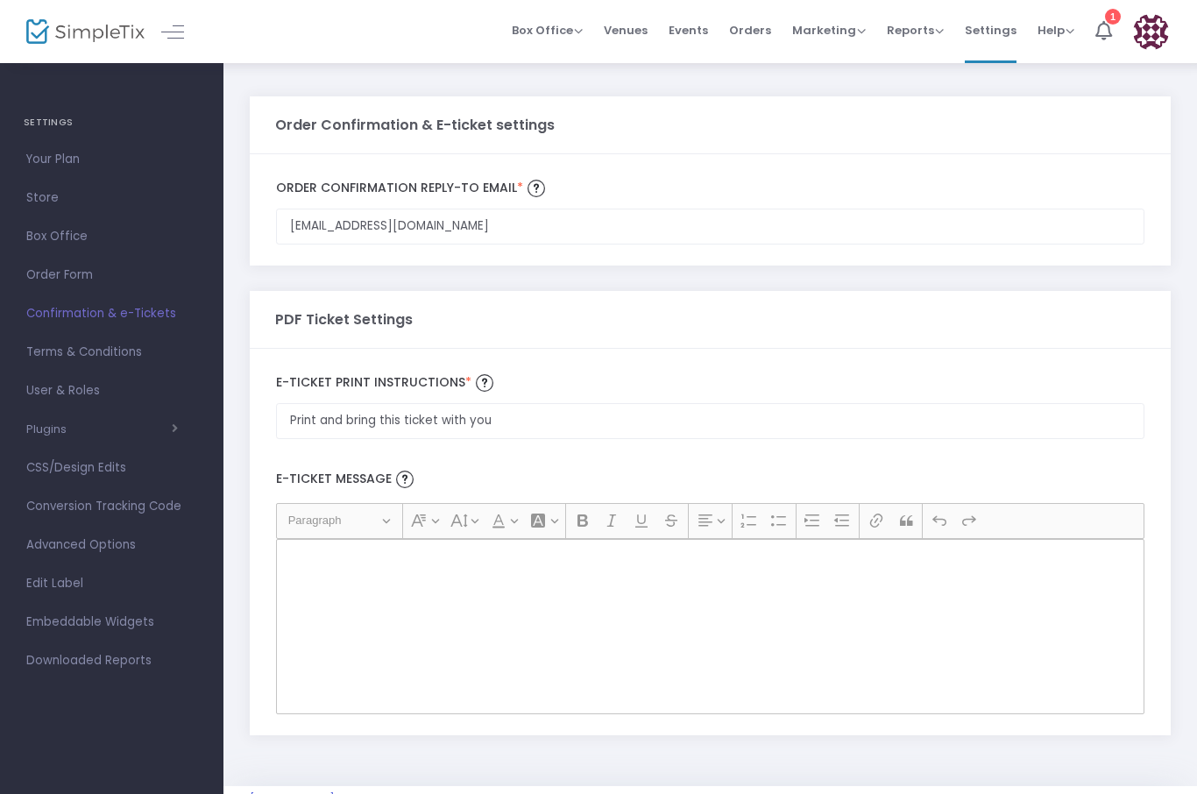
click at [125, 352] on span "Terms & Conditions" at bounding box center [111, 352] width 171 height 23
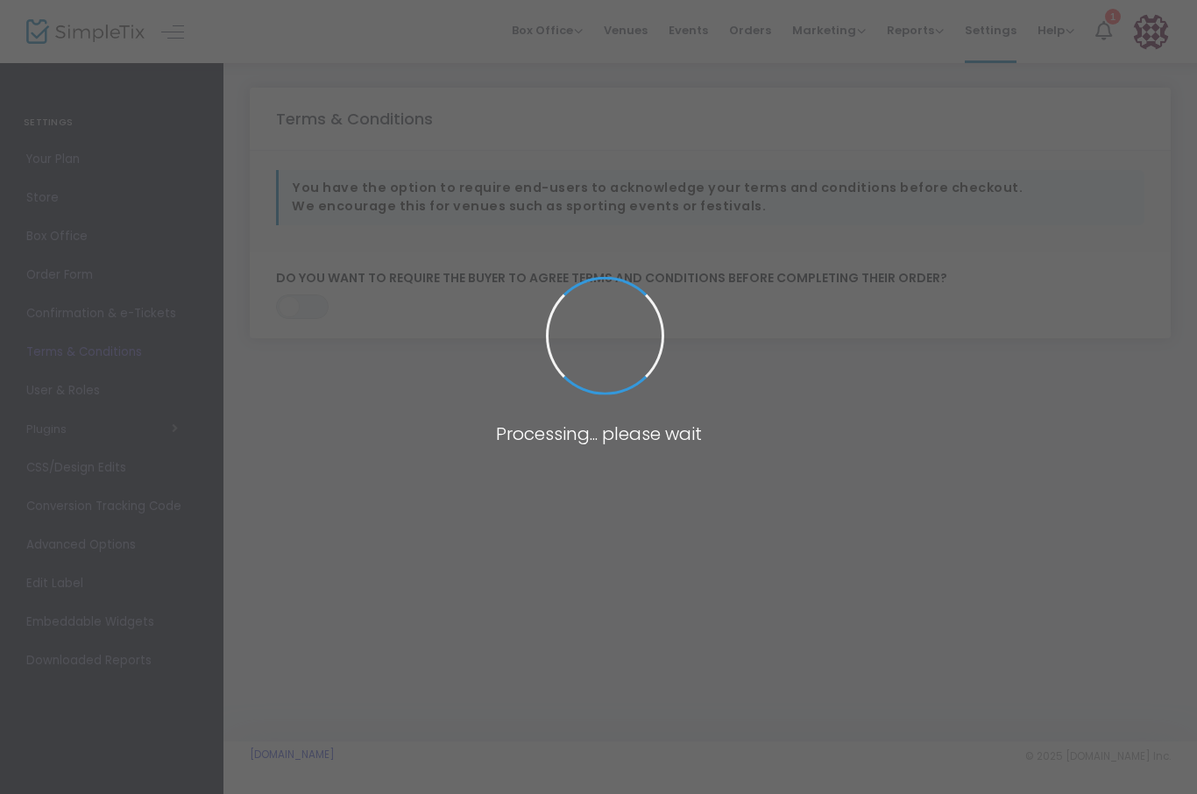
click at [116, 354] on span at bounding box center [598, 397] width 1197 height 794
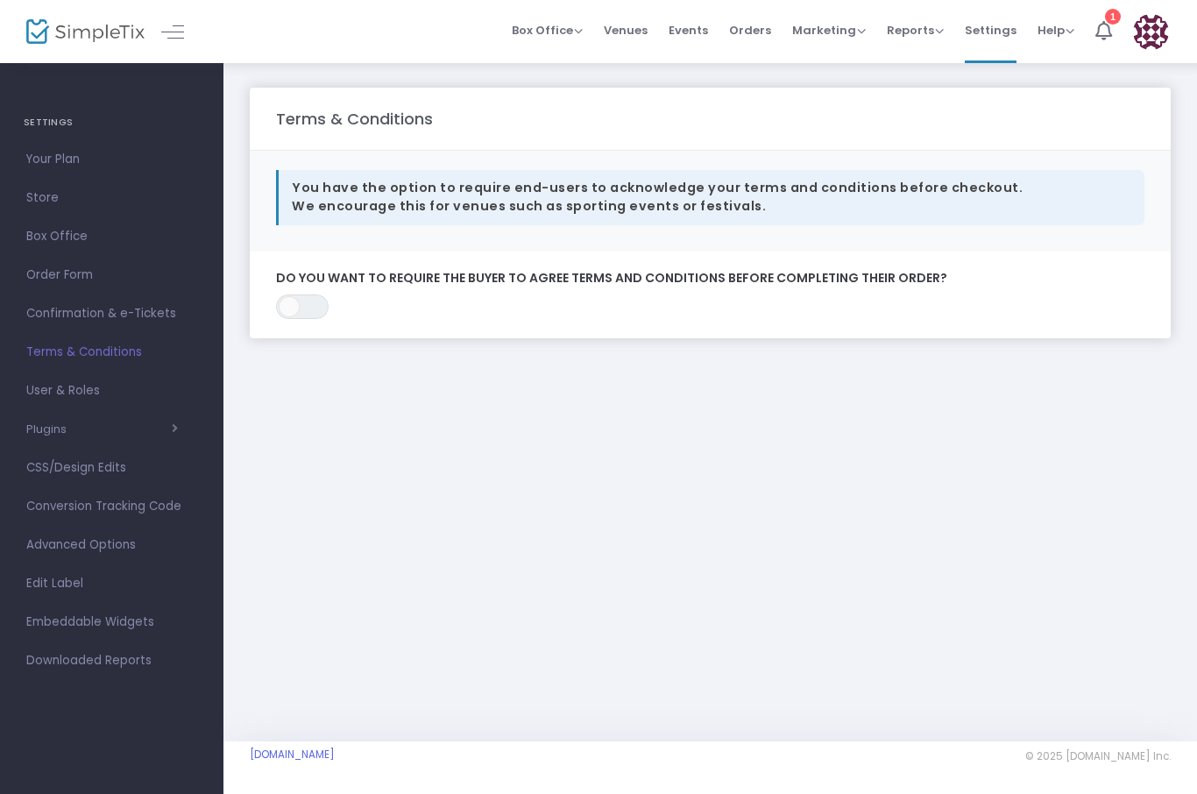
click at [309, 309] on span "ON OFF" at bounding box center [302, 306] width 53 height 25
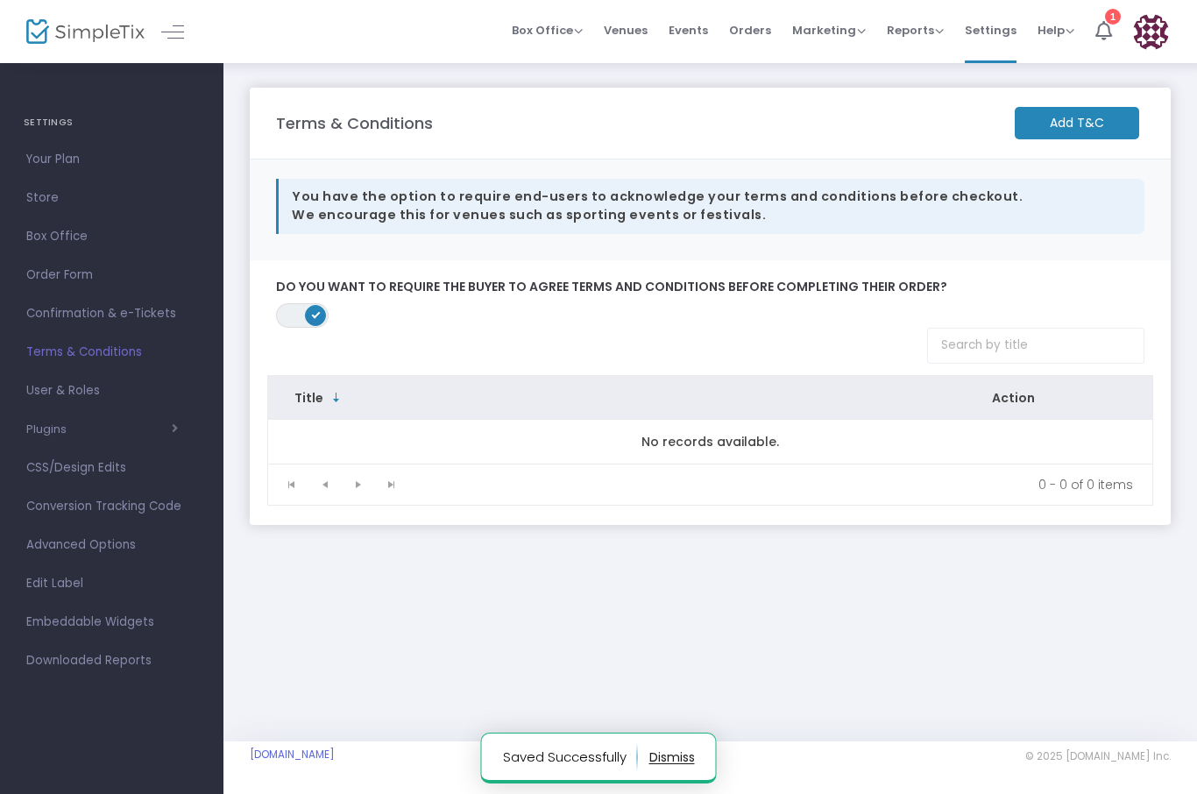
click at [426, 461] on td "No records available." at bounding box center [710, 442] width 884 height 44
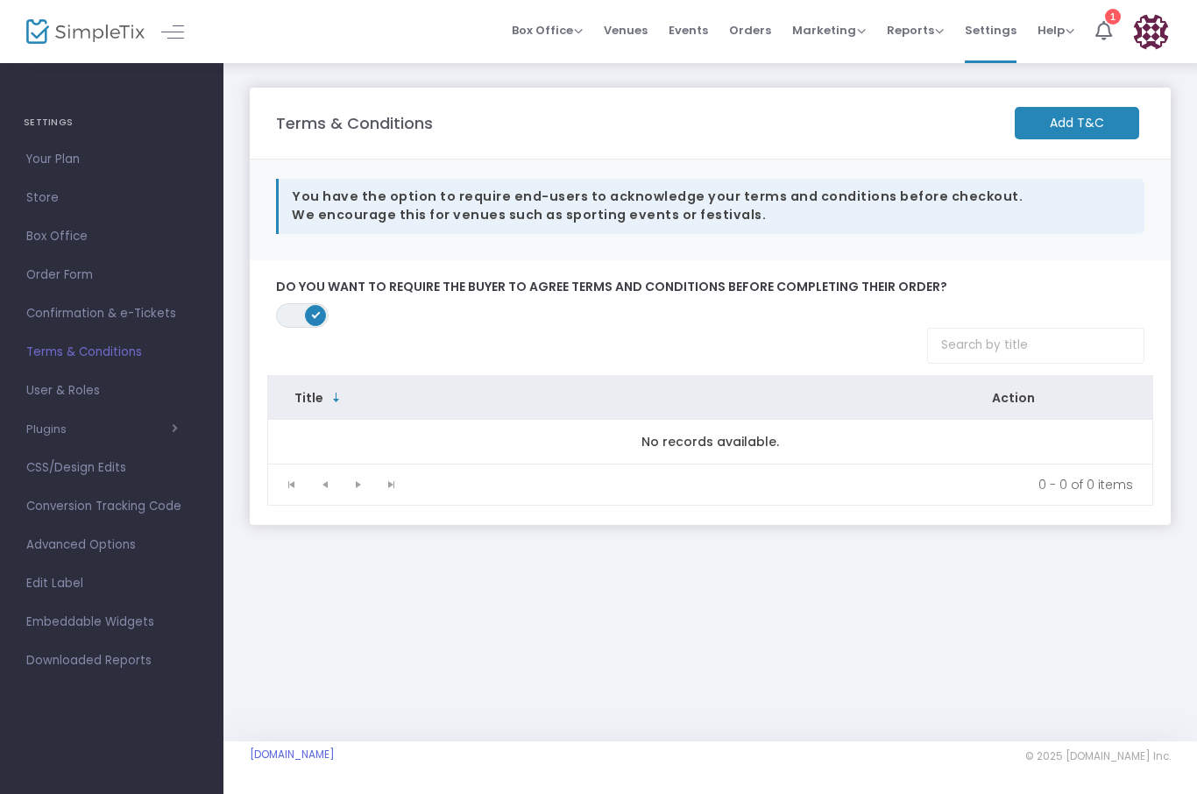
click at [1064, 131] on m-button "Add T&C" at bounding box center [1076, 123] width 124 height 32
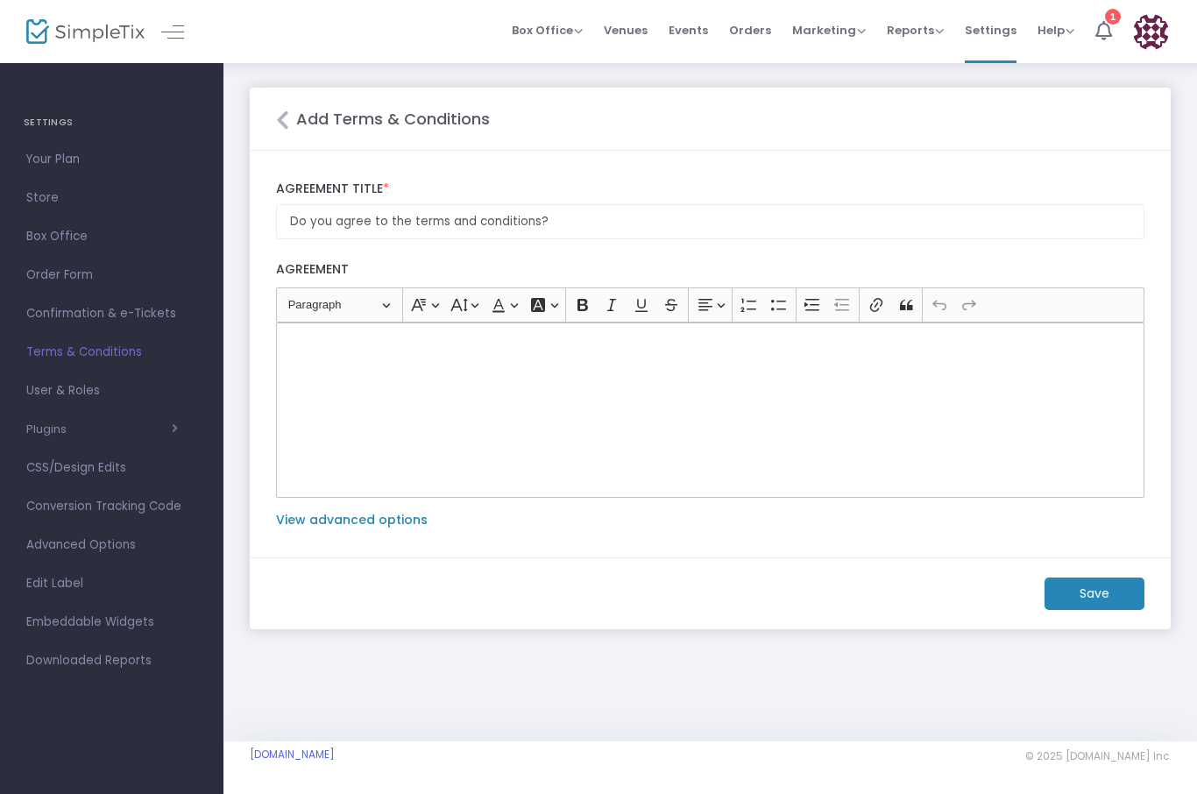
click at [388, 361] on div "Rich Text Editor, main" at bounding box center [710, 409] width 868 height 175
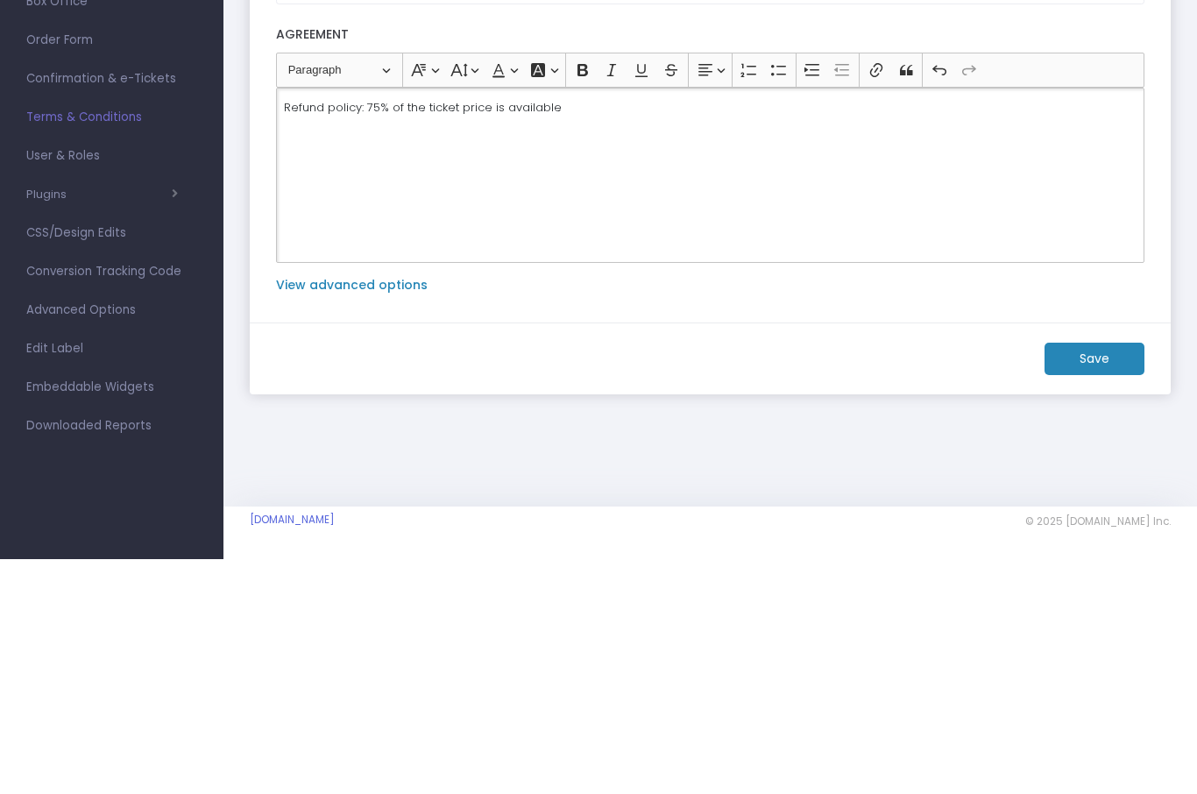
click at [392, 334] on p "Refund policy: 75% of the ticket price is available" at bounding box center [710, 343] width 852 height 18
click at [589, 334] on p "Refund policy: 75% of the ticket price is available" at bounding box center [710, 343] width 852 height 18
click at [366, 334] on p "Refund policy: 75% of the ticket price will be refunded up until 11:59 pm on 10…" at bounding box center [710, 343] width 852 height 18
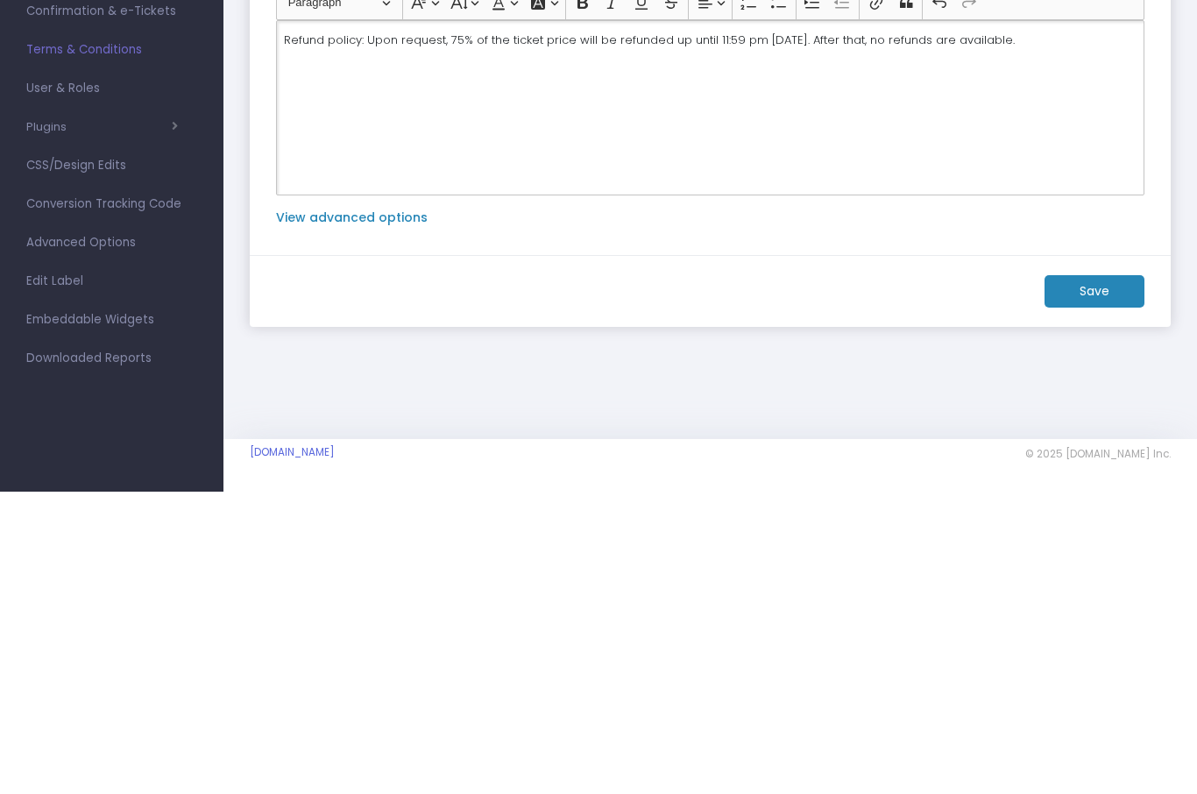
click at [378, 511] on label "View advanced options" at bounding box center [352, 520] width 152 height 18
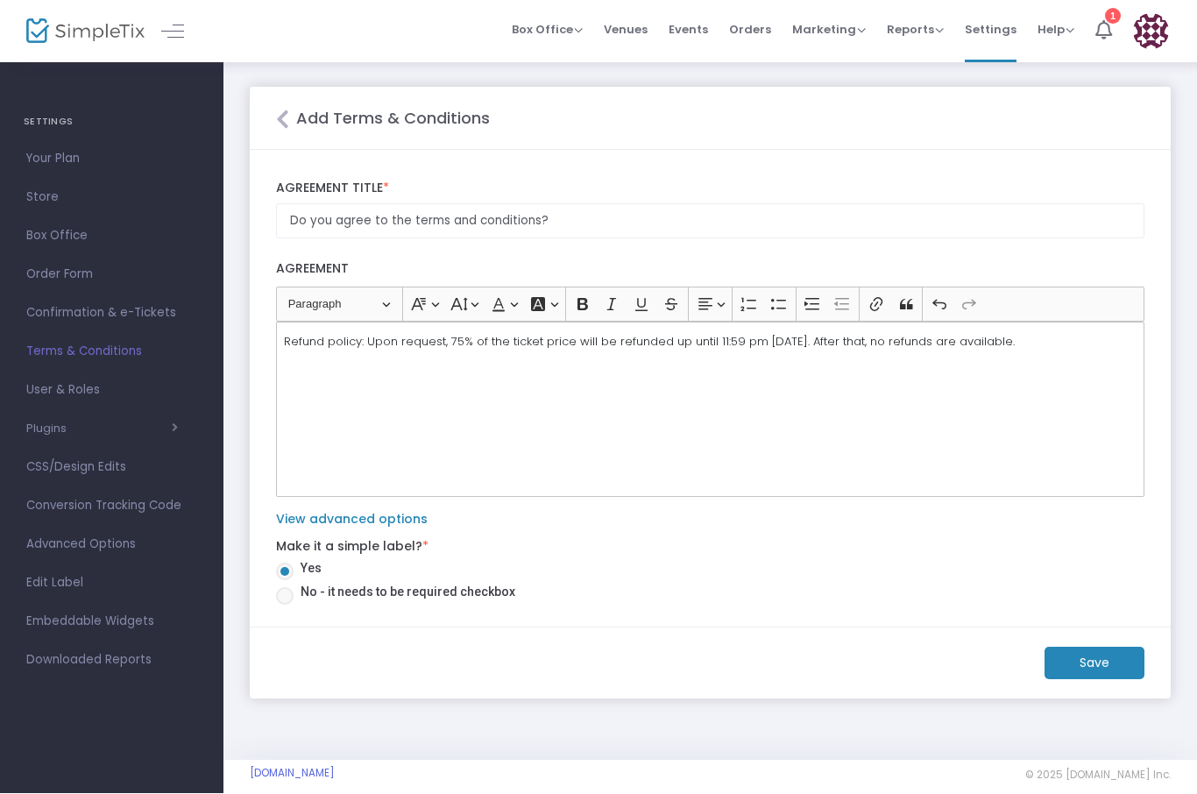
click at [1097, 665] on m-button "Save" at bounding box center [1094, 663] width 100 height 32
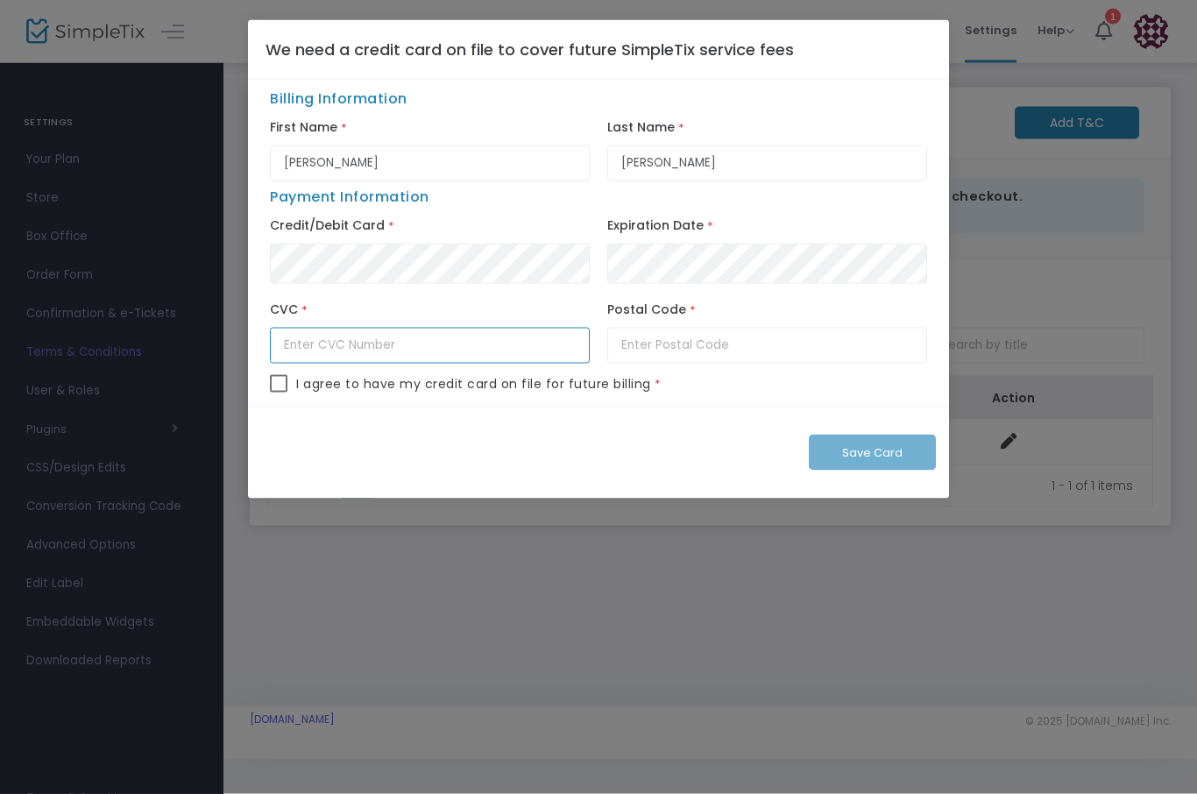
type input "341"
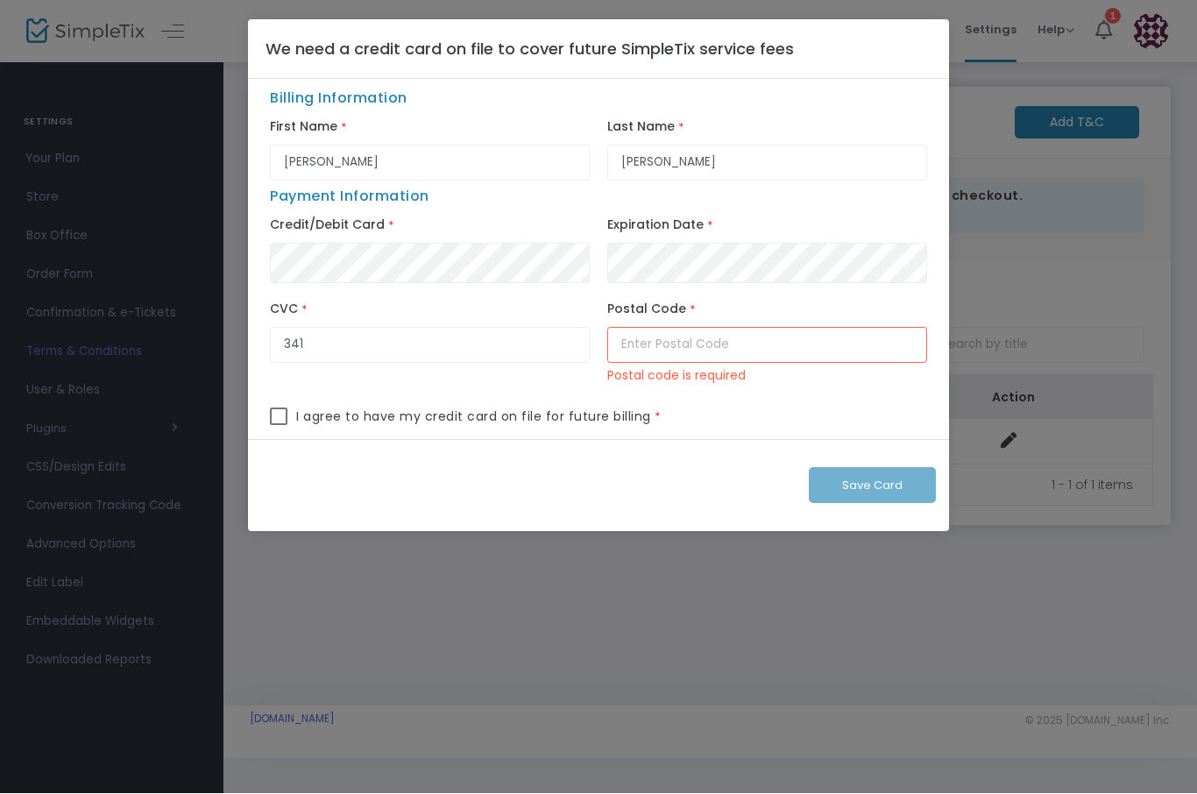
click at [684, 356] on input "text" at bounding box center [767, 346] width 320 height 36
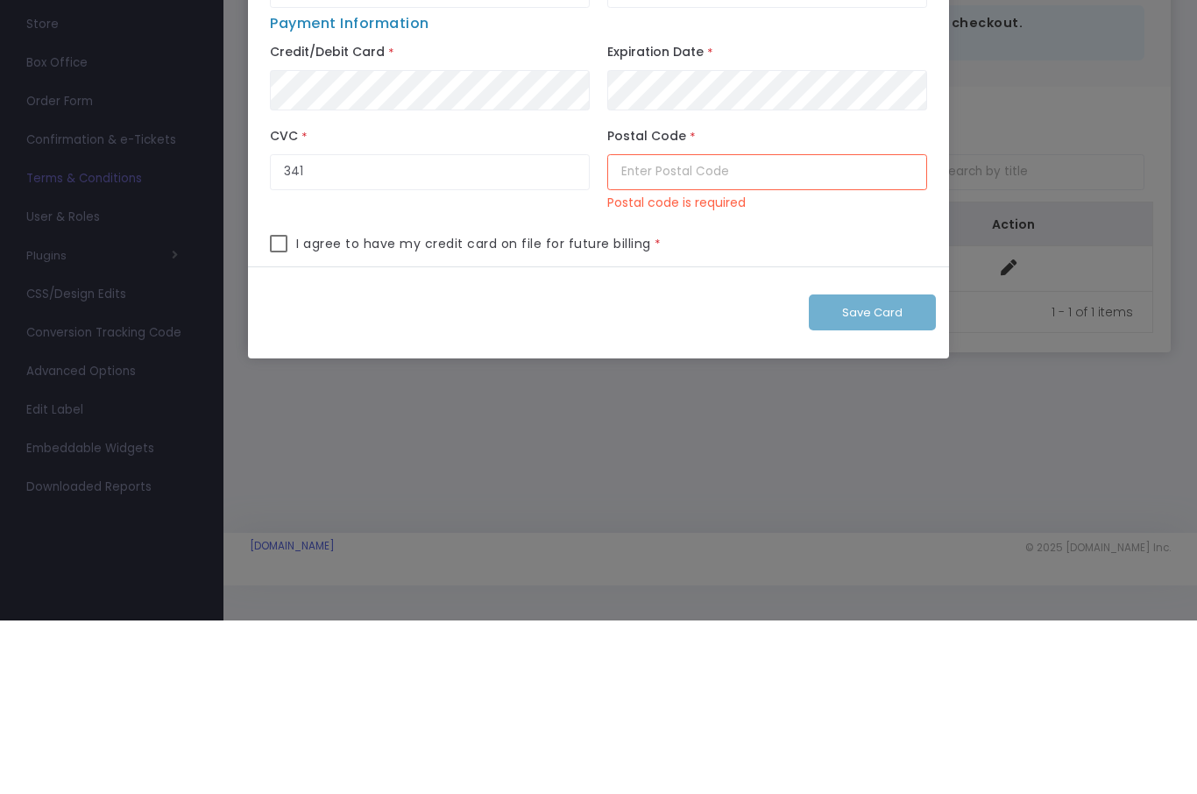
type input "95816"
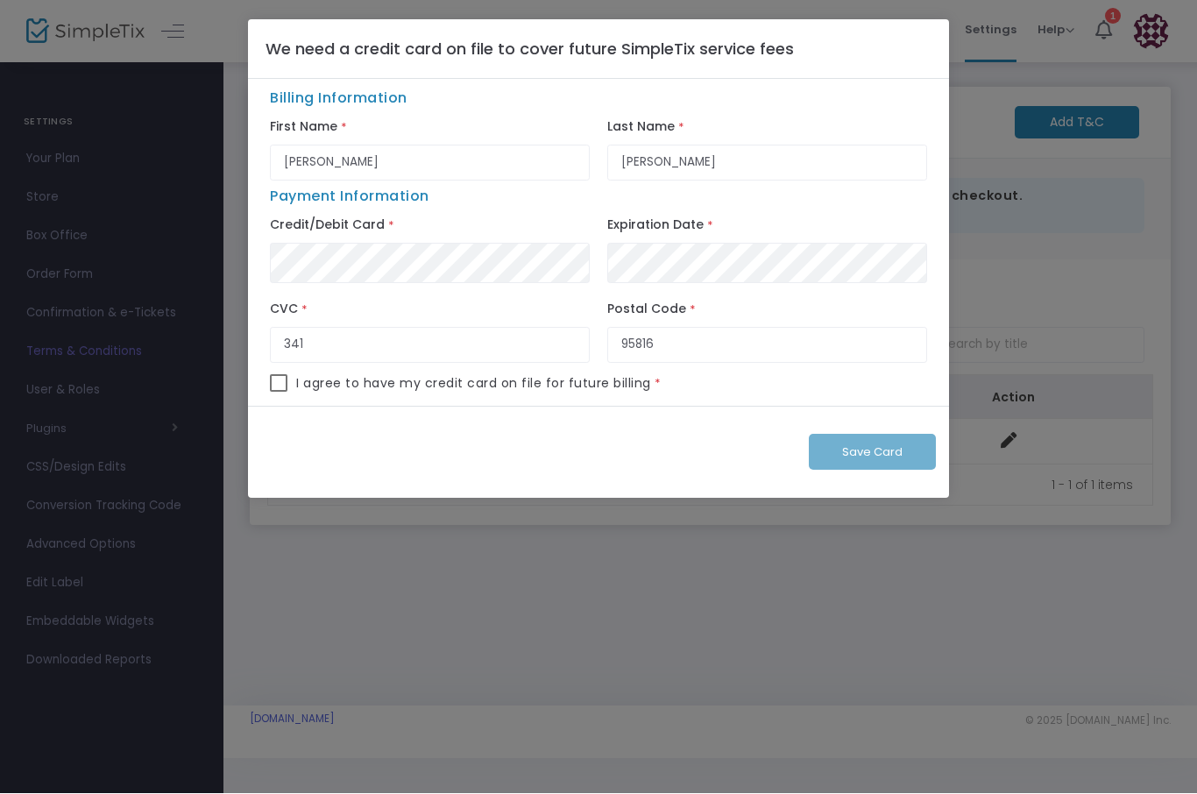
click at [272, 392] on span at bounding box center [279, 384] width 18 height 18
click at [278, 393] on input "checkbox" at bounding box center [278, 392] width 1 height 1
checkbox input "true"
click at [880, 454] on span "Save Card" at bounding box center [872, 452] width 60 height 17
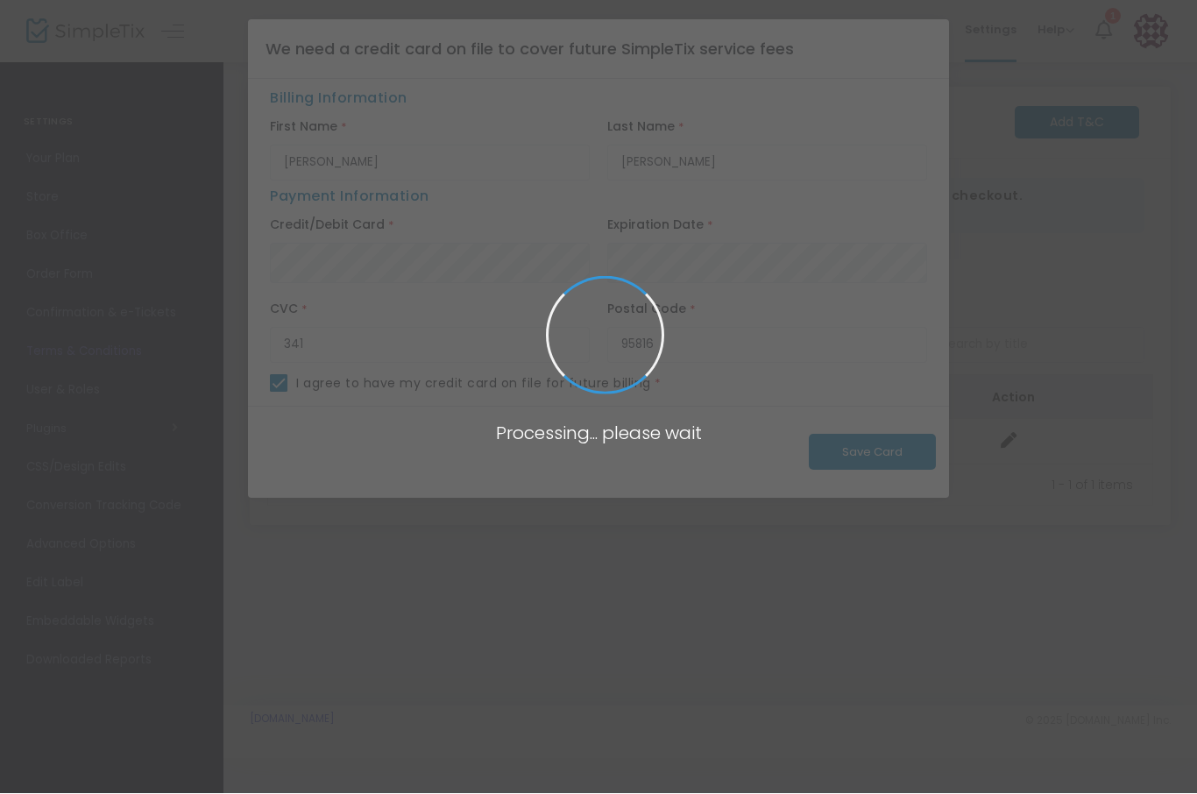
checkbox input "false"
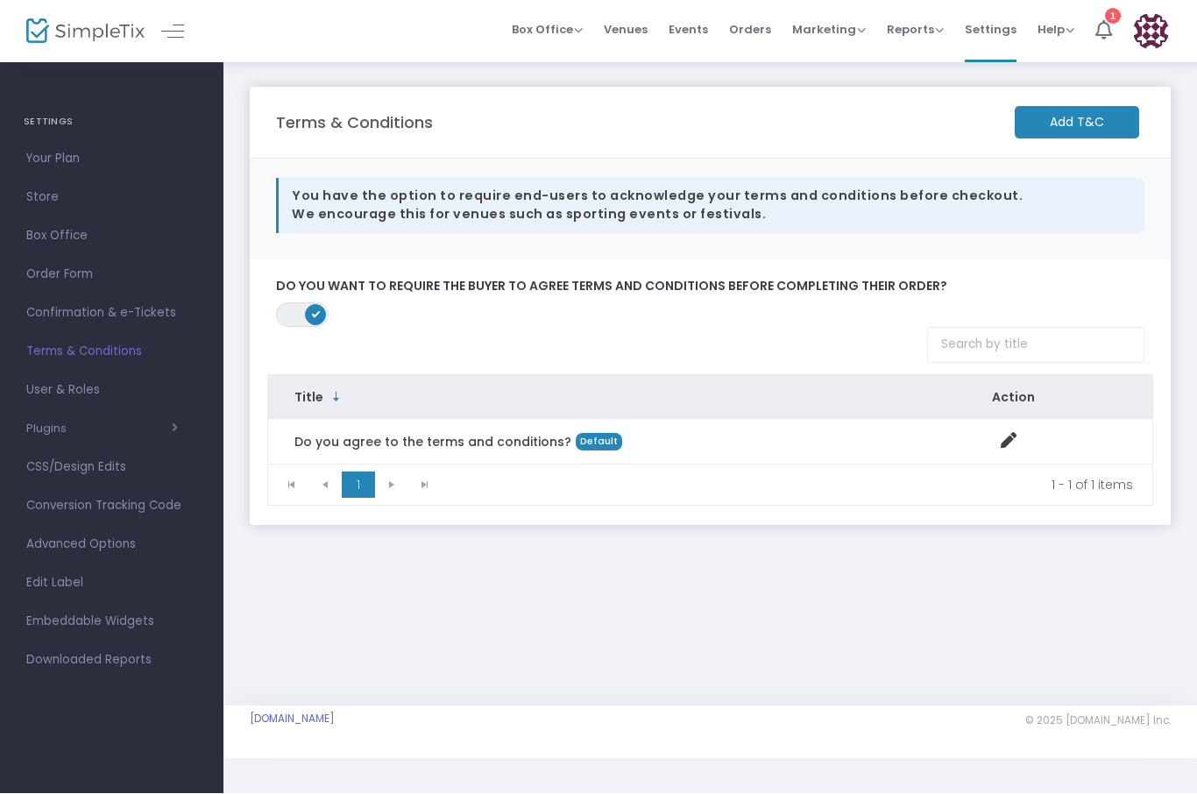
click at [696, 37] on span "Events" at bounding box center [687, 30] width 39 height 45
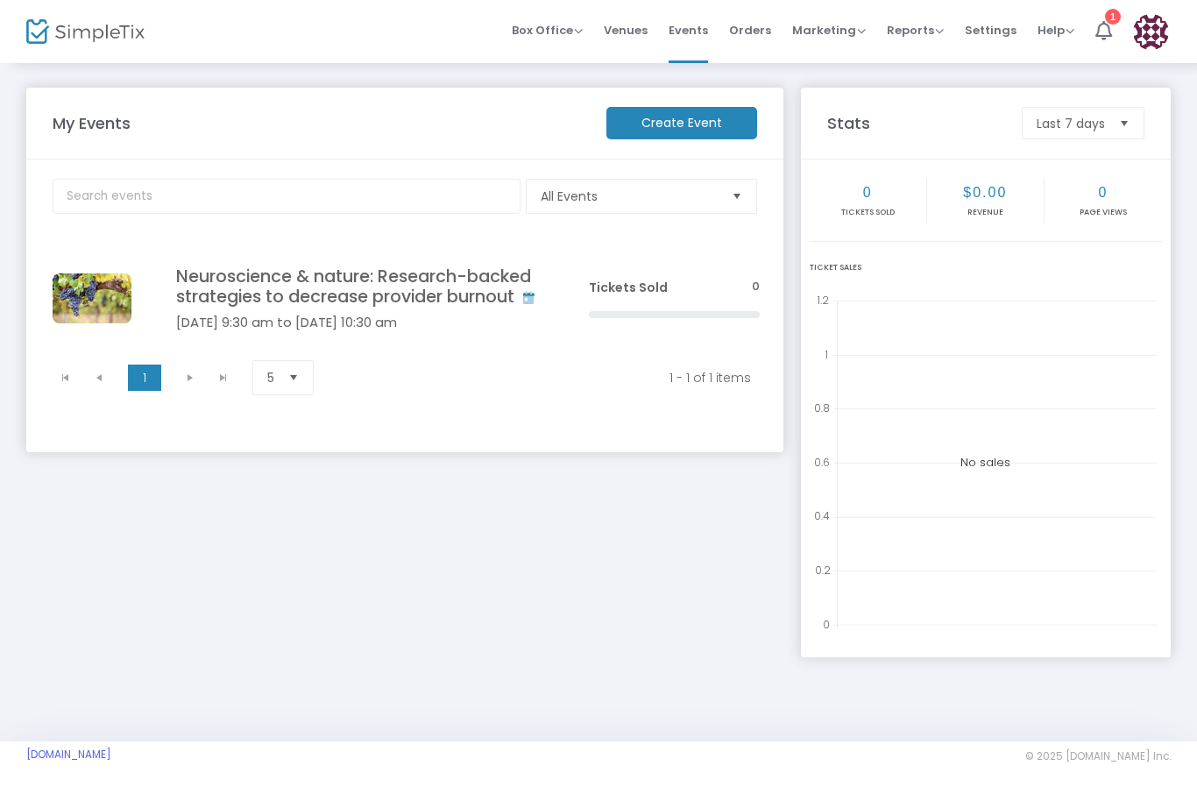
click at [341, 286] on h4 "Neuroscience & nature: Research-backed strategies to decrease provider burnout" at bounding box center [356, 286] width 360 height 41
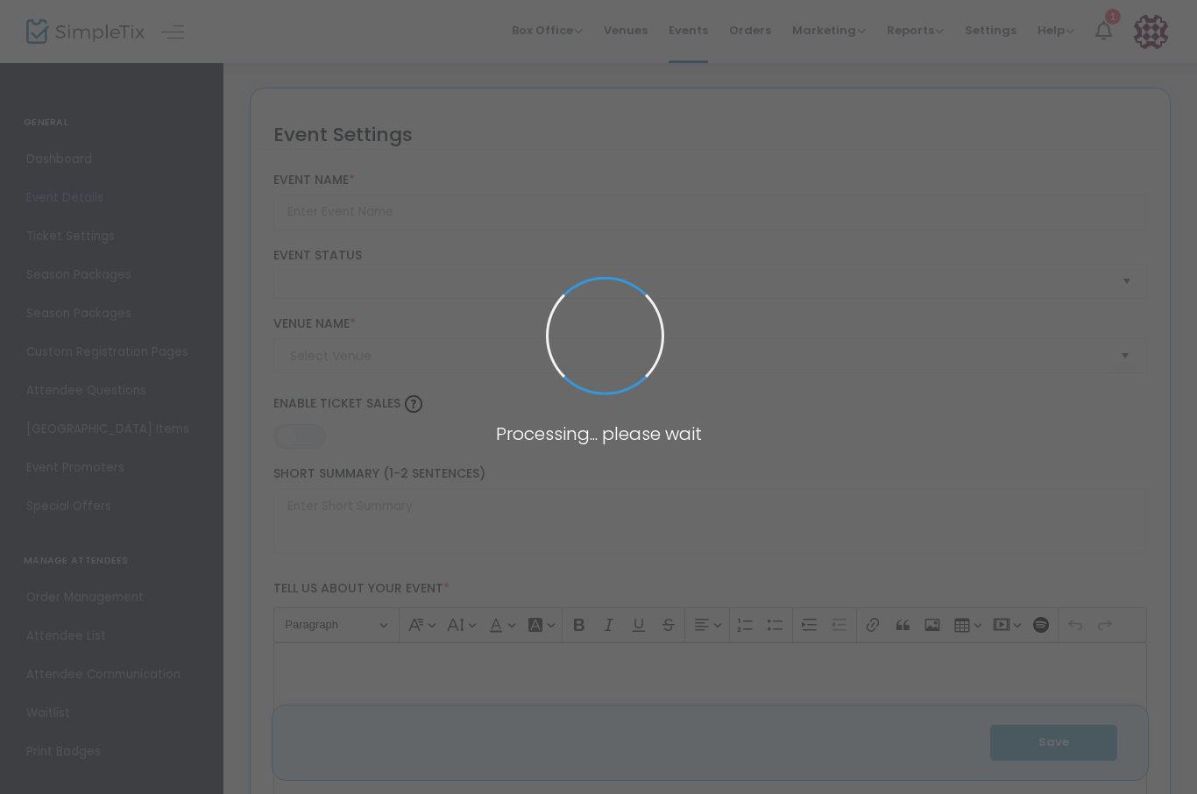
type input "Neuroscience & nature: Research-backed strategies to decrease provider burnout"
type textarea "HYBRID LEARNING CME EVENT:ARTICLES (SELF STUDY FOR CATEGORY 1 CME)IN-PERSON DIS…"
type input "Register Now"
type input "Sonoma Plaza"
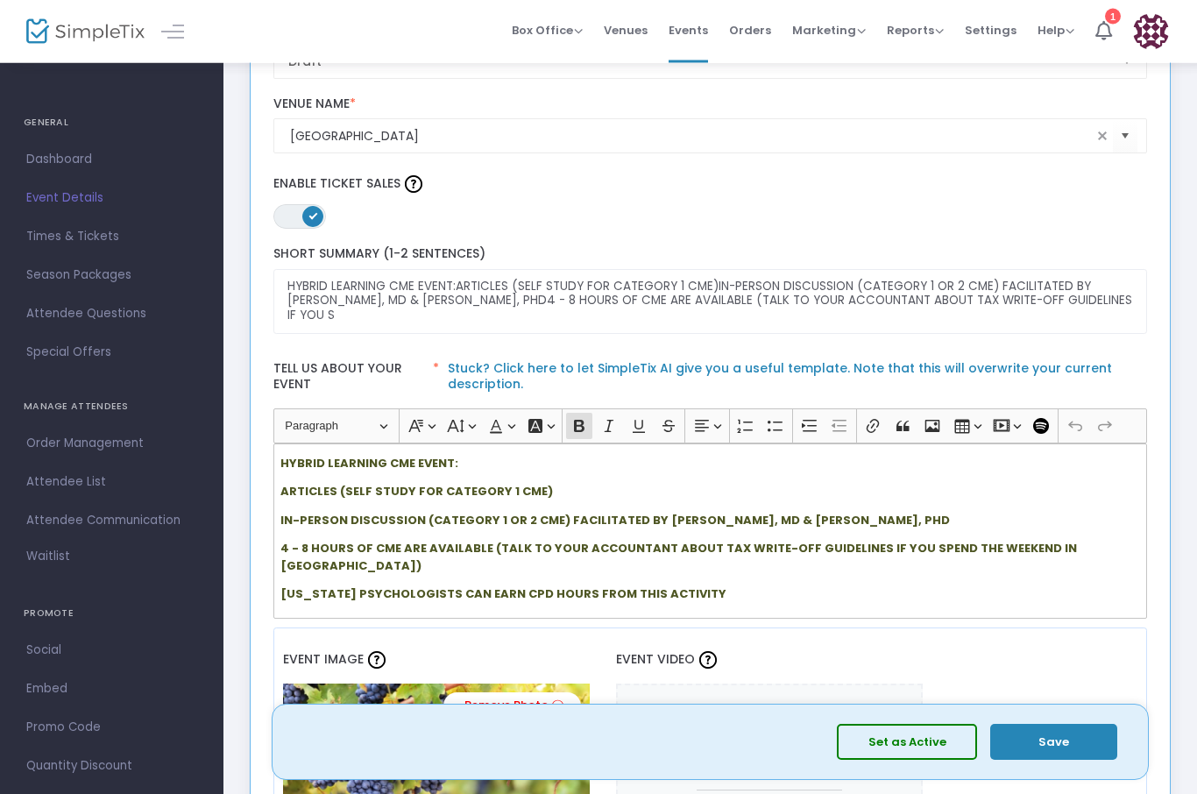
scroll to position [220, 0]
click at [711, 585] on p "CALIFORNIA PSYCHOLOGISTS CAN EARN CPD HOURS FROM THIS ACTIVITY" at bounding box center [709, 594] width 859 height 18
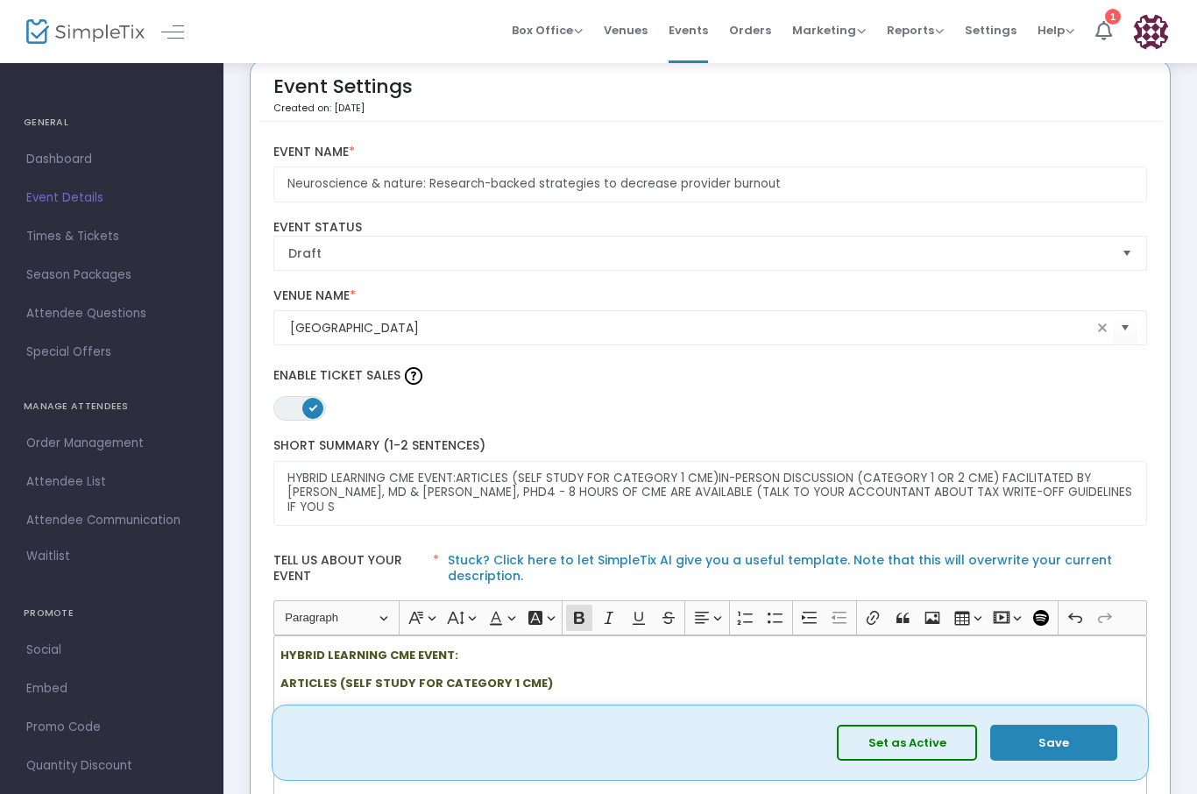
scroll to position [21, 0]
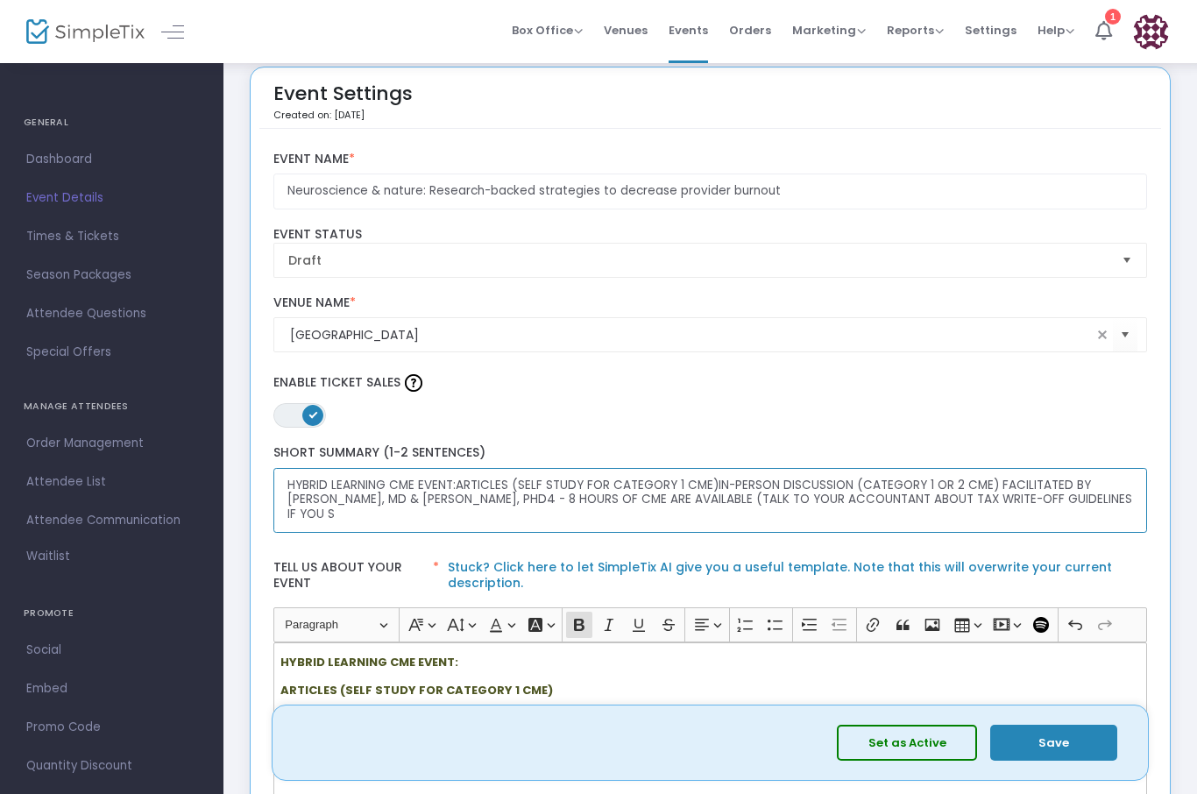
click at [455, 485] on textarea "HYBRID LEARNING CME EVENT:ARTICLES (SELF STUDY FOR CATEGORY 1 CME)IN-PERSON DIS…" at bounding box center [710, 501] width 874 height 66
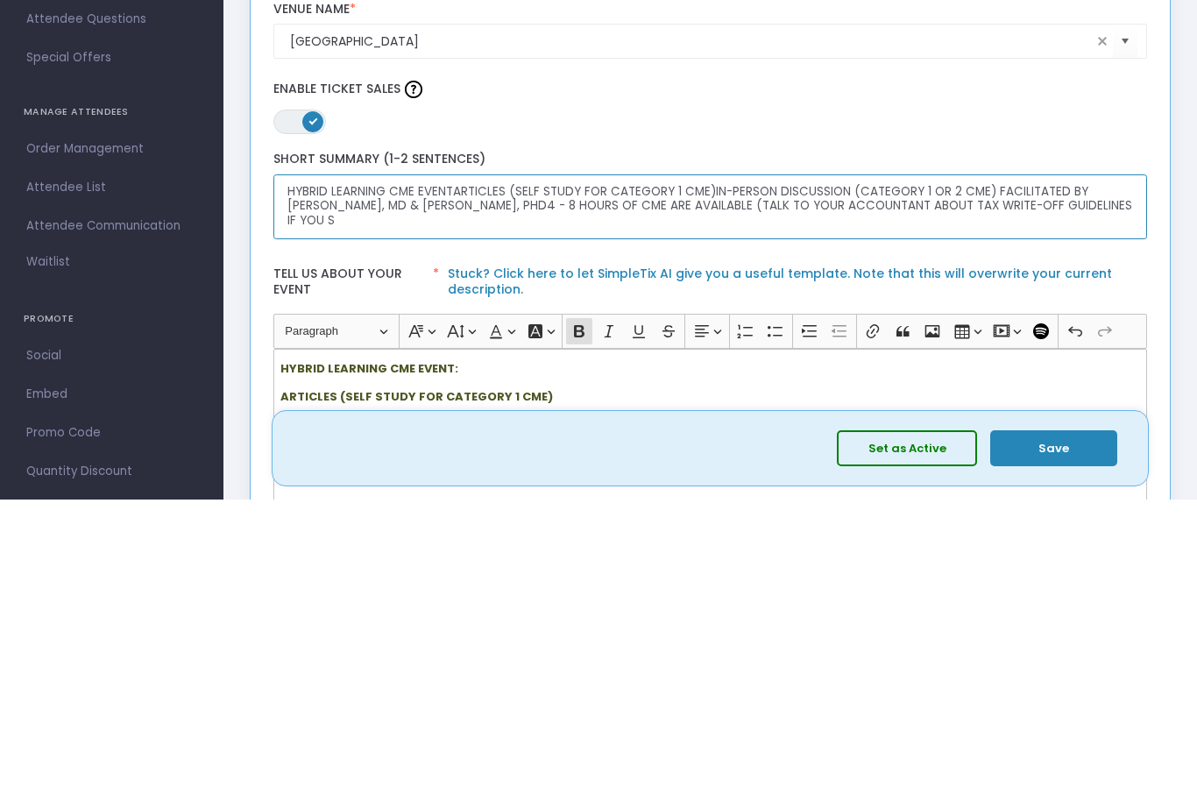
click at [286, 469] on textarea "HYBRID LEARNING CME EVENTARTICLES (SELF STUDY FOR CATEGORY 1 CME)IN-PERSON DISC…" at bounding box center [710, 502] width 874 height 66
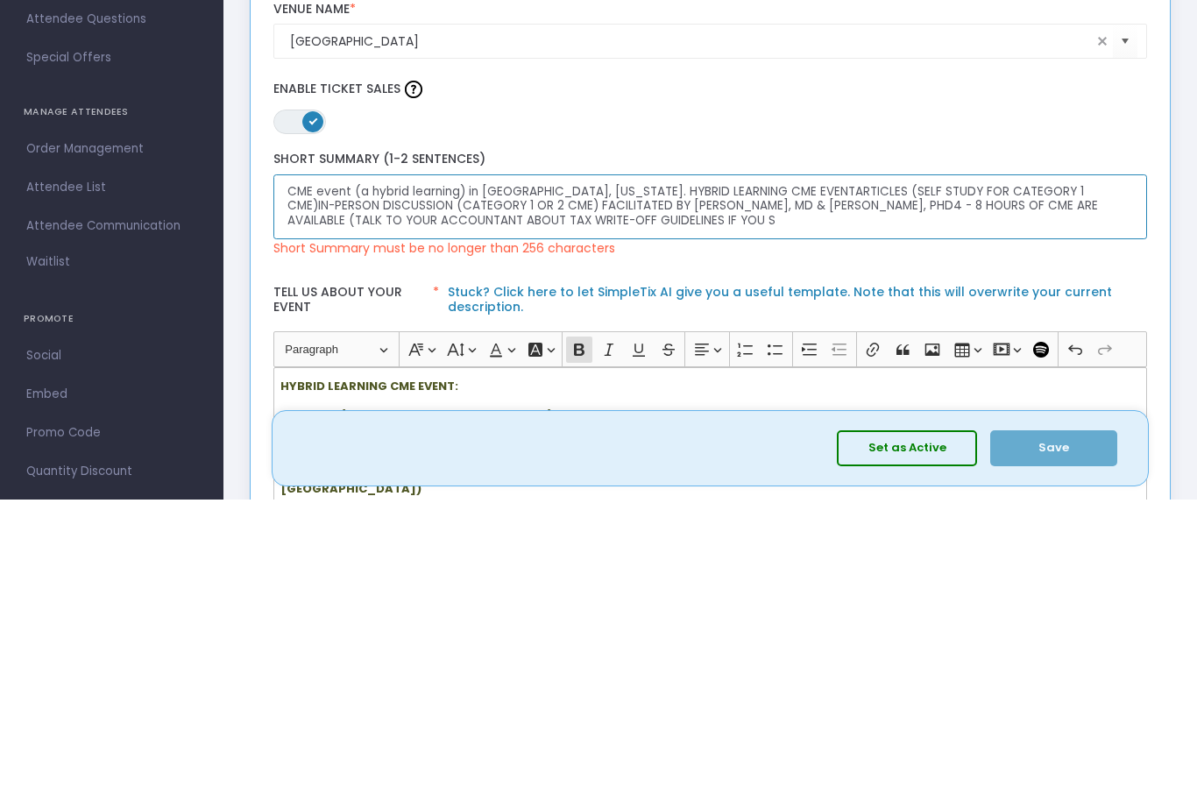
click at [606, 469] on textarea "CME event (a hybrid learning) in Sonoma, California. HYBRID LEARNING CME EVENTA…" at bounding box center [710, 502] width 874 height 66
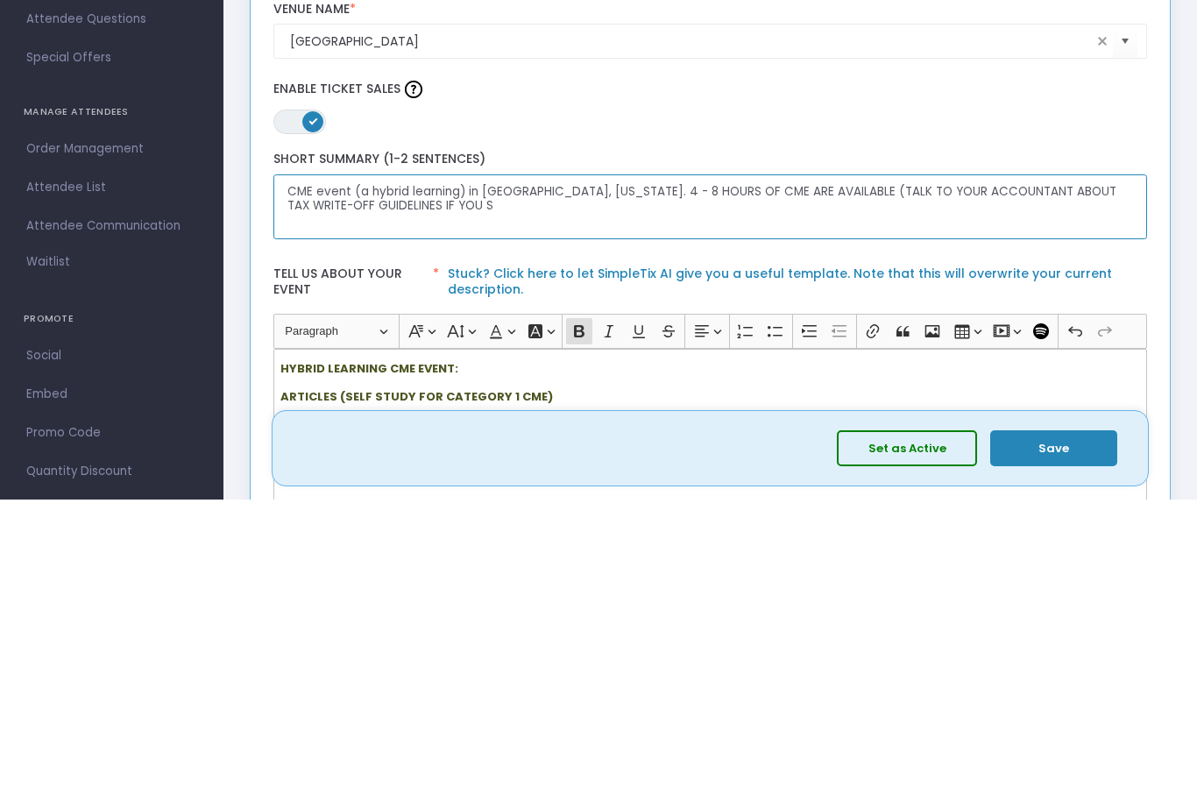
click at [803, 469] on textarea "CME event (a hybrid learning) in Sonoma, California. 4 - 8 HOURS OF CME ARE AVA…" at bounding box center [710, 502] width 874 height 66
click at [812, 469] on textarea "CME event (a hybrid learning) in Sonoma, California. 4 - 8 HOURS OF CME ARE AVA…" at bounding box center [710, 502] width 874 height 66
click at [810, 469] on textarea "CME event (a hybrid learning) in Sonoma, California. 4 - 8 HOURS OF CME ARE AVA…" at bounding box center [710, 502] width 874 height 66
click at [689, 469] on textarea "CME event (a hybrid learning) in Sonoma, California. 4 - 8 HOURS OF CME are ava…" at bounding box center [710, 502] width 874 height 66
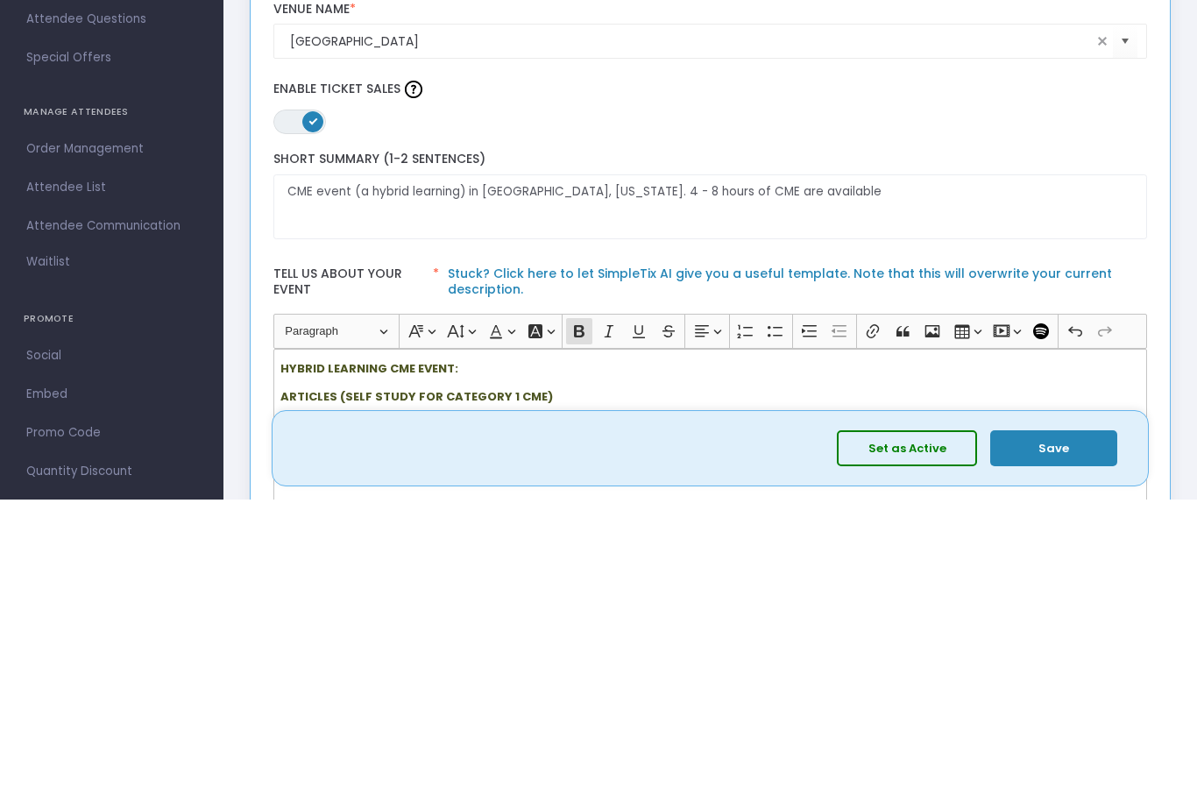
scroll to position [315, 0]
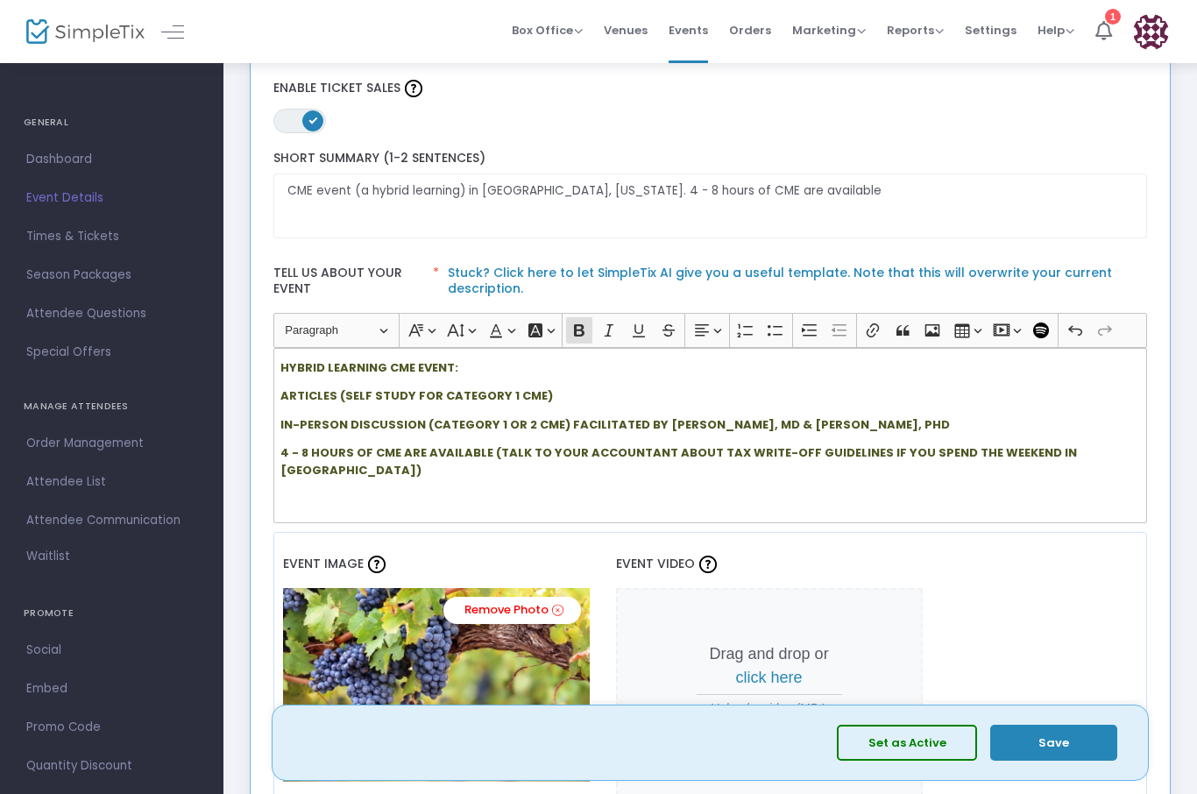
click at [523, 430] on strong "IN-PERSON DISCUSSION (CATEGORY 1 OR 2 CME) FACILITATED BY ERIC TEPPER, MD & CLA…" at bounding box center [614, 424] width 669 height 17
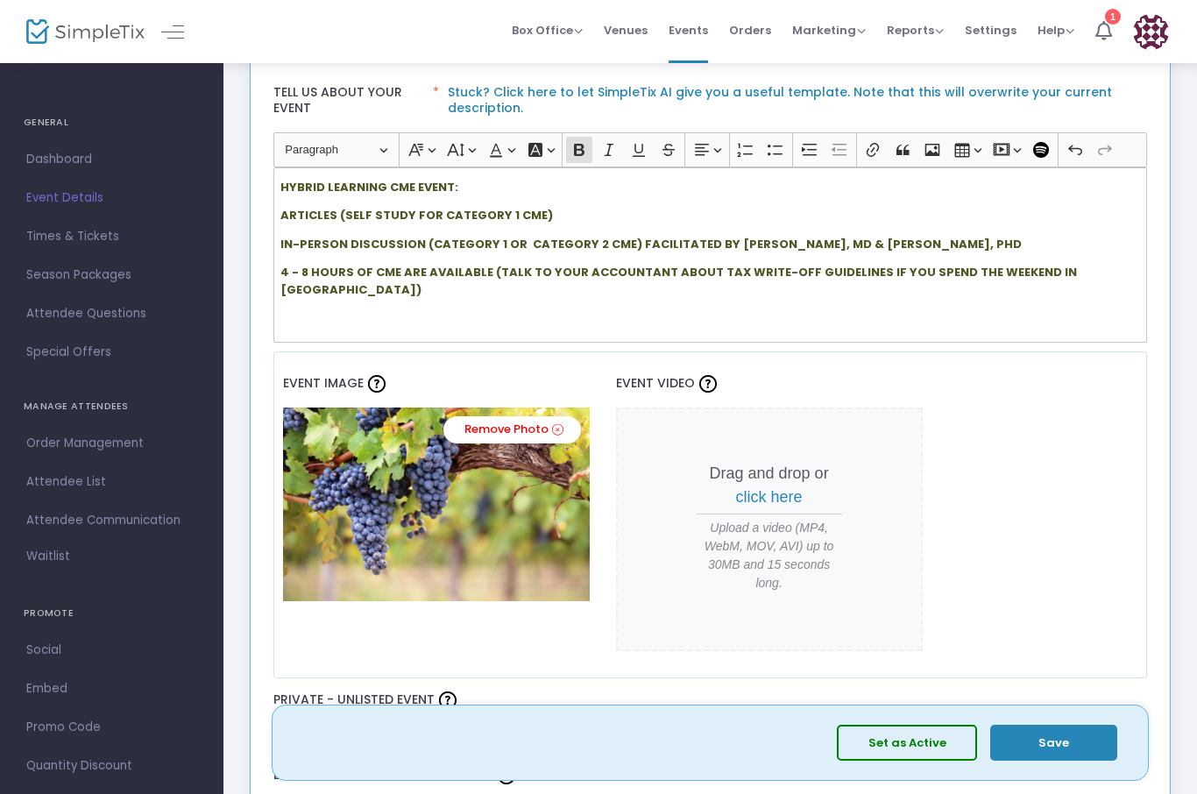
scroll to position [475, 0]
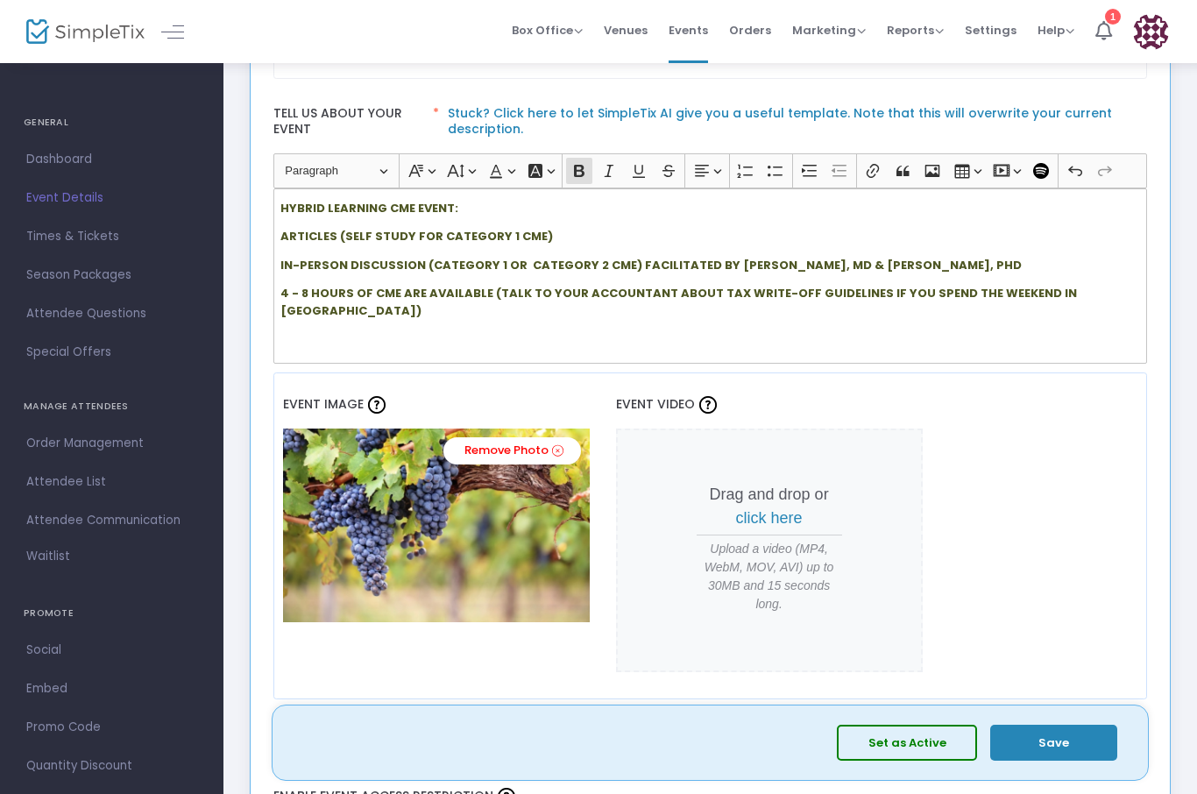
click at [280, 214] on strong "HYBRID LEARNING CME EVENT:" at bounding box center [369, 208] width 178 height 17
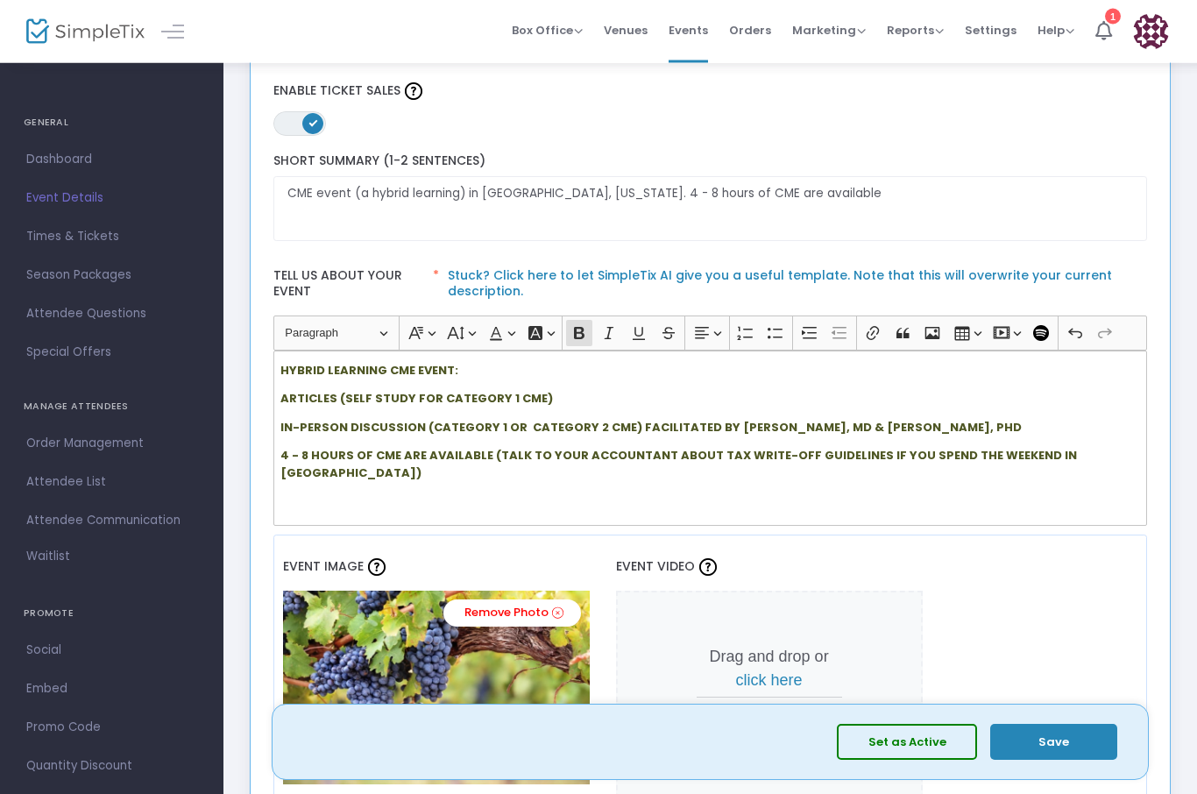
scroll to position [315, 0]
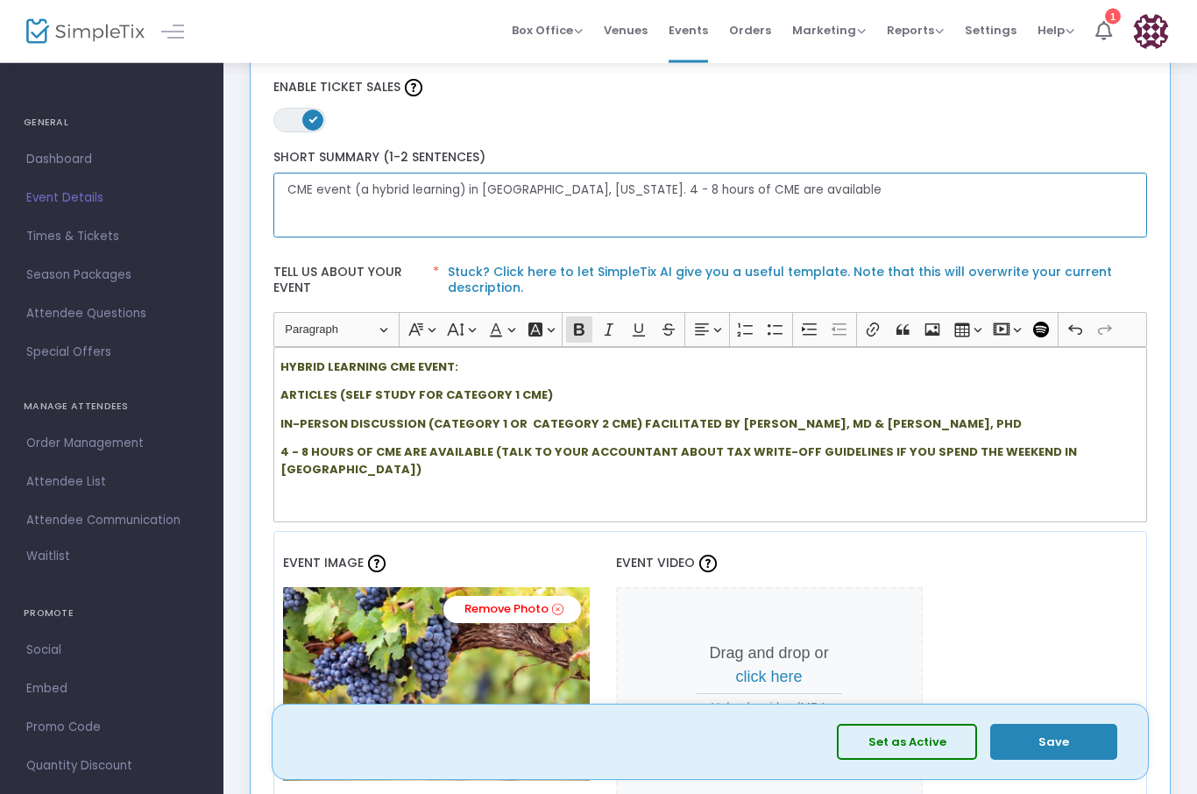
click at [776, 201] on textarea "CME event (a hybrid learning) in Sonoma, California. 4 - 8 hours of CME are ava…" at bounding box center [710, 206] width 874 height 66
click at [676, 196] on textarea "CME event (a hybrid learning) in Sonoma, California. 4 - 8 hours of CME are ava…" at bounding box center [710, 206] width 874 height 66
click at [279, 419] on div "HYBRID LEARNING CME EVENT: ARTICLES (SELF STUDY FOR CATEGORY 1 CME) IN-PERSON D…" at bounding box center [710, 435] width 874 height 175
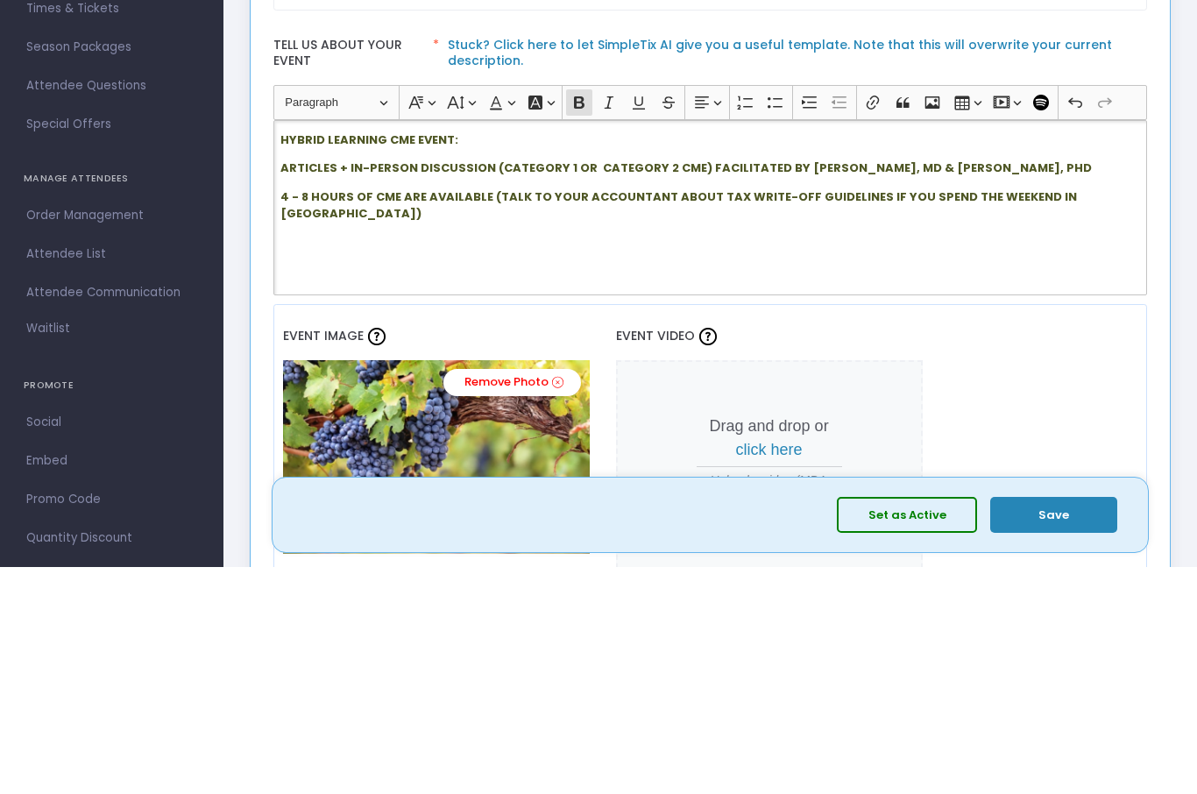
click at [687, 387] on strong "ARTICLES + IN-PERSON DISCUSSION (CATEGORY 1 OR CATEGORY 2 CME) FACILITATED BY E…" at bounding box center [685, 395] width 811 height 17
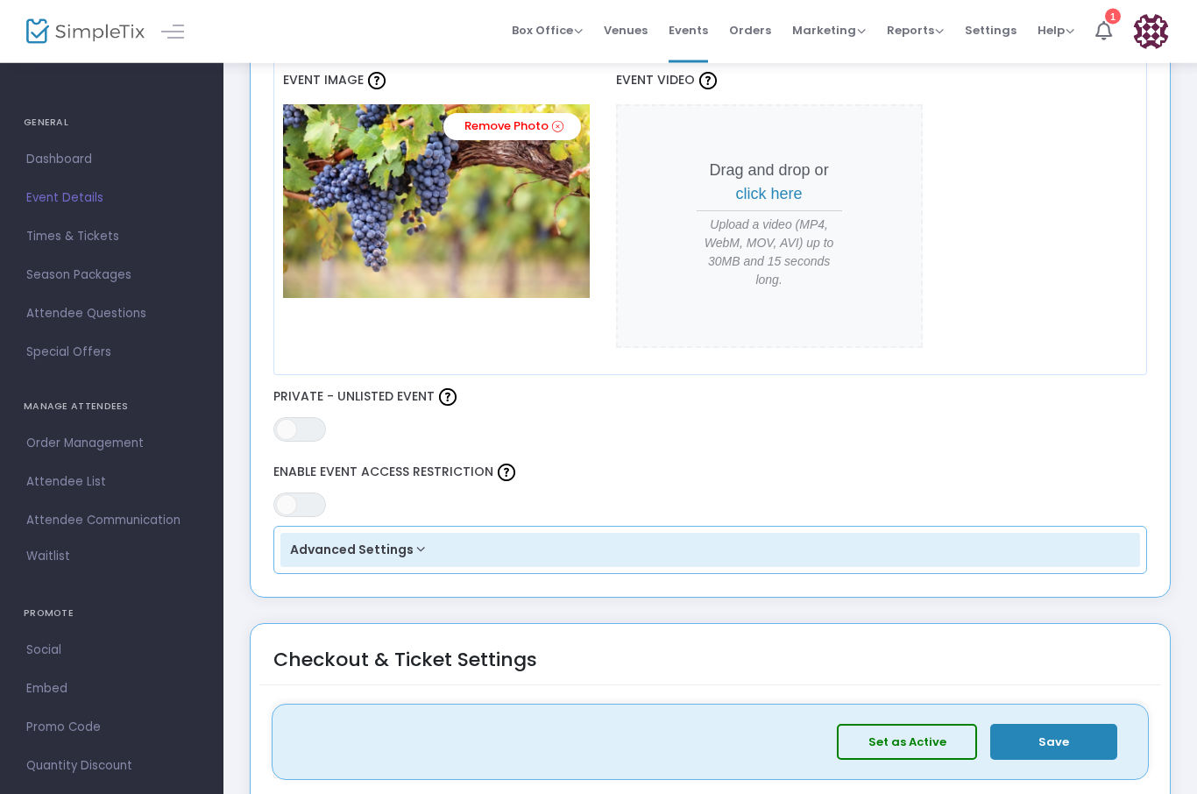
scroll to position [802, 0]
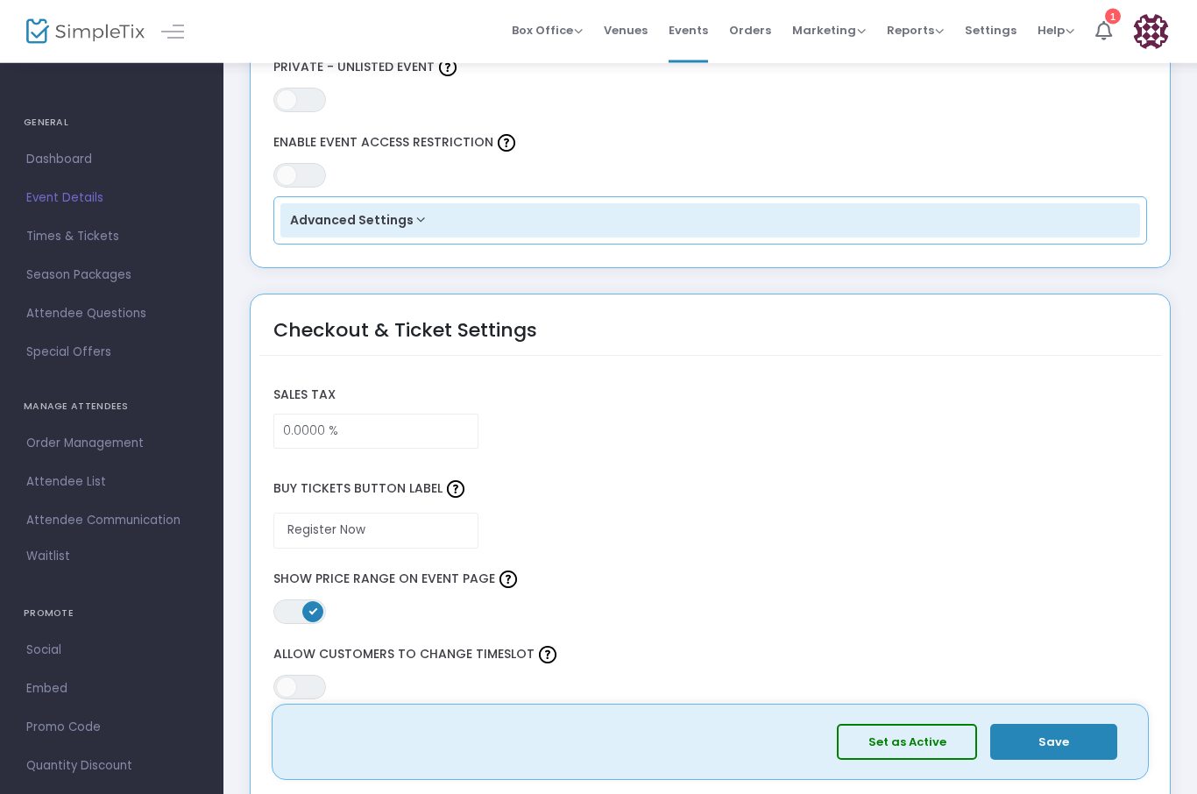
click at [1055, 760] on button "Save" at bounding box center [1053, 742] width 127 height 36
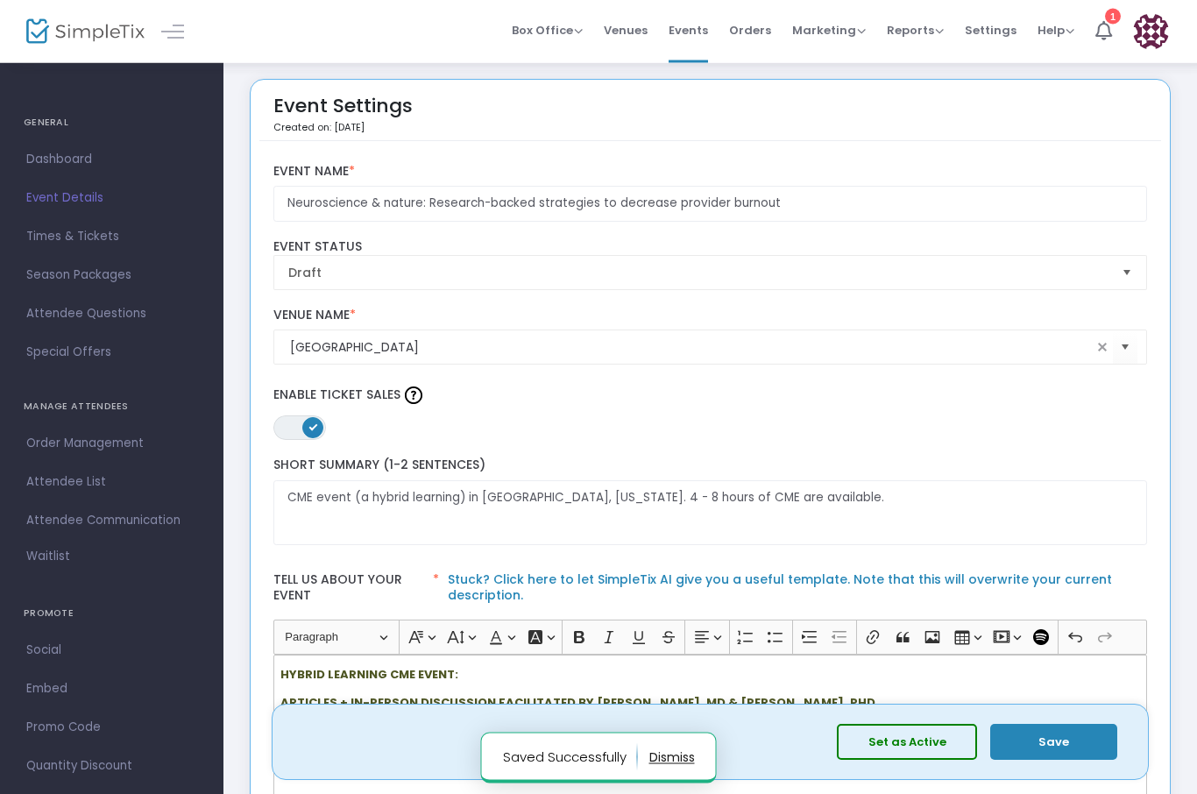
scroll to position [0, 0]
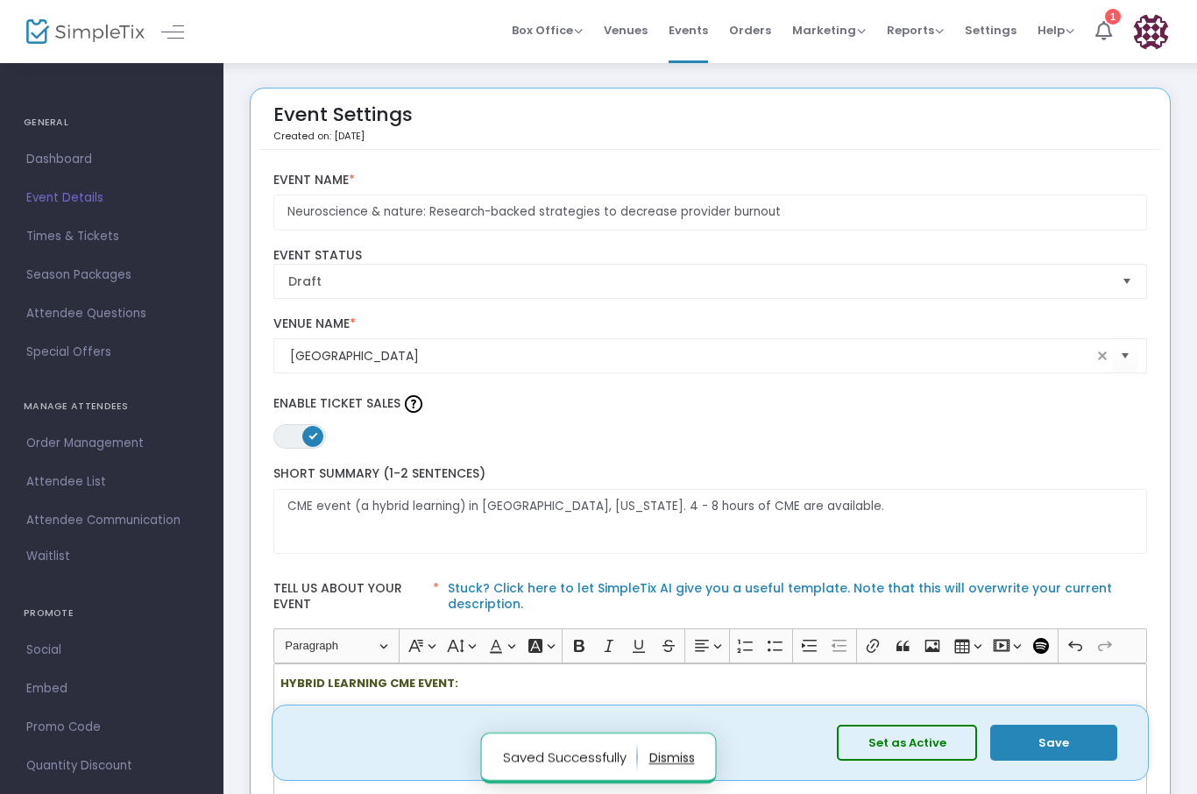
click at [1120, 39] on li "1" at bounding box center [1104, 31] width 38 height 63
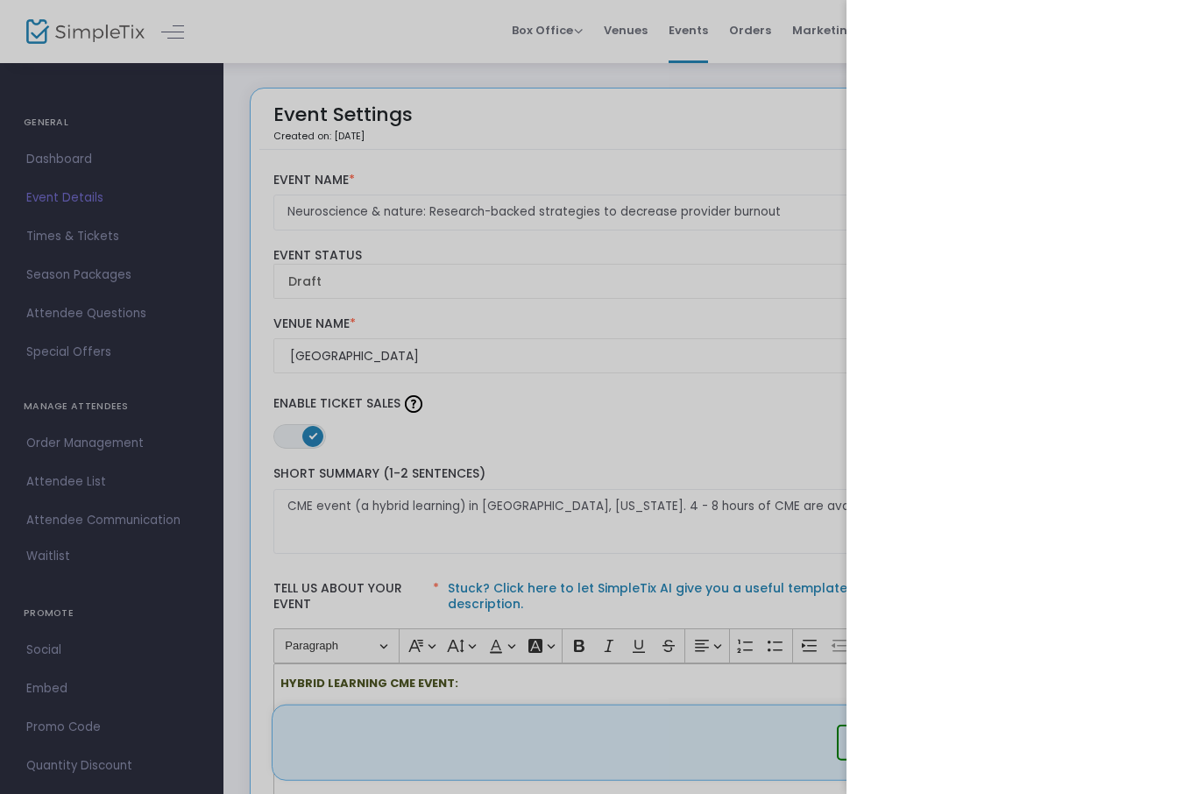
click at [770, 382] on div at bounding box center [598, 397] width 1197 height 794
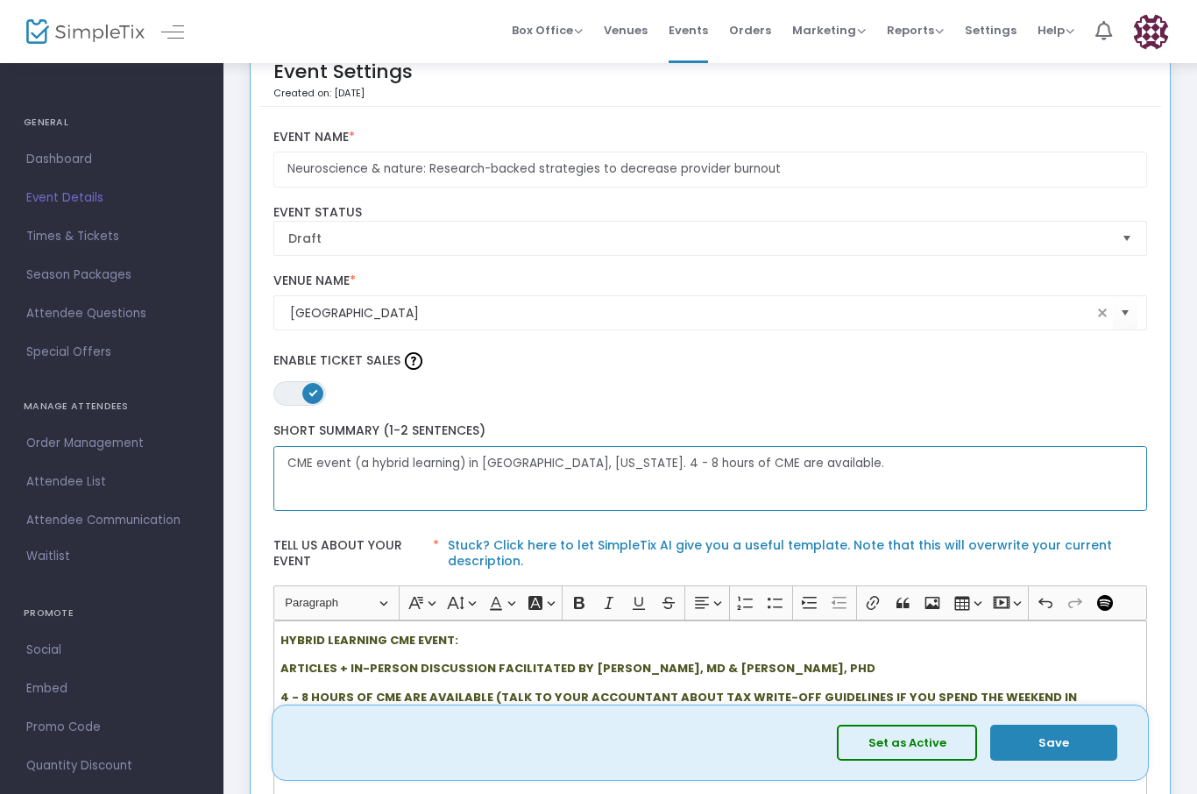
click at [373, 465] on textarea "CME event (a hybrid learning) in Sonoma, California. 4 - 8 hours of CME are ava…" at bounding box center [710, 479] width 874 height 66
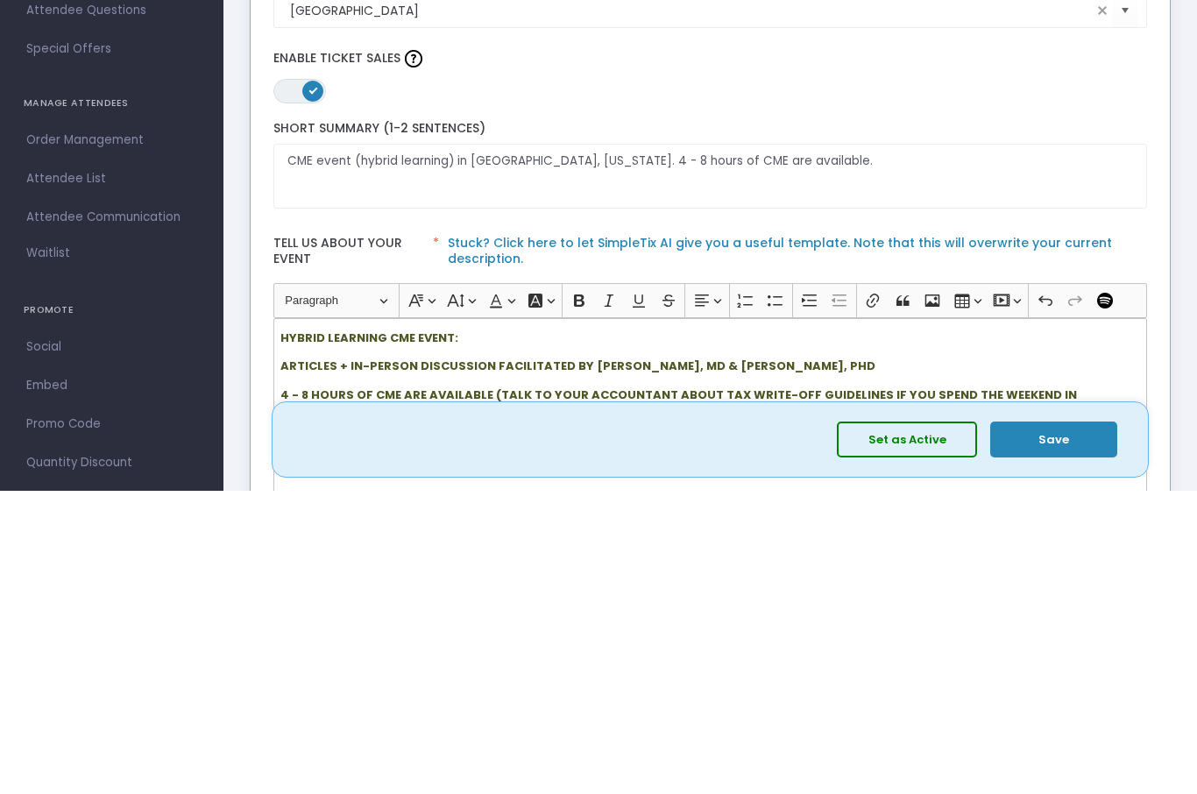
scroll to position [346, 0]
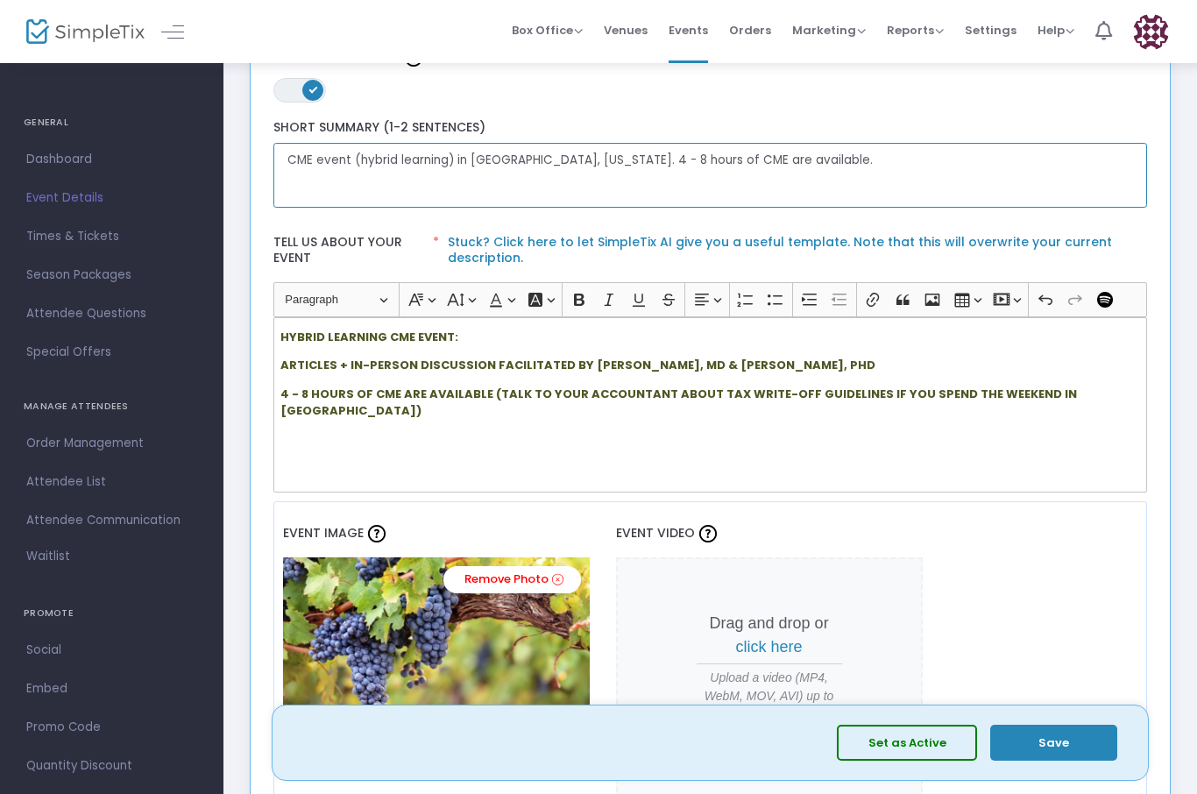
click at [586, 159] on textarea "CME event (hybrid learning) in Sonoma, California. 4 - 8 hours of CME are avail…" at bounding box center [710, 176] width 874 height 66
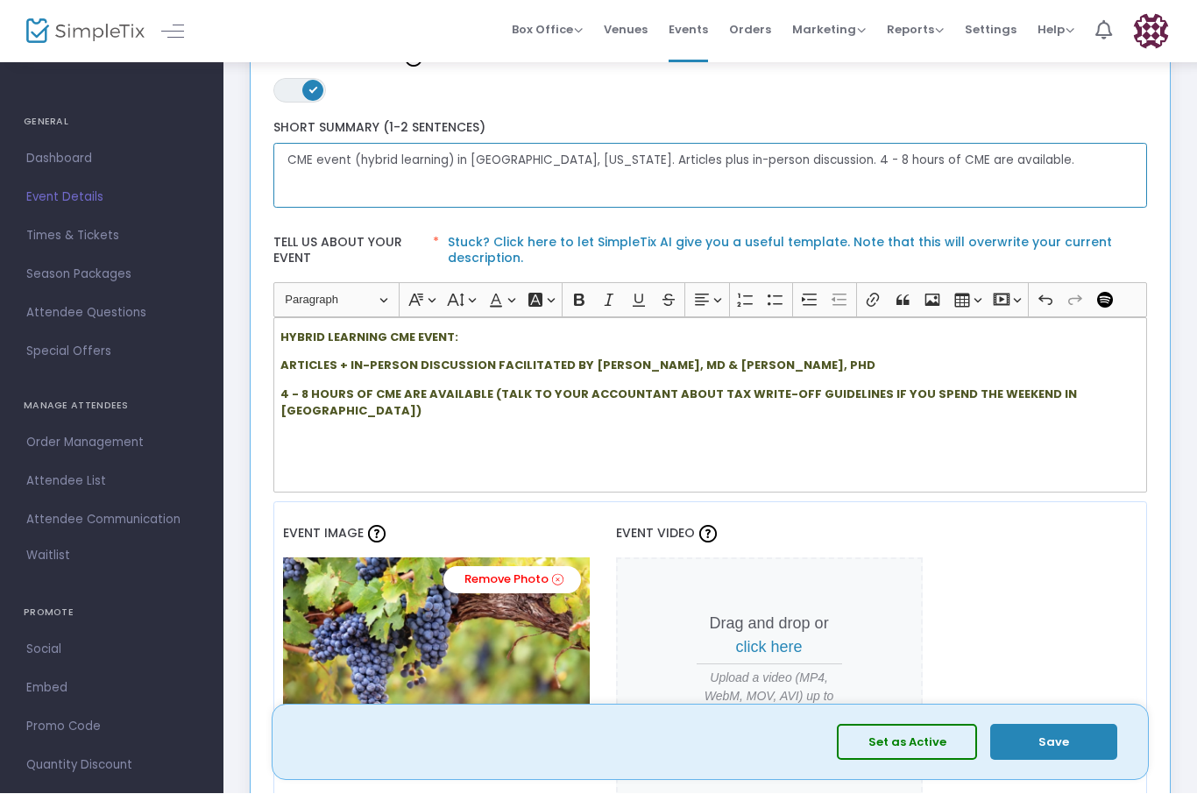
type textarea "CME event (hybrid learning) in Sonoma, California. Articles plus in-person disc…"
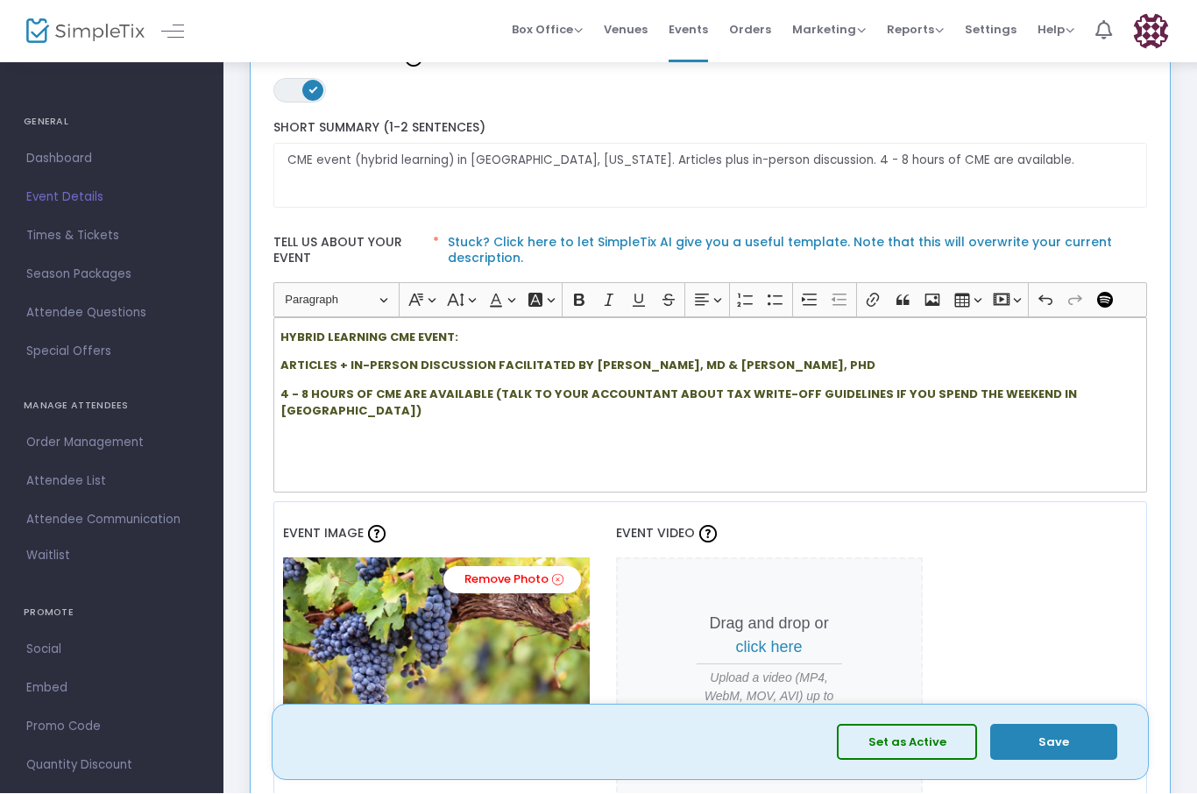
click at [332, 342] on strong "HYBRID LEARNING CME EVENT:" at bounding box center [369, 337] width 178 height 17
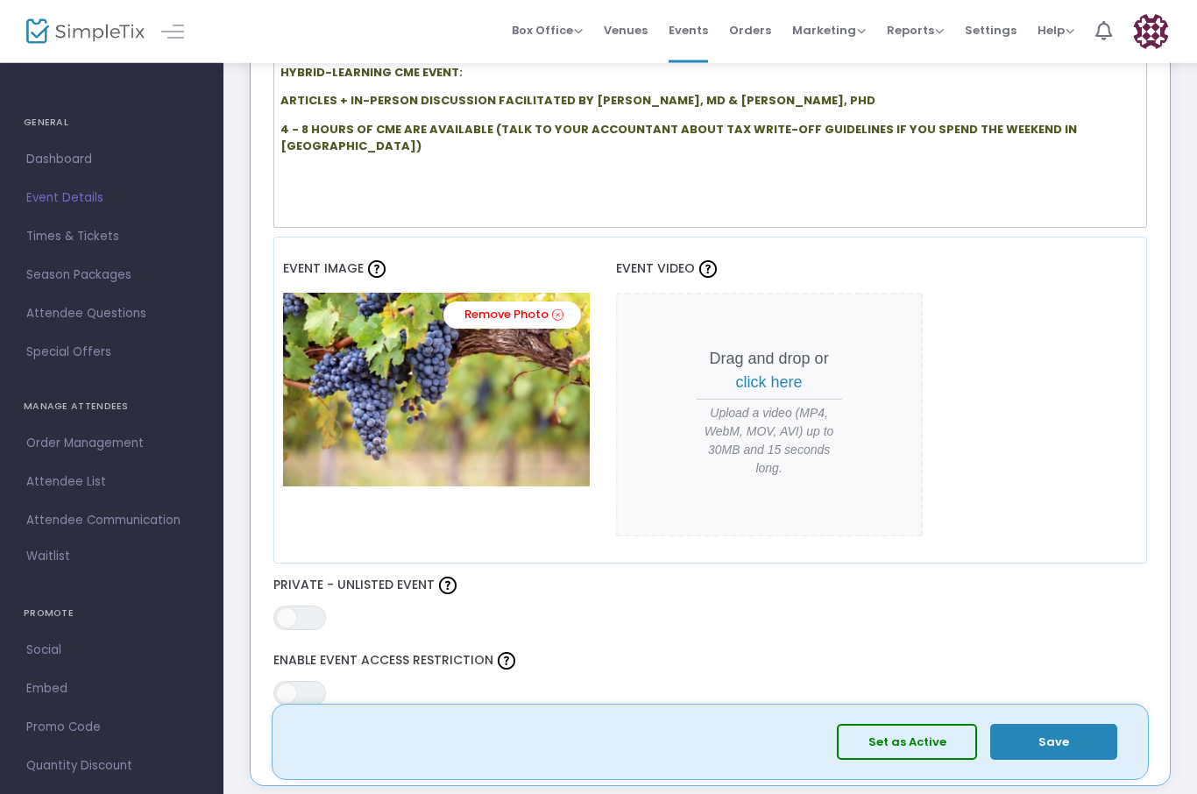
scroll to position [611, 0]
click at [1048, 760] on button "Save" at bounding box center [1053, 742] width 127 height 36
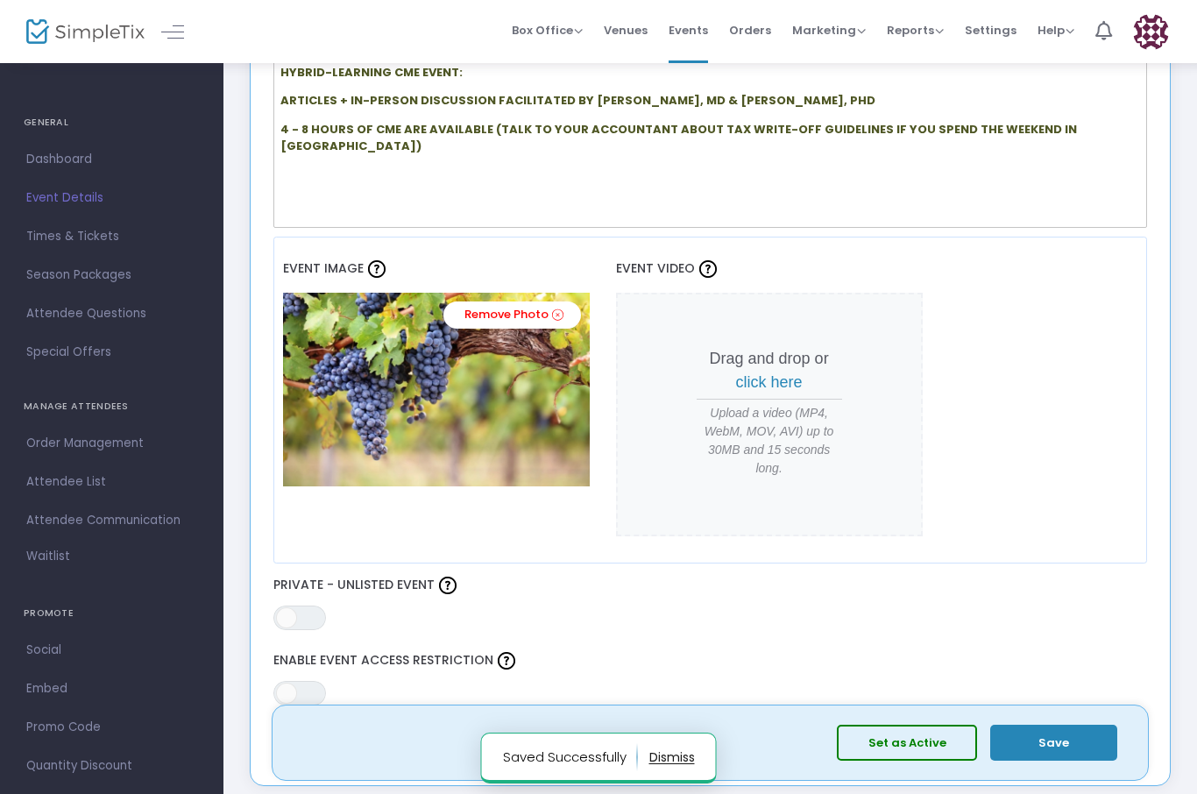
click at [922, 760] on button "Set as Active" at bounding box center [907, 742] width 140 height 36
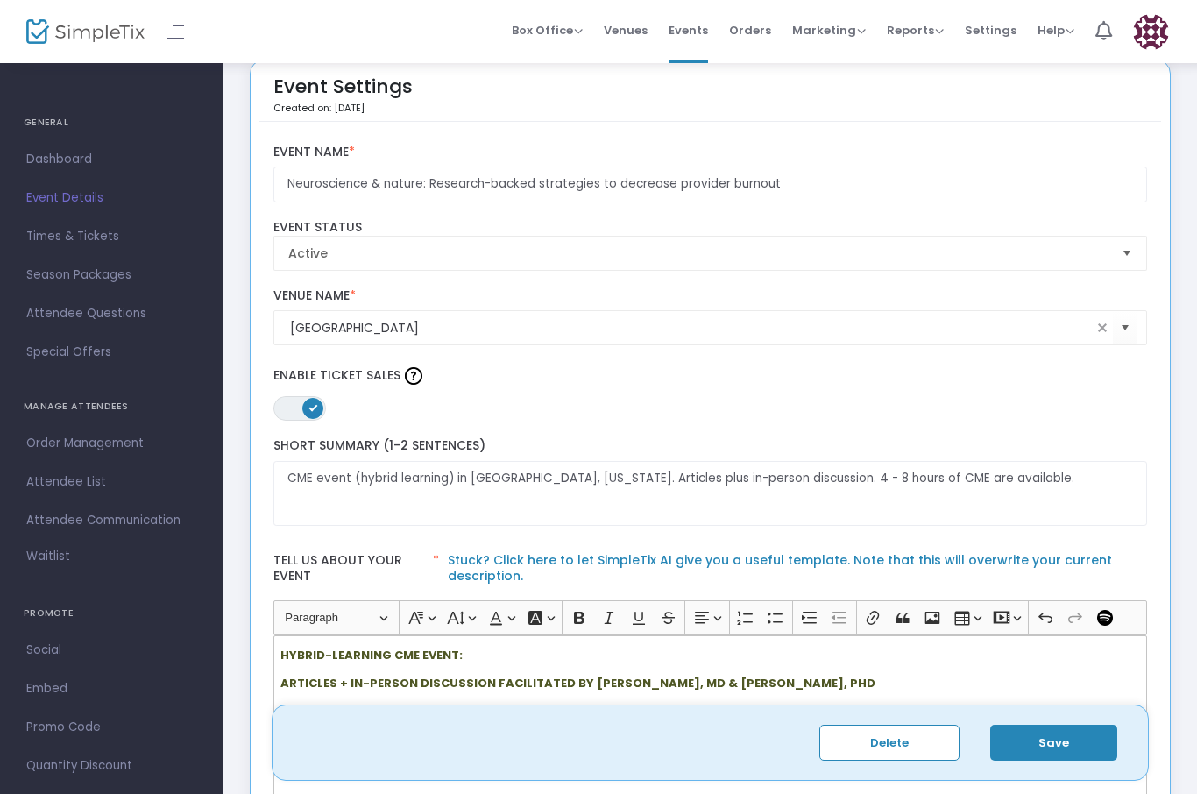
scroll to position [0, 0]
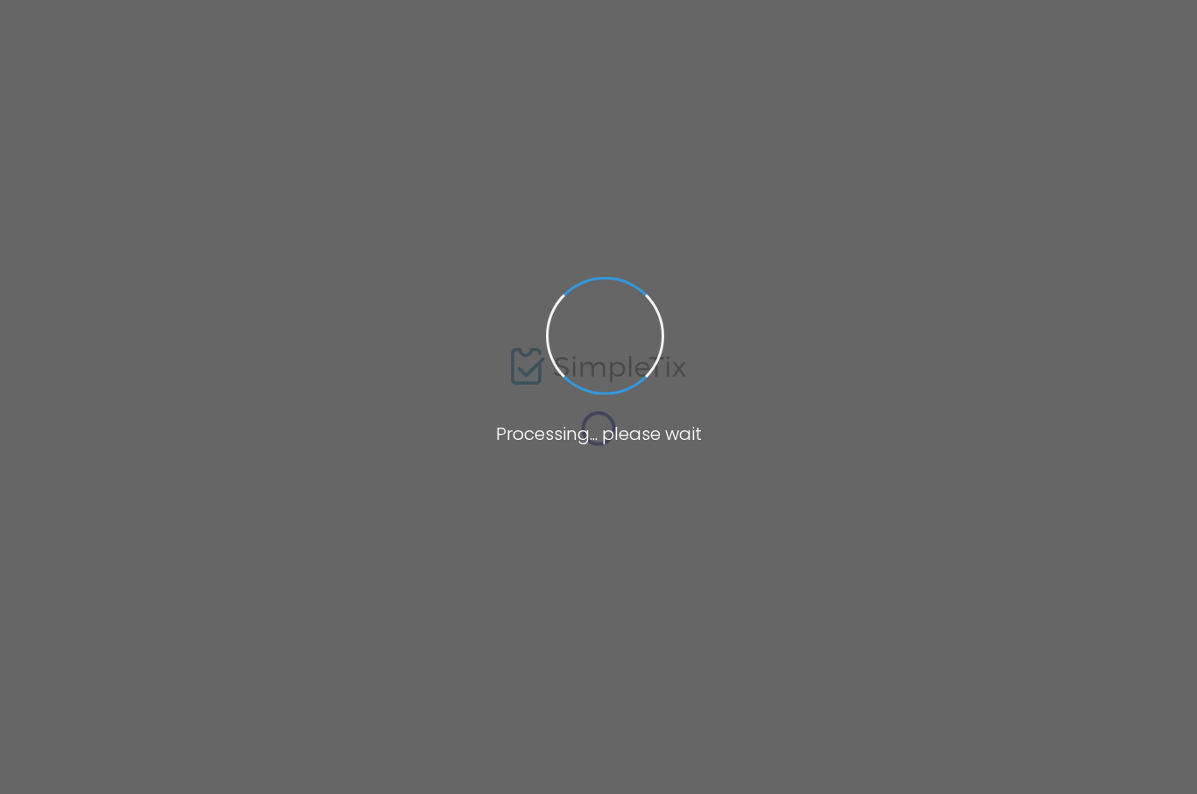
type input "[URL][DOMAIN_NAME]"
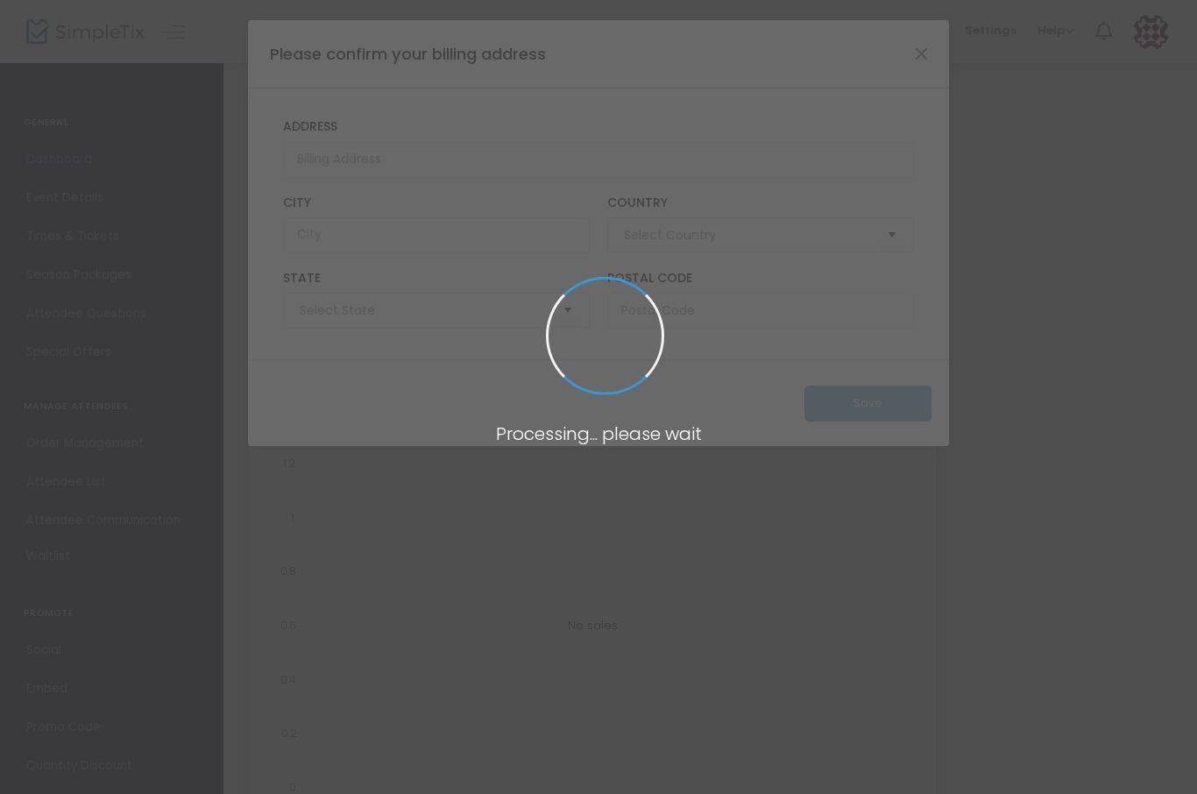
type input "[GEOGRAPHIC_DATA]"
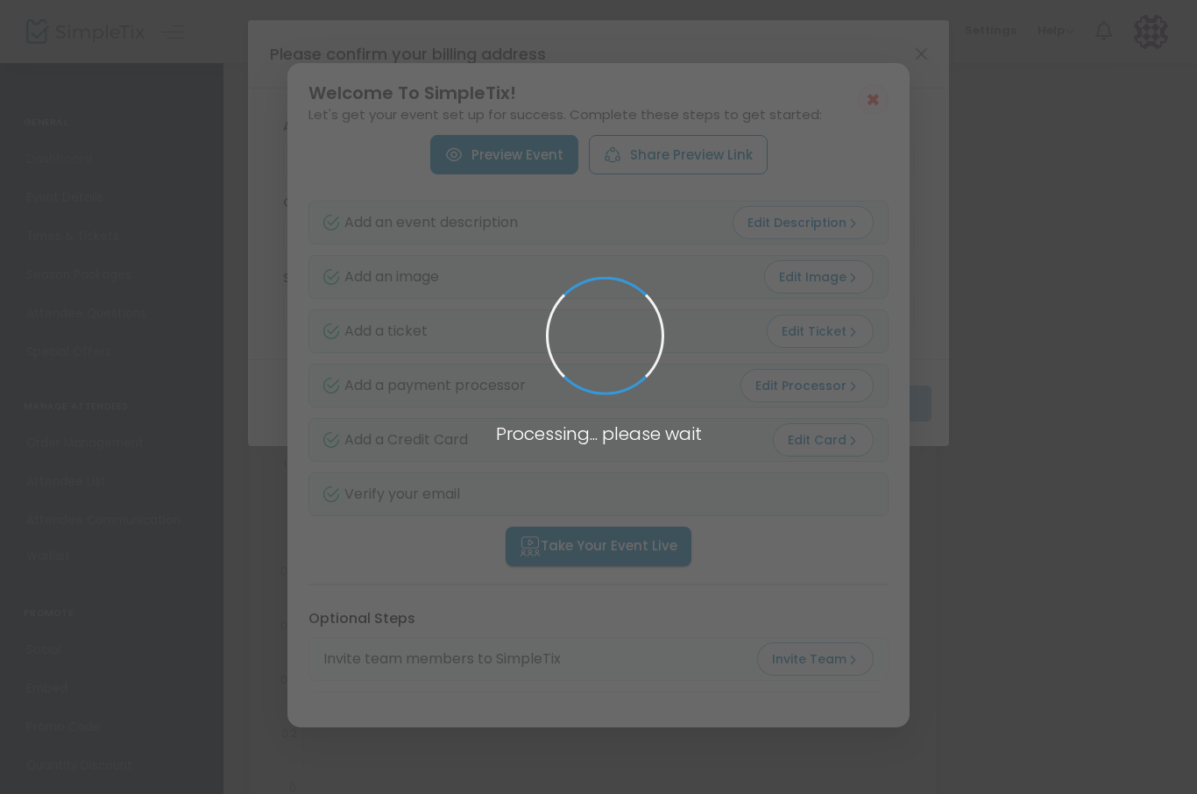
type input "[US_STATE]"
